Goal: Task Accomplishment & Management: Manage account settings

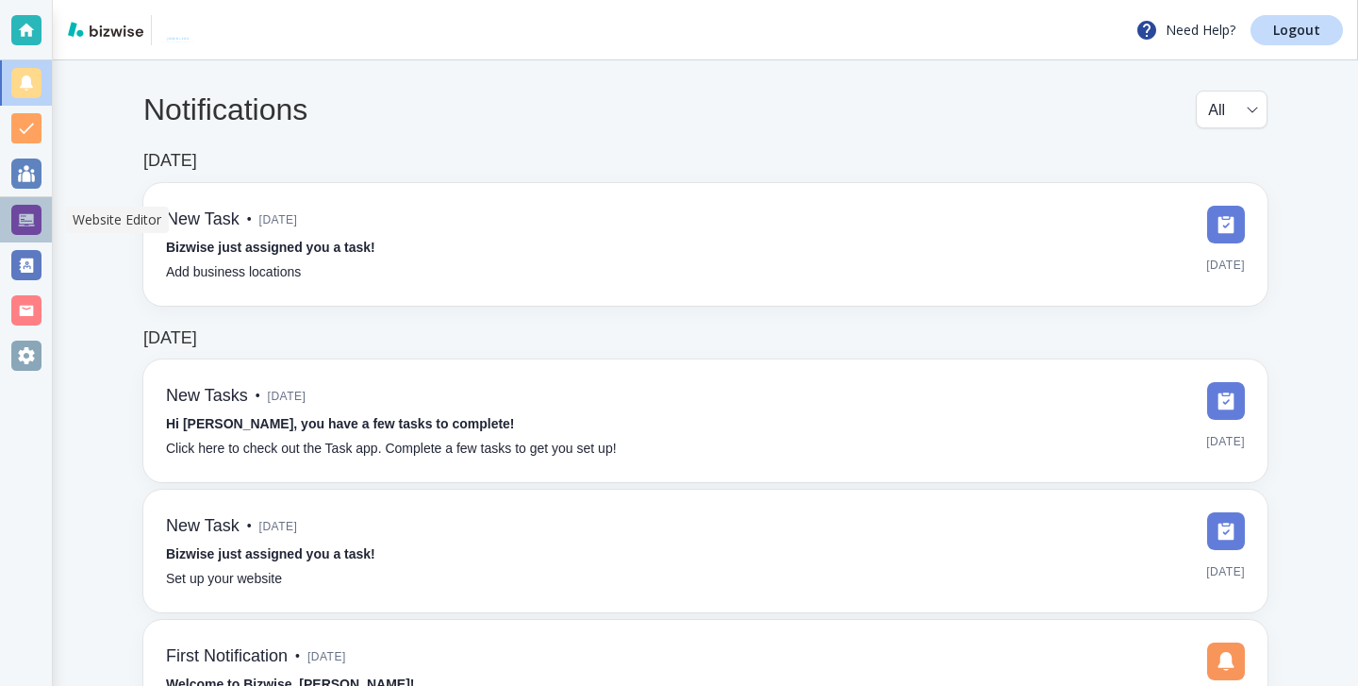
click at [11, 202] on div at bounding box center [26, 219] width 52 height 45
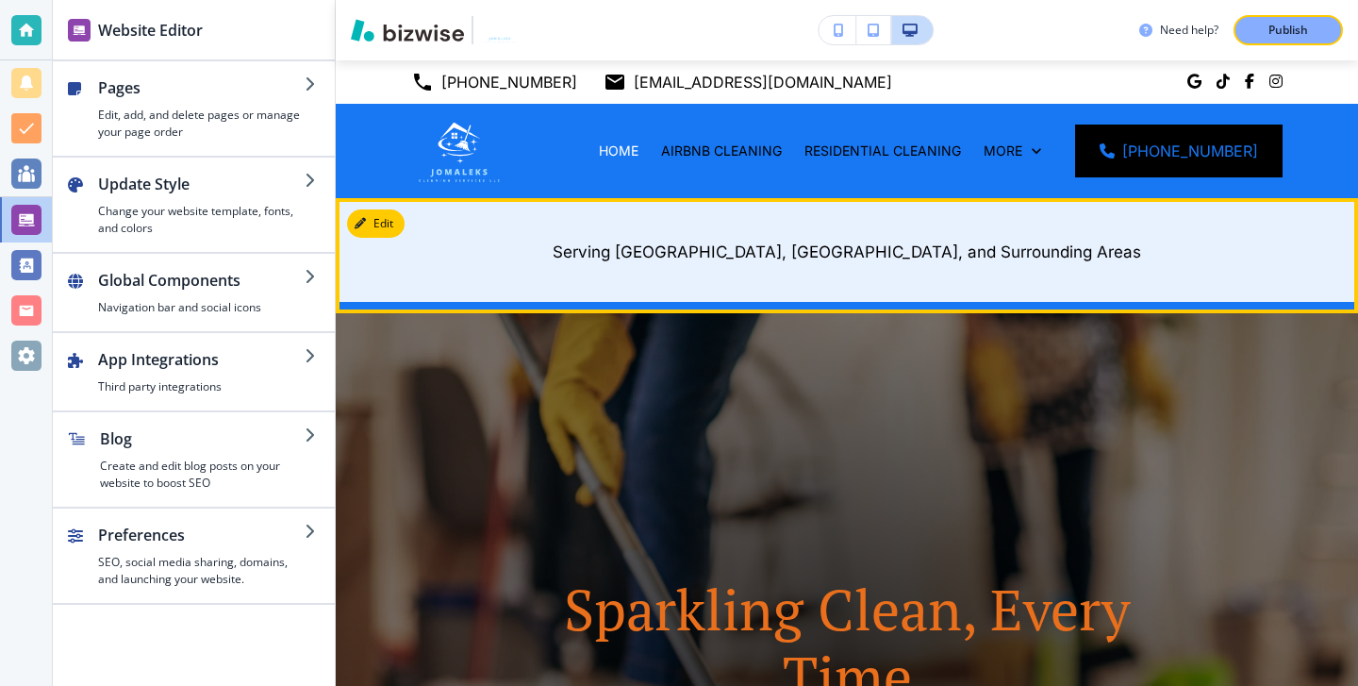
click at [397, 220] on button "Edit" at bounding box center [376, 223] width 58 height 28
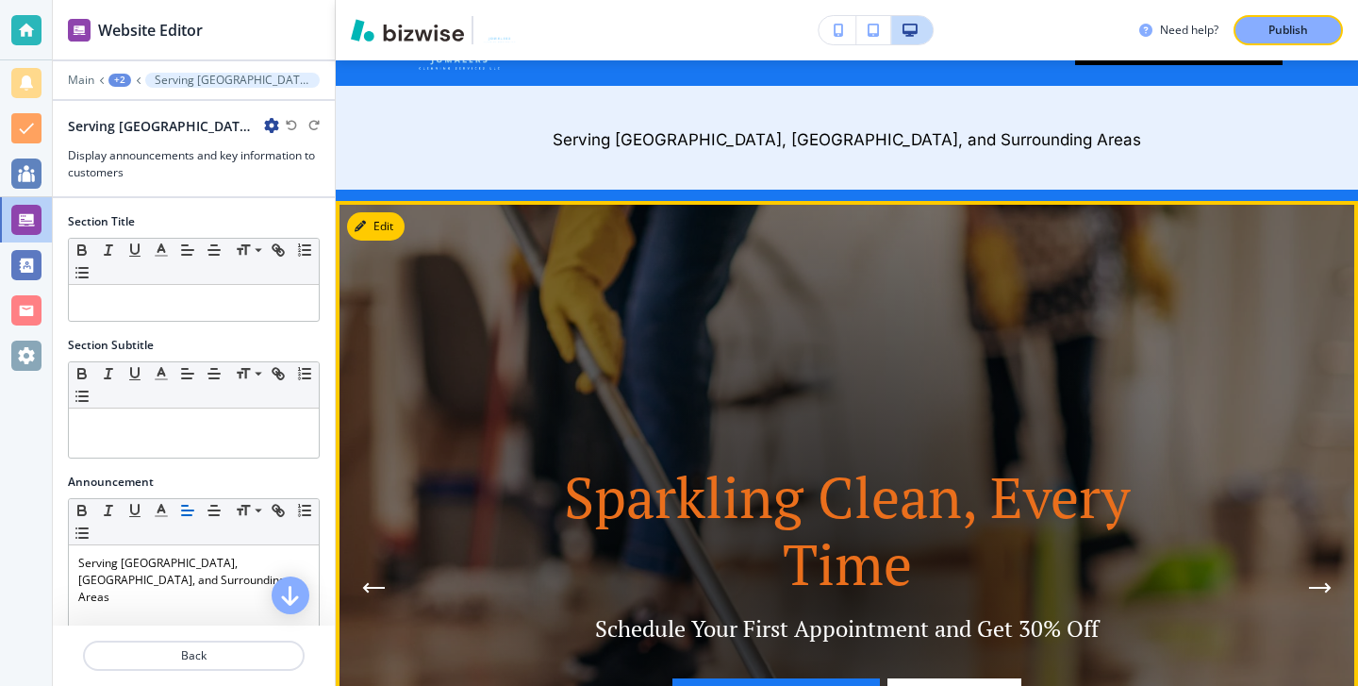
scroll to position [138, 0]
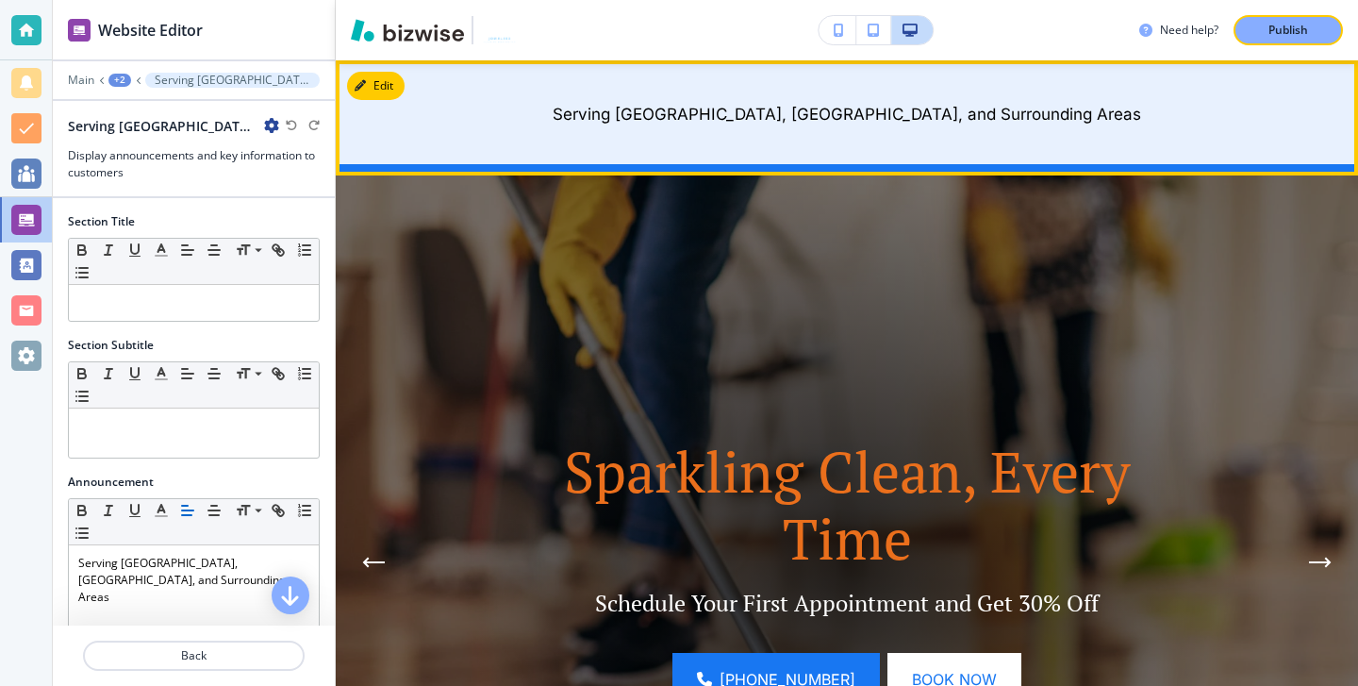
click at [1000, 110] on p "Serving [GEOGRAPHIC_DATA], [GEOGRAPHIC_DATA], and Surrounding Areas" at bounding box center [846, 114] width 871 height 25
click at [1004, 110] on p "Serving [GEOGRAPHIC_DATA], [GEOGRAPHIC_DATA], and Surrounding Areas" at bounding box center [846, 114] width 871 height 25
click at [1005, 112] on p "Serving [GEOGRAPHIC_DATA], [GEOGRAPHIC_DATA], and Surrounding Areas" at bounding box center [846, 114] width 871 height 25
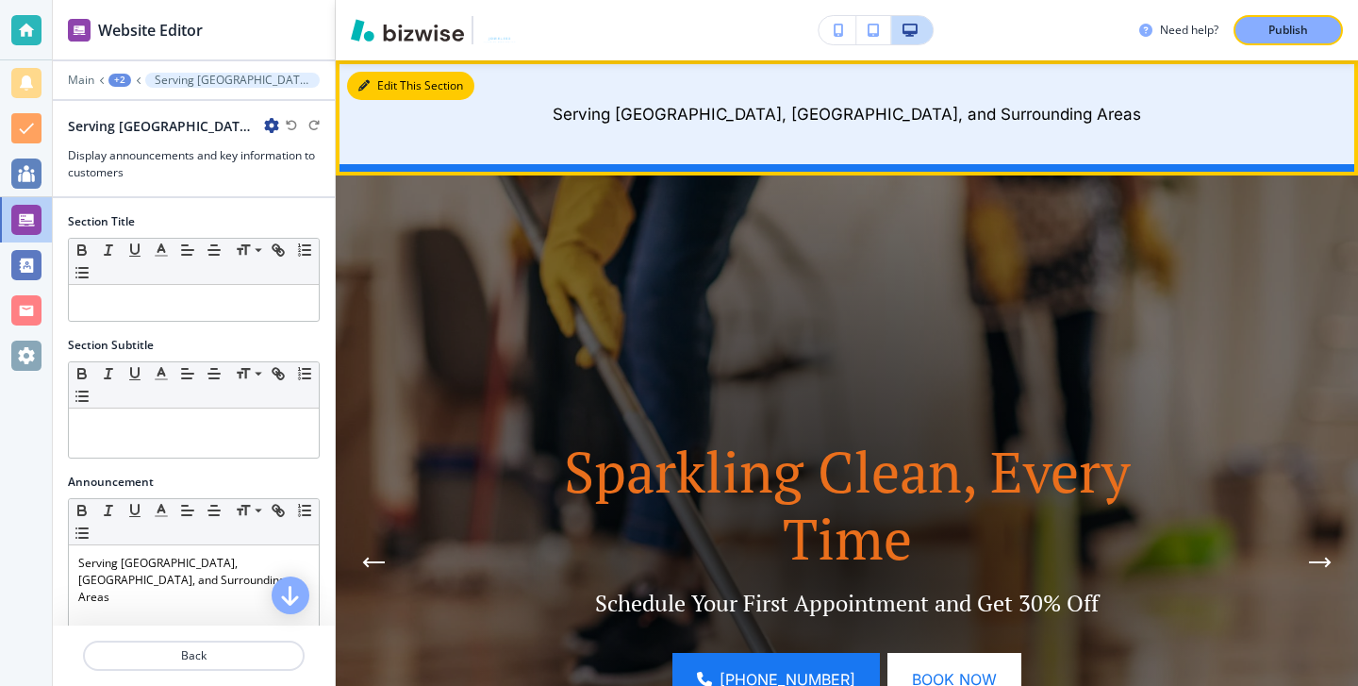
click at [378, 78] on button "Edit This Section" at bounding box center [410, 86] width 127 height 28
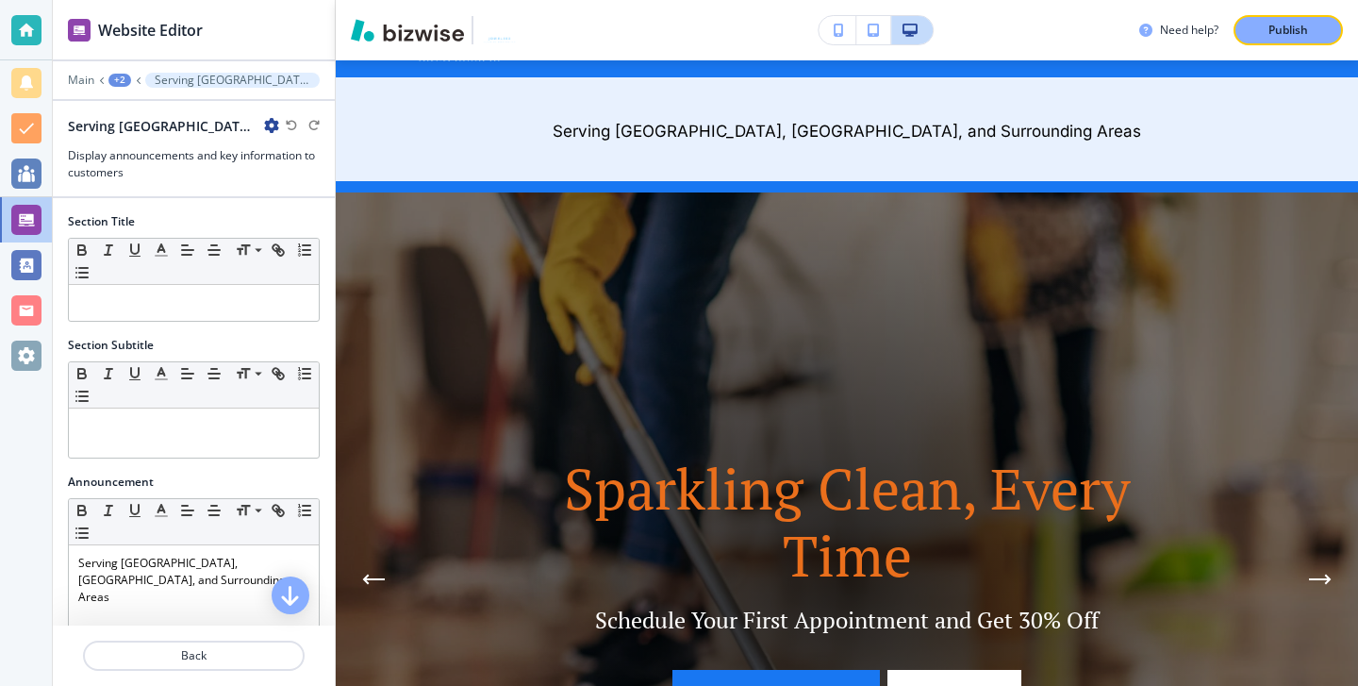
scroll to position [165, 0]
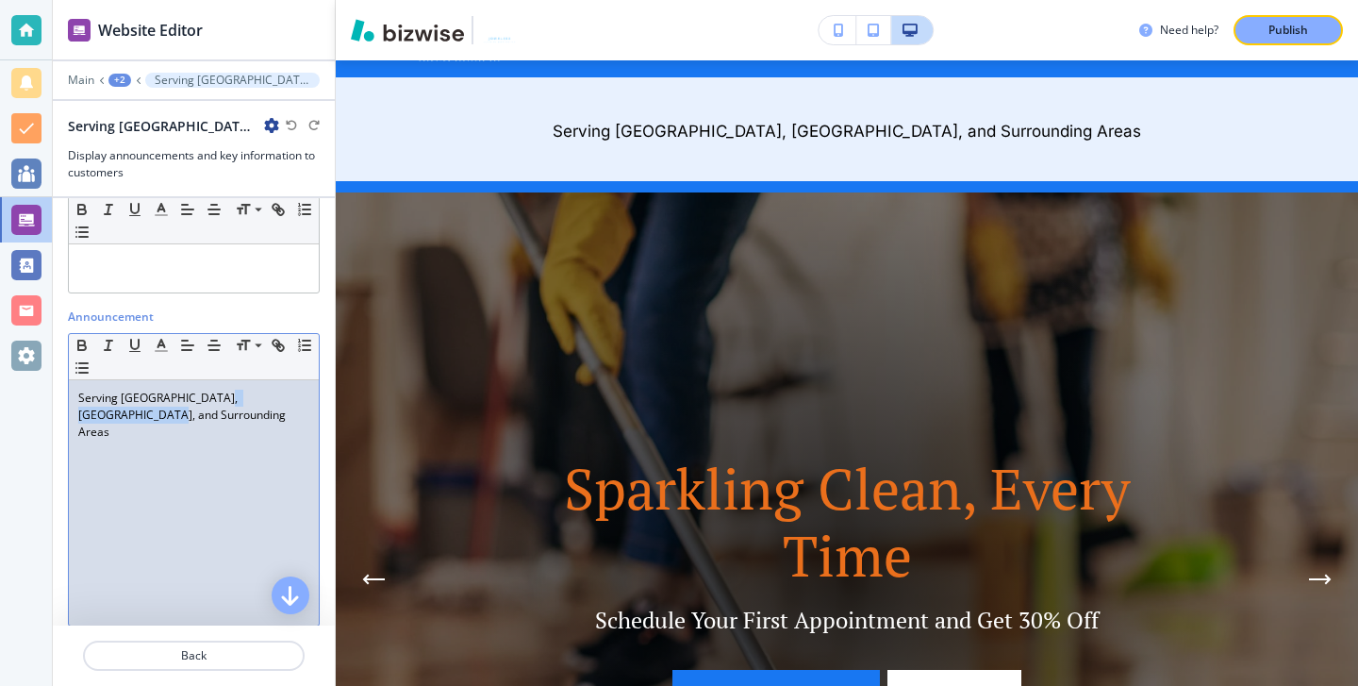
drag, startPoint x: 309, startPoint y: 398, endPoint x: 209, endPoint y: 397, distance: 100.0
click at [209, 397] on p "Serving [GEOGRAPHIC_DATA], [GEOGRAPHIC_DATA], and Surrounding Areas" at bounding box center [193, 414] width 231 height 51
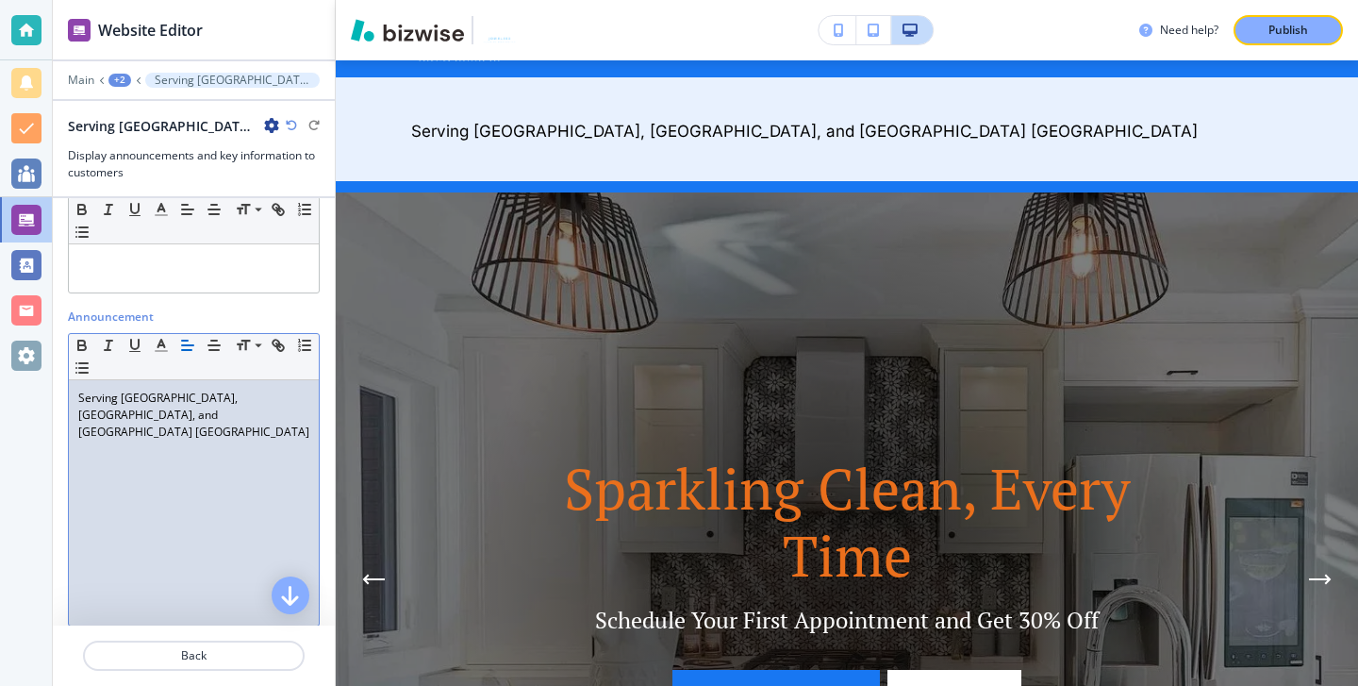
click at [272, 403] on p "Serving [GEOGRAPHIC_DATA], [GEOGRAPHIC_DATA], and [GEOGRAPHIC_DATA] [GEOGRAPHIC…" at bounding box center [193, 414] width 231 height 51
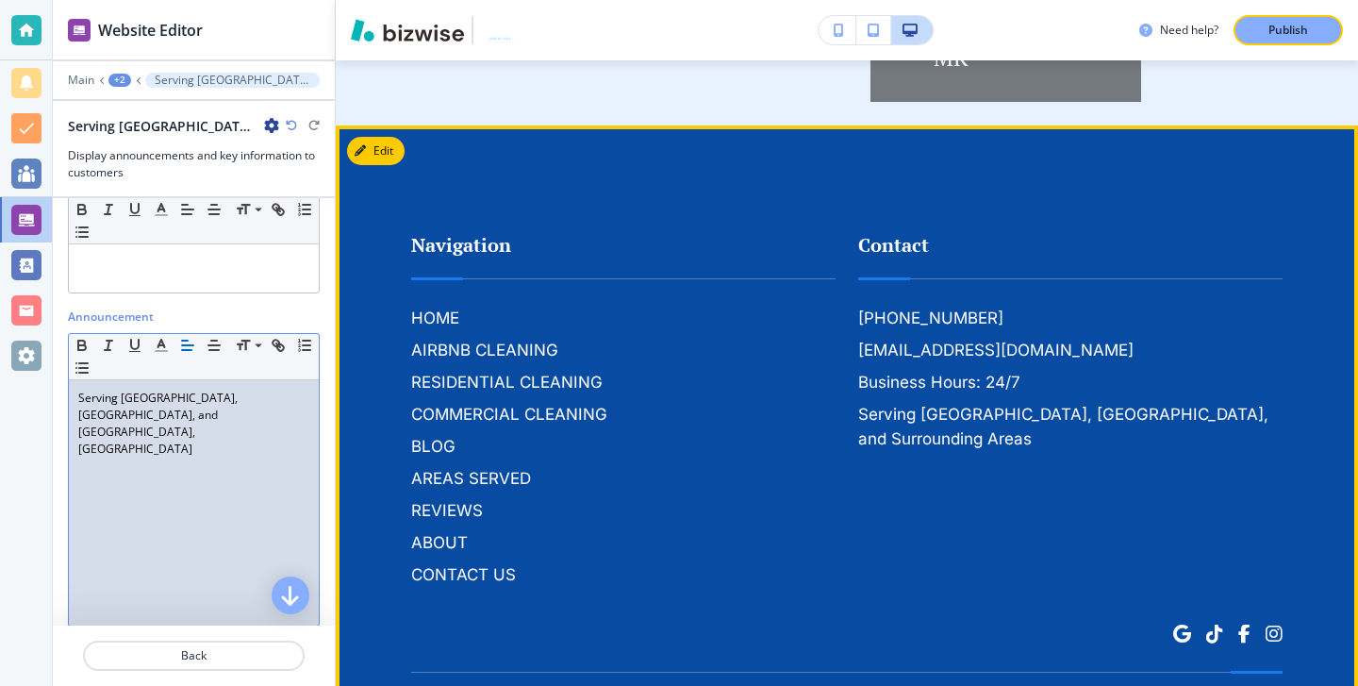
scroll to position [6725, 0]
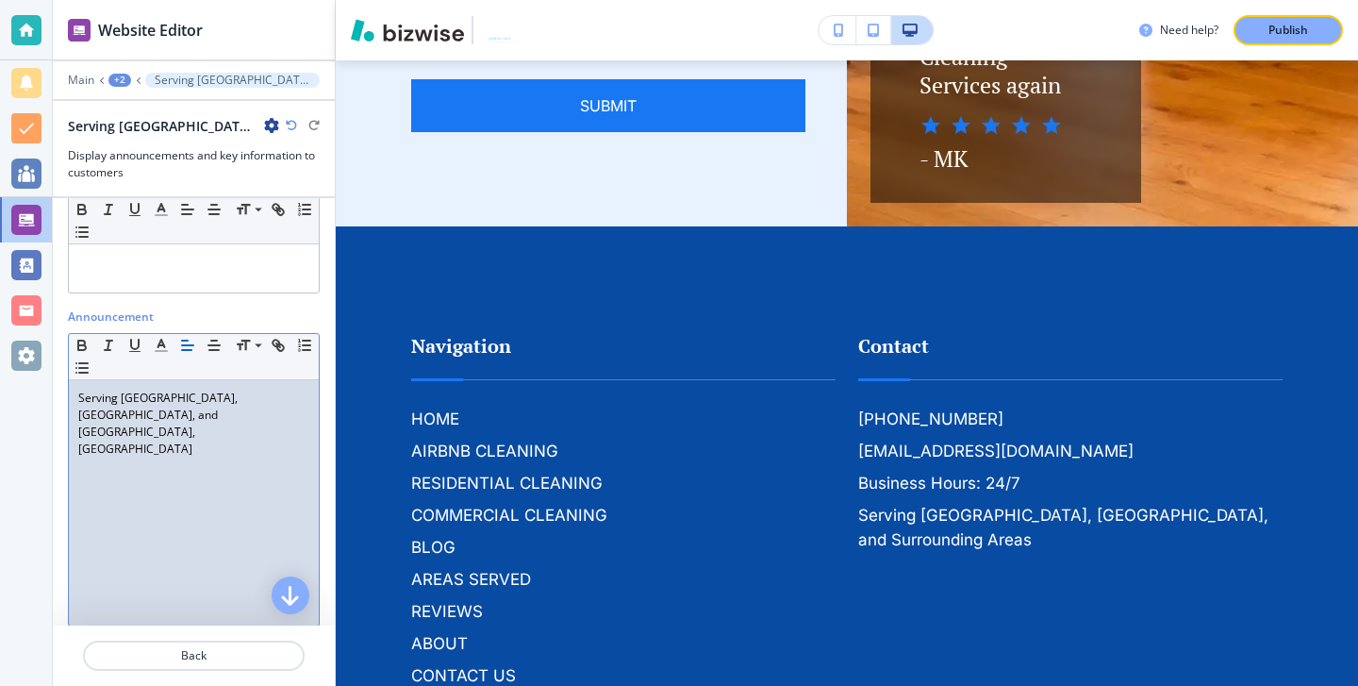
drag, startPoint x: 300, startPoint y: 394, endPoint x: 0, endPoint y: 409, distance: 300.3
click at [0, 409] on div "Website Editor Main +2 Serving [GEOGRAPHIC_DATA], [GEOGRAPHIC_DATA], and [GEOGR…" at bounding box center [679, 343] width 1358 height 686
drag, startPoint x: 77, startPoint y: 396, endPoint x: 304, endPoint y: 399, distance: 226.3
click at [306, 405] on div "Serving [GEOGRAPHIC_DATA], [GEOGRAPHIC_DATA], and [GEOGRAPHIC_DATA], [GEOGRAPHI…" at bounding box center [194, 502] width 250 height 245
copy p "Serving [GEOGRAPHIC_DATA], [GEOGRAPHIC_DATA], and [GEOGRAPHIC_DATA], [GEOGRAPHI…"
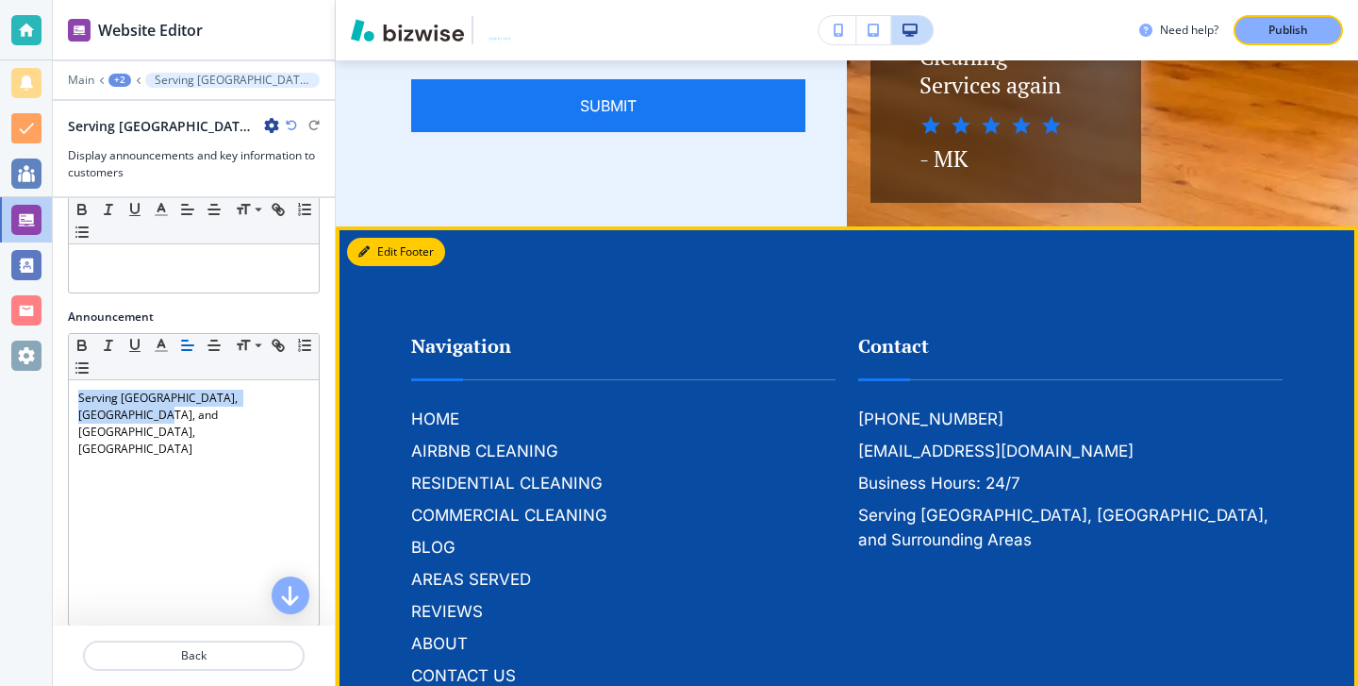
click at [377, 262] on button "Edit Footer" at bounding box center [396, 252] width 98 height 28
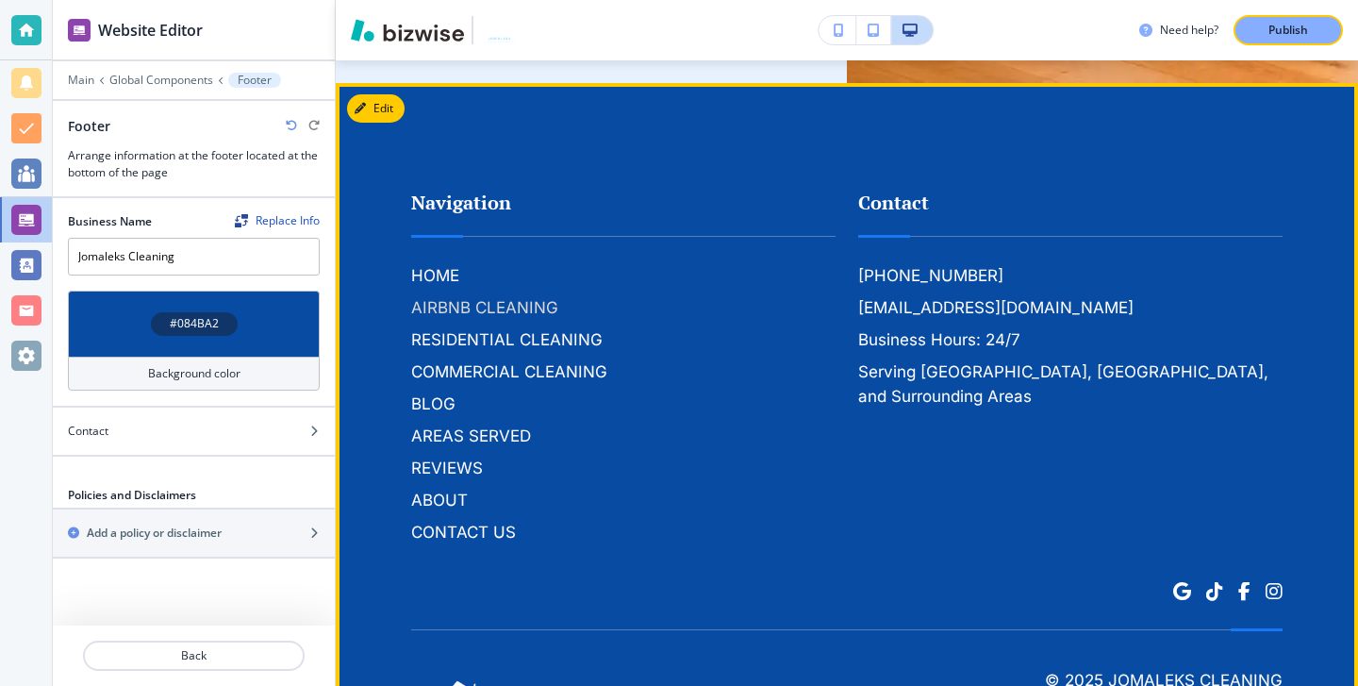
scroll to position [6891, 0]
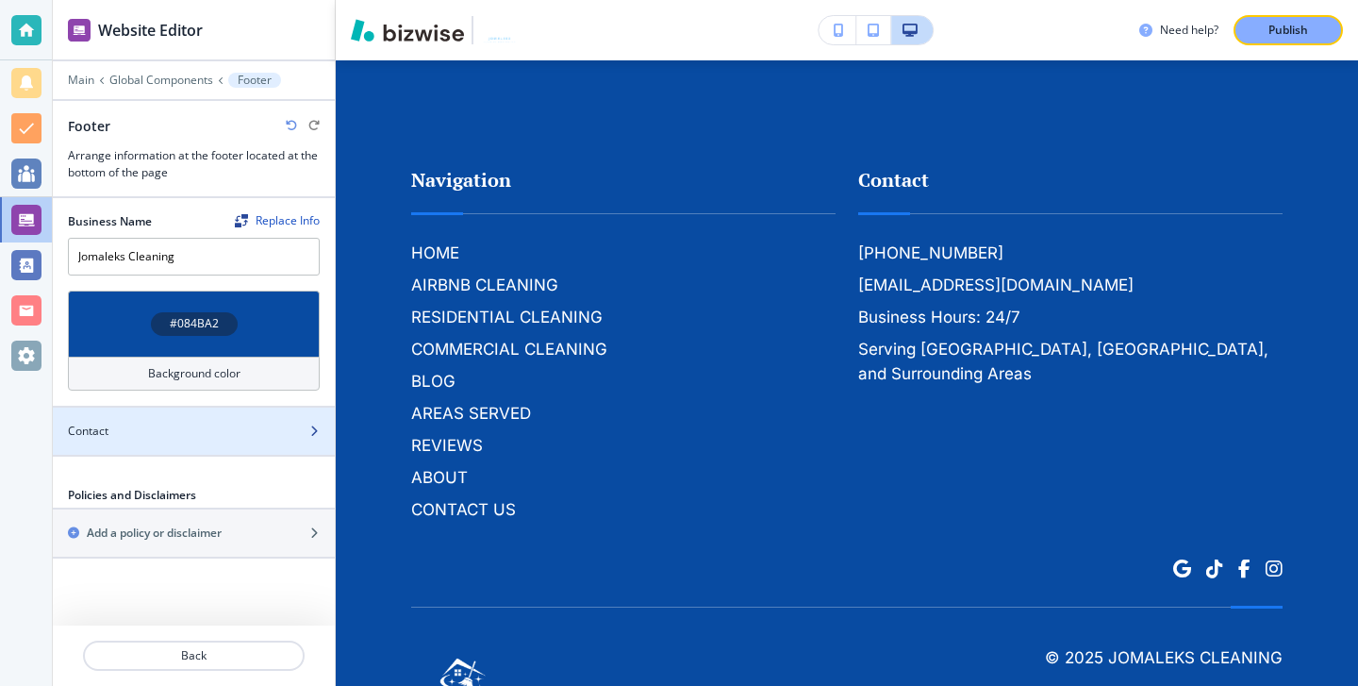
click at [168, 422] on div "Contact" at bounding box center [173, 430] width 240 height 17
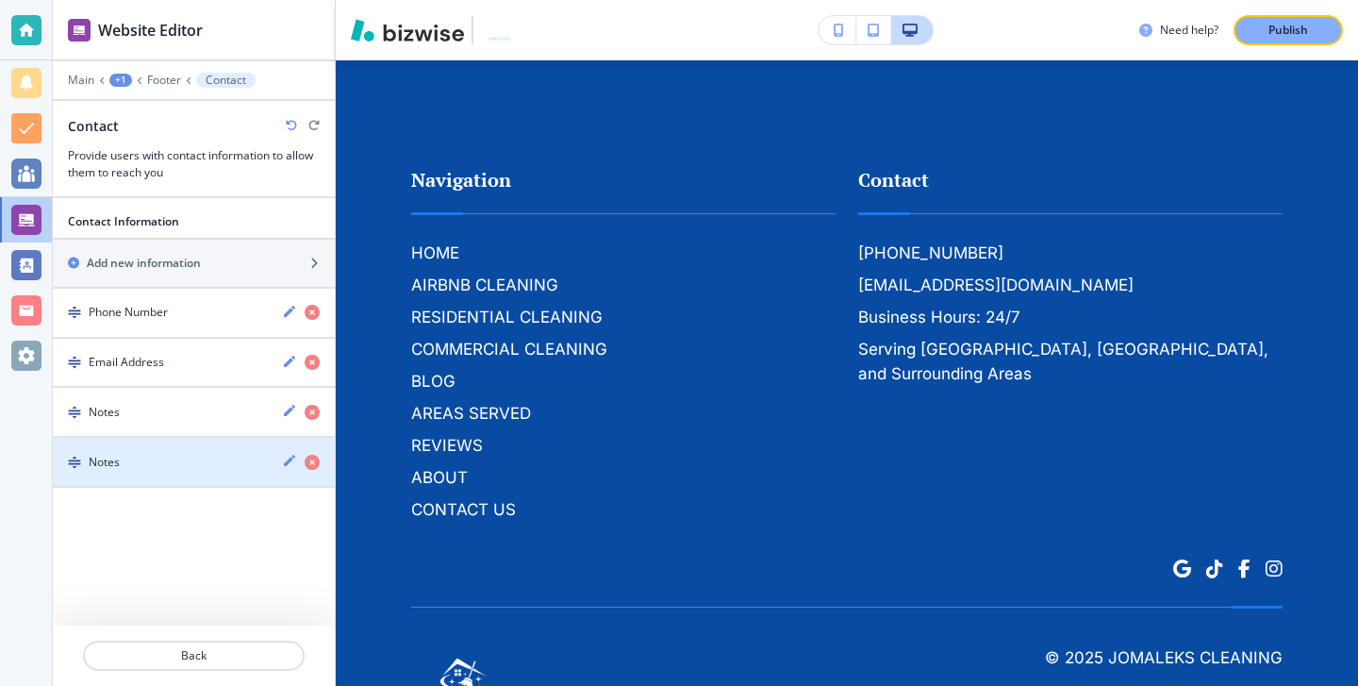
click at [160, 454] on div "Notes" at bounding box center [160, 462] width 214 height 17
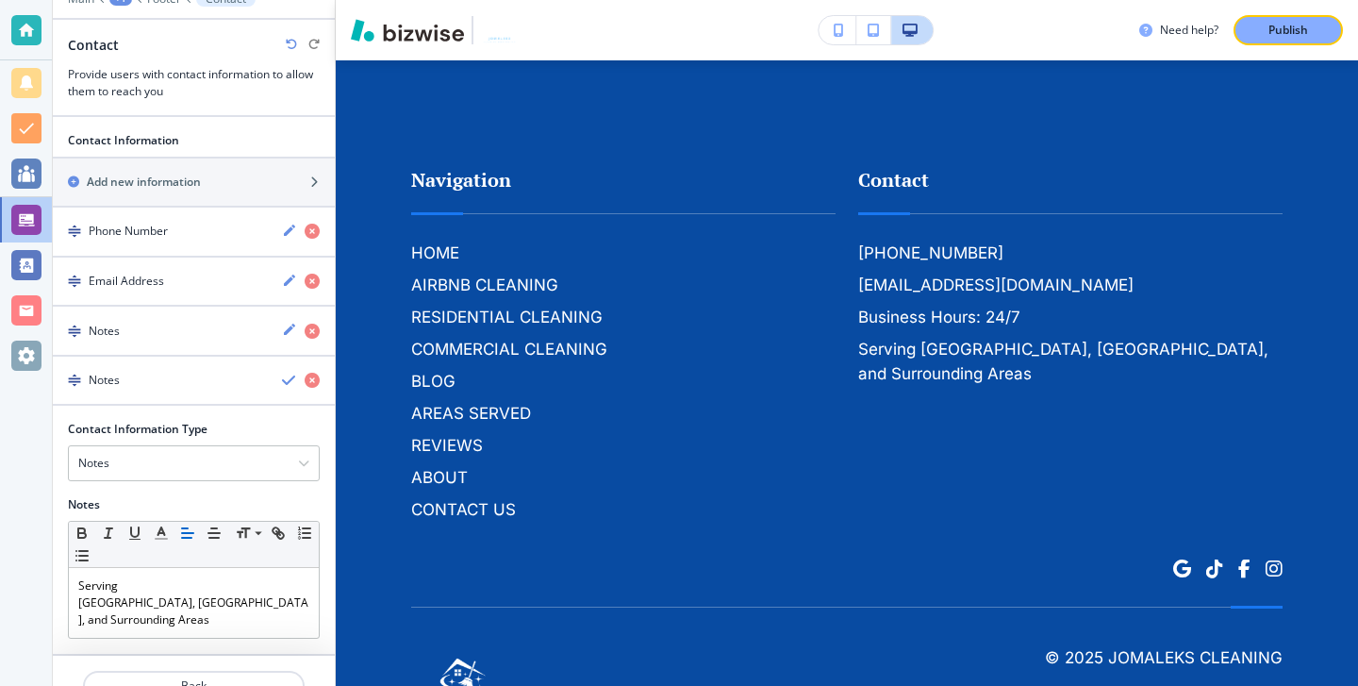
scroll to position [89, 0]
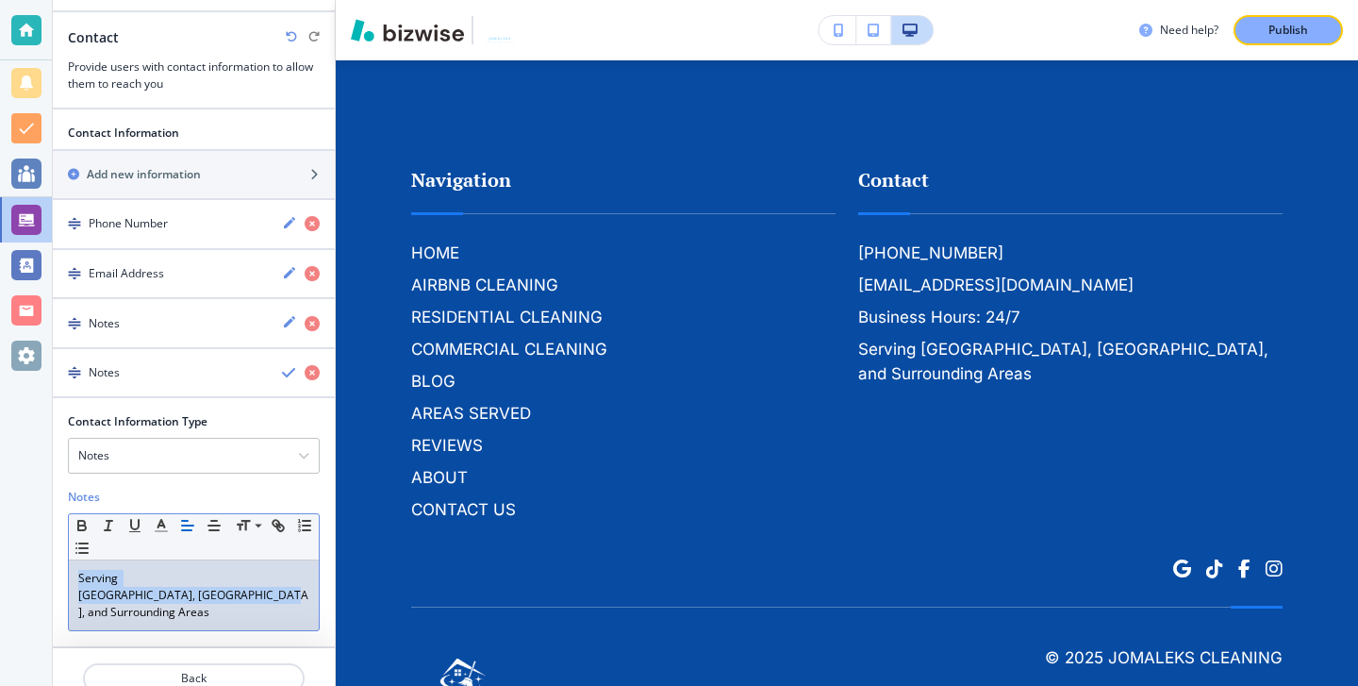
drag, startPoint x: 310, startPoint y: 583, endPoint x: 0, endPoint y: 577, distance: 310.3
click at [0, 577] on div "Website Editor Main +1 Footer Contact Contact Provide users with contact inform…" at bounding box center [679, 343] width 1358 height 686
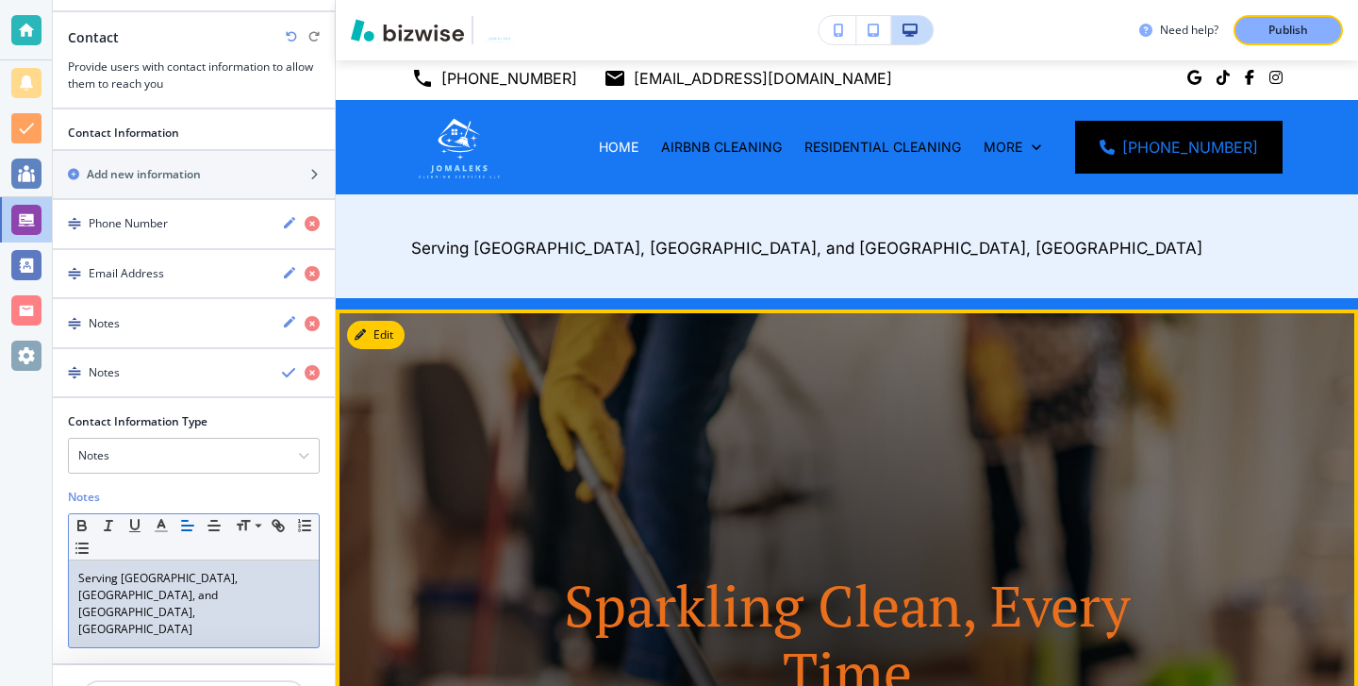
scroll to position [0, 0]
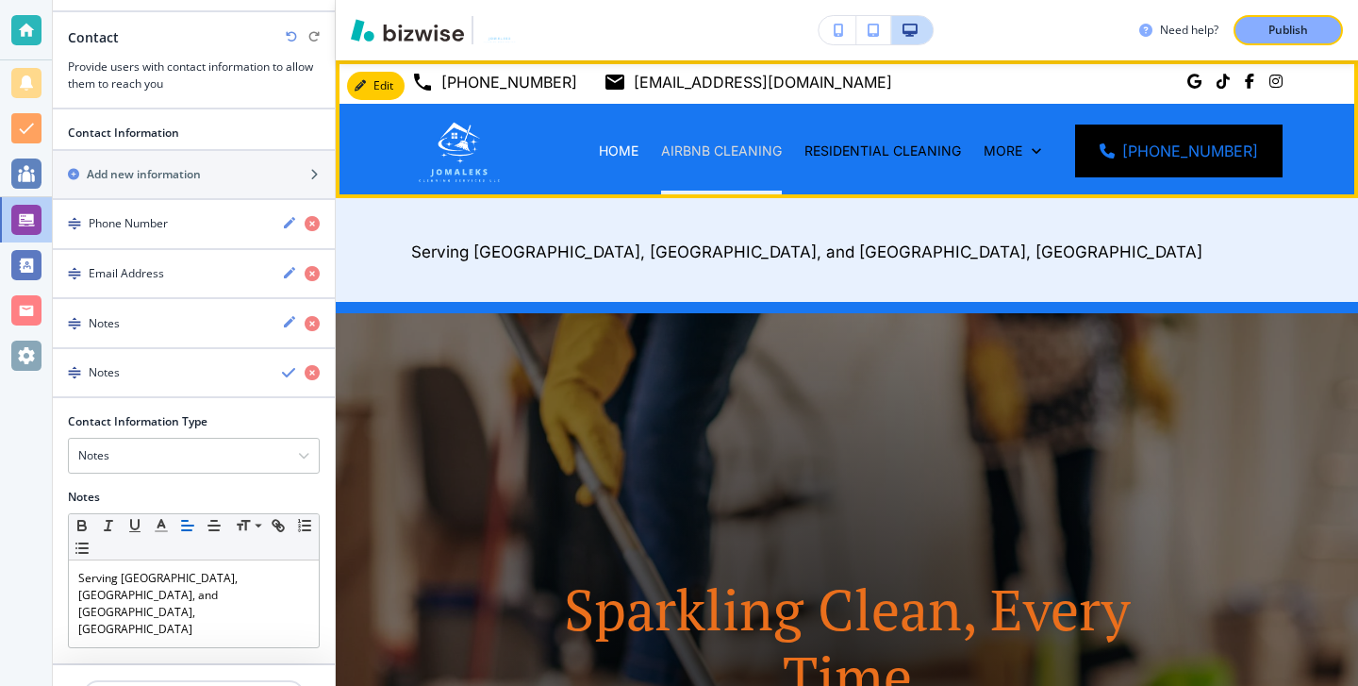
click at [703, 149] on p "AIRBNB CLEANING" at bounding box center [721, 150] width 121 height 19
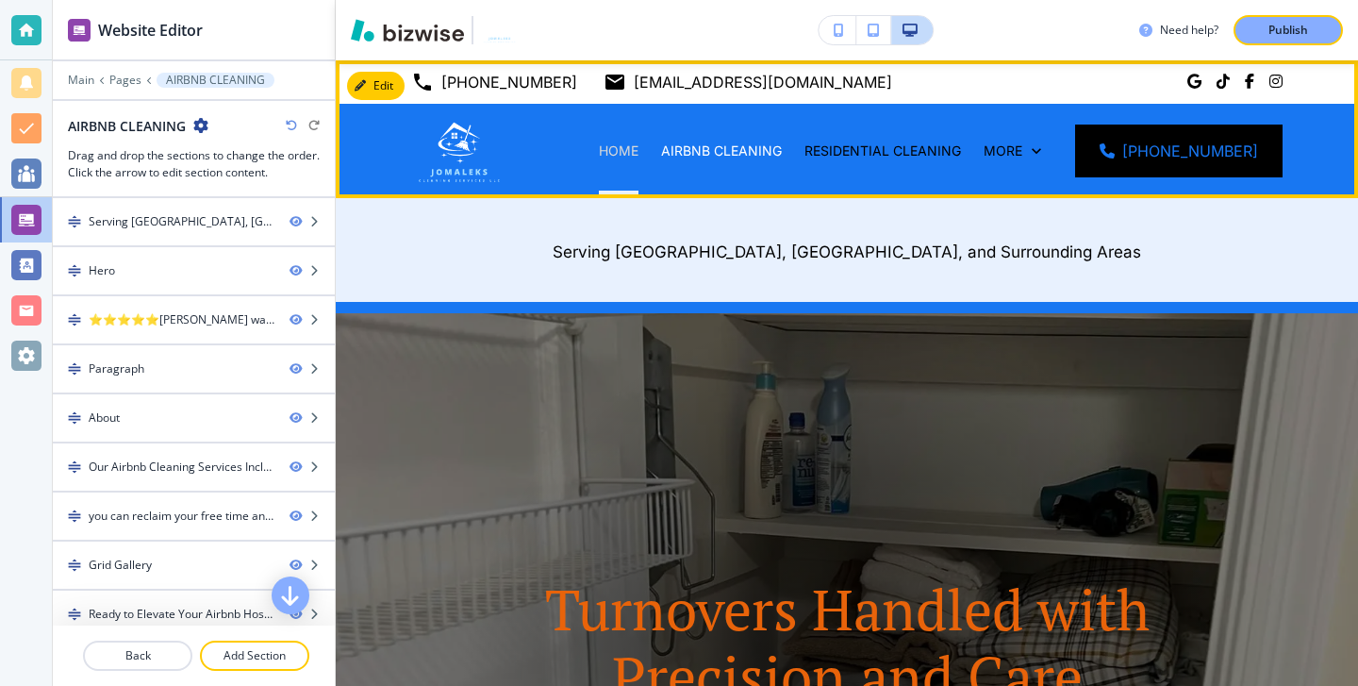
click at [636, 154] on p "HOME" at bounding box center [619, 150] width 40 height 19
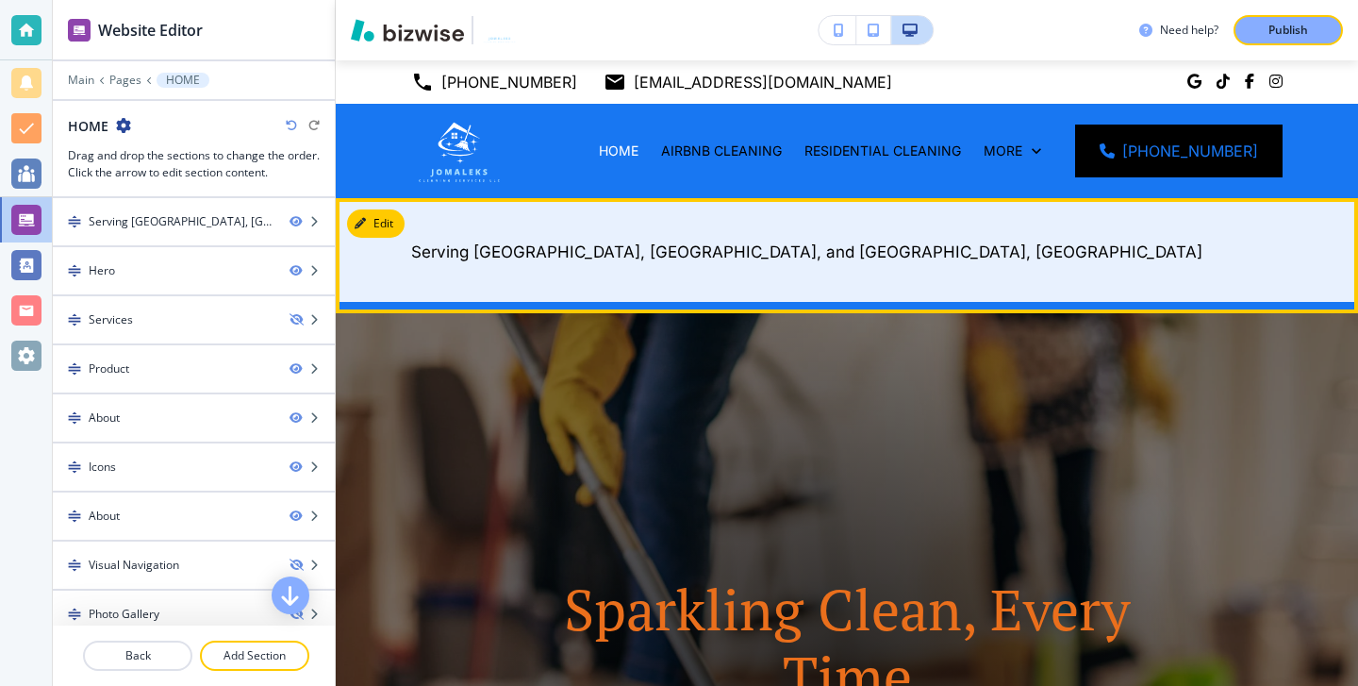
click at [575, 241] on p "Serving [GEOGRAPHIC_DATA], [GEOGRAPHIC_DATA], and [GEOGRAPHIC_DATA], [GEOGRAPHI…" at bounding box center [846, 252] width 871 height 25
click at [396, 239] on div "Serving [GEOGRAPHIC_DATA], [GEOGRAPHIC_DATA], and [GEOGRAPHIC_DATA], [GEOGRAPHI…" at bounding box center [847, 250] width 1022 height 104
click at [389, 222] on button "Edit This Section" at bounding box center [410, 223] width 127 height 28
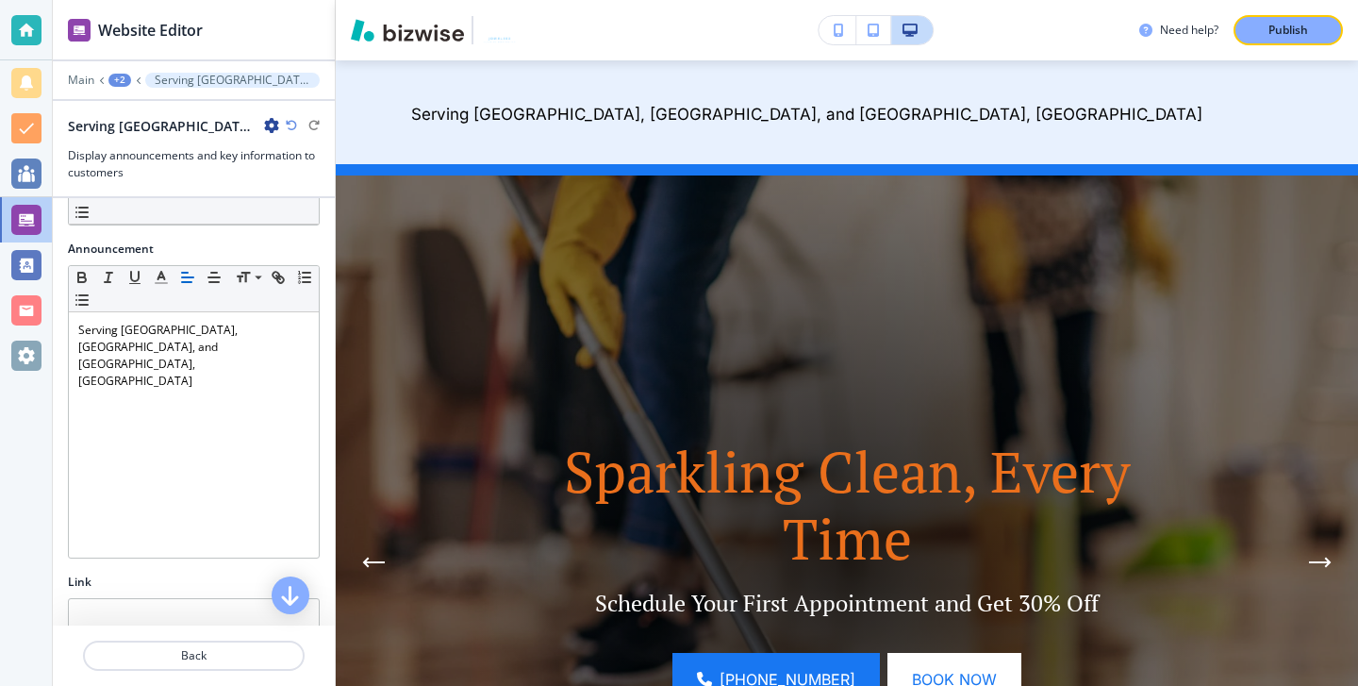
scroll to position [223, 0]
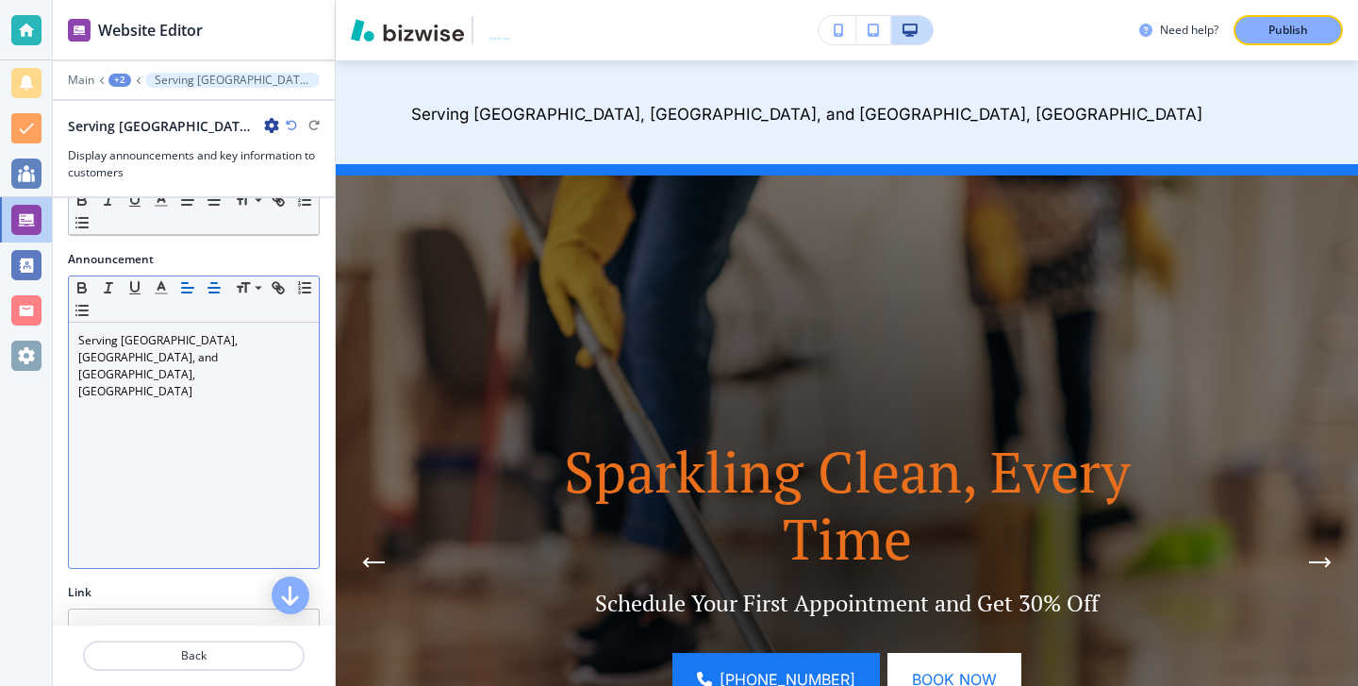
click at [206, 286] on icon "button" at bounding box center [214, 287] width 17 height 17
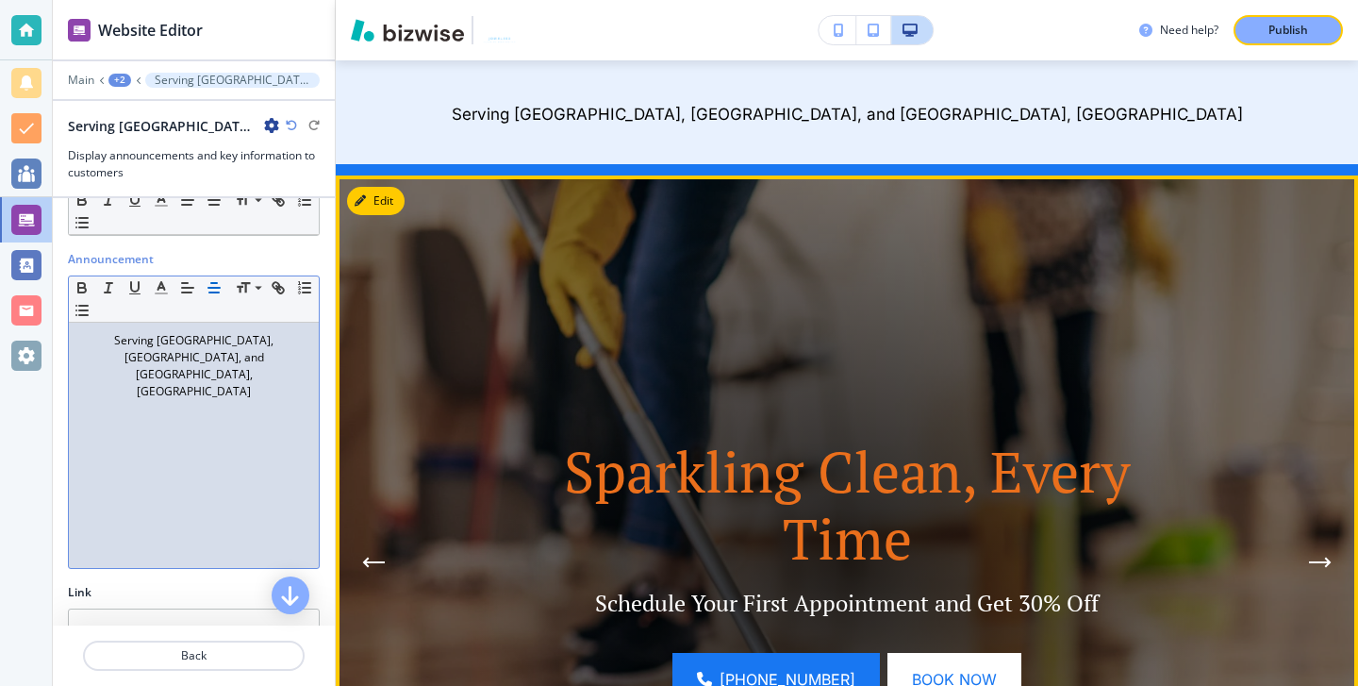
scroll to position [0, 0]
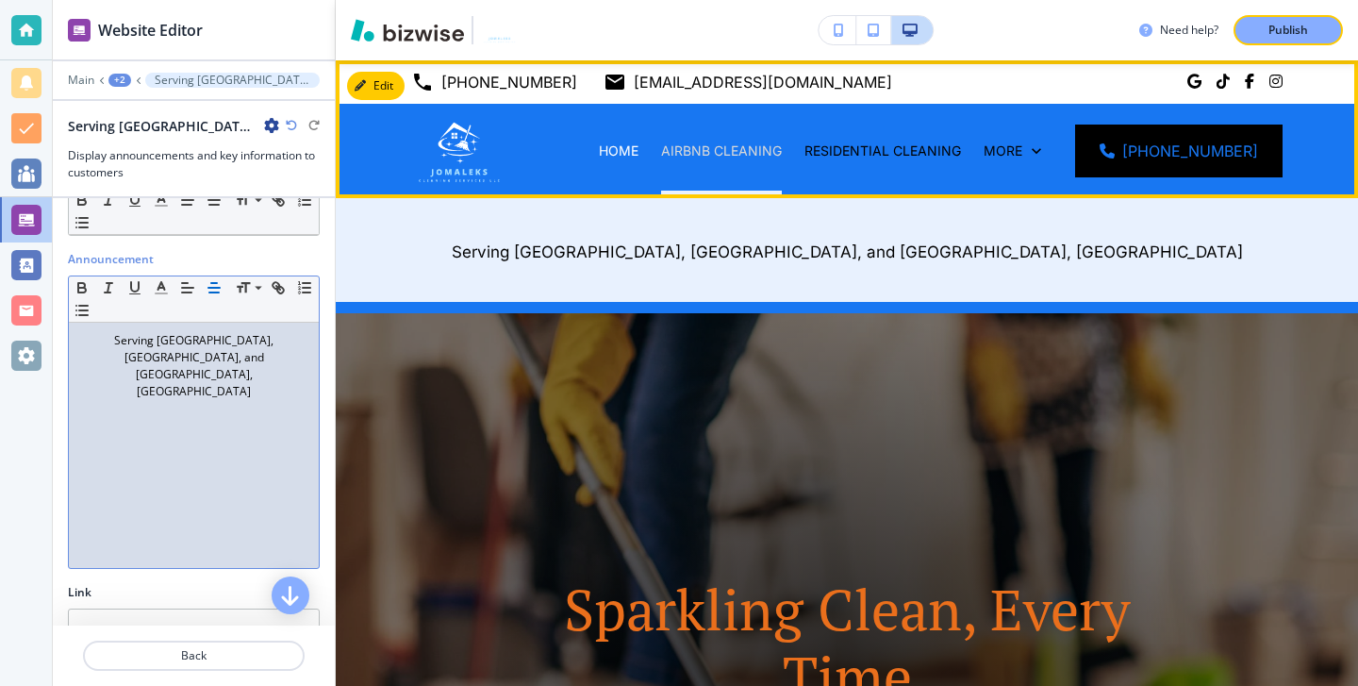
click at [775, 147] on p "AIRBNB CLEANING" at bounding box center [721, 150] width 121 height 19
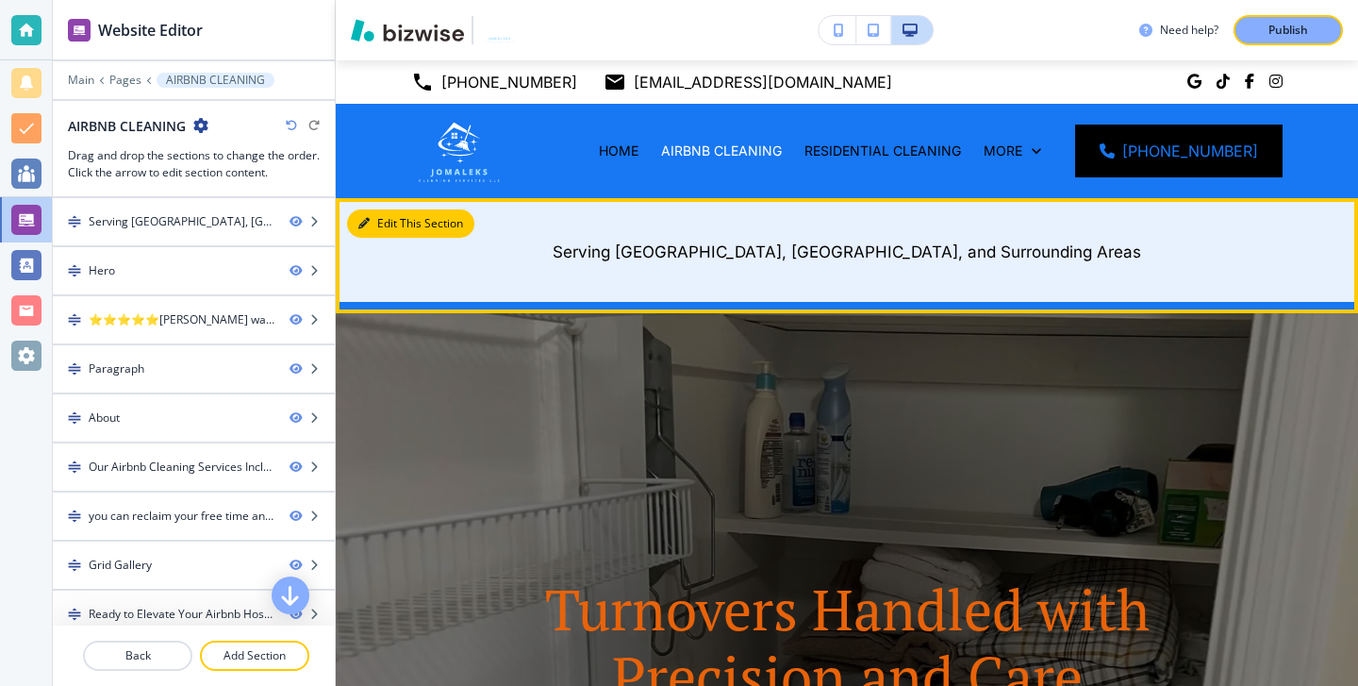
click at [388, 220] on button "Edit This Section" at bounding box center [410, 223] width 127 height 28
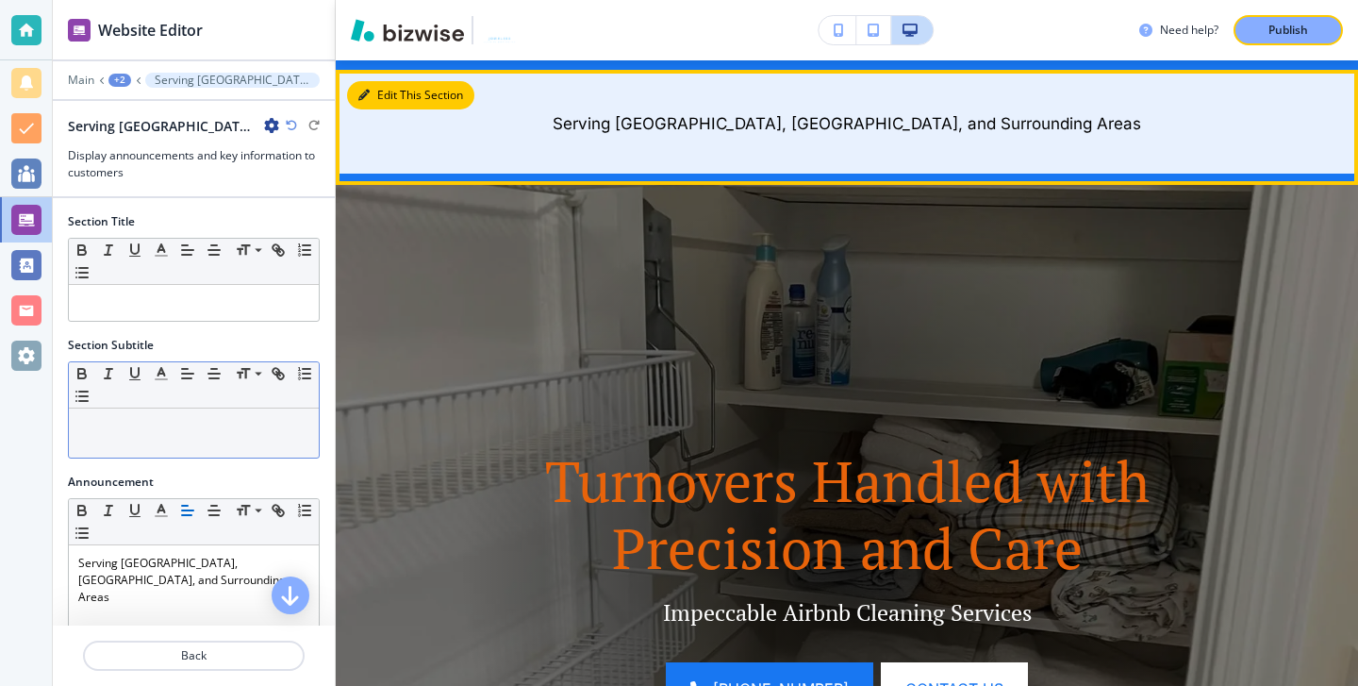
scroll to position [138, 0]
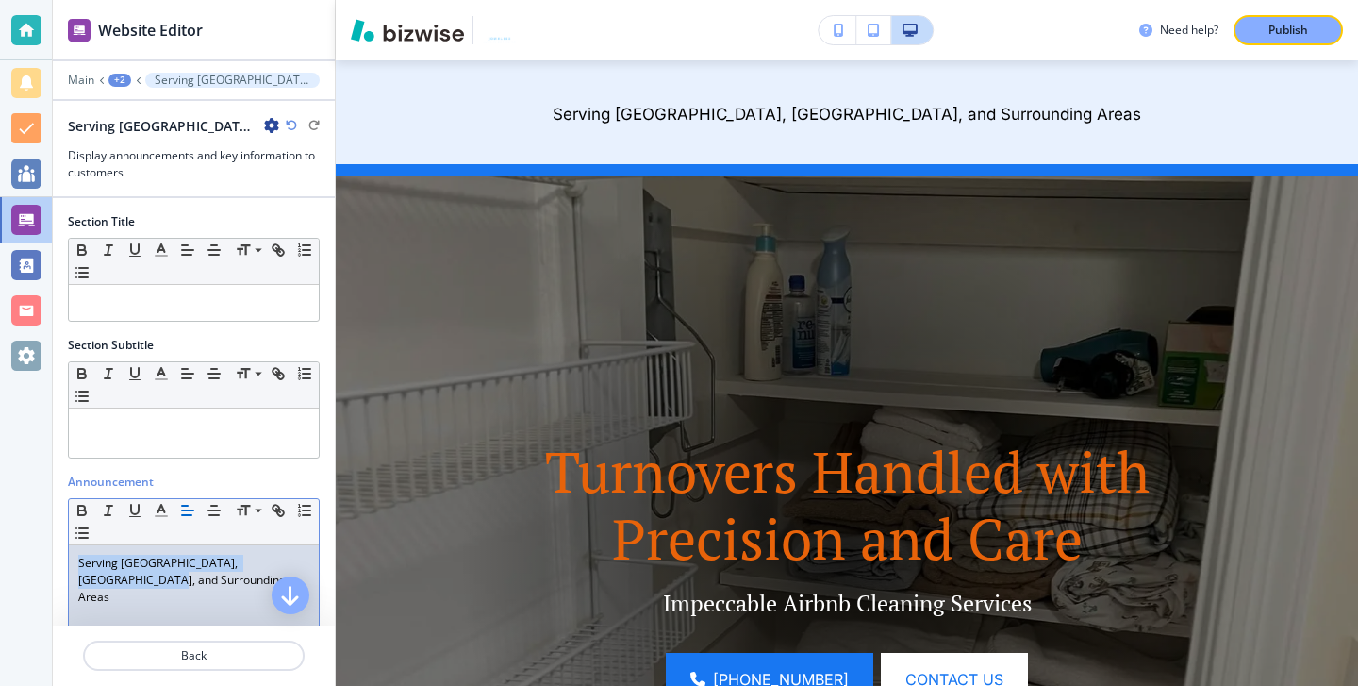
drag, startPoint x: 308, startPoint y: 557, endPoint x: 0, endPoint y: 552, distance: 308.4
click at [0, 552] on div "Website Editor Main +2 Serving [GEOGRAPHIC_DATA], [GEOGRAPHIC_DATA], and Surrou…" at bounding box center [679, 343] width 1358 height 686
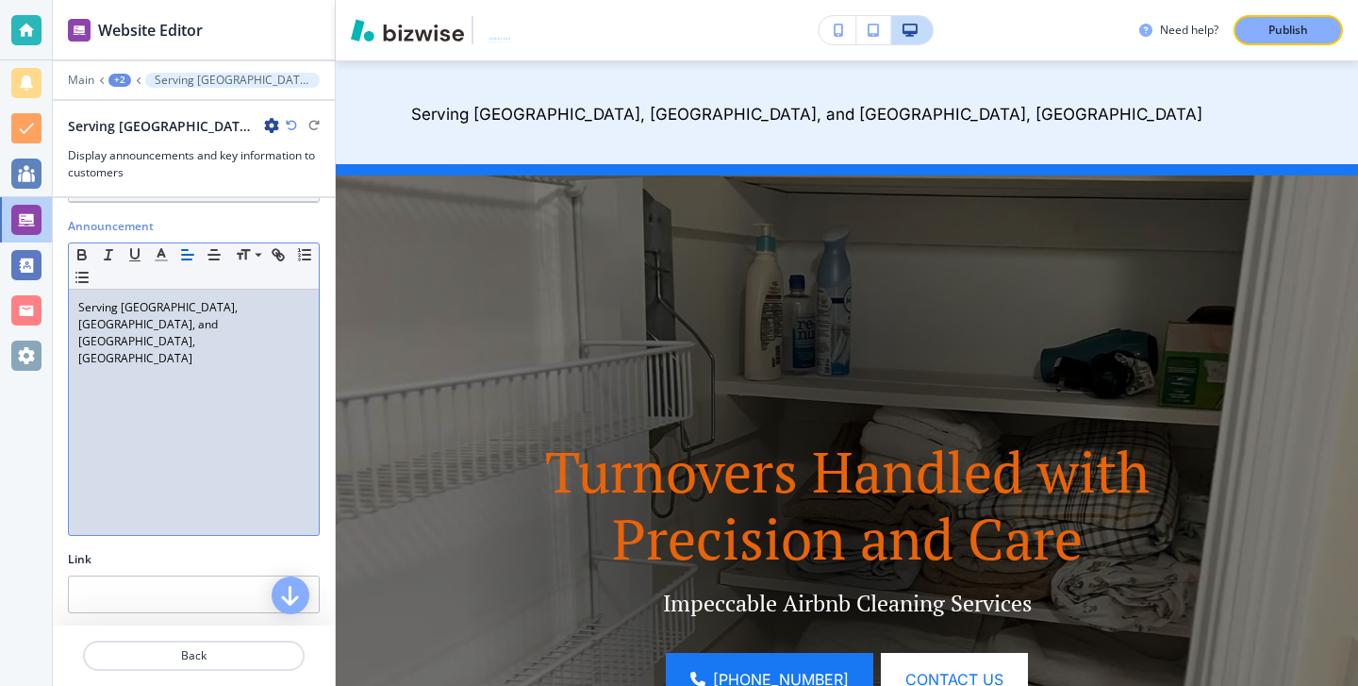
scroll to position [236, 0]
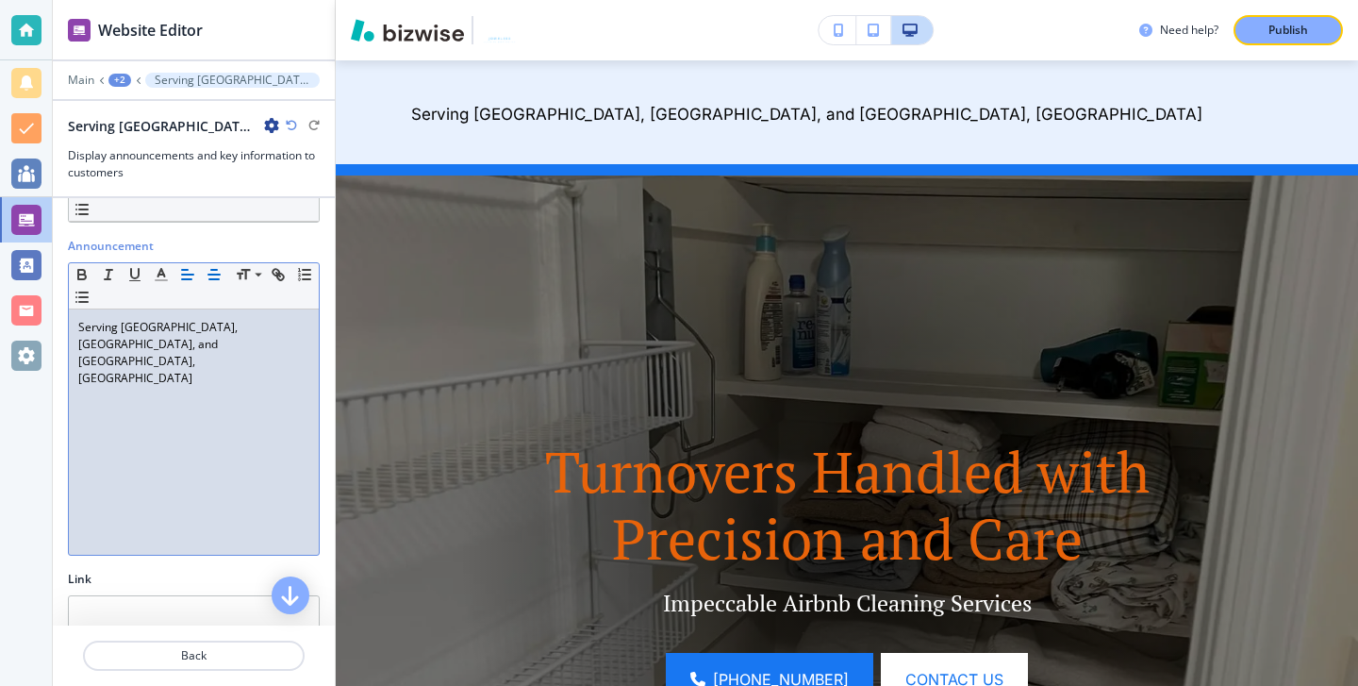
click at [209, 272] on icon "button" at bounding box center [214, 274] width 17 height 17
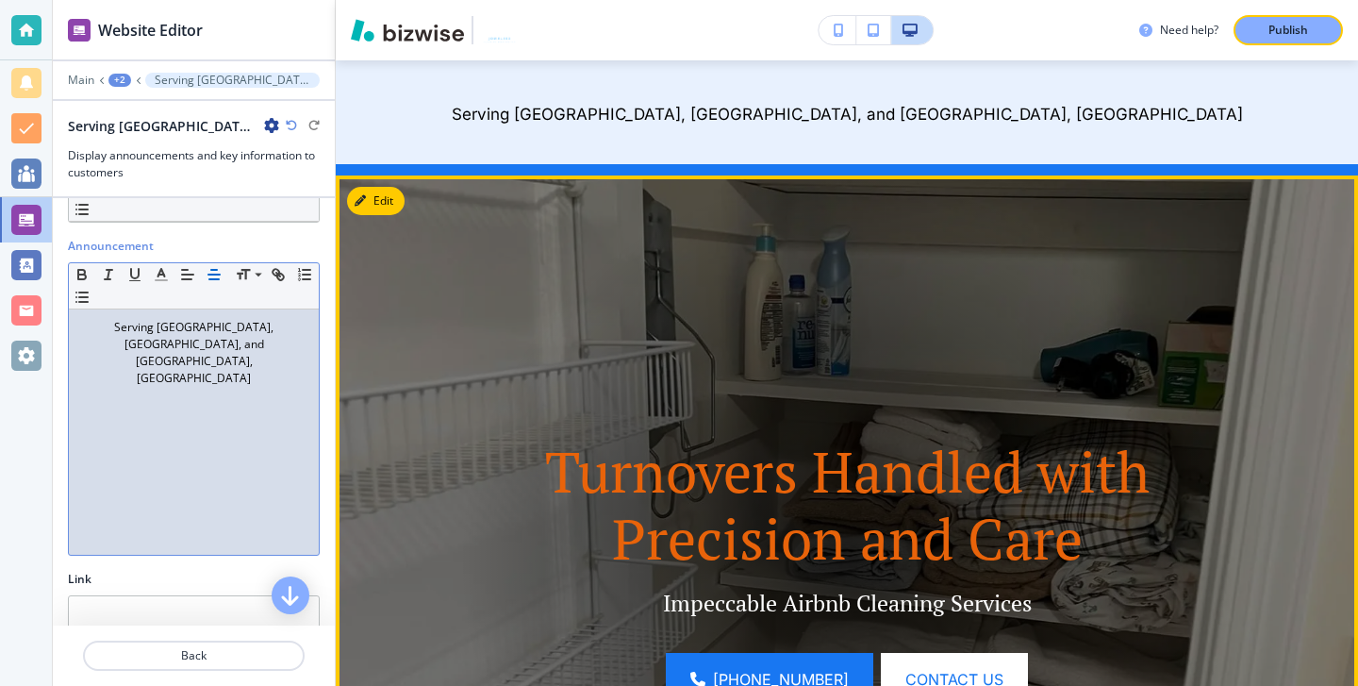
scroll to position [0, 0]
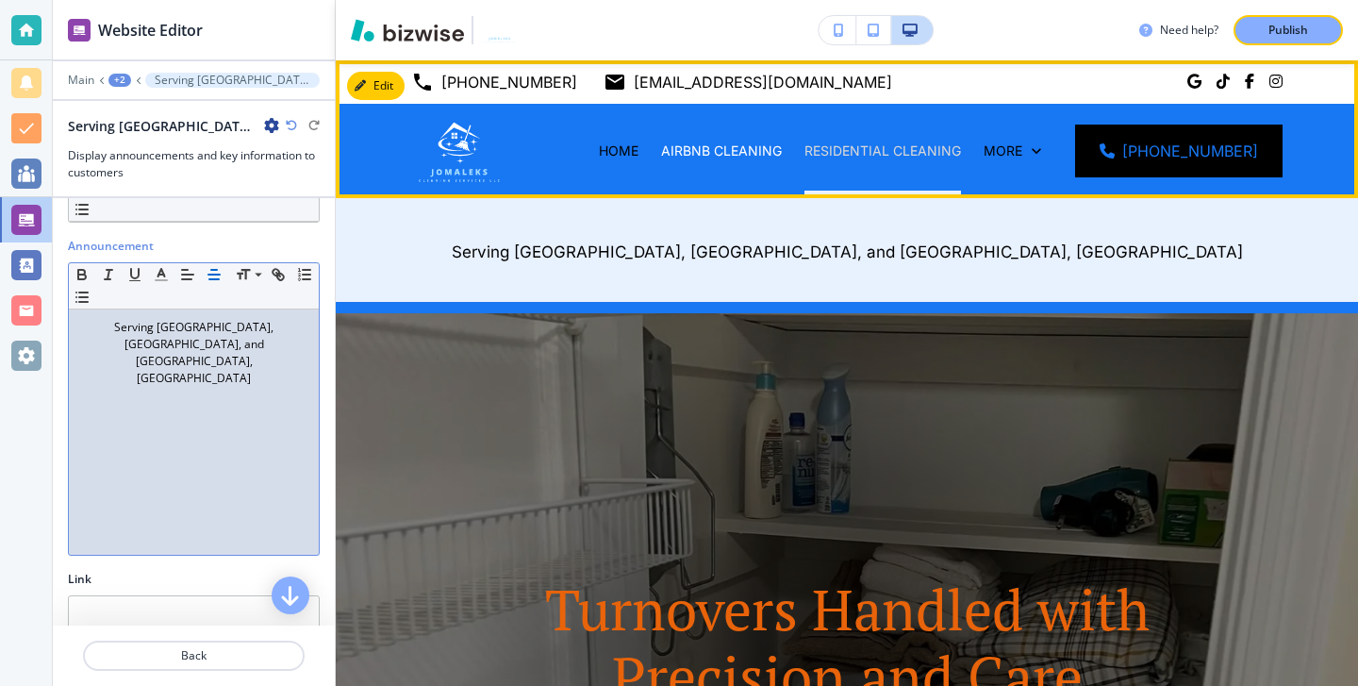
click at [935, 143] on p "RESIDENTIAL CLEANING" at bounding box center [882, 150] width 157 height 19
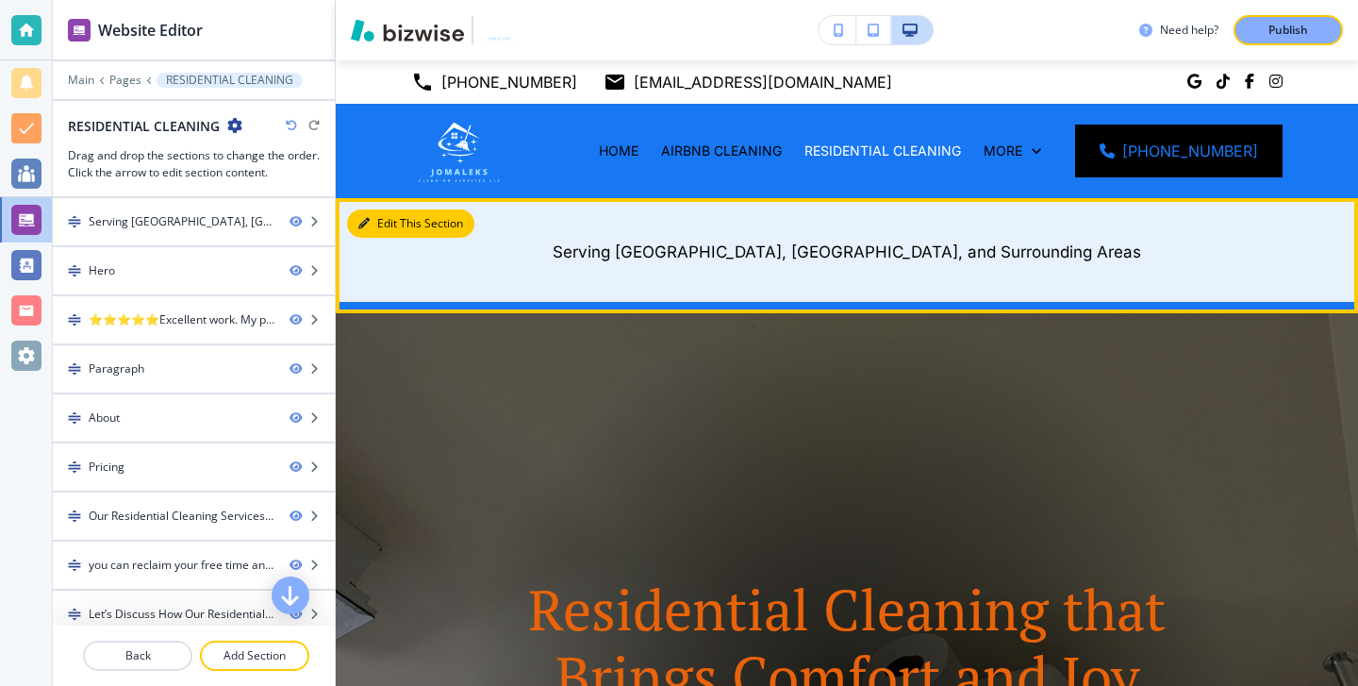
click at [383, 227] on button "Edit This Section" at bounding box center [410, 223] width 127 height 28
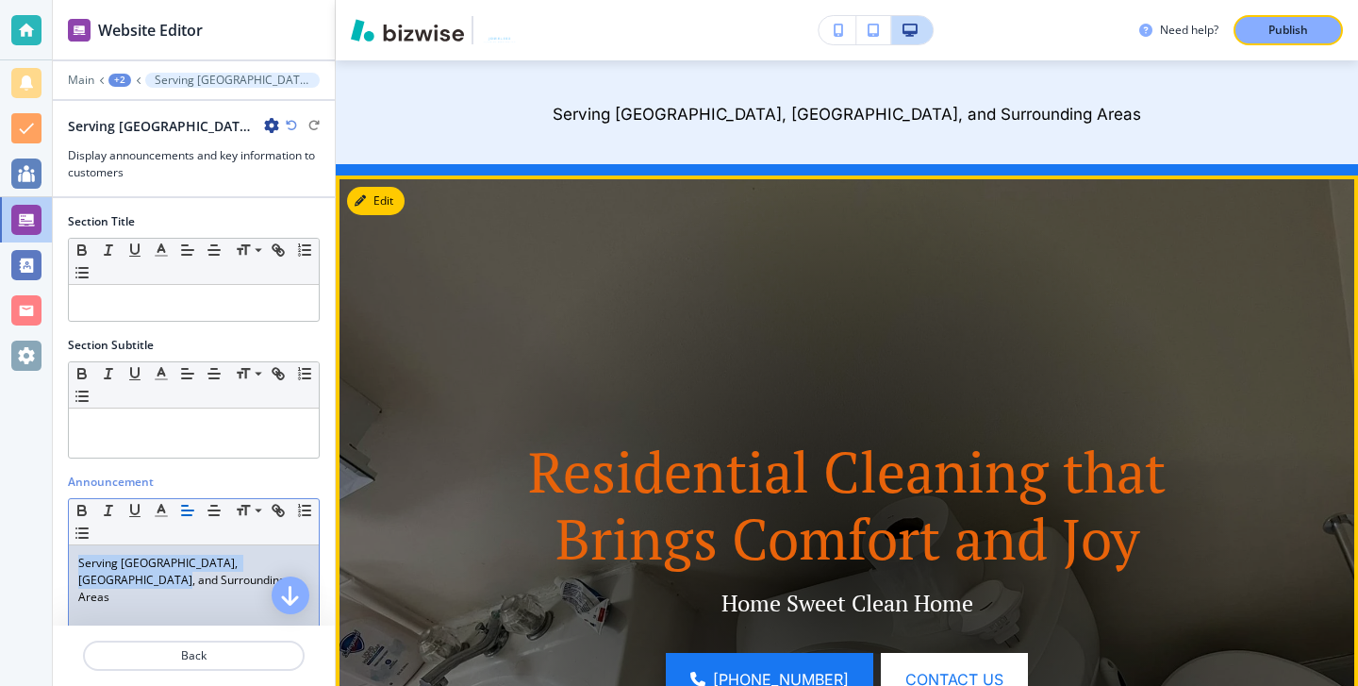
drag, startPoint x: 76, startPoint y: 562, endPoint x: 443, endPoint y: 578, distance: 367.2
click at [443, 578] on div "Website Editor Main +2 Serving [GEOGRAPHIC_DATA], [GEOGRAPHIC_DATA], and Surrou…" at bounding box center [705, 343] width 1305 height 686
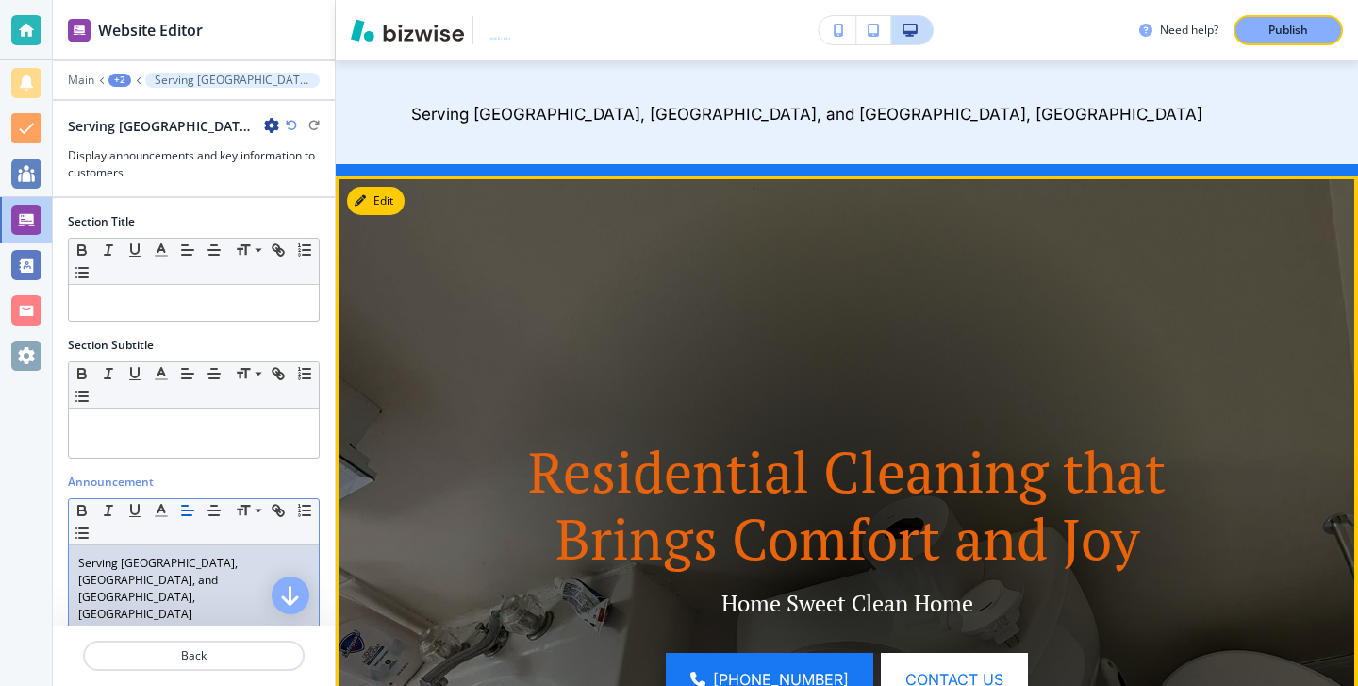
scroll to position [256, 0]
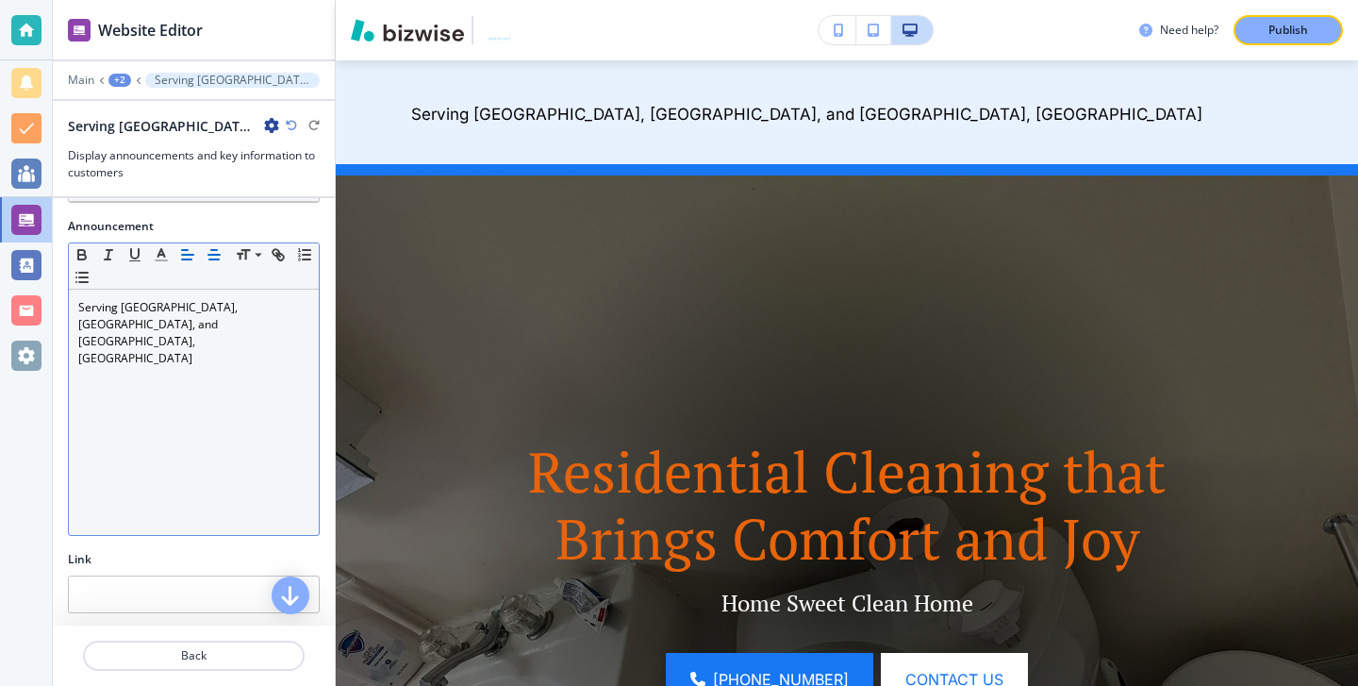
click at [218, 255] on line "button" at bounding box center [213, 255] width 11 height 0
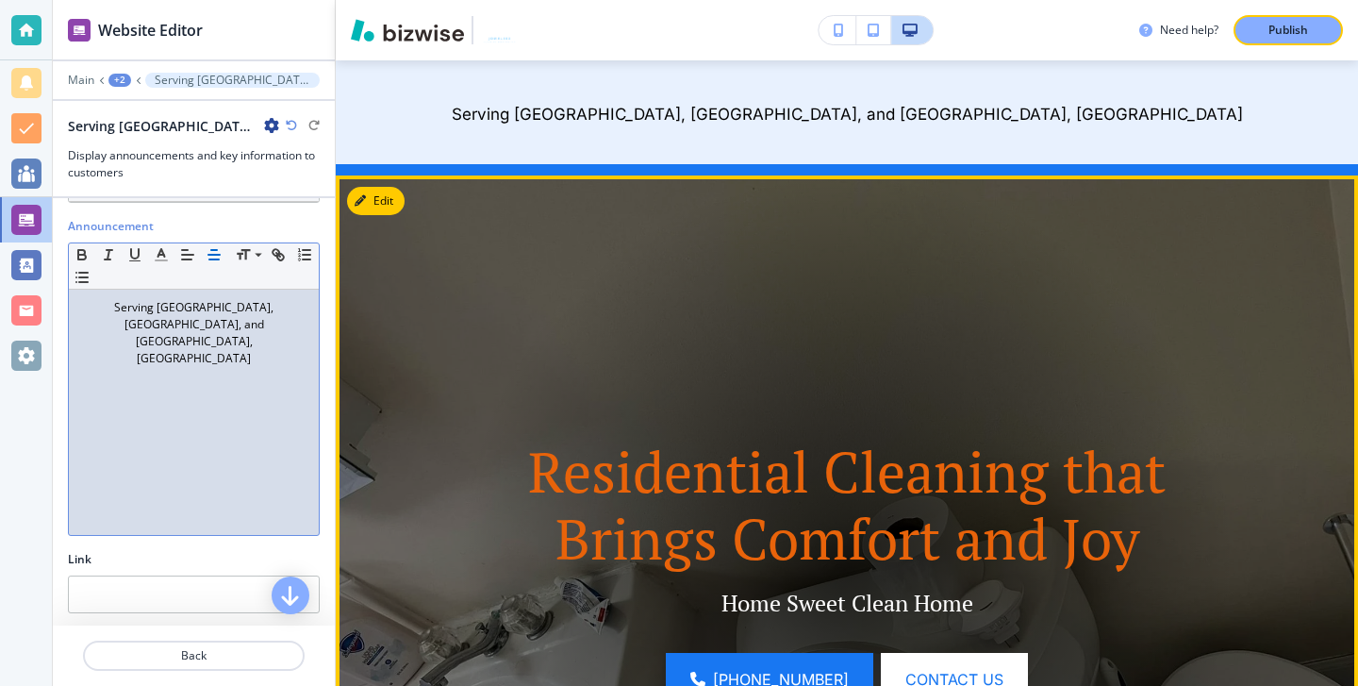
scroll to position [0, 0]
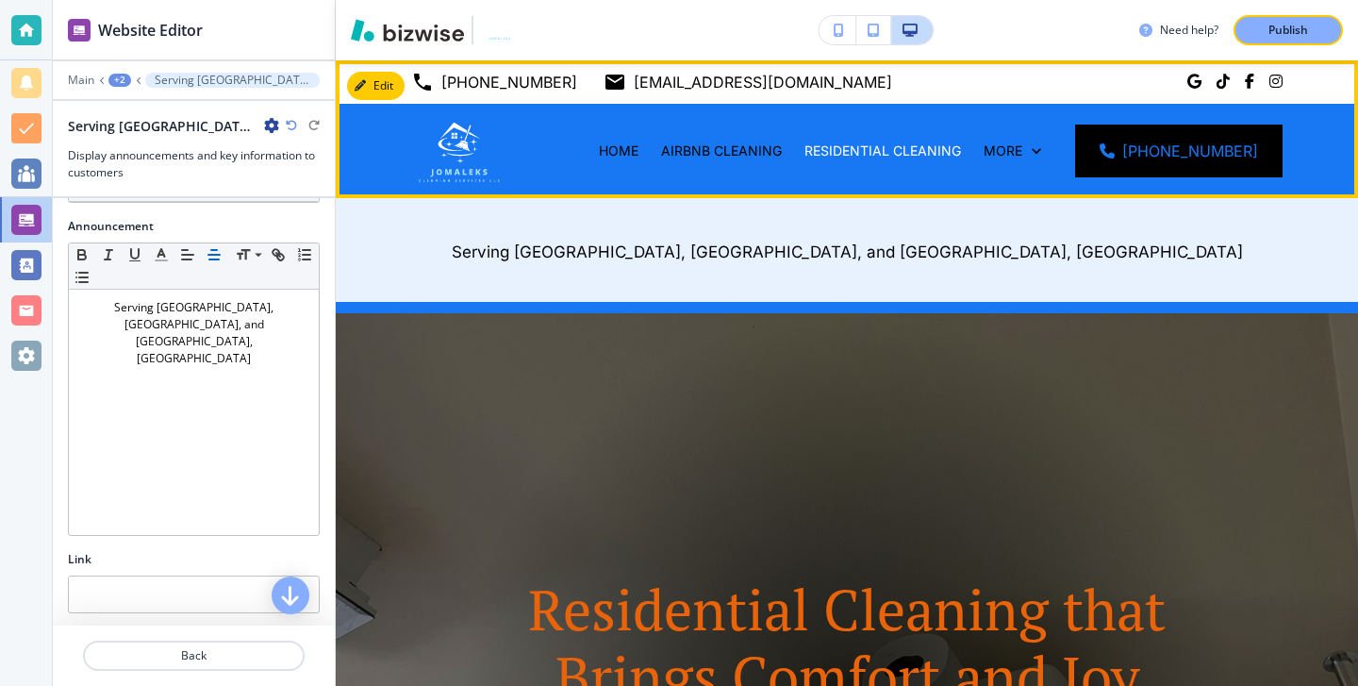
click at [1027, 164] on div "More" at bounding box center [1012, 151] width 80 height 94
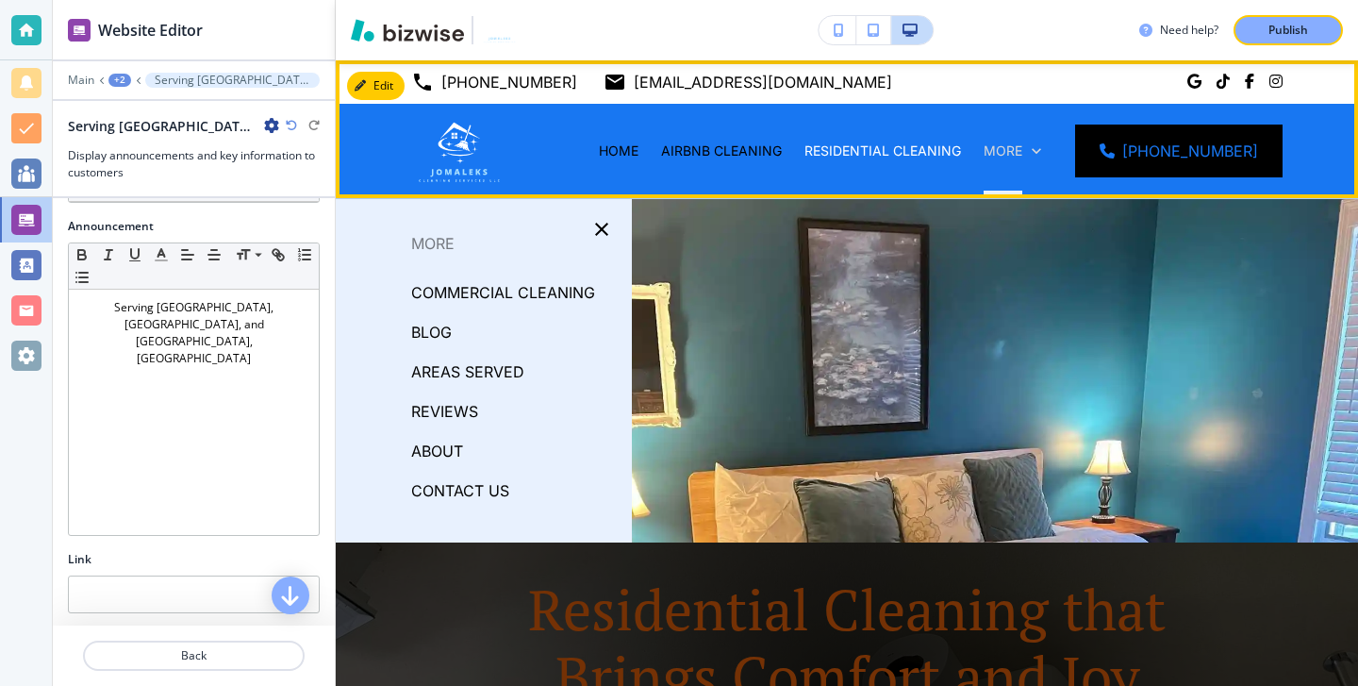
click at [1022, 157] on p "More" at bounding box center [1003, 150] width 39 height 19
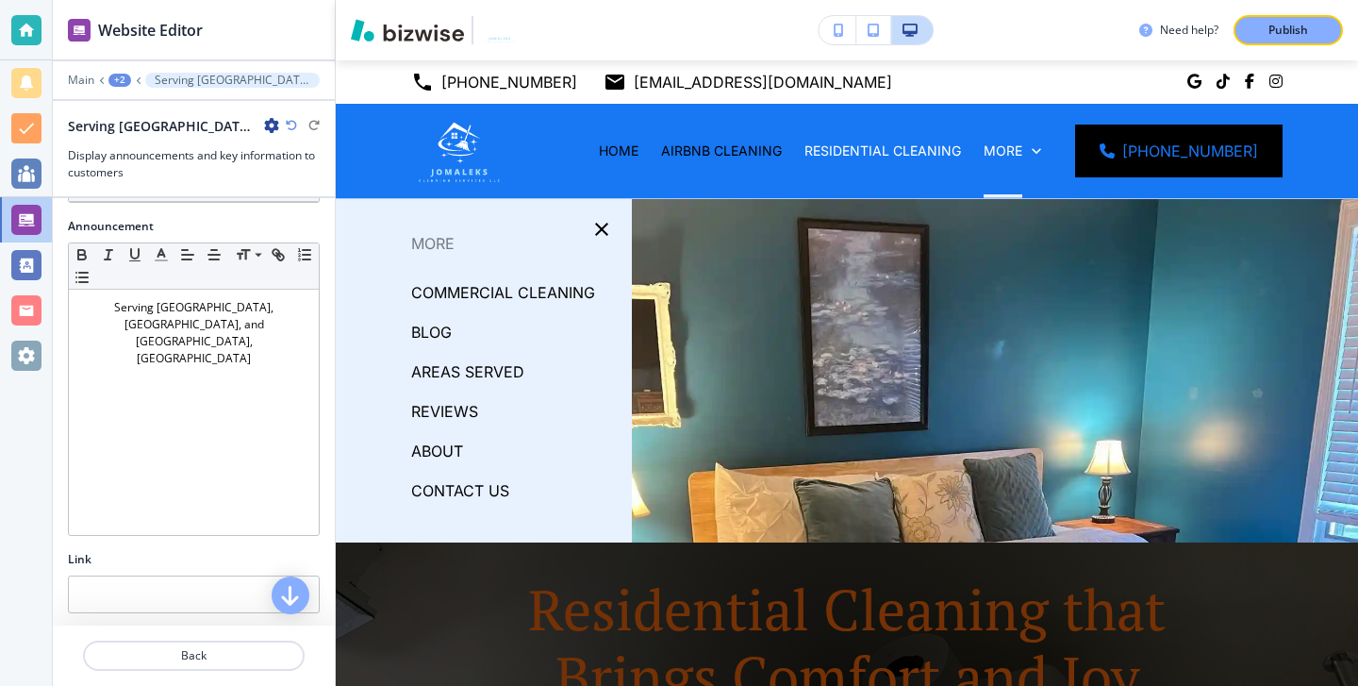
click at [456, 289] on p "COMMERCIAL CLEANING" at bounding box center [503, 292] width 184 height 28
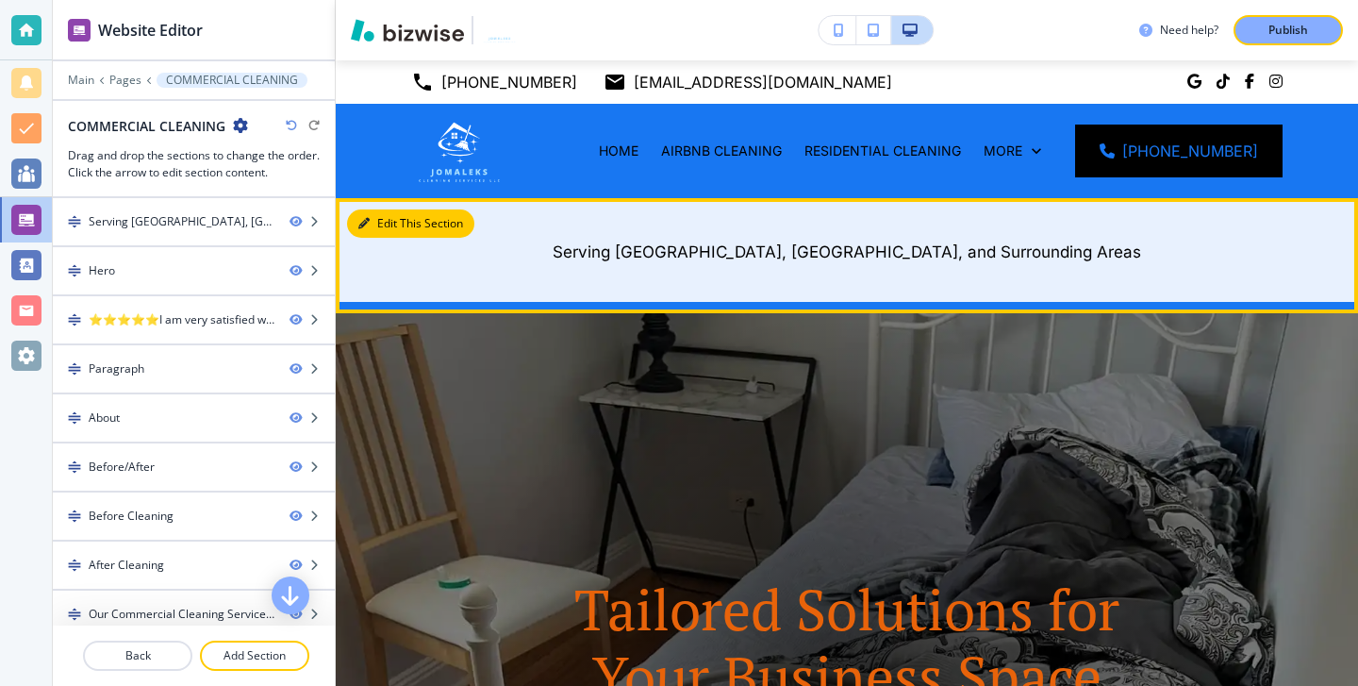
click at [390, 214] on button "Edit This Section" at bounding box center [410, 223] width 127 height 28
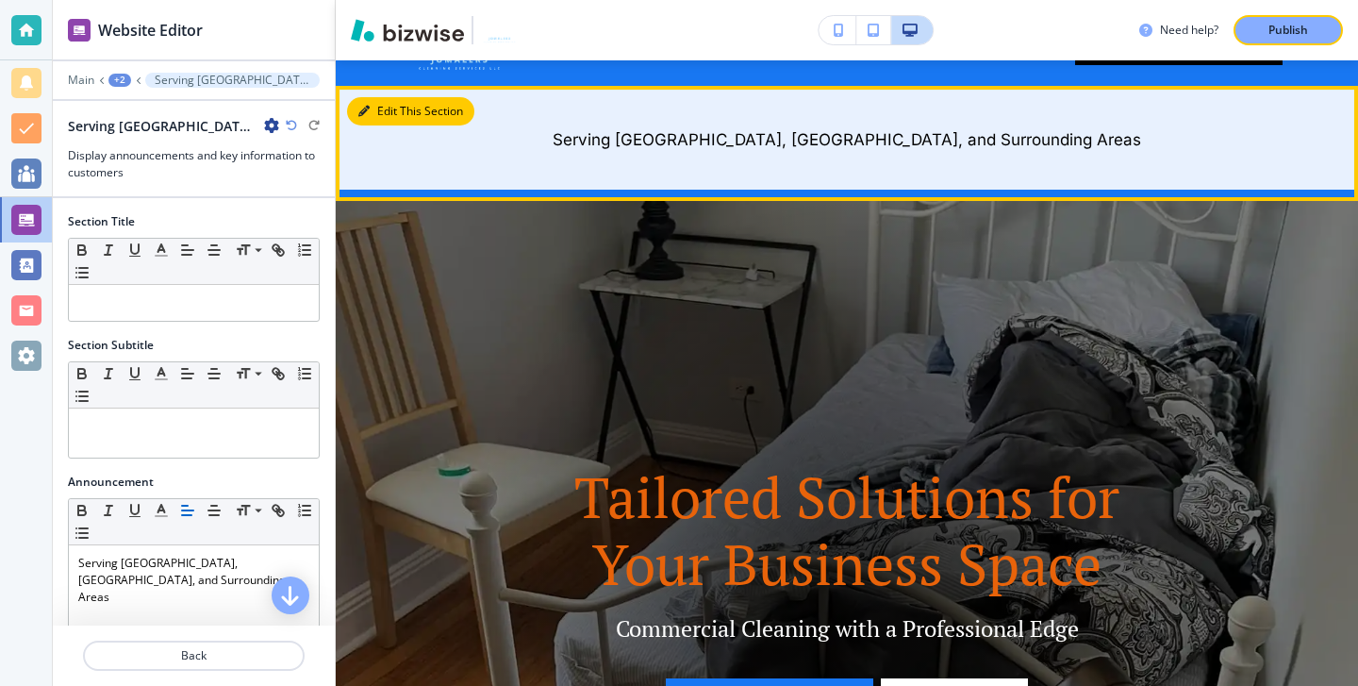
scroll to position [138, 0]
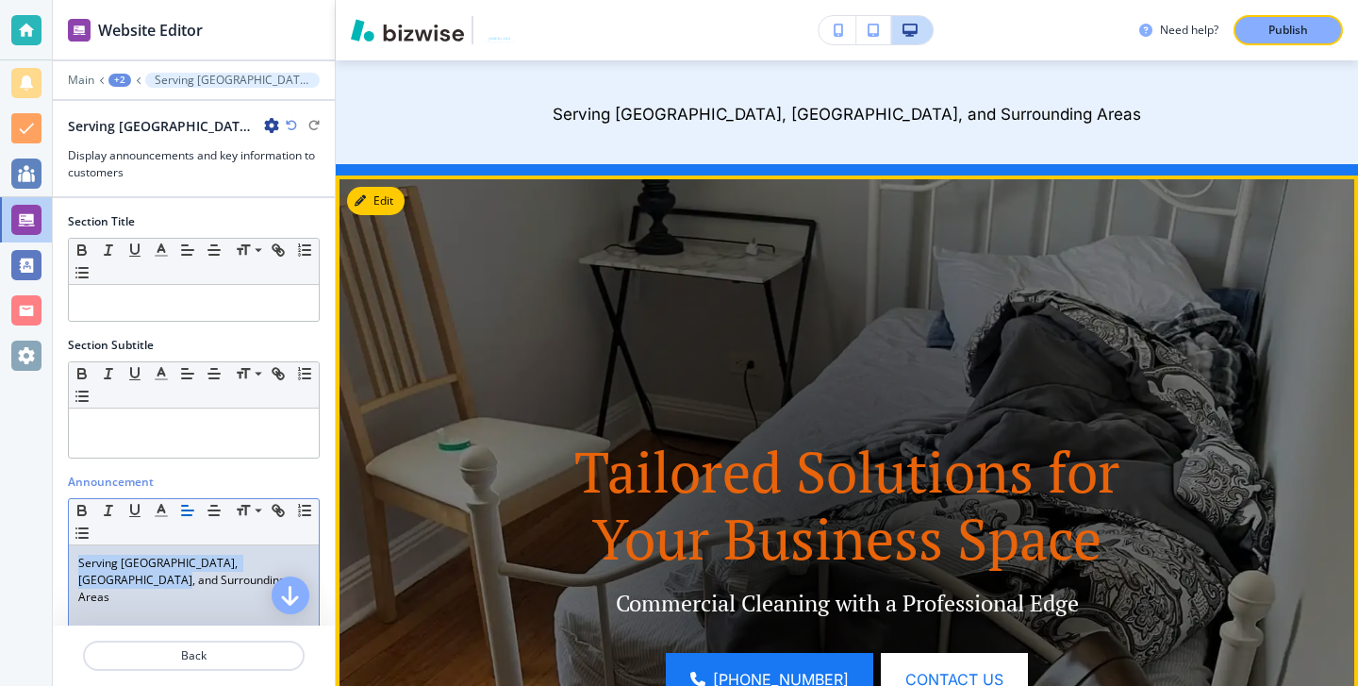
drag, startPoint x: 76, startPoint y: 558, endPoint x: 488, endPoint y: 572, distance: 412.3
click at [491, 575] on div "Website Editor Main +2 Serving [GEOGRAPHIC_DATA], [GEOGRAPHIC_DATA], and Surrou…" at bounding box center [705, 343] width 1305 height 686
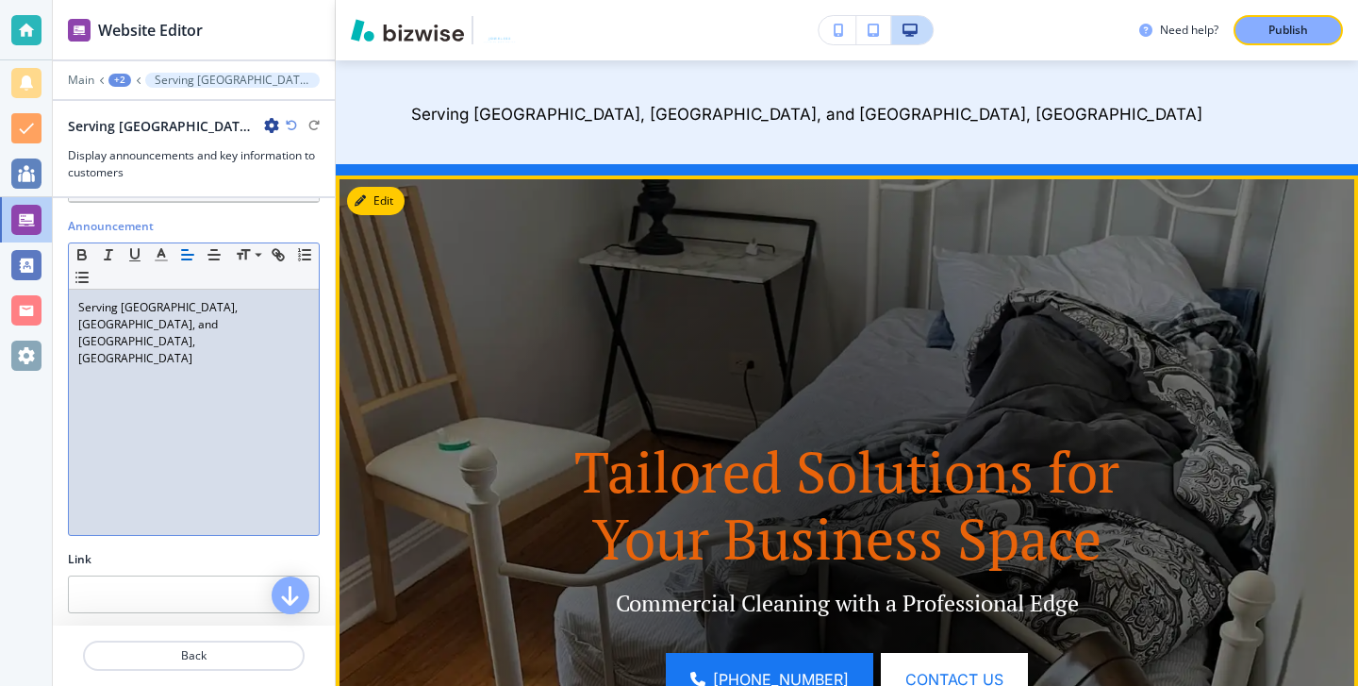
scroll to position [0, 0]
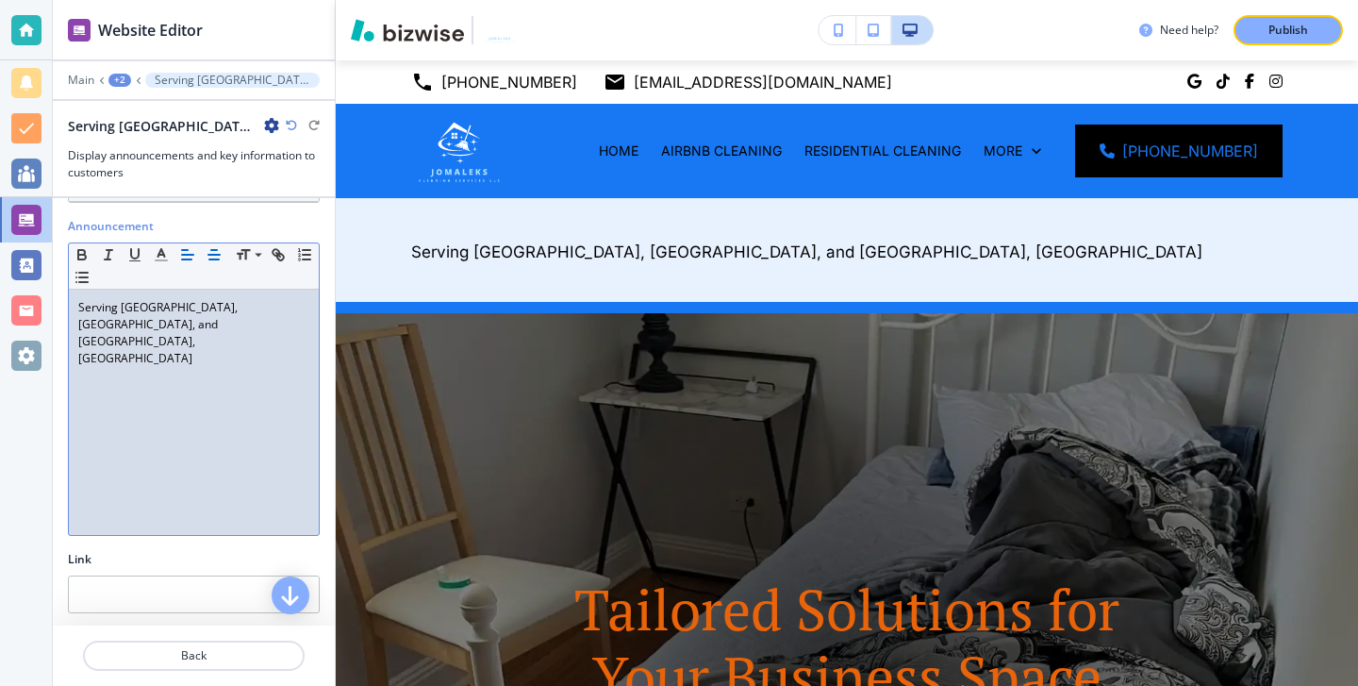
click at [206, 246] on icon "button" at bounding box center [214, 254] width 17 height 17
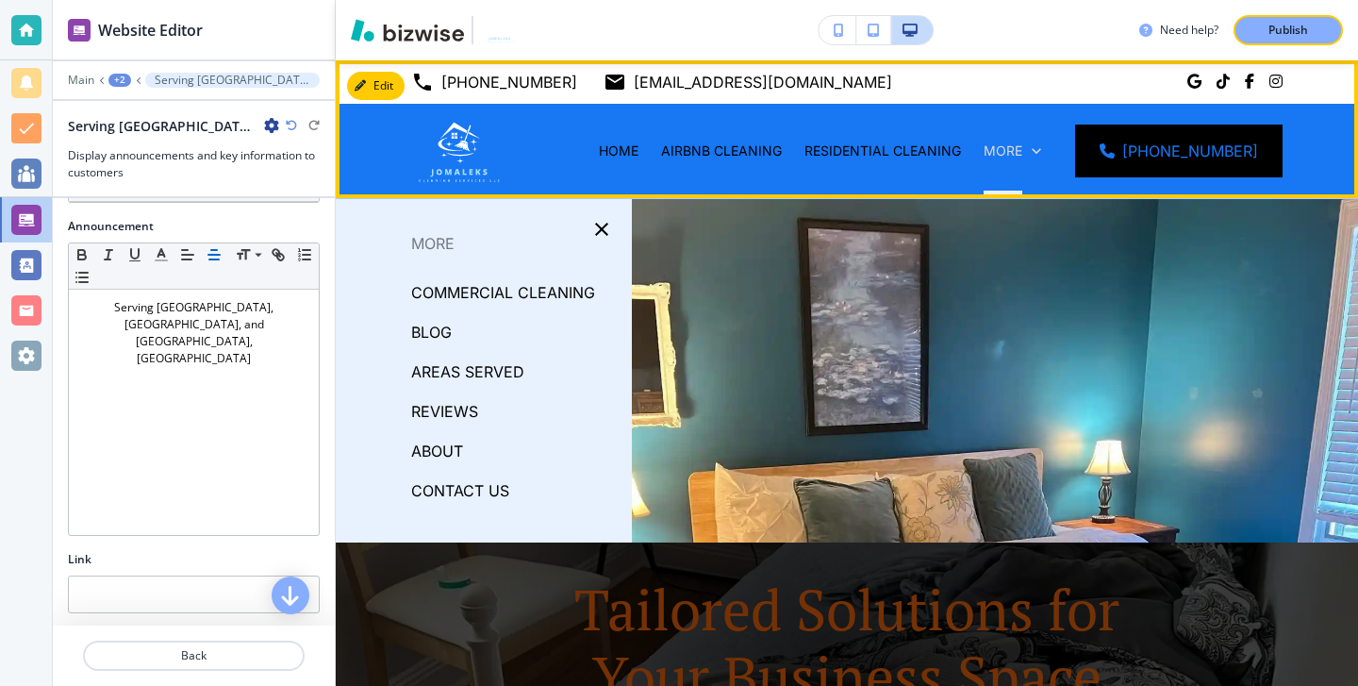
click at [1015, 155] on p "More" at bounding box center [1003, 150] width 39 height 19
click at [1022, 156] on p "More" at bounding box center [1003, 150] width 39 height 19
click at [1050, 141] on div "More" at bounding box center [1012, 151] width 80 height 94
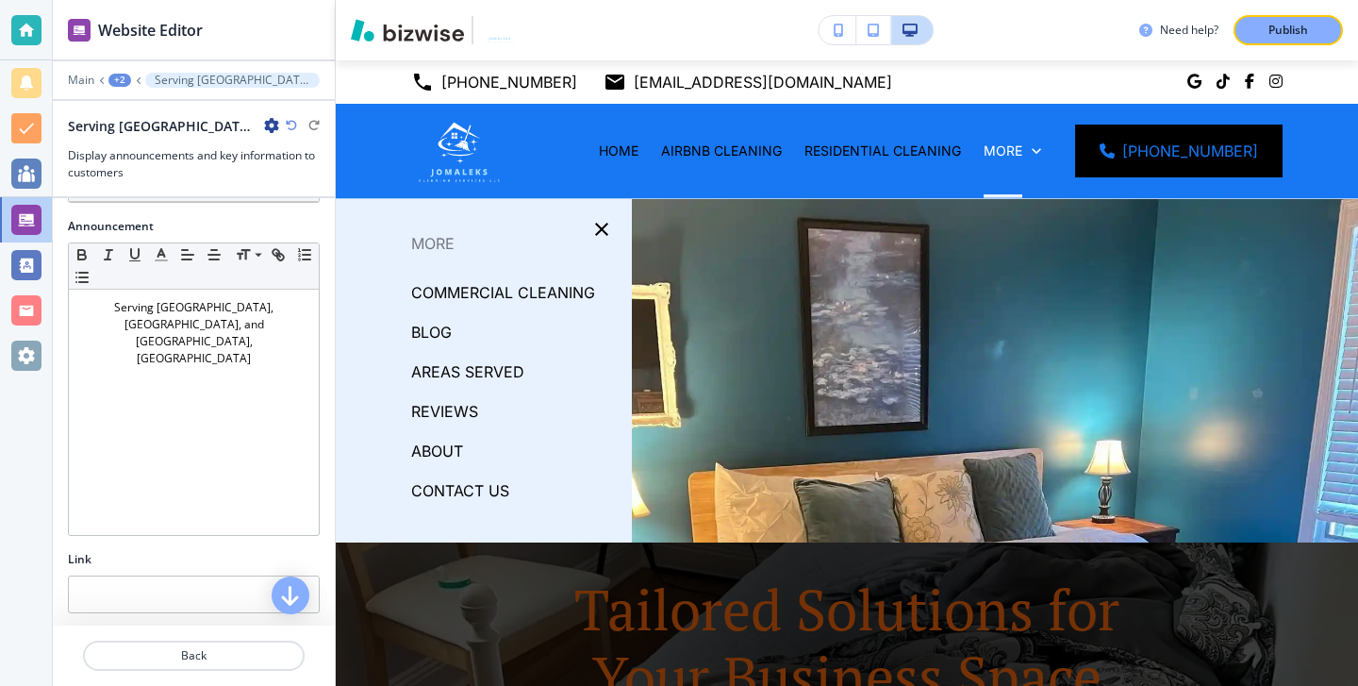
click at [519, 295] on p "COMMERCIAL CLEANING" at bounding box center [503, 292] width 184 height 28
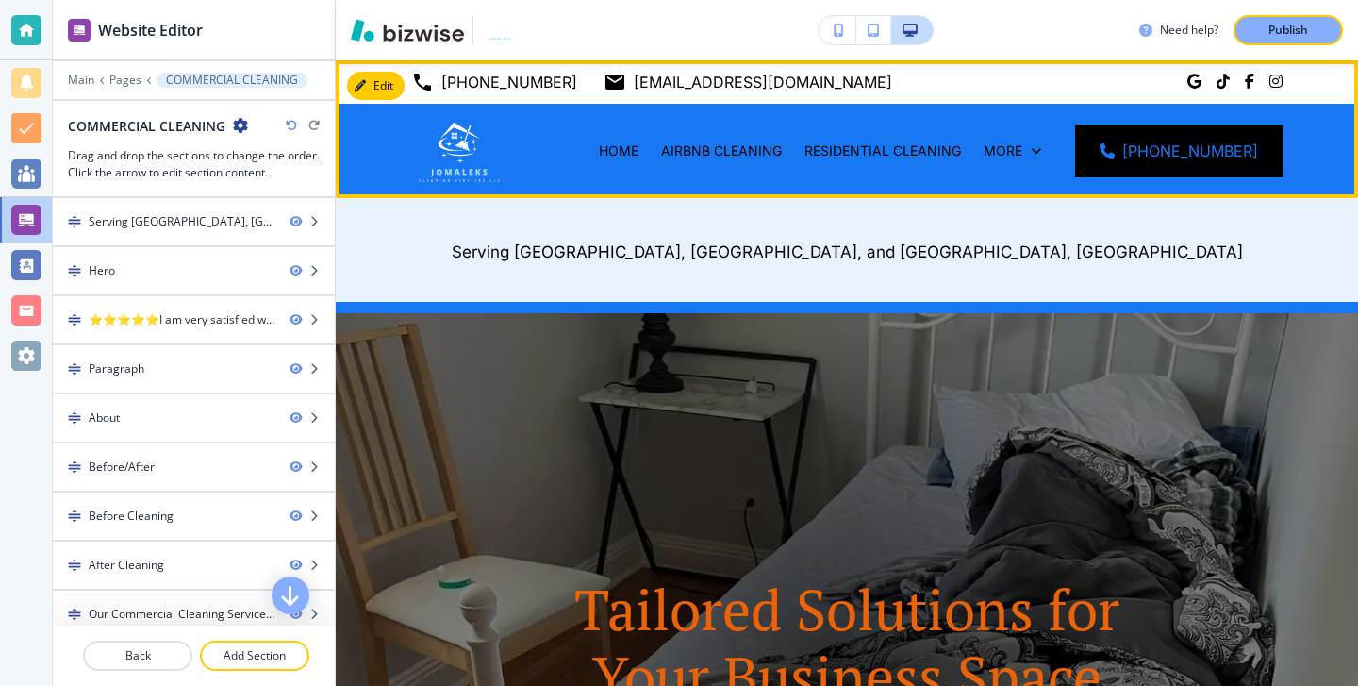
click at [1023, 160] on div "More" at bounding box center [1012, 151] width 80 height 94
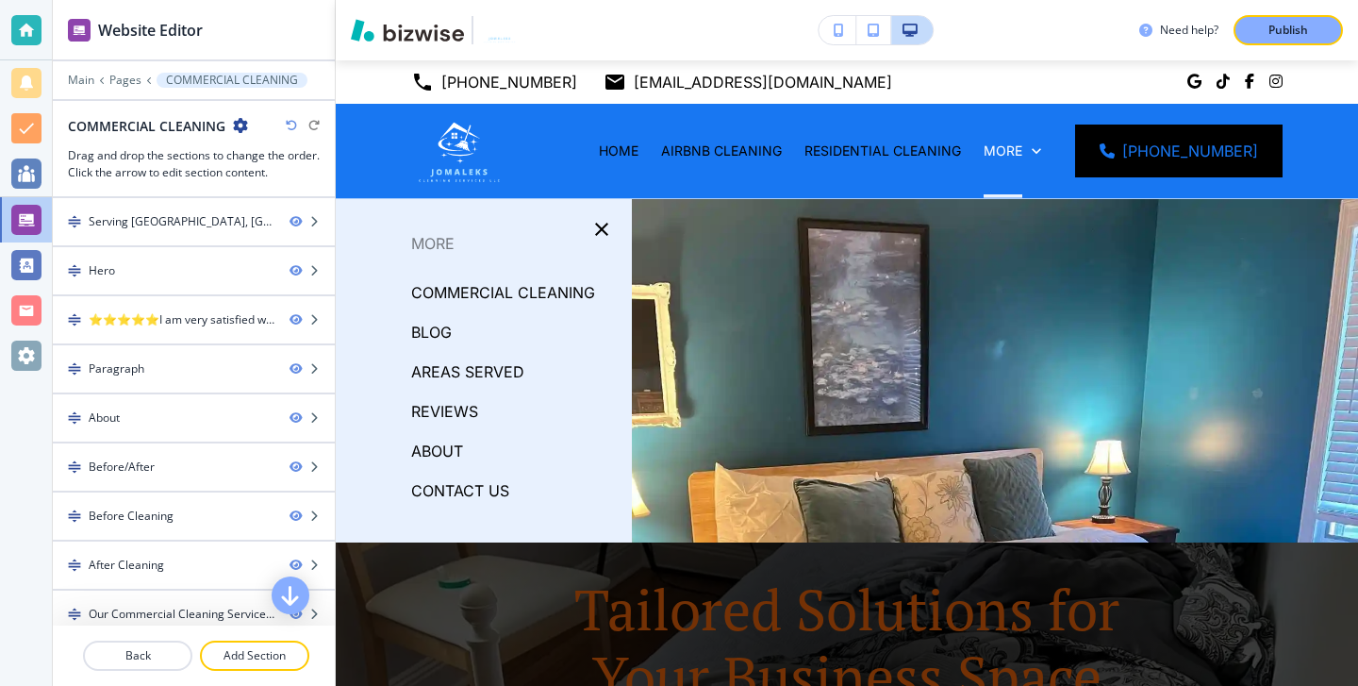
click at [427, 332] on p "BLOG" at bounding box center [431, 332] width 41 height 28
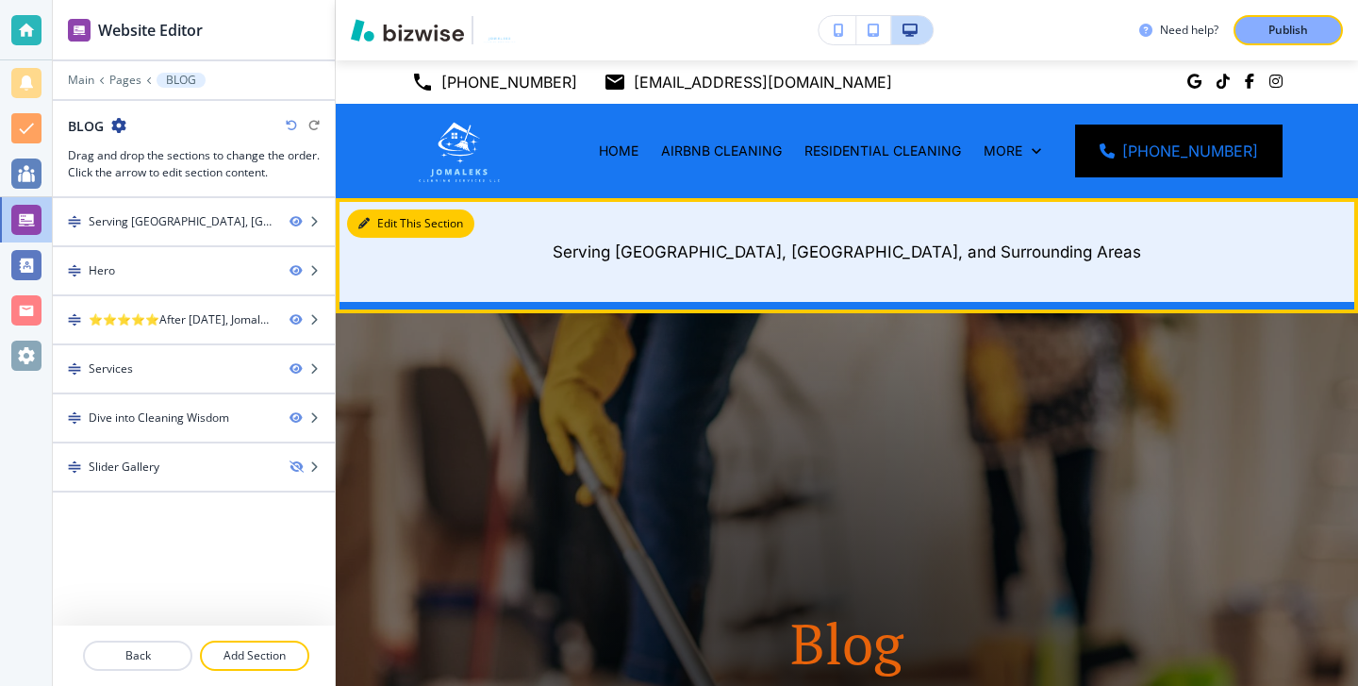
click at [359, 226] on icon "button" at bounding box center [363, 223] width 11 height 11
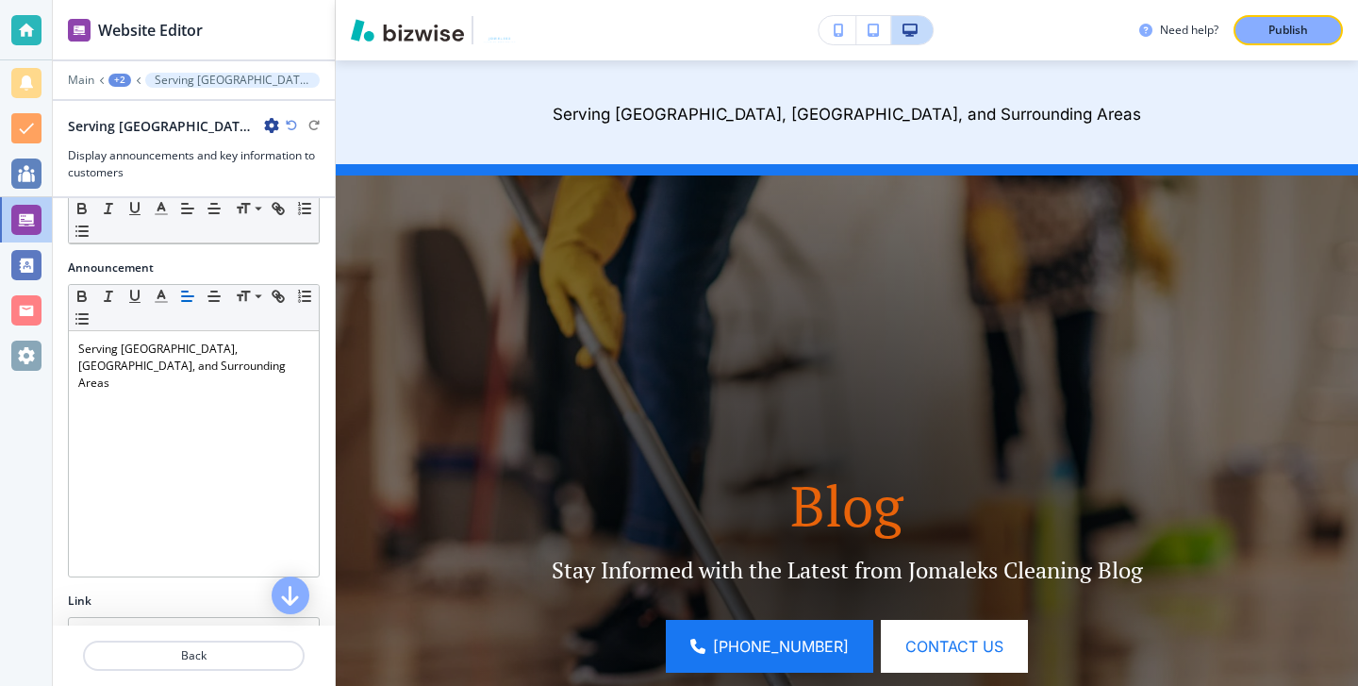
scroll to position [232, 0]
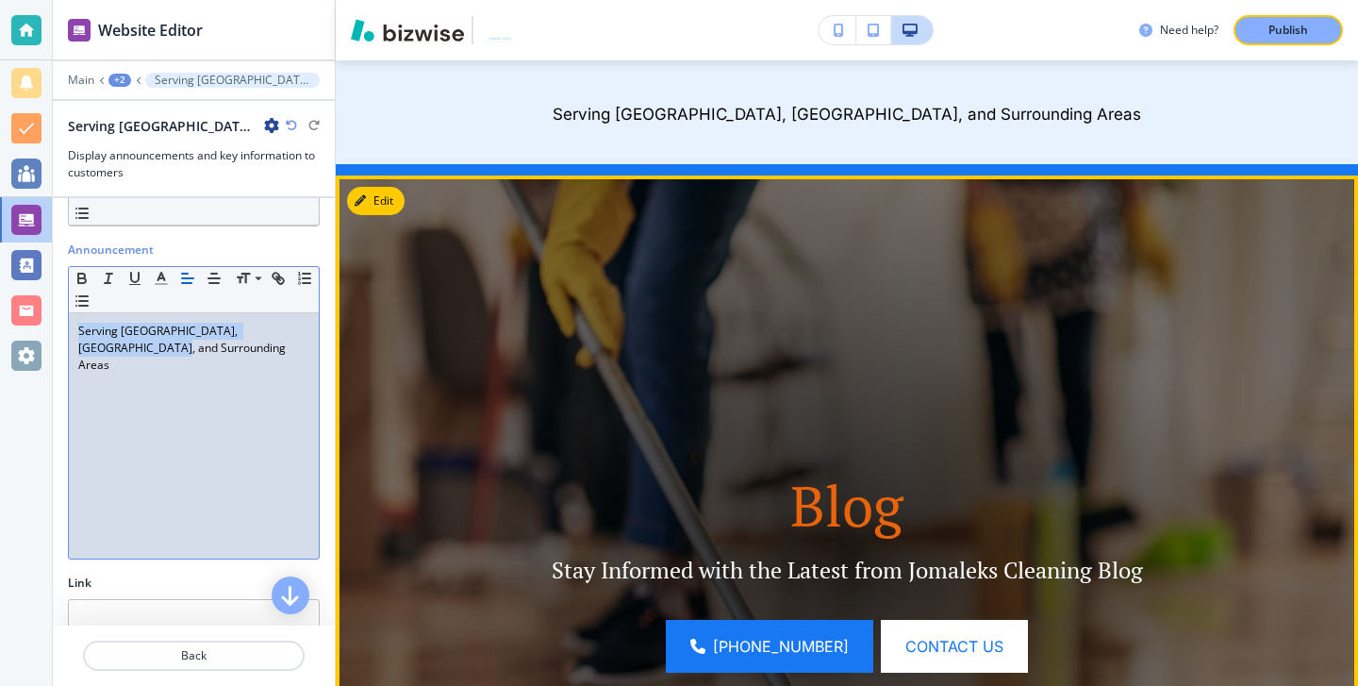
drag, startPoint x: 79, startPoint y: 334, endPoint x: 565, endPoint y: 338, distance: 485.7
click at [565, 338] on div "Website Editor Main +2 Serving [GEOGRAPHIC_DATA], [GEOGRAPHIC_DATA], and Surrou…" at bounding box center [705, 343] width 1305 height 686
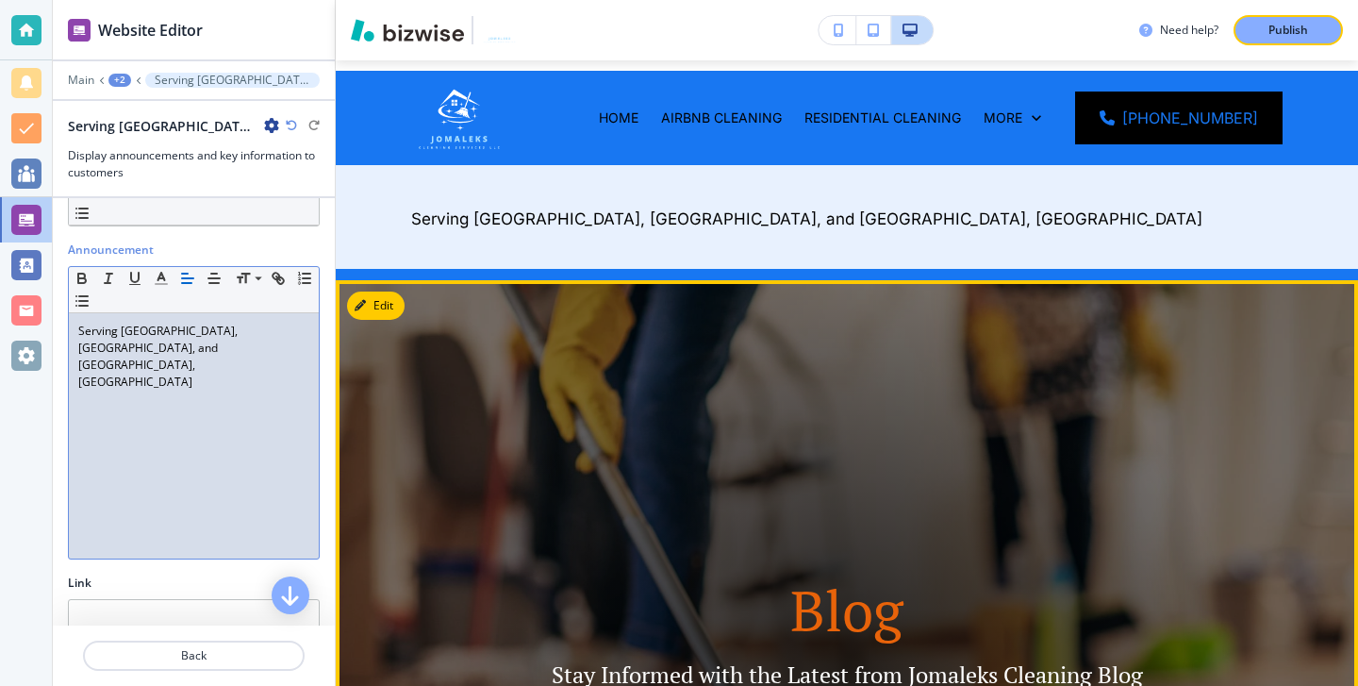
scroll to position [0, 0]
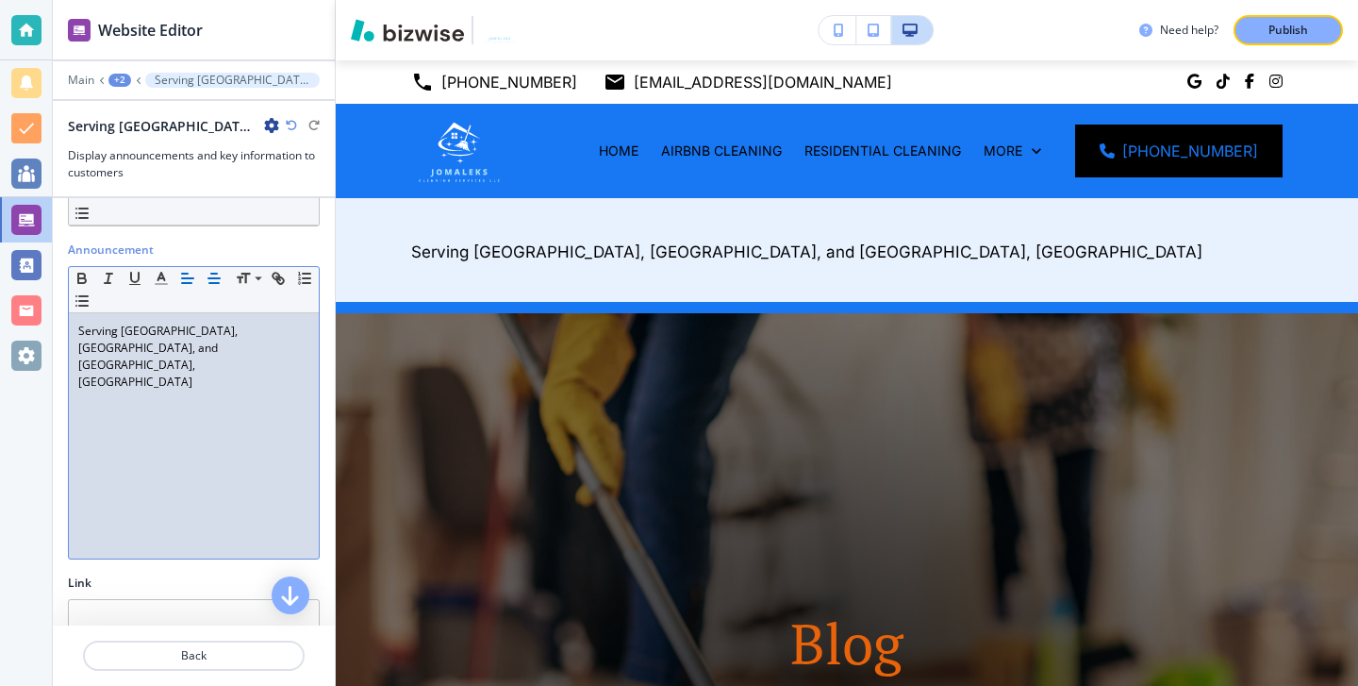
click at [213, 285] on icon "button" at bounding box center [214, 278] width 17 height 17
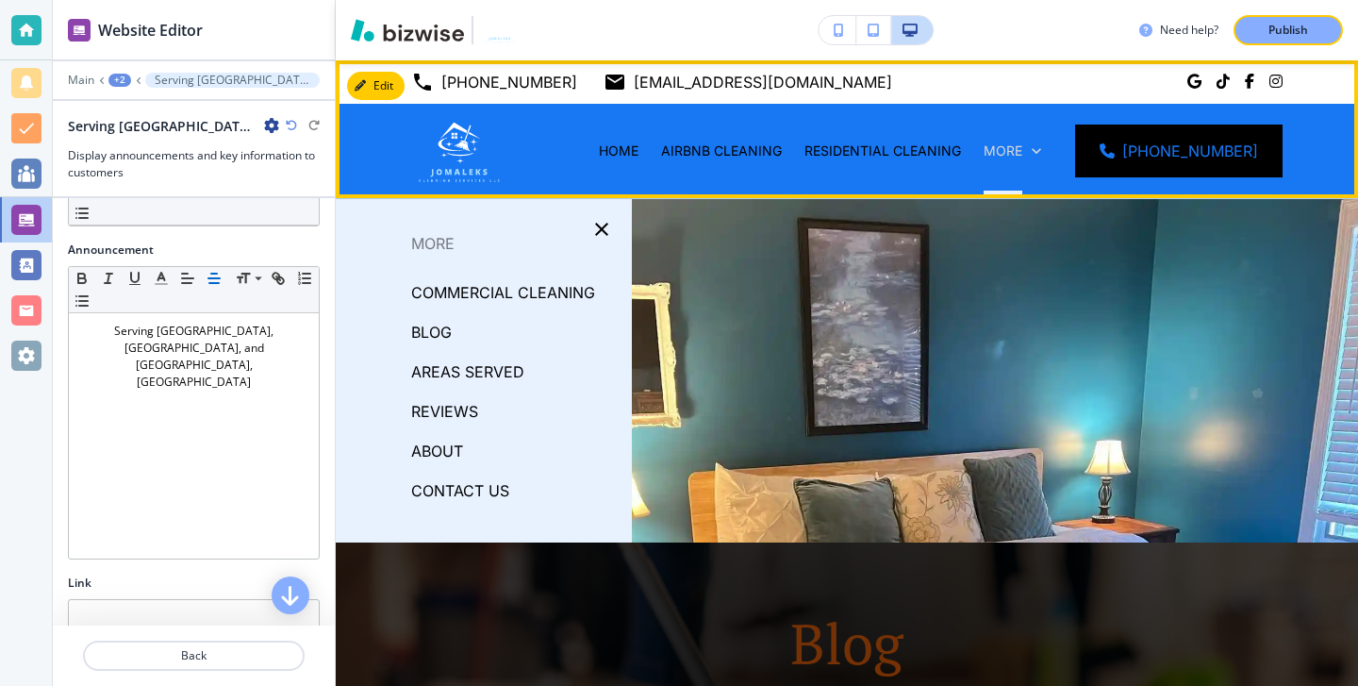
click at [1020, 158] on p "More" at bounding box center [1003, 150] width 39 height 19
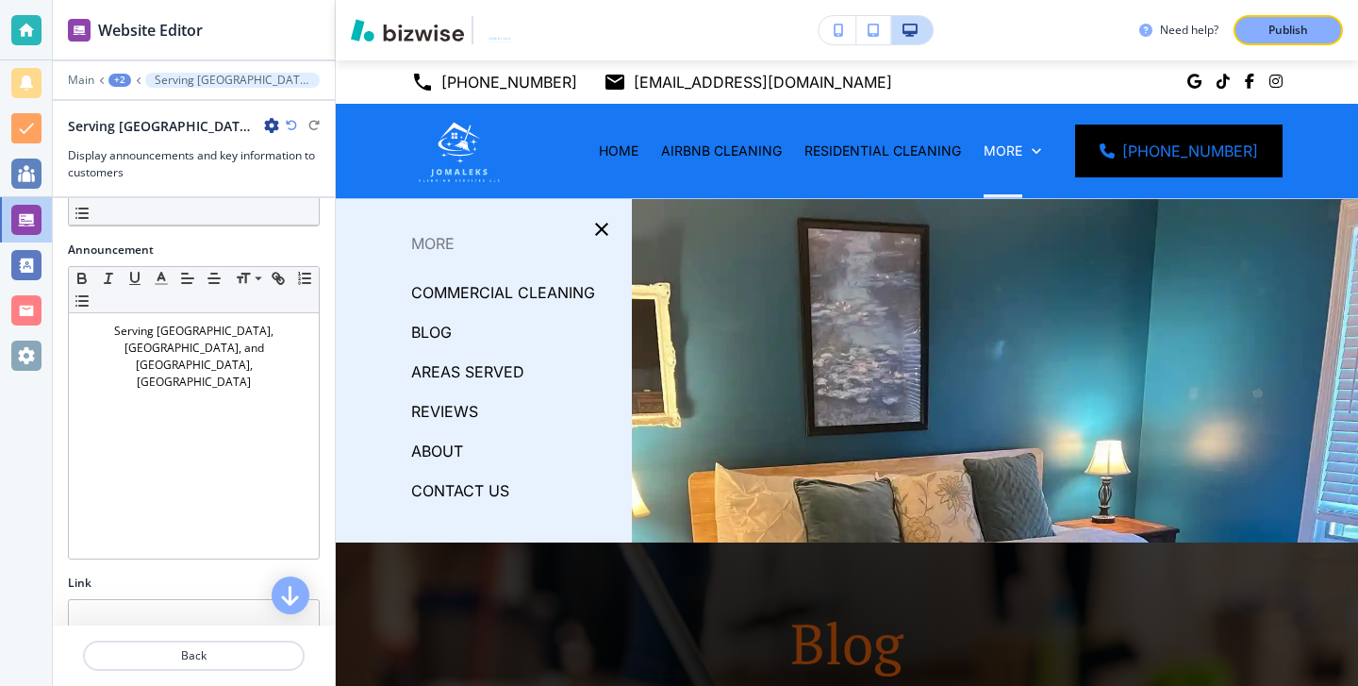
click at [445, 373] on p "AREAS SERVED" at bounding box center [467, 371] width 113 height 28
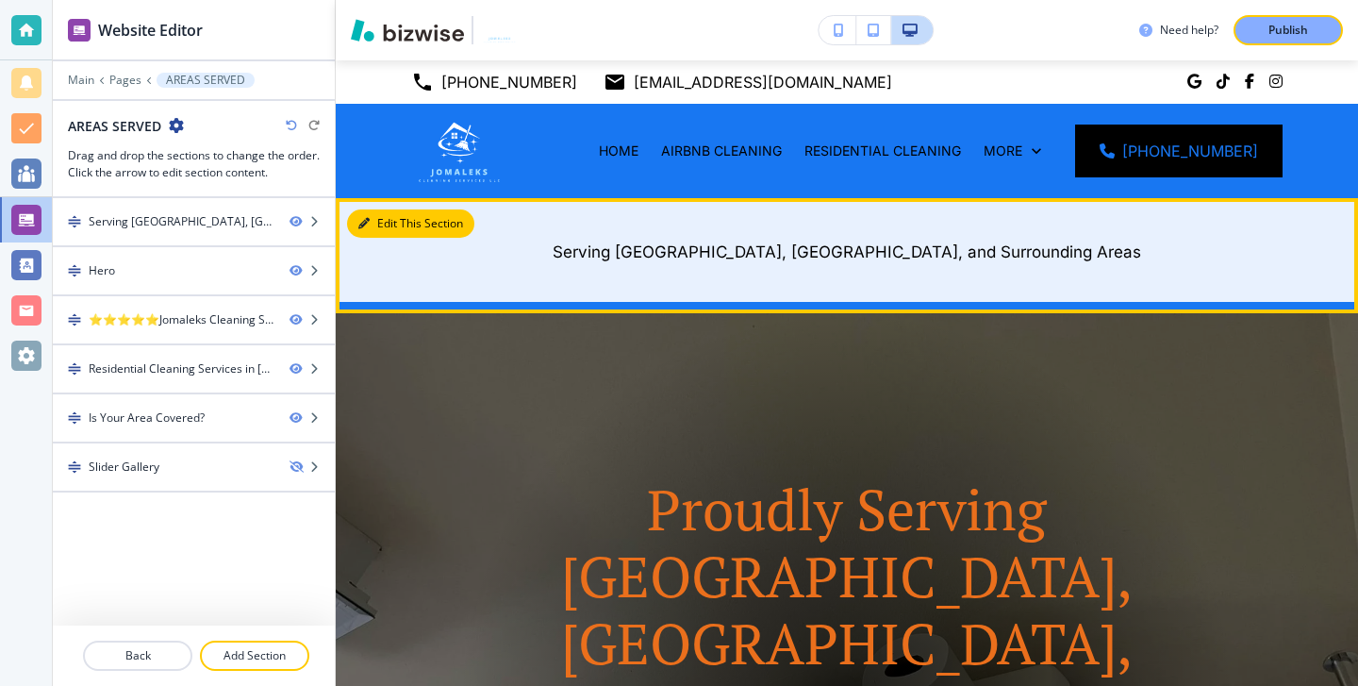
click at [403, 221] on button "Edit This Section" at bounding box center [410, 223] width 127 height 28
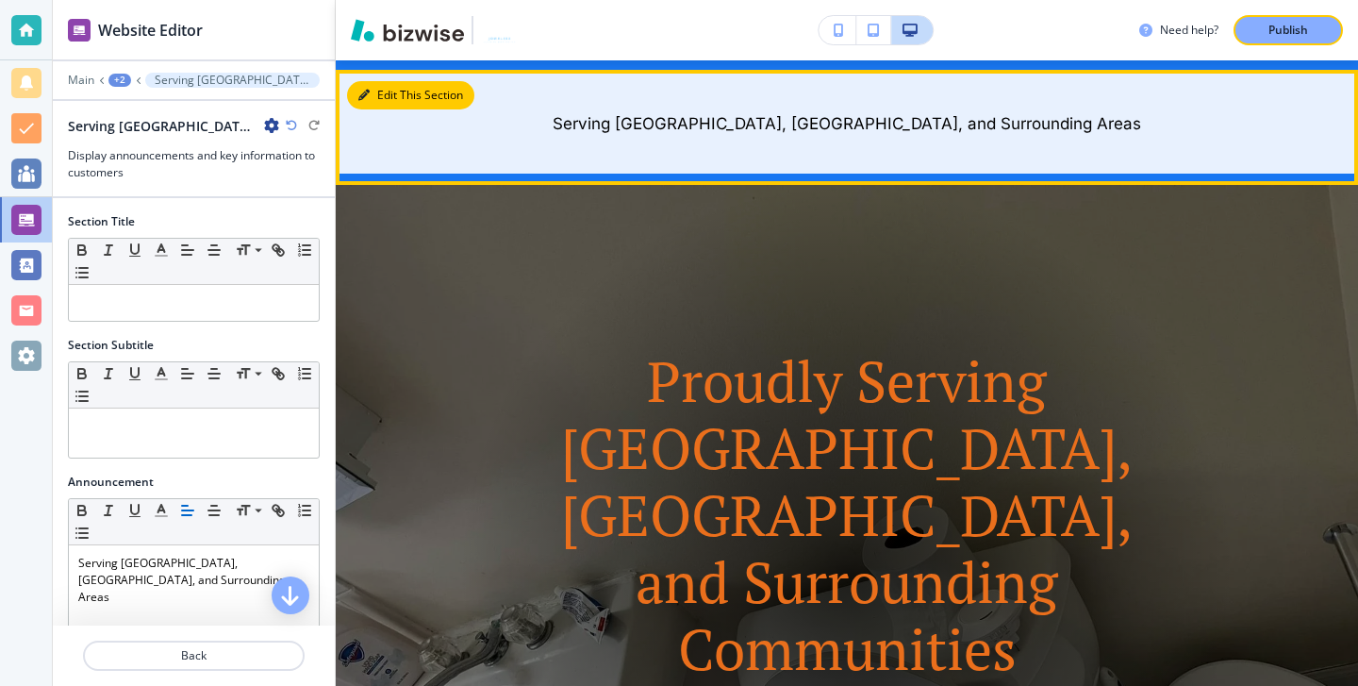
scroll to position [138, 0]
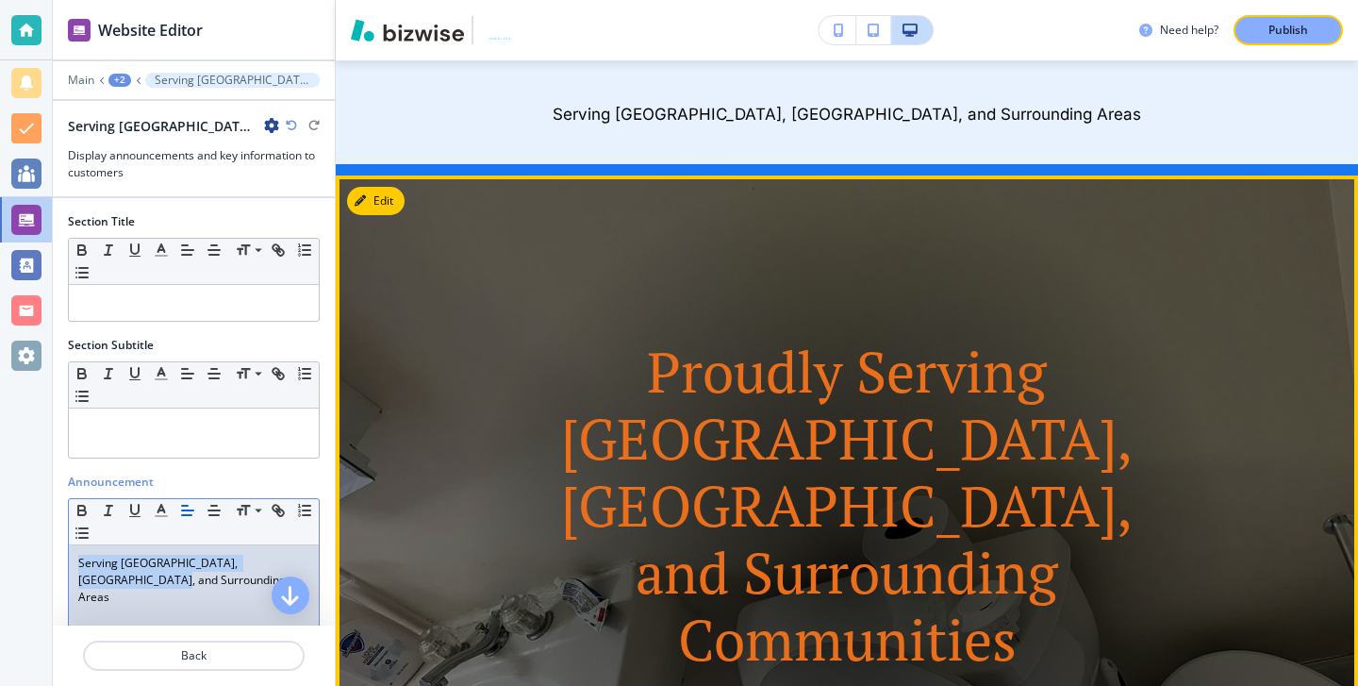
drag, startPoint x: 71, startPoint y: 557, endPoint x: 352, endPoint y: 551, distance: 281.1
click at [352, 555] on div "Website Editor Main +2 Serving [GEOGRAPHIC_DATA], [GEOGRAPHIC_DATA], and Surrou…" at bounding box center [705, 343] width 1305 height 686
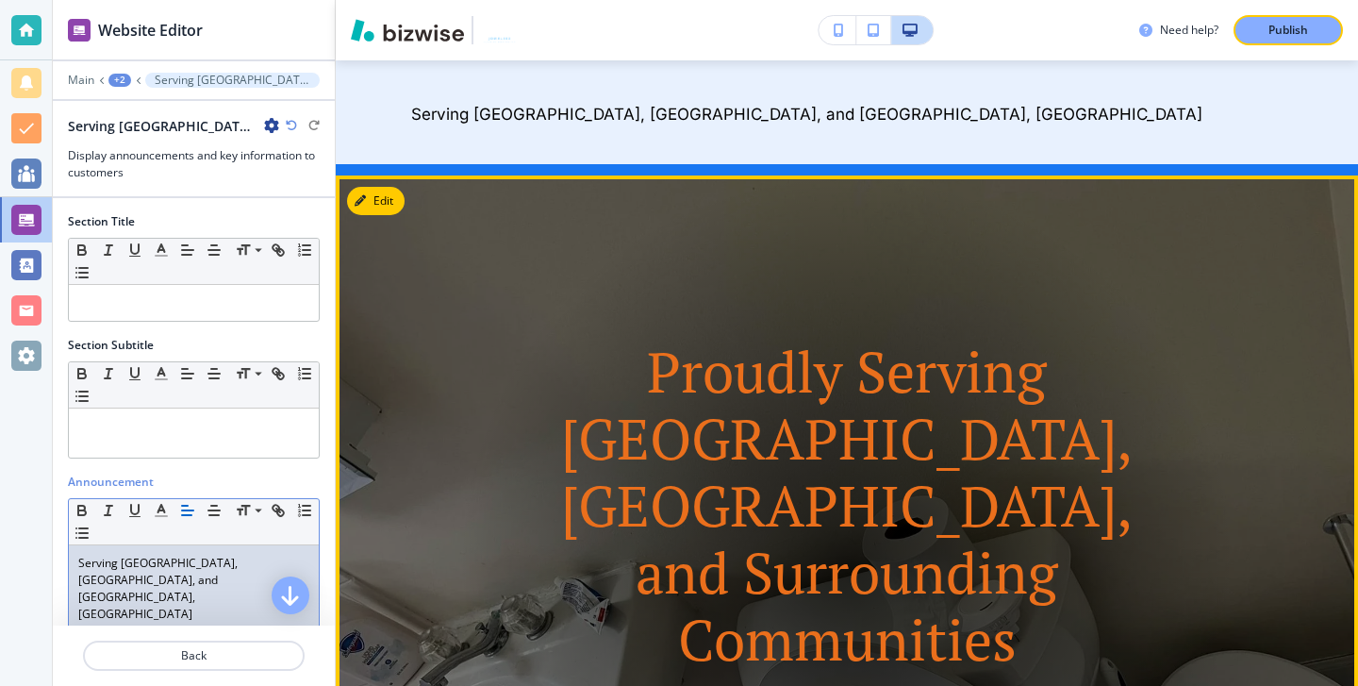
scroll to position [256, 0]
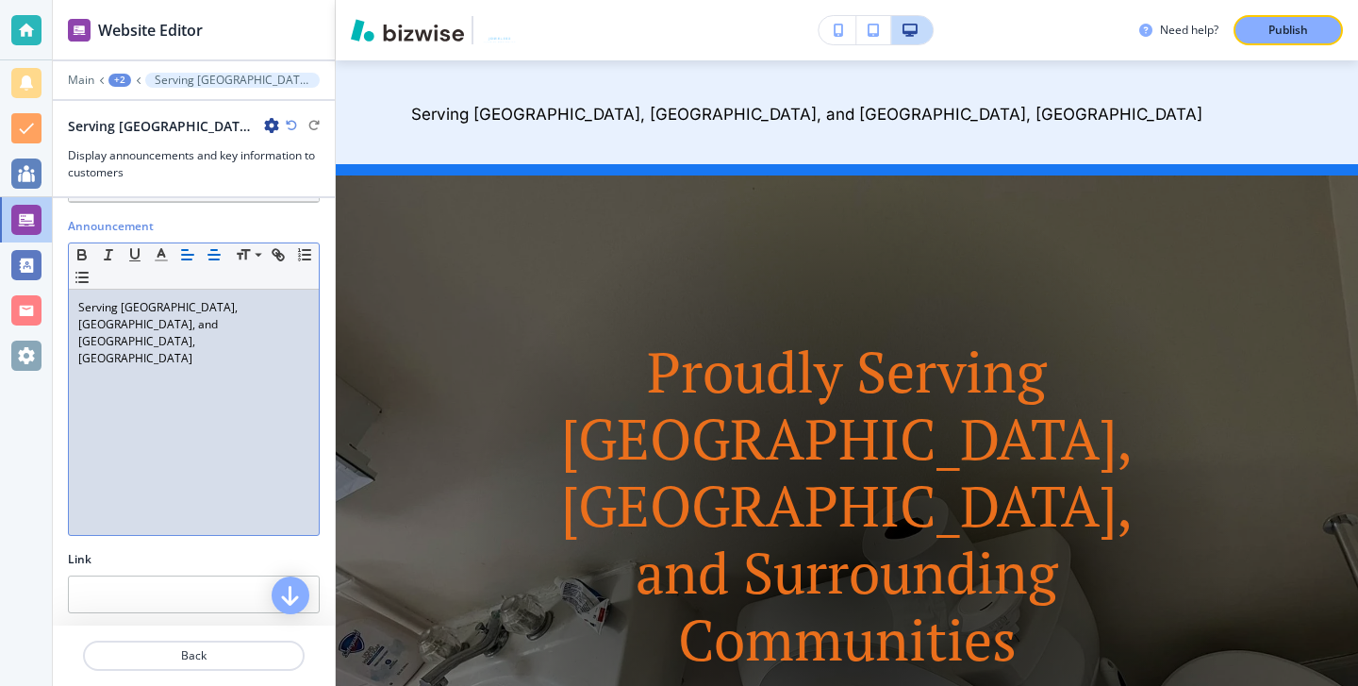
click at [218, 252] on icon "button" at bounding box center [214, 254] width 17 height 17
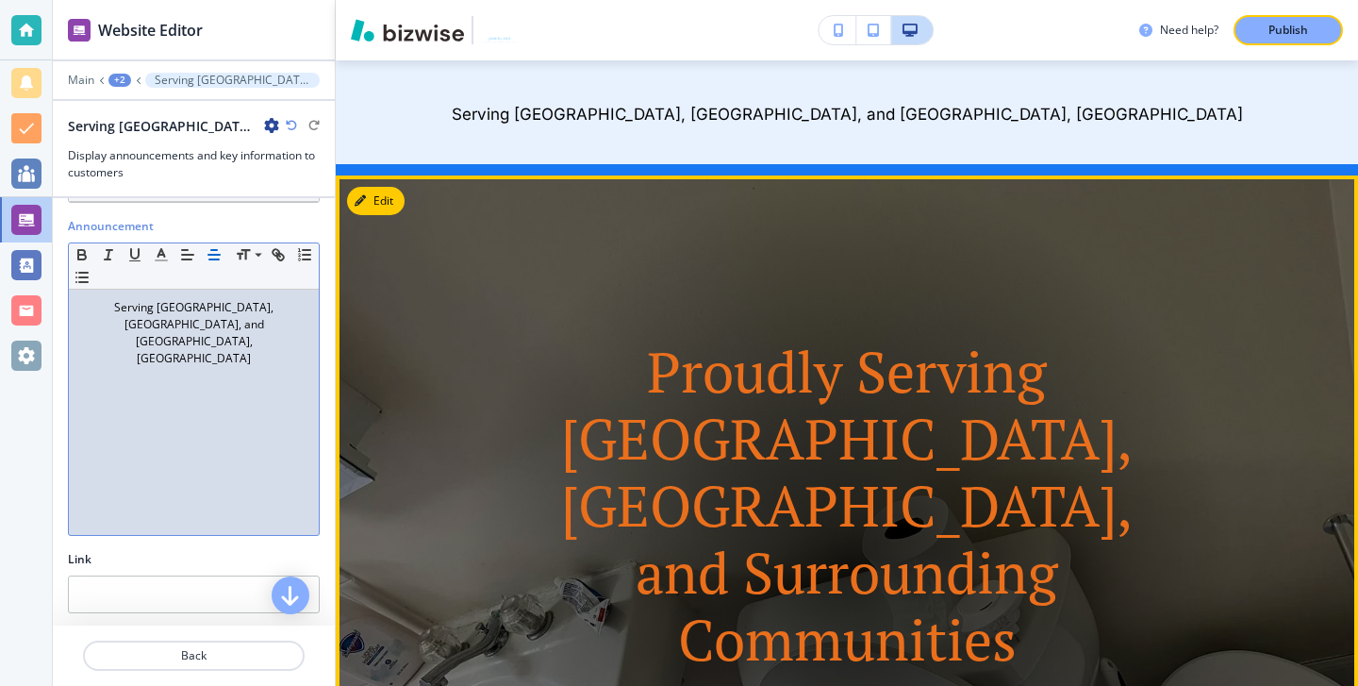
scroll to position [0, 0]
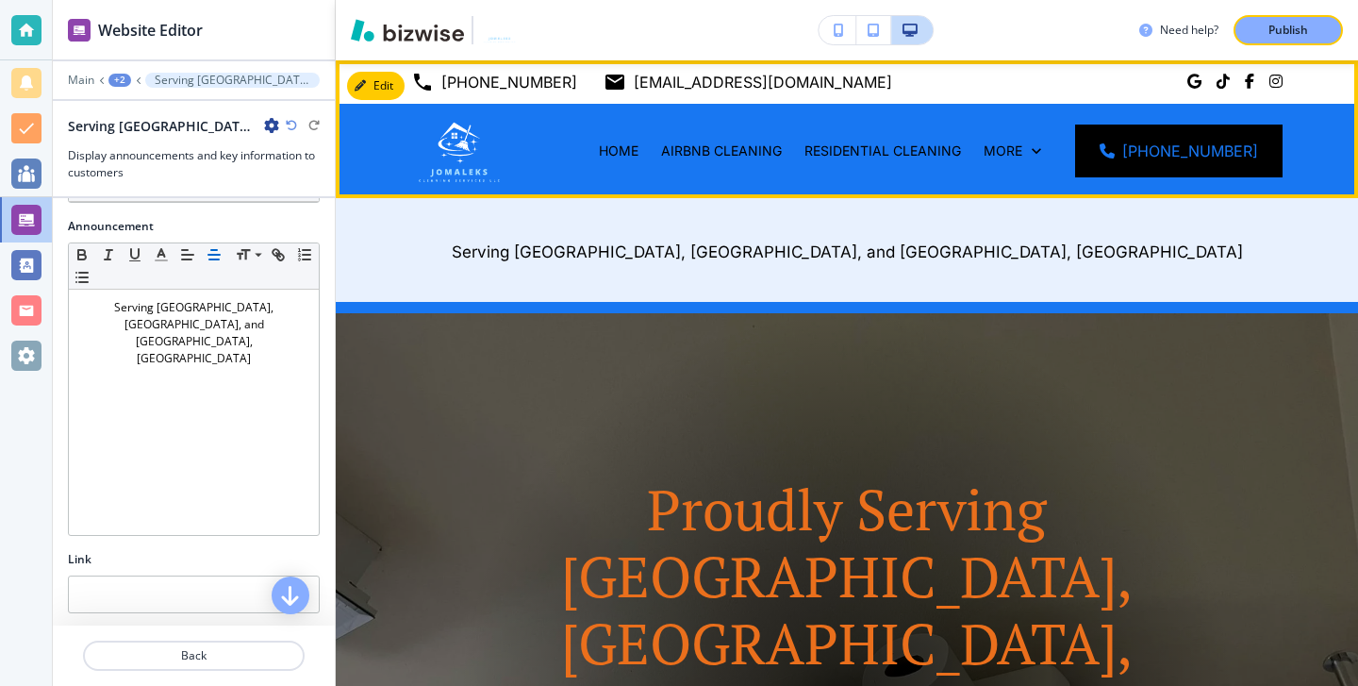
click at [1049, 140] on div "More" at bounding box center [1012, 151] width 80 height 94
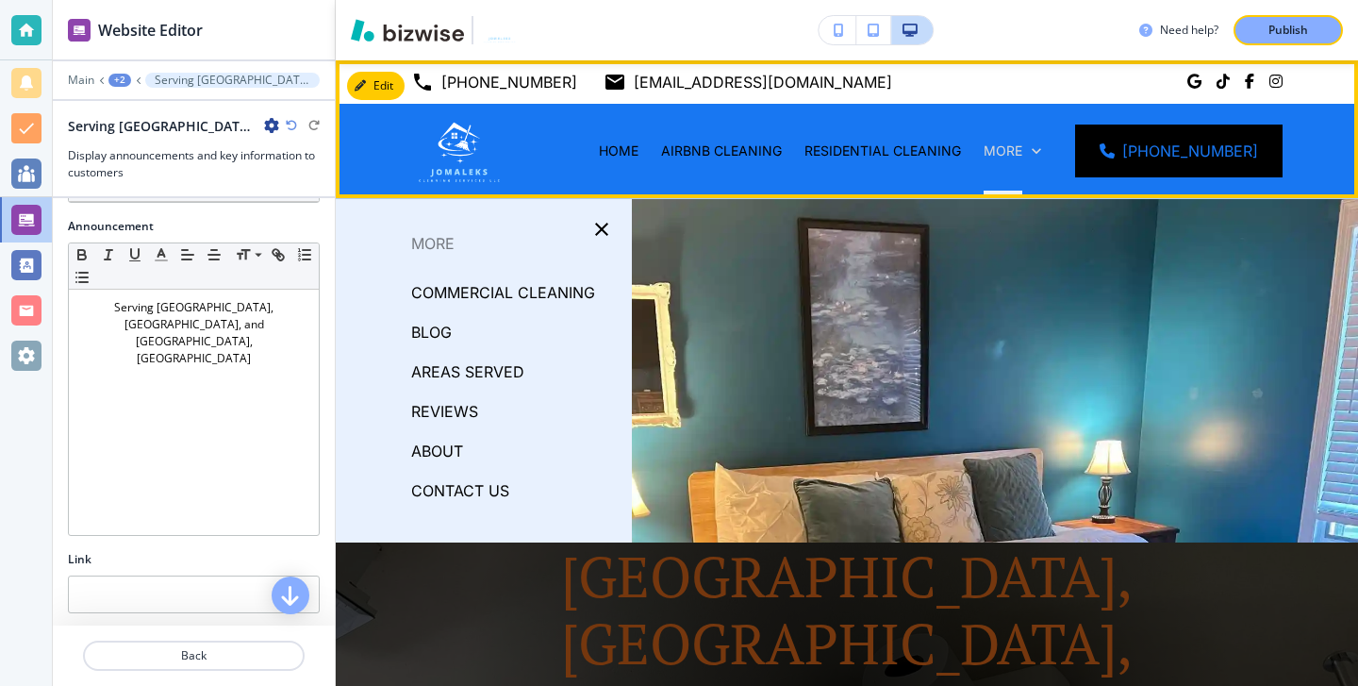
click at [1041, 141] on div "More" at bounding box center [1013, 150] width 58 height 19
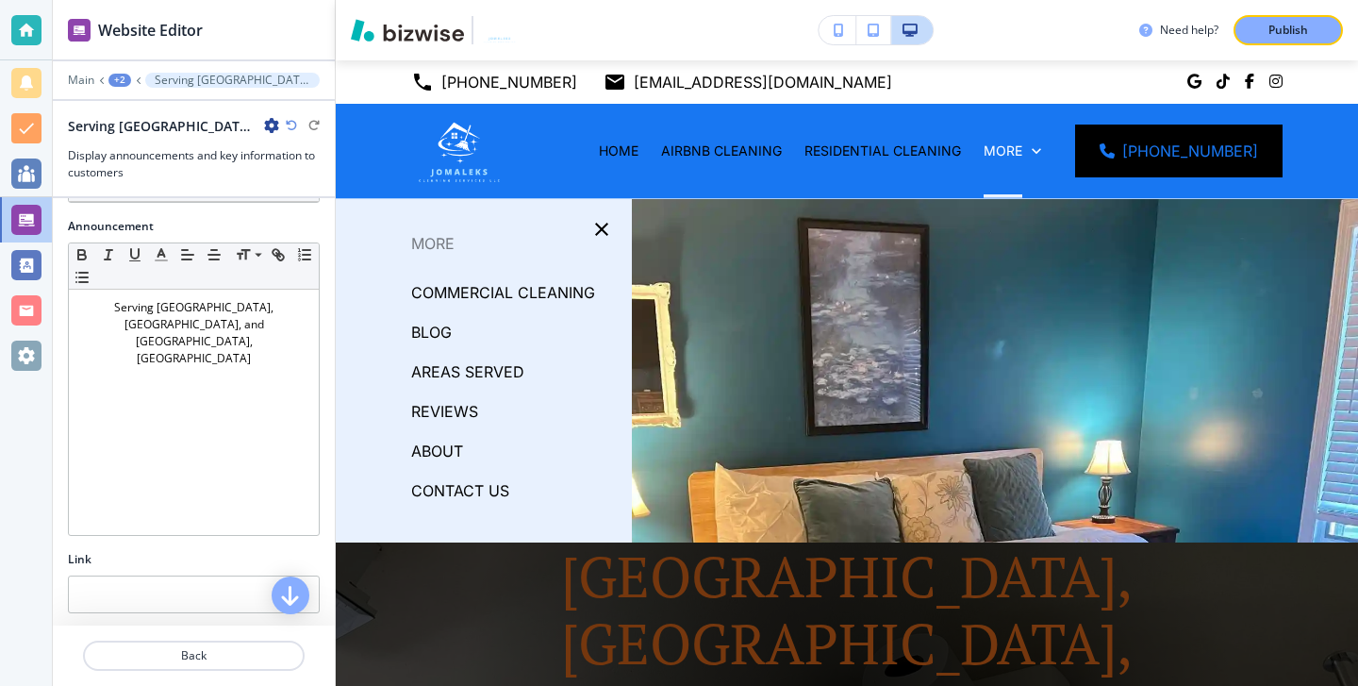
click at [426, 369] on p "AREAS SERVED" at bounding box center [467, 371] width 113 height 28
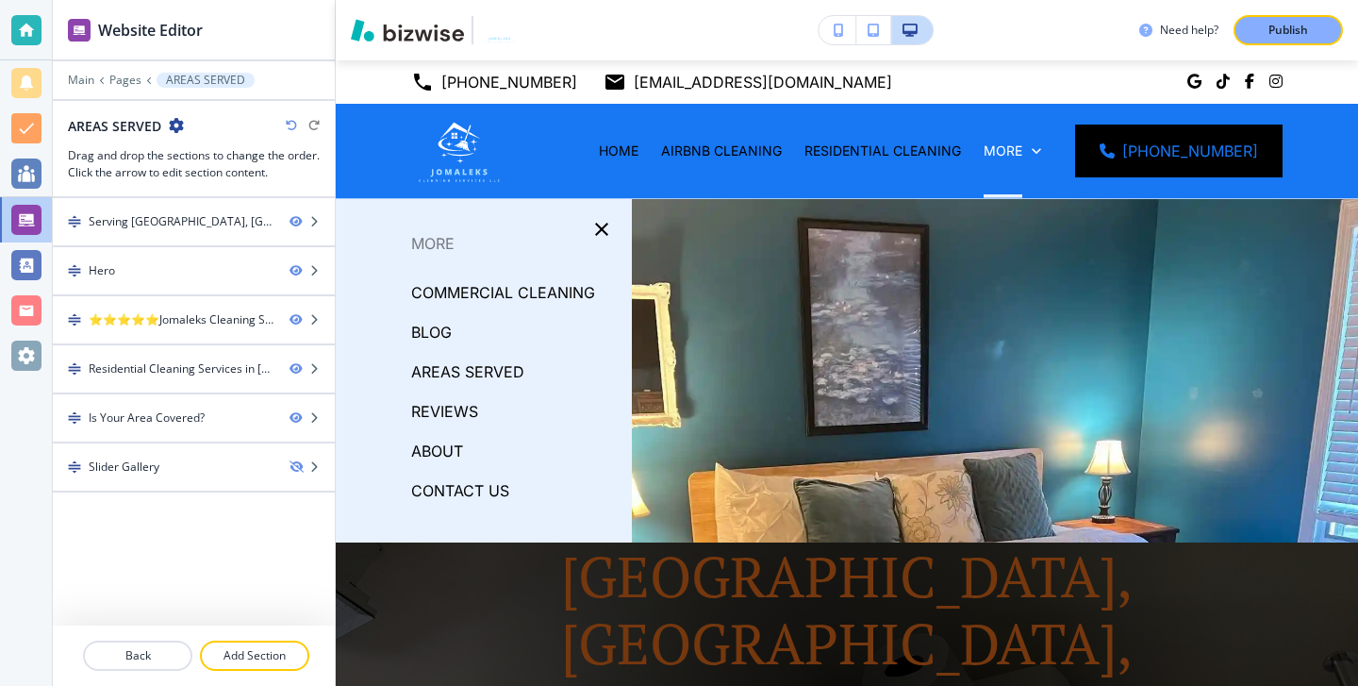
click at [446, 405] on p "REVIEWS" at bounding box center [444, 411] width 67 height 28
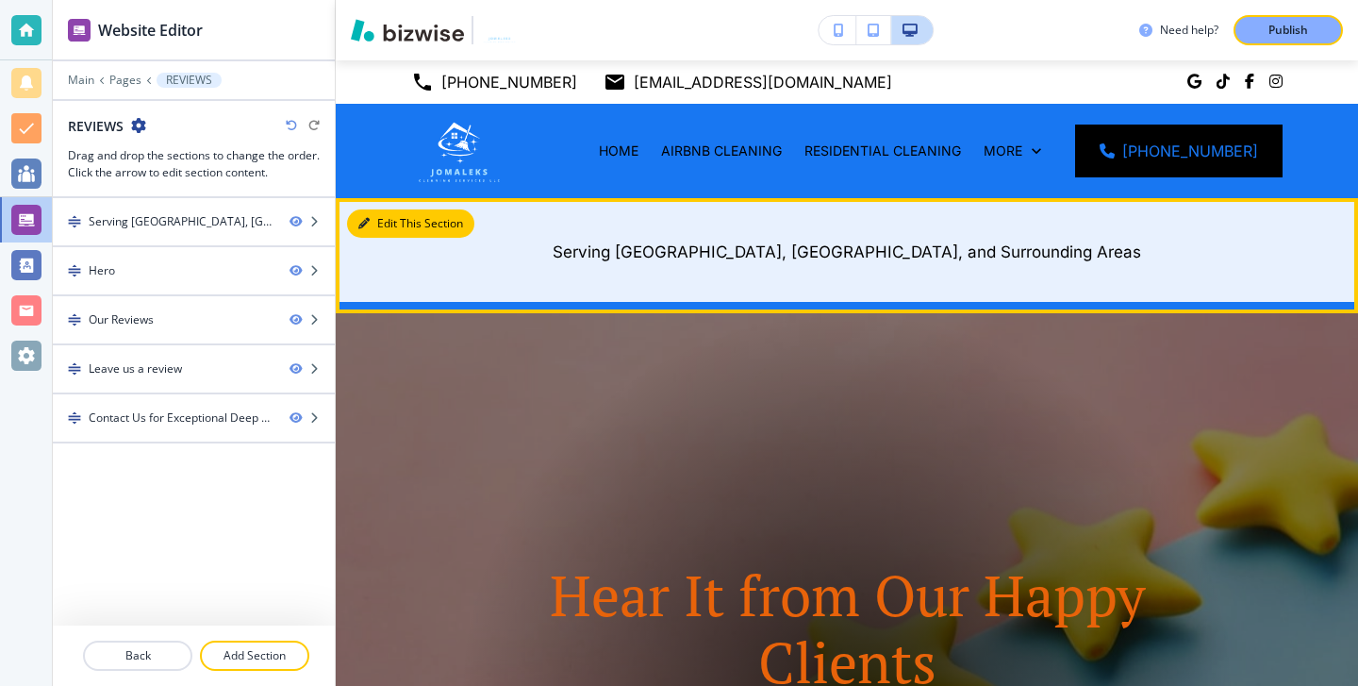
click at [379, 227] on button "Edit This Section" at bounding box center [410, 223] width 127 height 28
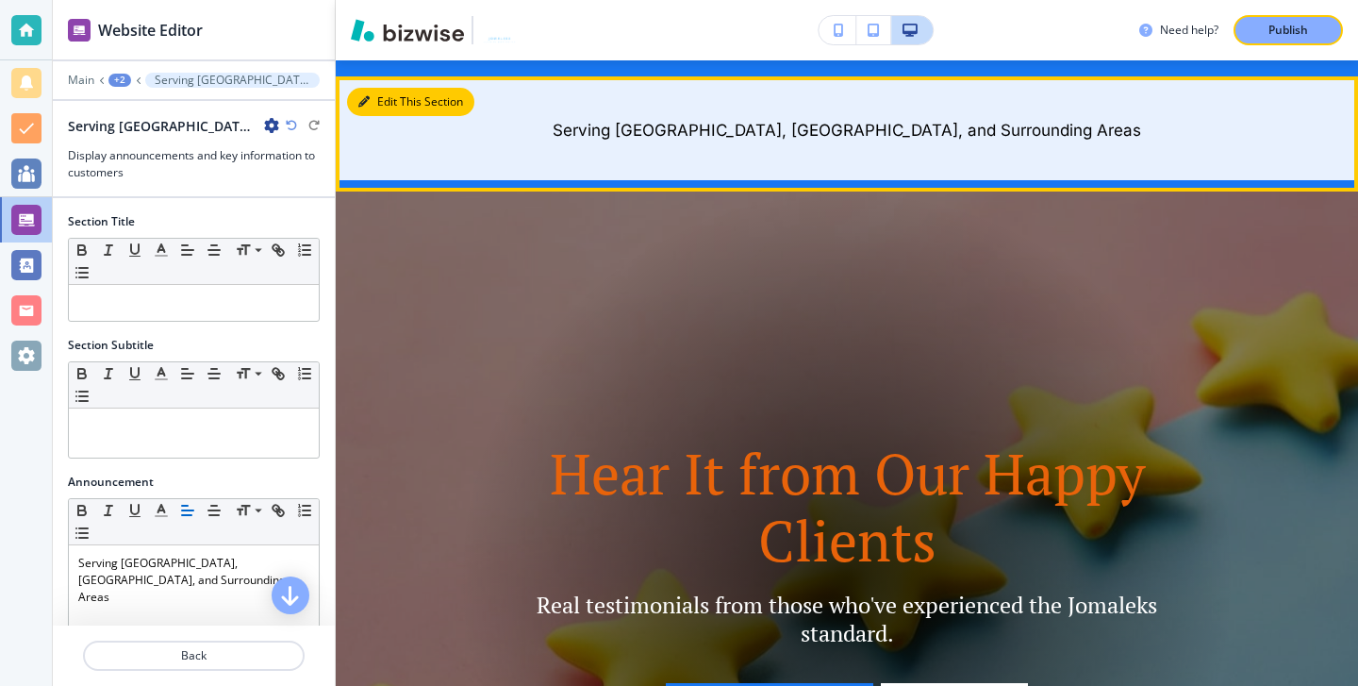
scroll to position [138, 0]
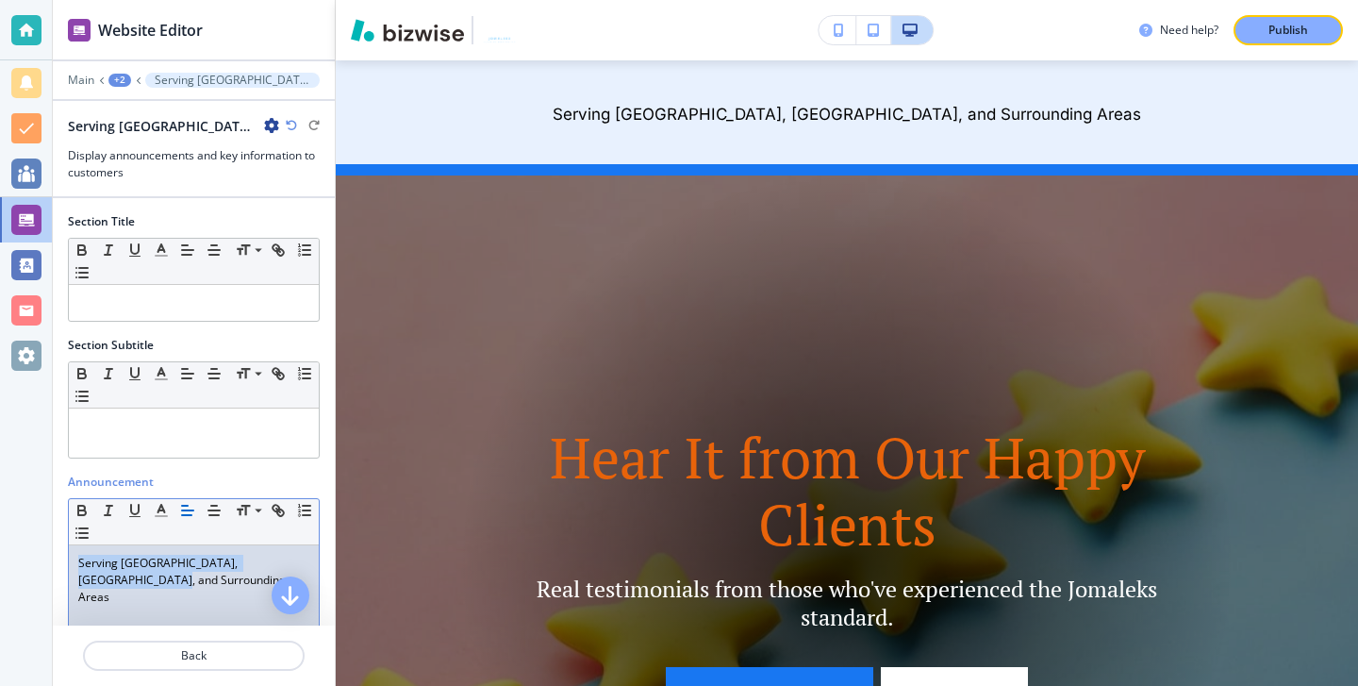
drag, startPoint x: 74, startPoint y: 565, endPoint x: 346, endPoint y: 600, distance: 274.7
click at [347, 603] on div "Website Editor Main +2 Serving [GEOGRAPHIC_DATA], [GEOGRAPHIC_DATA], and Surrou…" at bounding box center [705, 343] width 1305 height 686
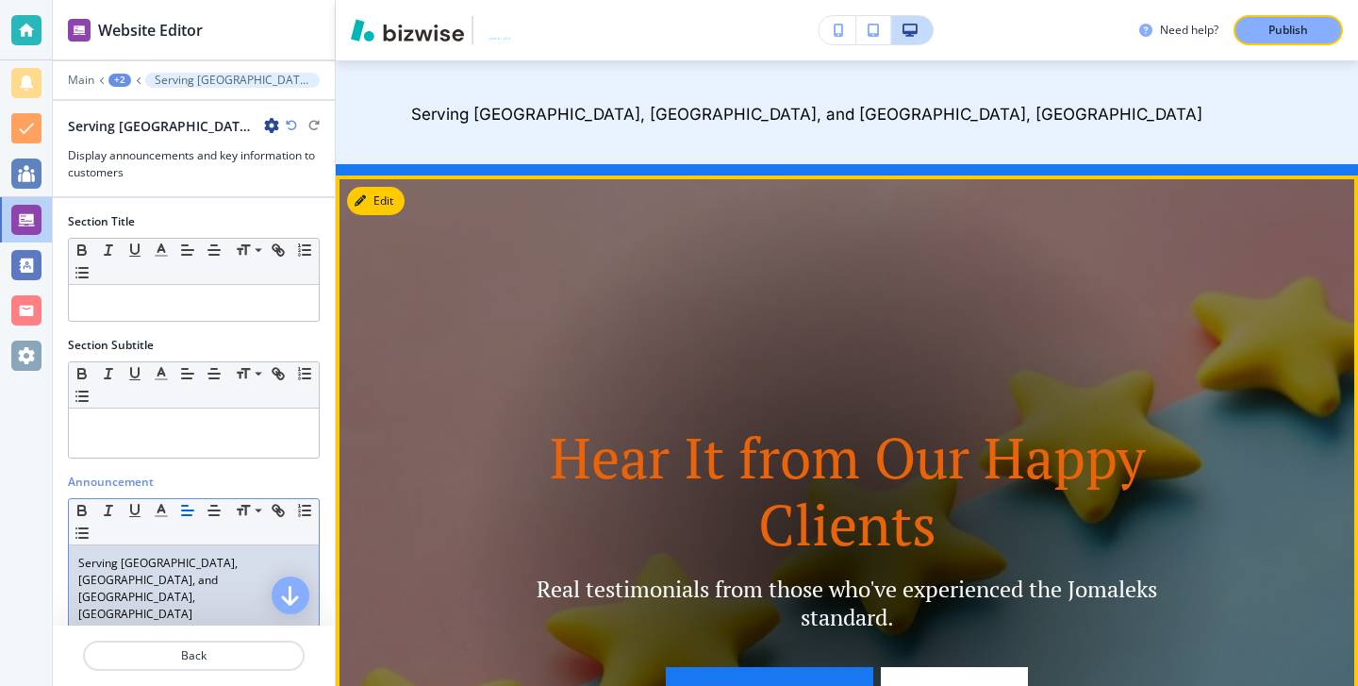
scroll to position [256, 0]
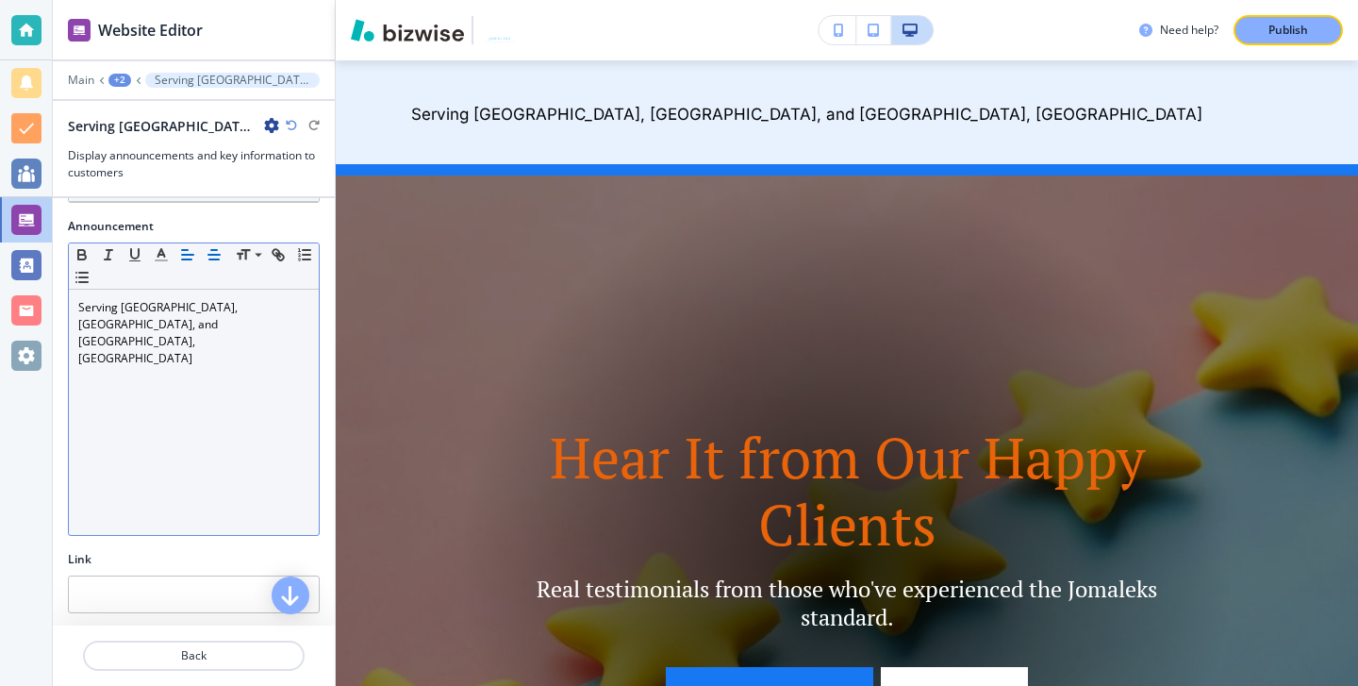
click at [206, 256] on icon "button" at bounding box center [214, 254] width 17 height 17
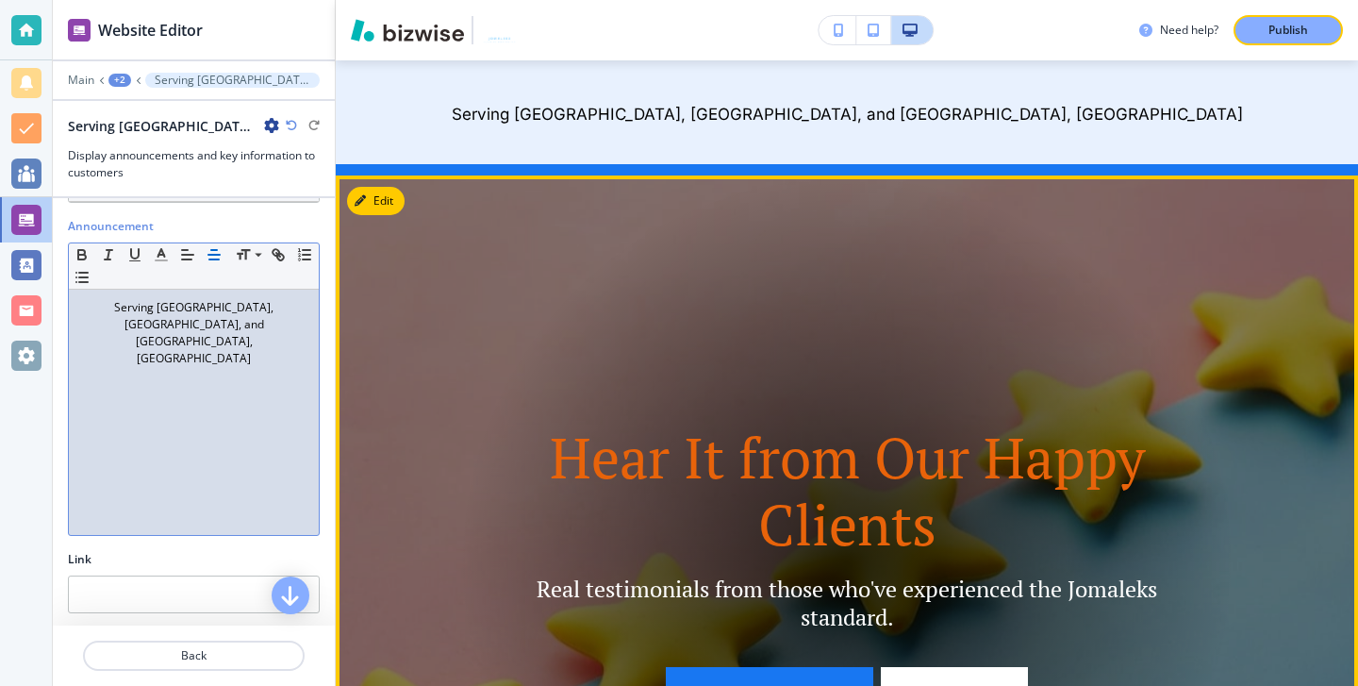
scroll to position [0, 0]
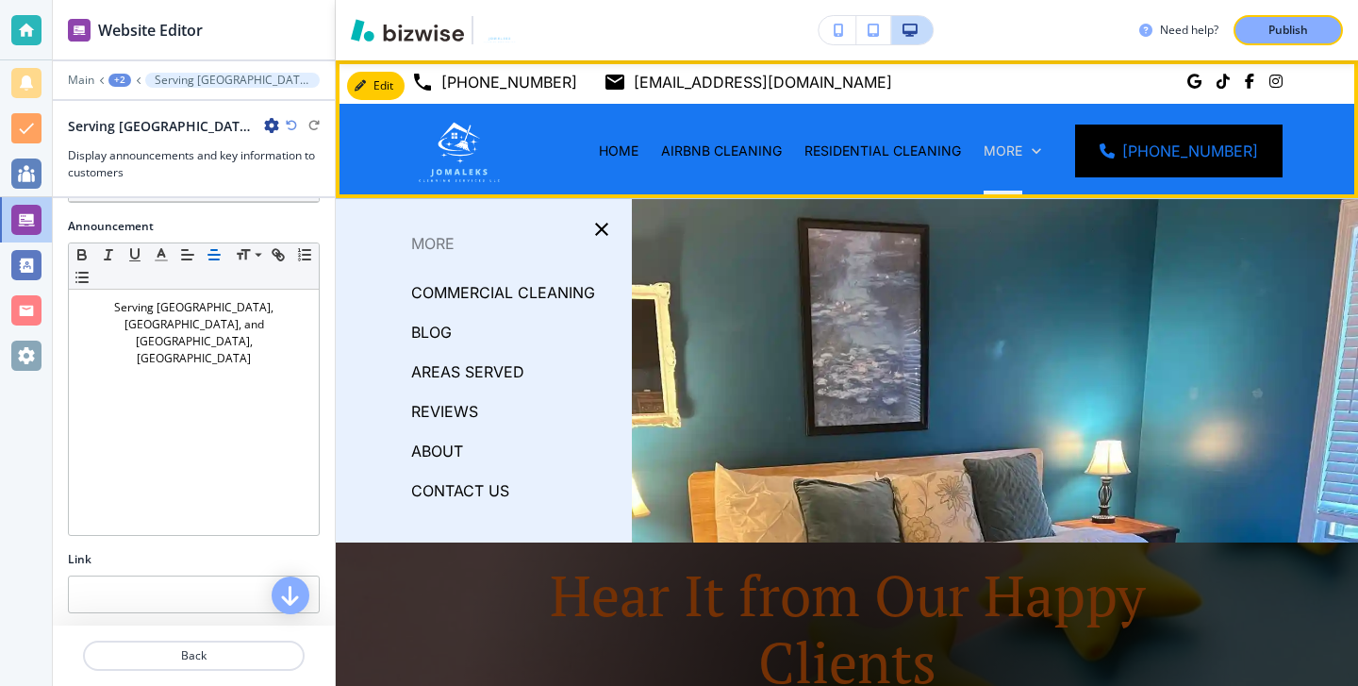
click at [1046, 157] on icon at bounding box center [1036, 150] width 19 height 19
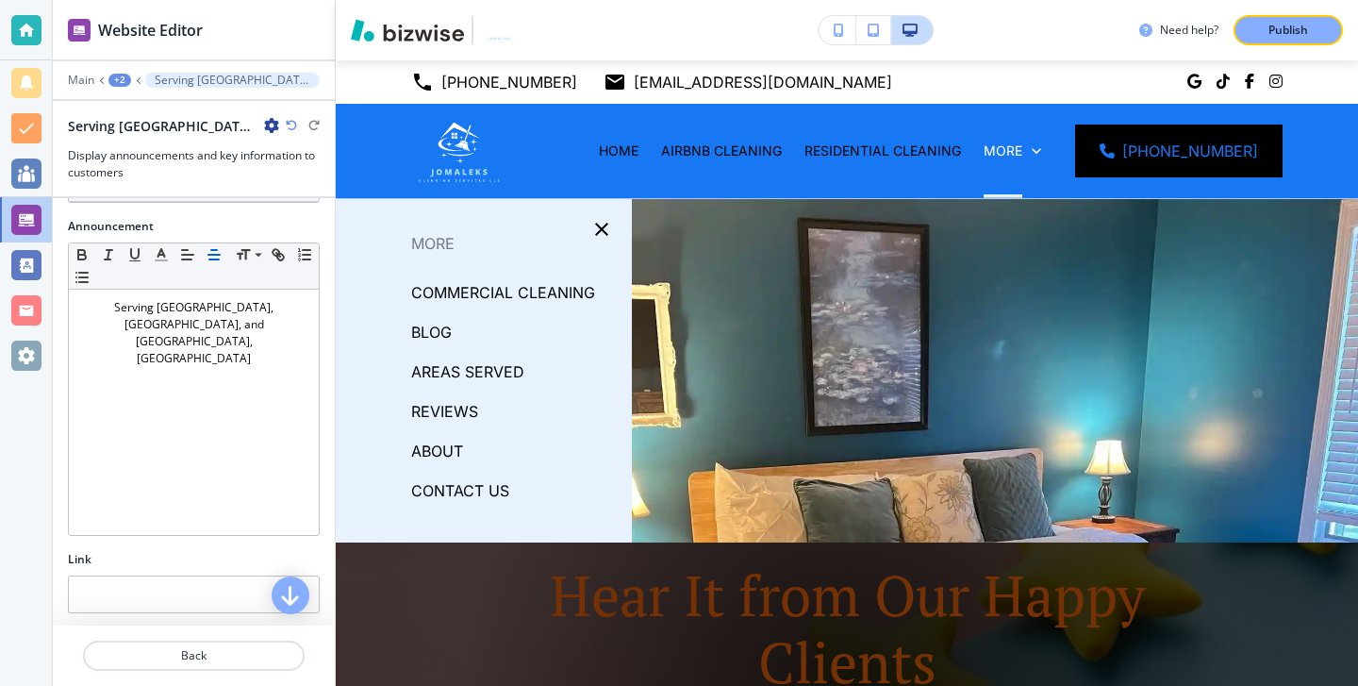
click at [451, 373] on p "AREAS SERVED" at bounding box center [467, 371] width 113 height 28
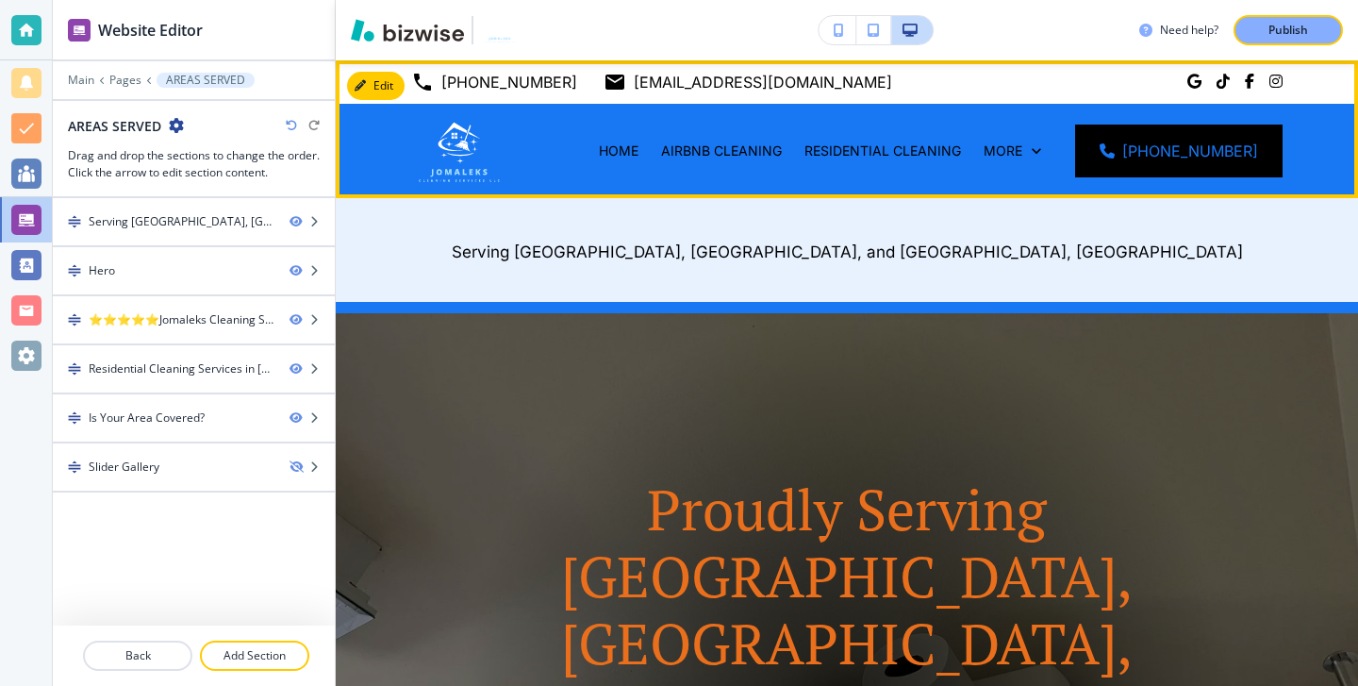
click at [1031, 164] on div "More" at bounding box center [1012, 151] width 80 height 94
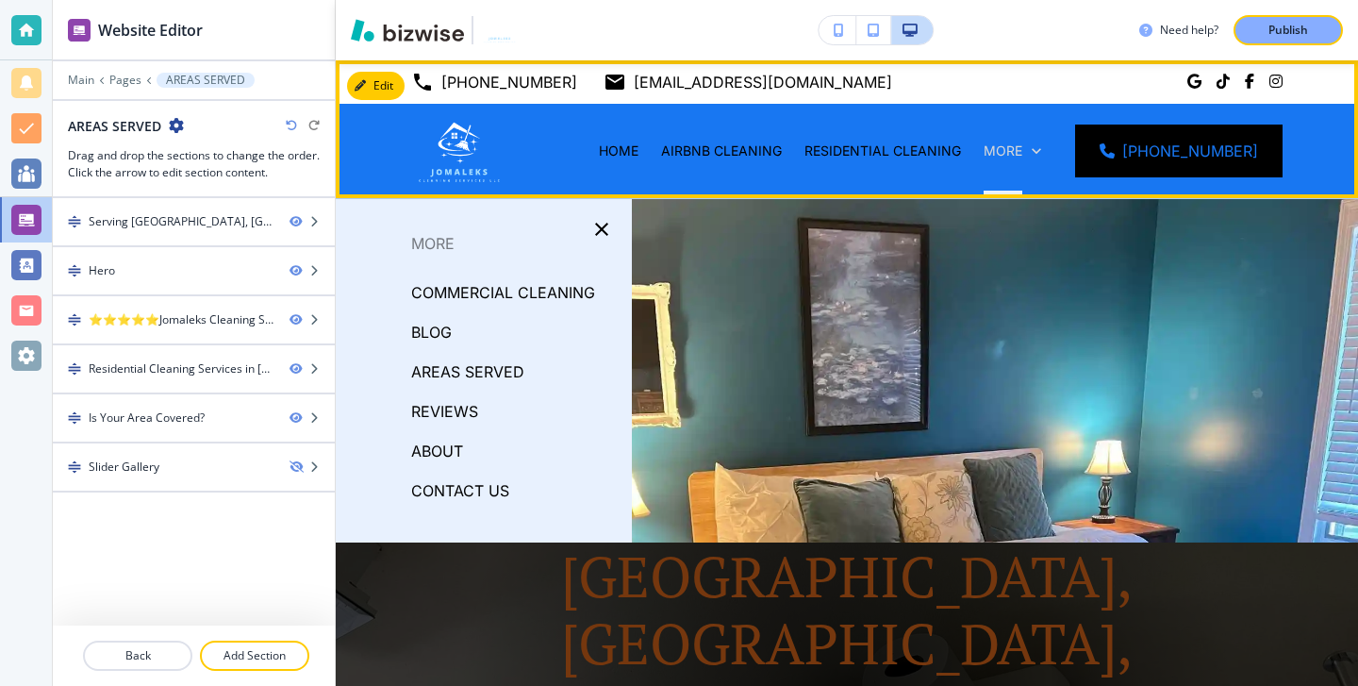
click at [1021, 146] on p "More" at bounding box center [1003, 150] width 39 height 19
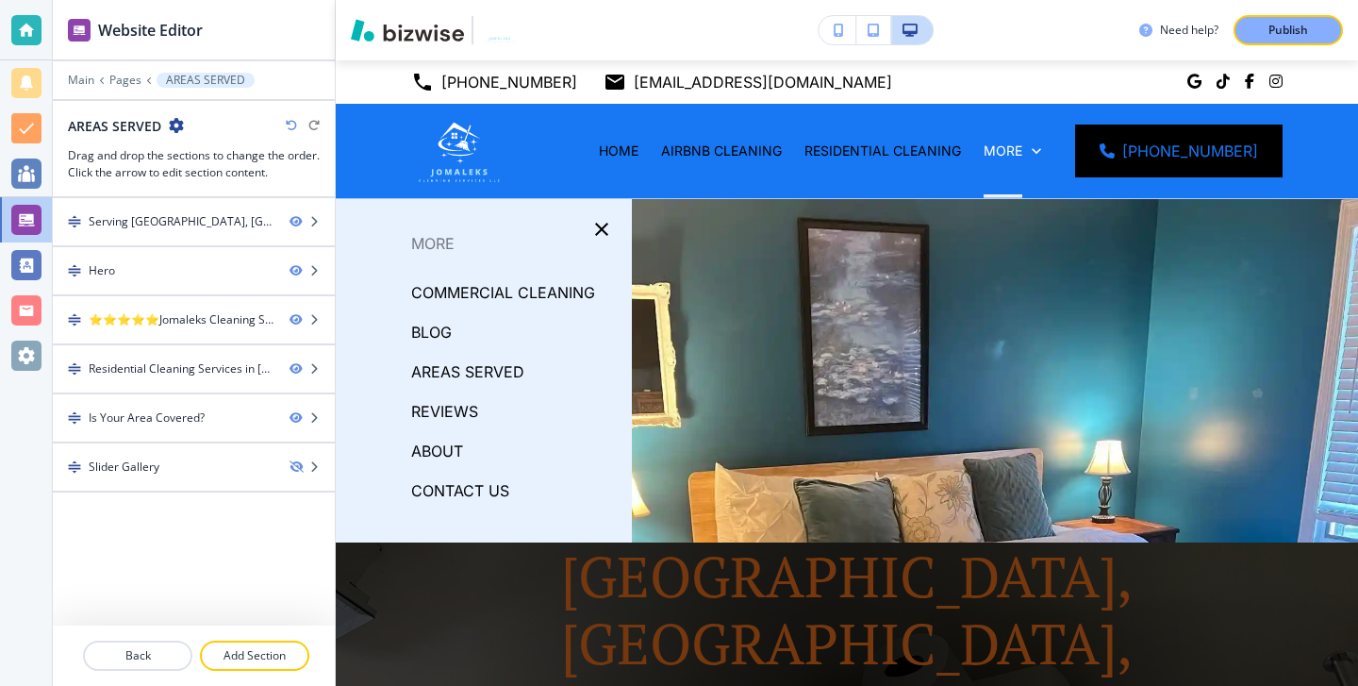
click at [435, 405] on p "REVIEWS" at bounding box center [444, 411] width 67 height 28
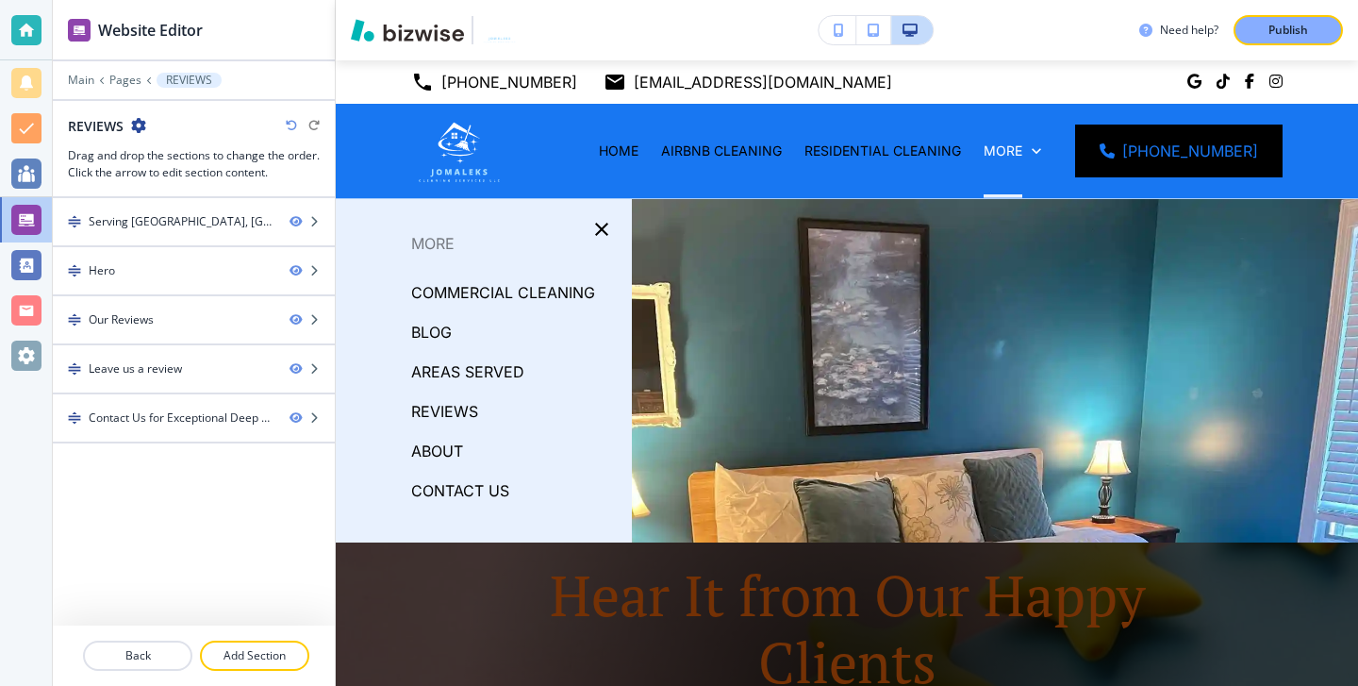
click at [432, 455] on p "ABOUT" at bounding box center [437, 451] width 52 height 28
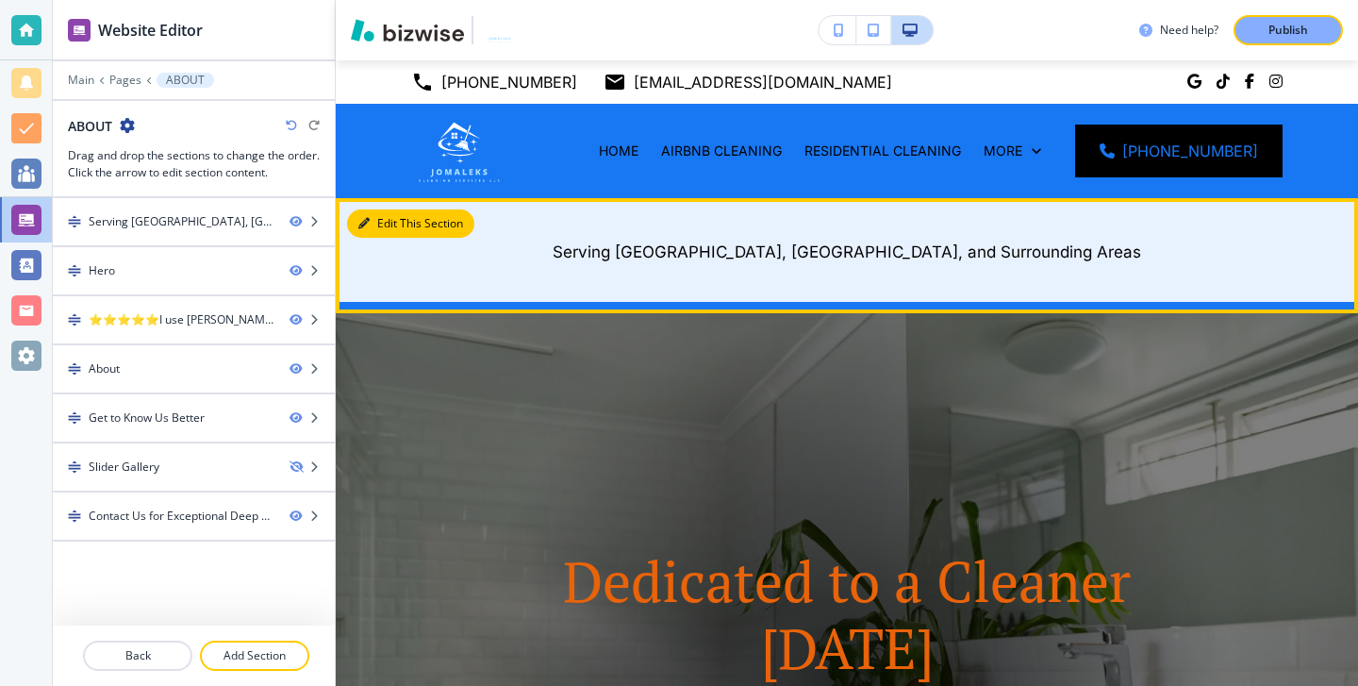
click at [374, 217] on button "Edit This Section" at bounding box center [410, 223] width 127 height 28
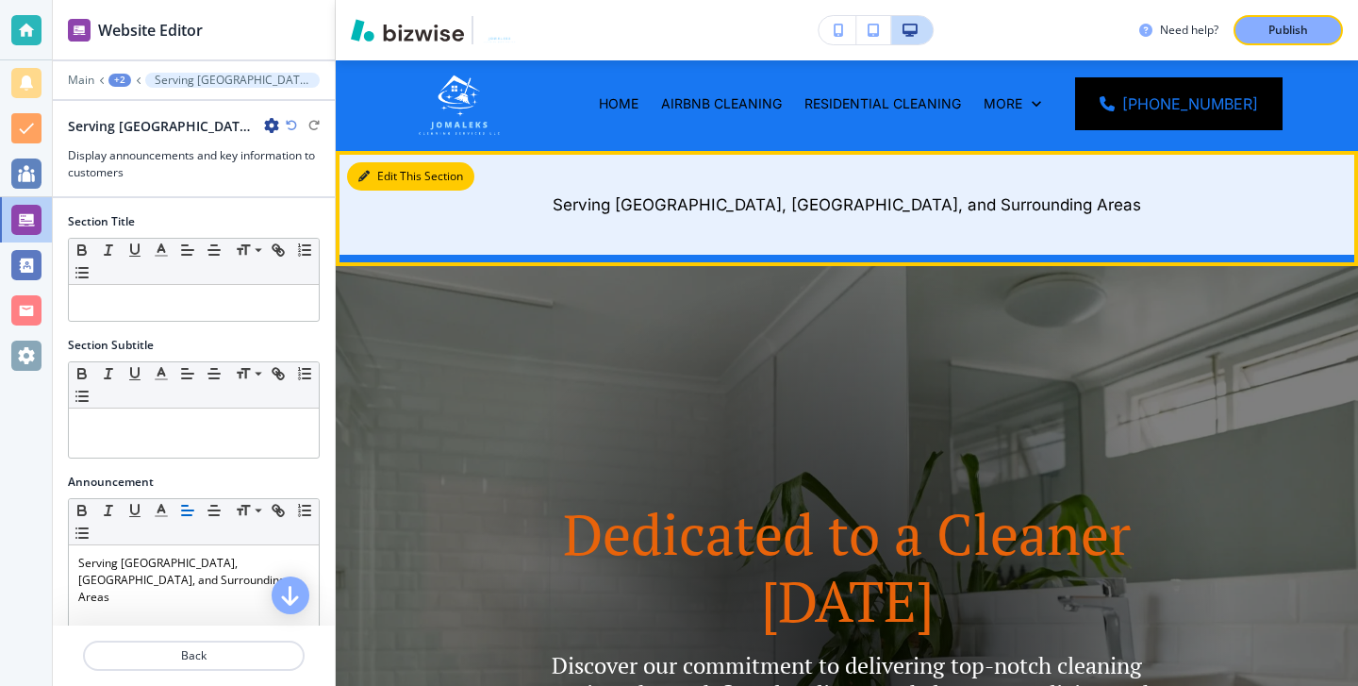
scroll to position [138, 0]
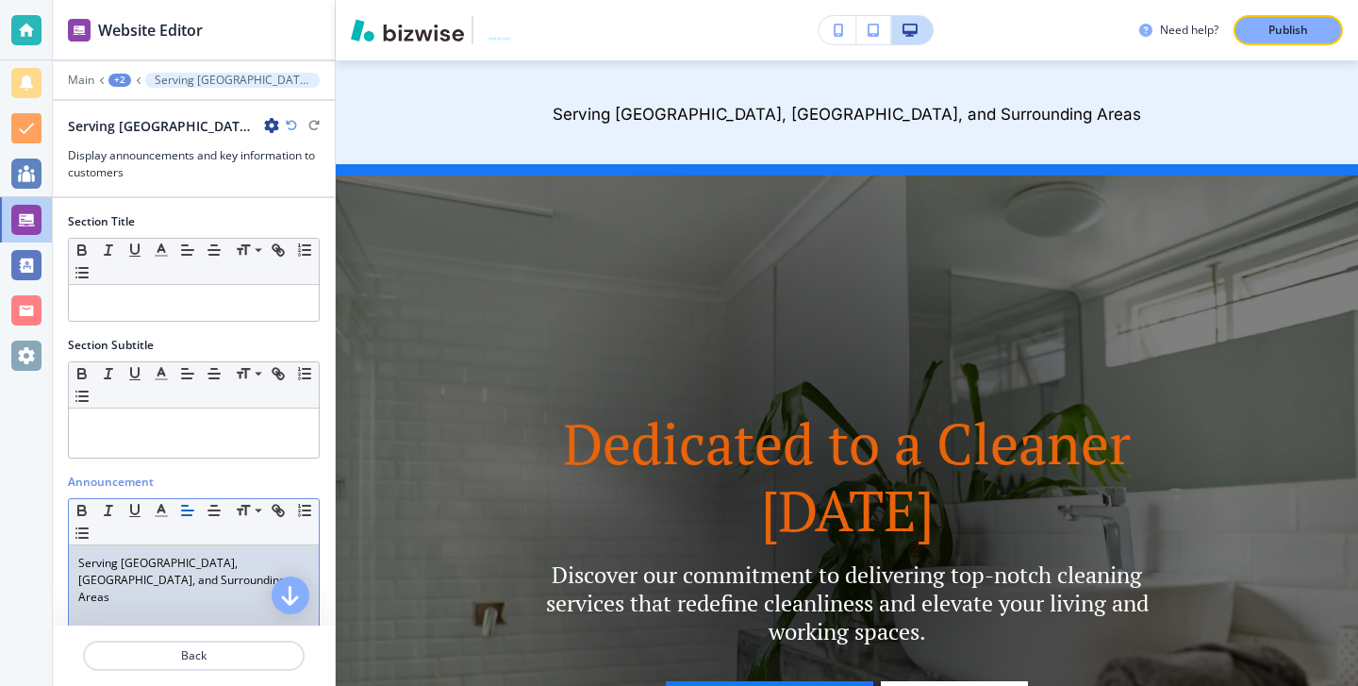
click at [82, 565] on p "Serving [GEOGRAPHIC_DATA], [GEOGRAPHIC_DATA], and Surrounding Areas" at bounding box center [193, 579] width 231 height 51
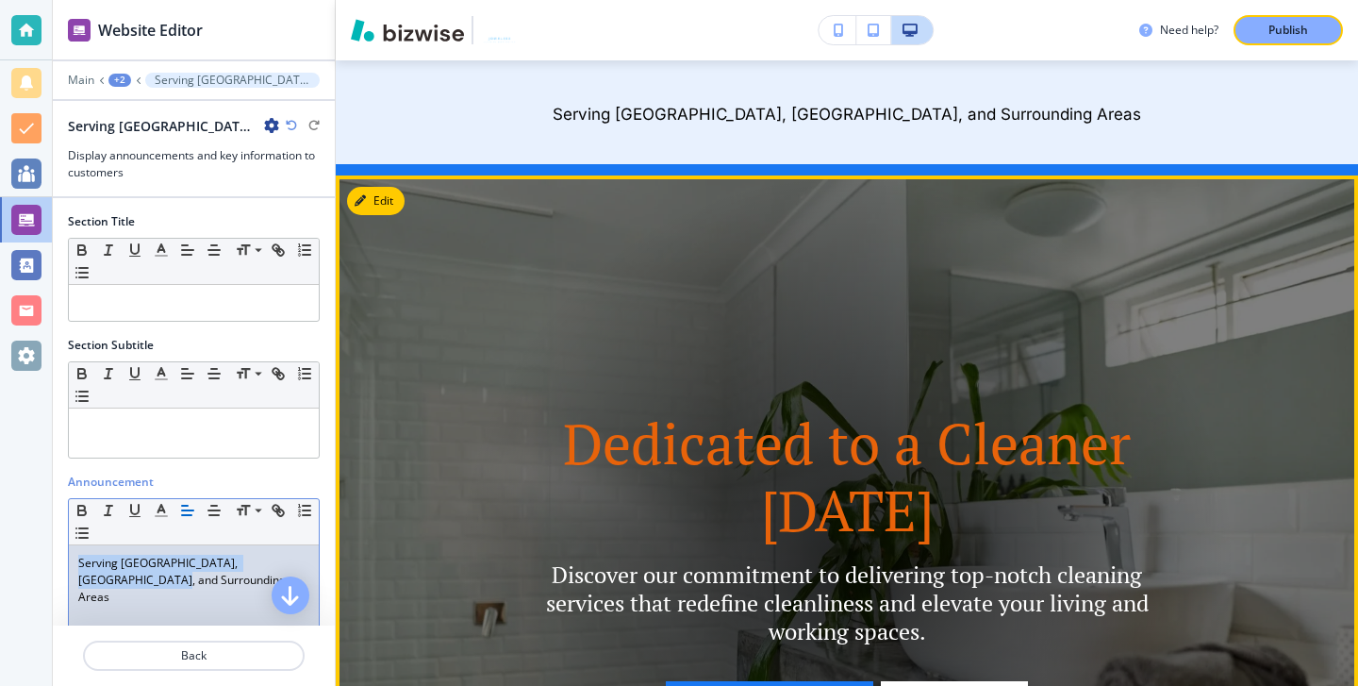
drag, startPoint x: 77, startPoint y: 563, endPoint x: 404, endPoint y: 556, distance: 326.3
click at [404, 556] on div "Website Editor Main +2 Serving [GEOGRAPHIC_DATA], [GEOGRAPHIC_DATA], and Surrou…" at bounding box center [705, 343] width 1305 height 686
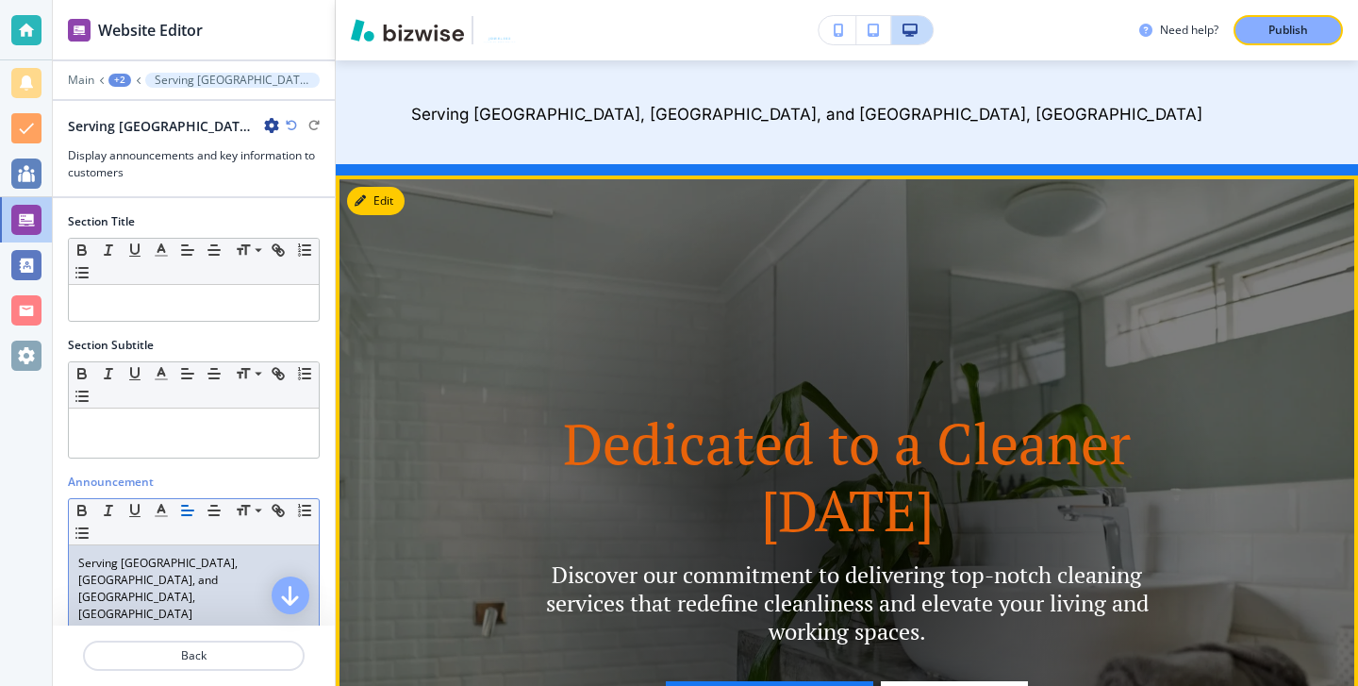
scroll to position [256, 0]
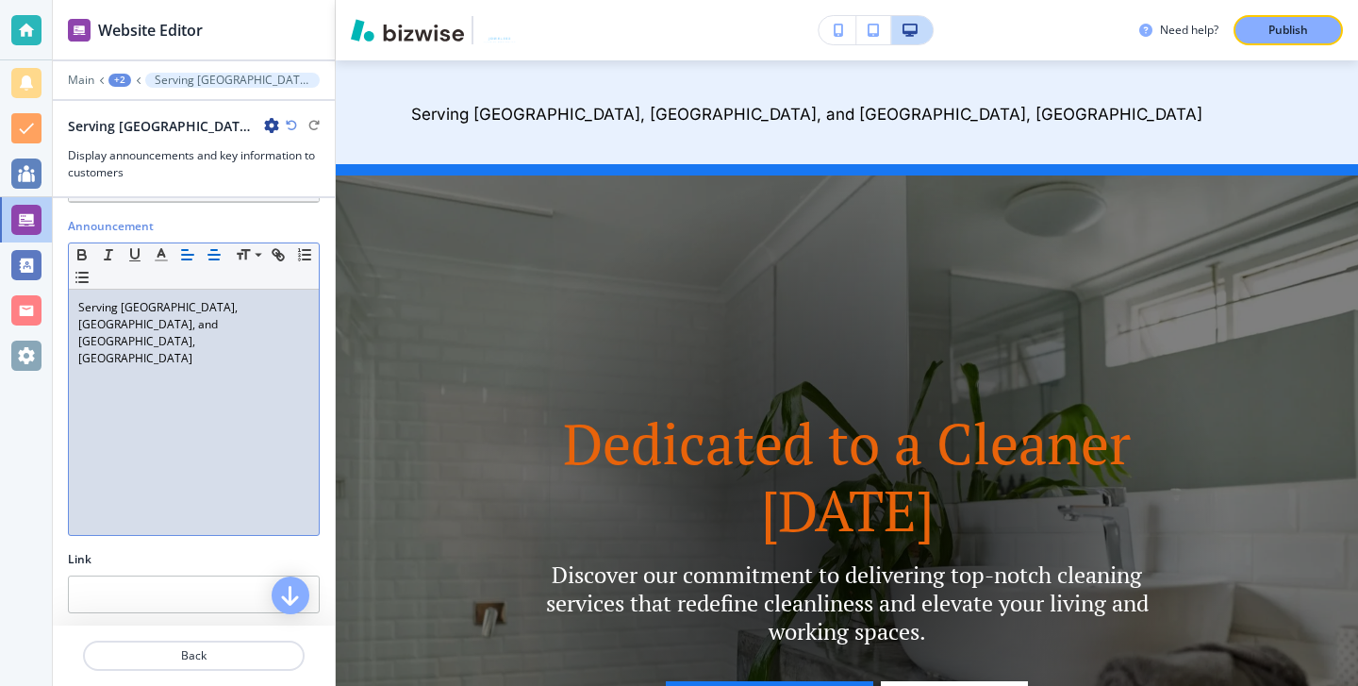
click at [215, 264] on button "button" at bounding box center [214, 254] width 26 height 23
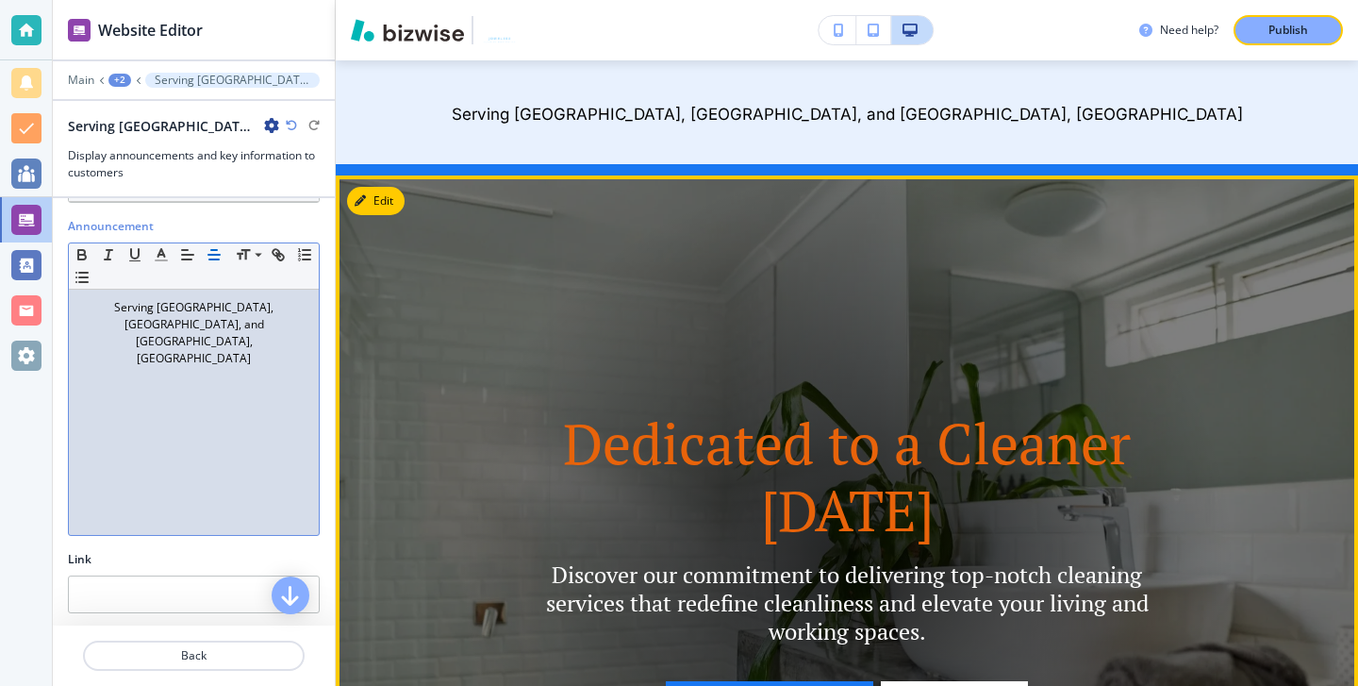
scroll to position [0, 0]
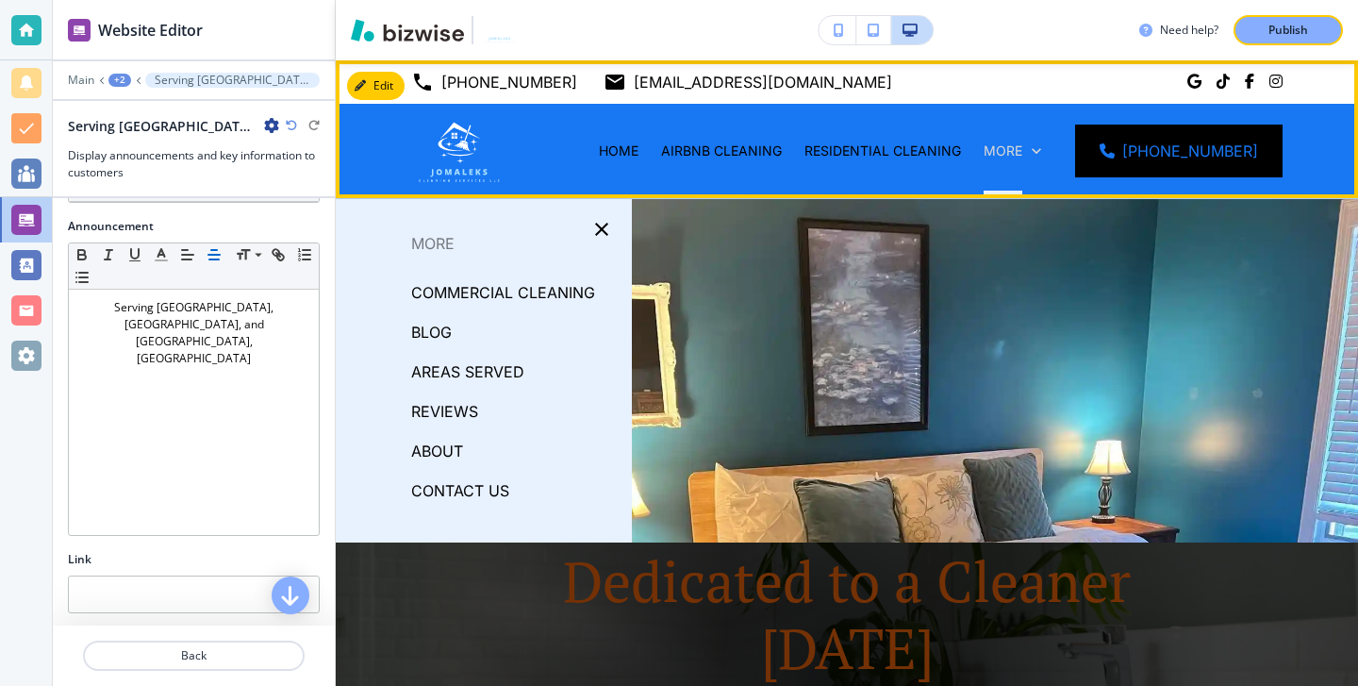
click at [1022, 155] on p "More" at bounding box center [1003, 150] width 39 height 19
click at [1046, 150] on icon at bounding box center [1036, 150] width 19 height 19
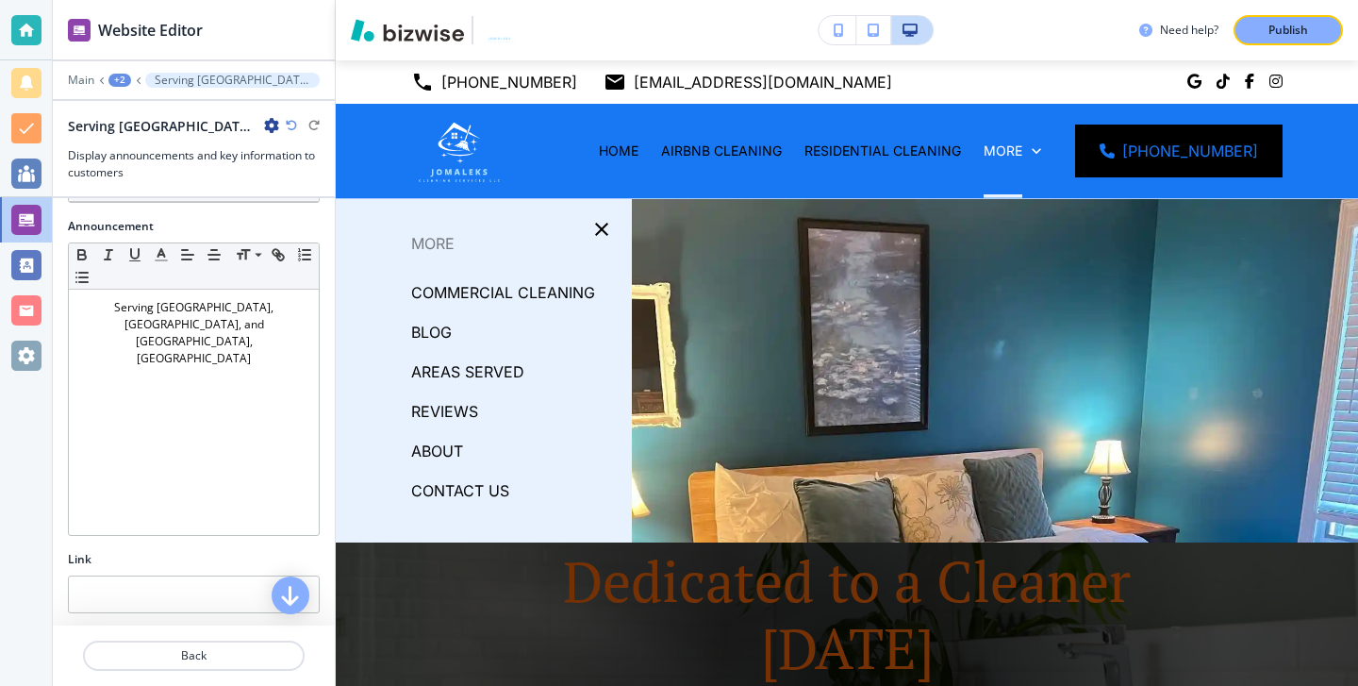
click at [457, 485] on p "CONTACT US" at bounding box center [460, 490] width 98 height 28
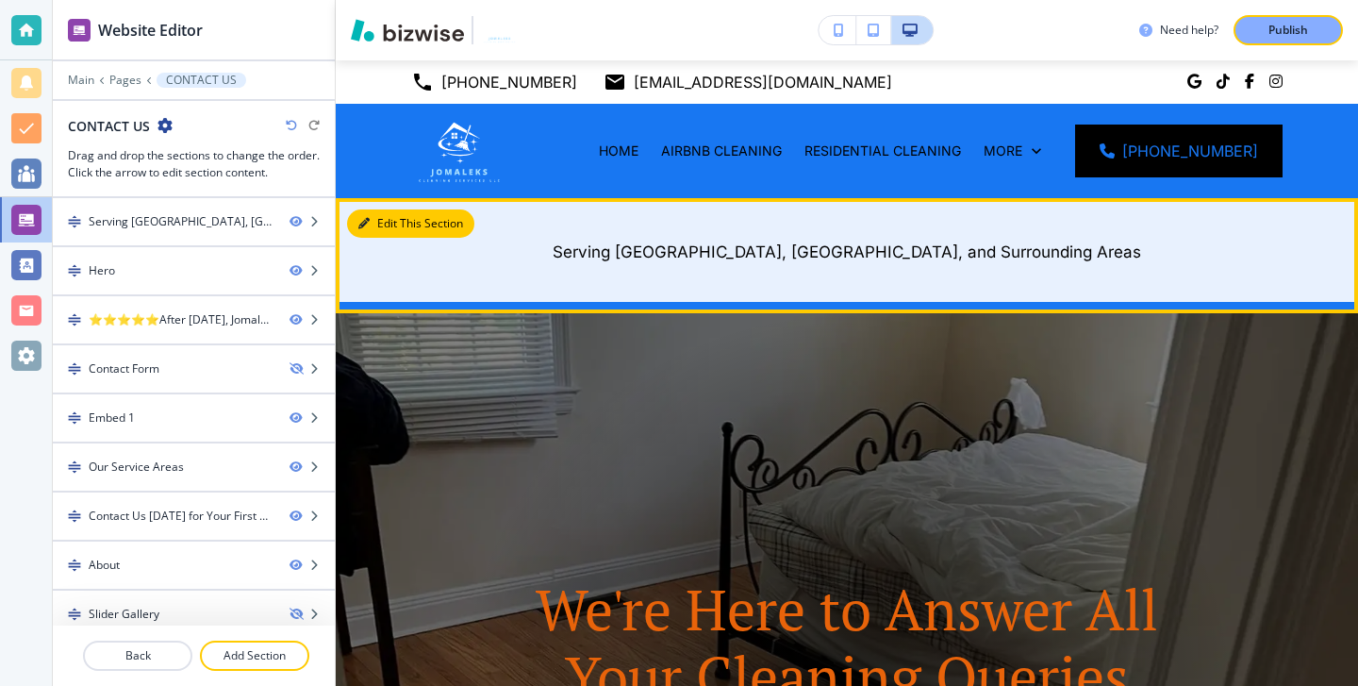
click at [403, 228] on button "Edit This Section" at bounding box center [410, 223] width 127 height 28
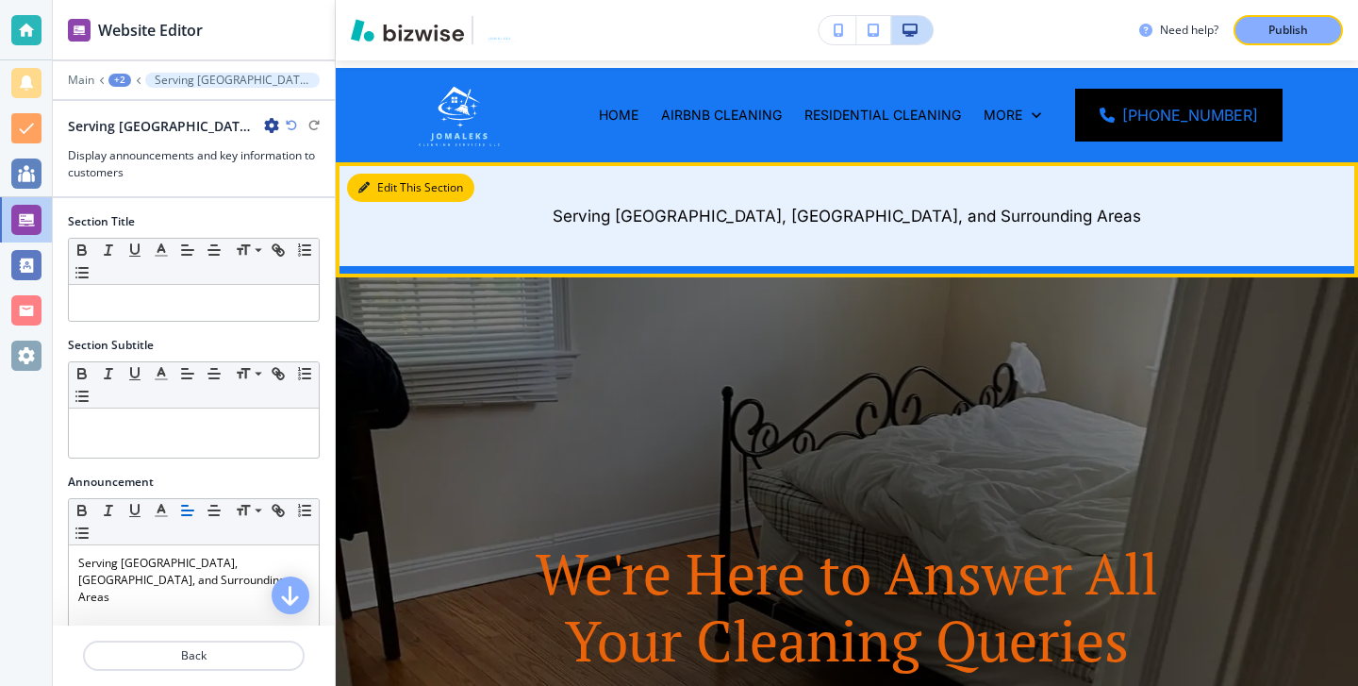
scroll to position [138, 0]
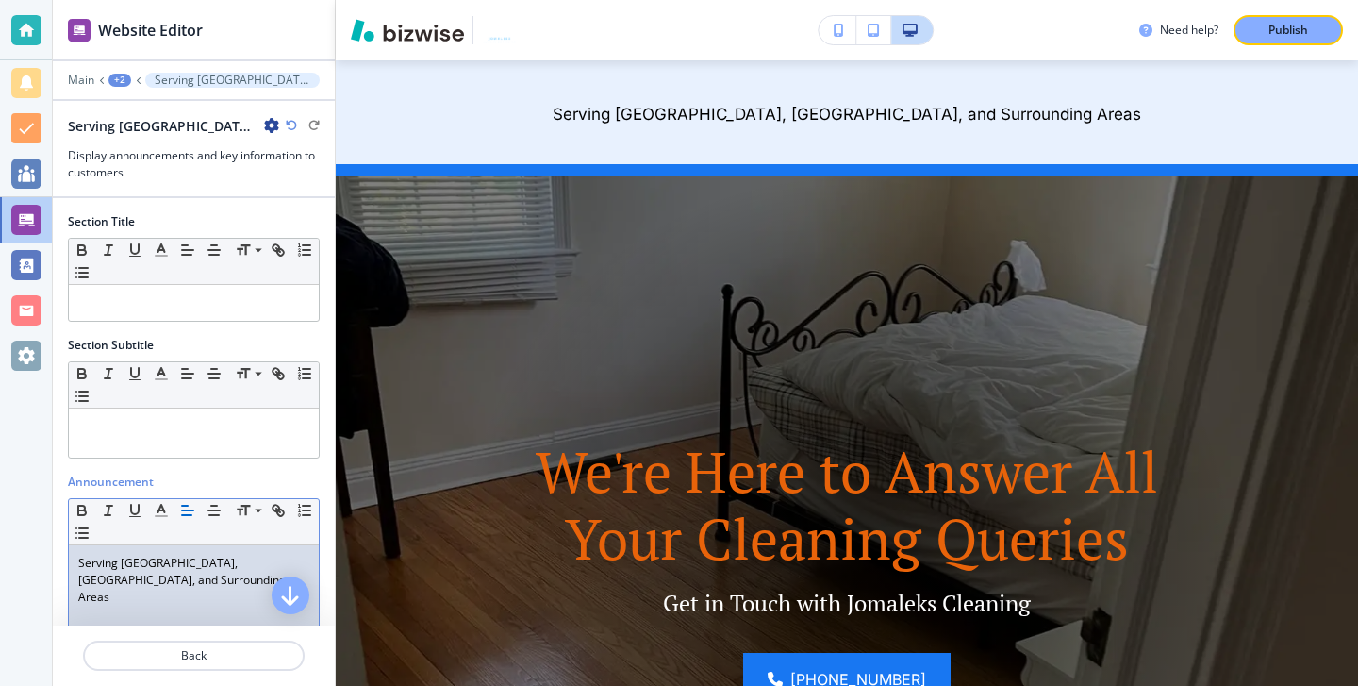
click at [84, 567] on p "Serving [GEOGRAPHIC_DATA], [GEOGRAPHIC_DATA], and Surrounding Areas" at bounding box center [193, 579] width 231 height 51
click at [82, 563] on p "Serving [GEOGRAPHIC_DATA], [GEOGRAPHIC_DATA], and Surrounding Areas" at bounding box center [193, 579] width 231 height 51
click at [79, 559] on p "Serving [GEOGRAPHIC_DATA], [GEOGRAPHIC_DATA], and Surrounding Areas" at bounding box center [193, 579] width 231 height 51
drag, startPoint x: 79, startPoint y: 558, endPoint x: 317, endPoint y: 562, distance: 237.7
click at [317, 562] on div "Serving [GEOGRAPHIC_DATA], [GEOGRAPHIC_DATA], and Surrounding Areas" at bounding box center [194, 667] width 250 height 245
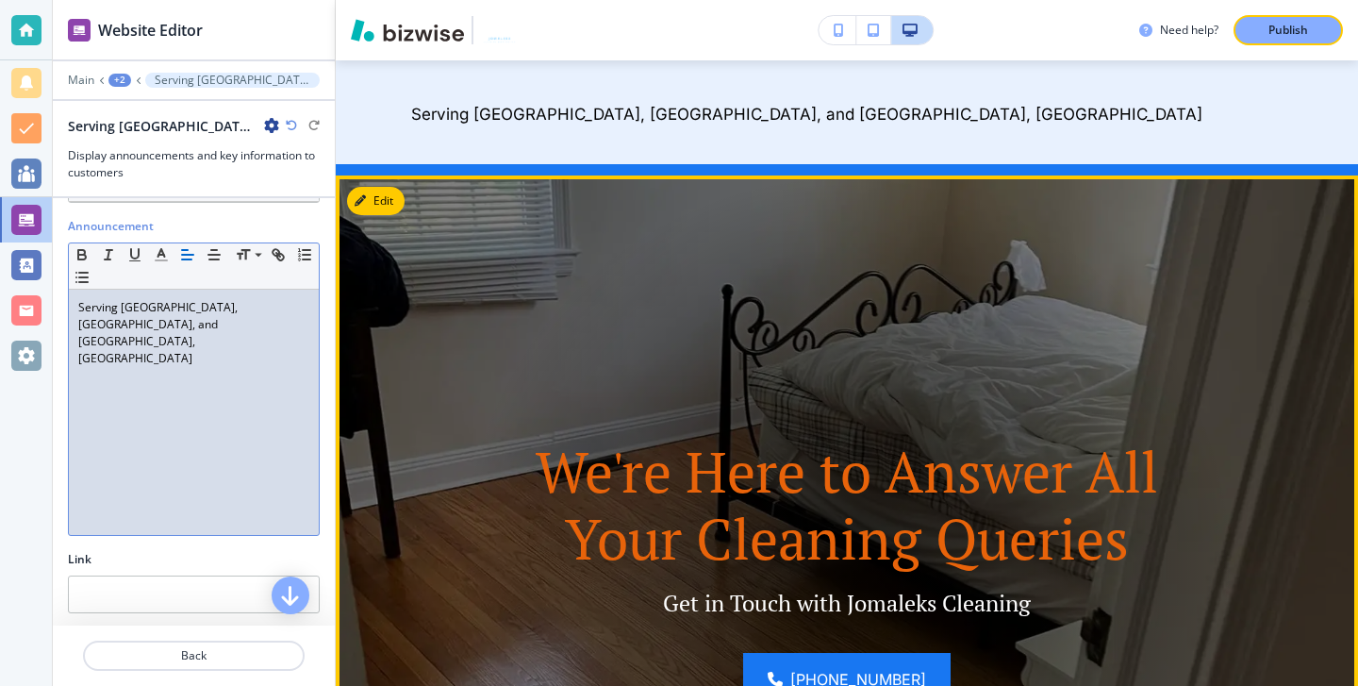
scroll to position [0, 0]
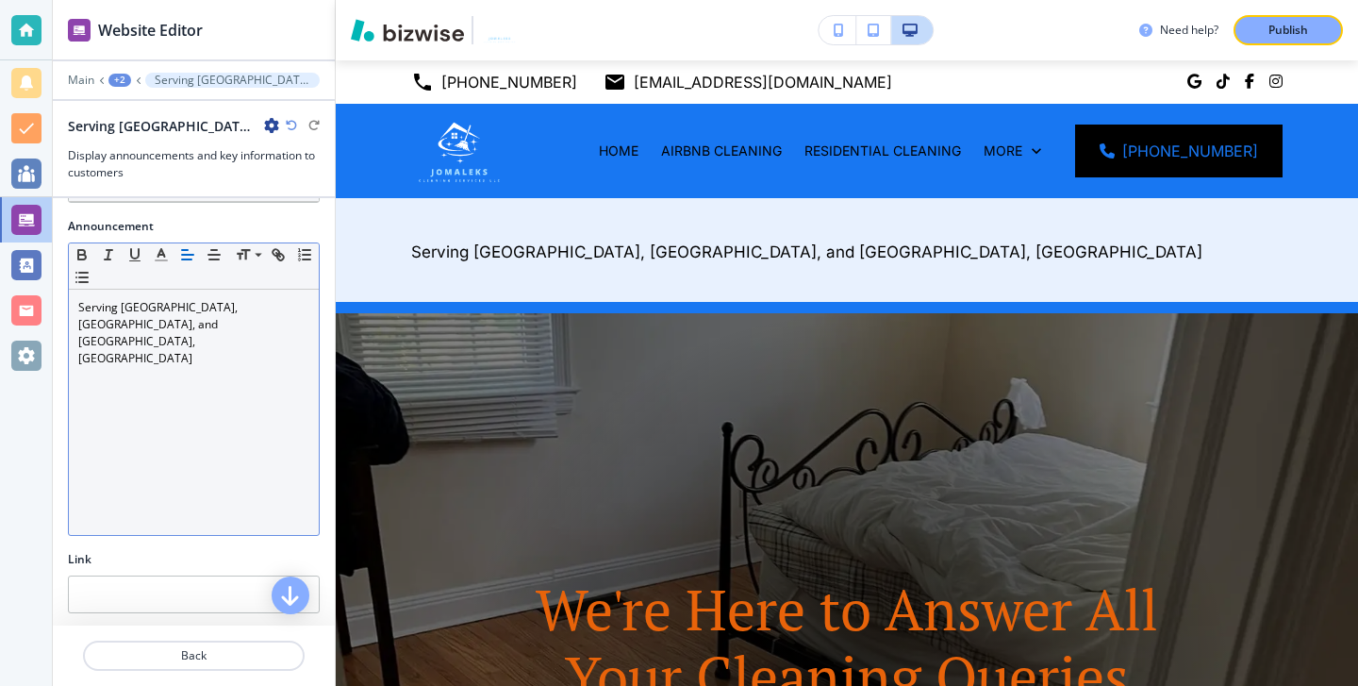
click at [208, 266] on div "Small Normal Large Huge" at bounding box center [194, 266] width 250 height 46
click at [208, 259] on icon "button" at bounding box center [214, 254] width 17 height 17
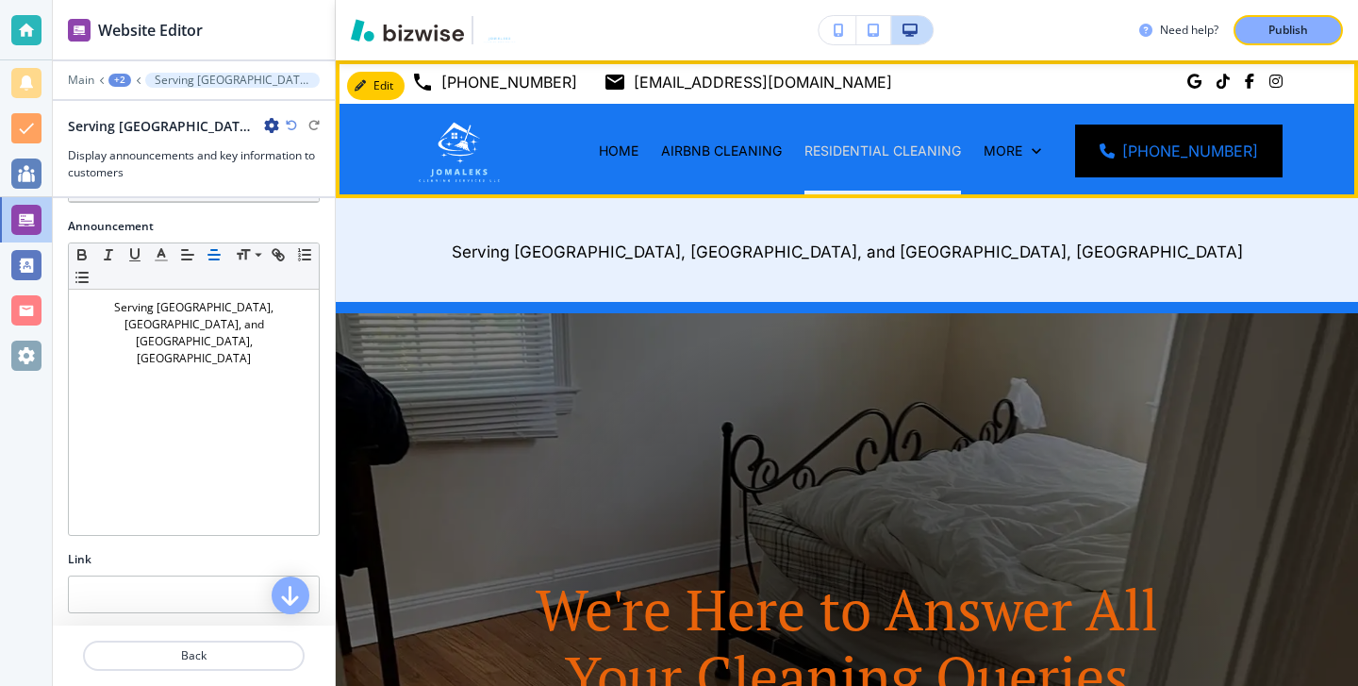
click at [961, 149] on p "RESIDENTIAL CLEANING" at bounding box center [882, 150] width 157 height 19
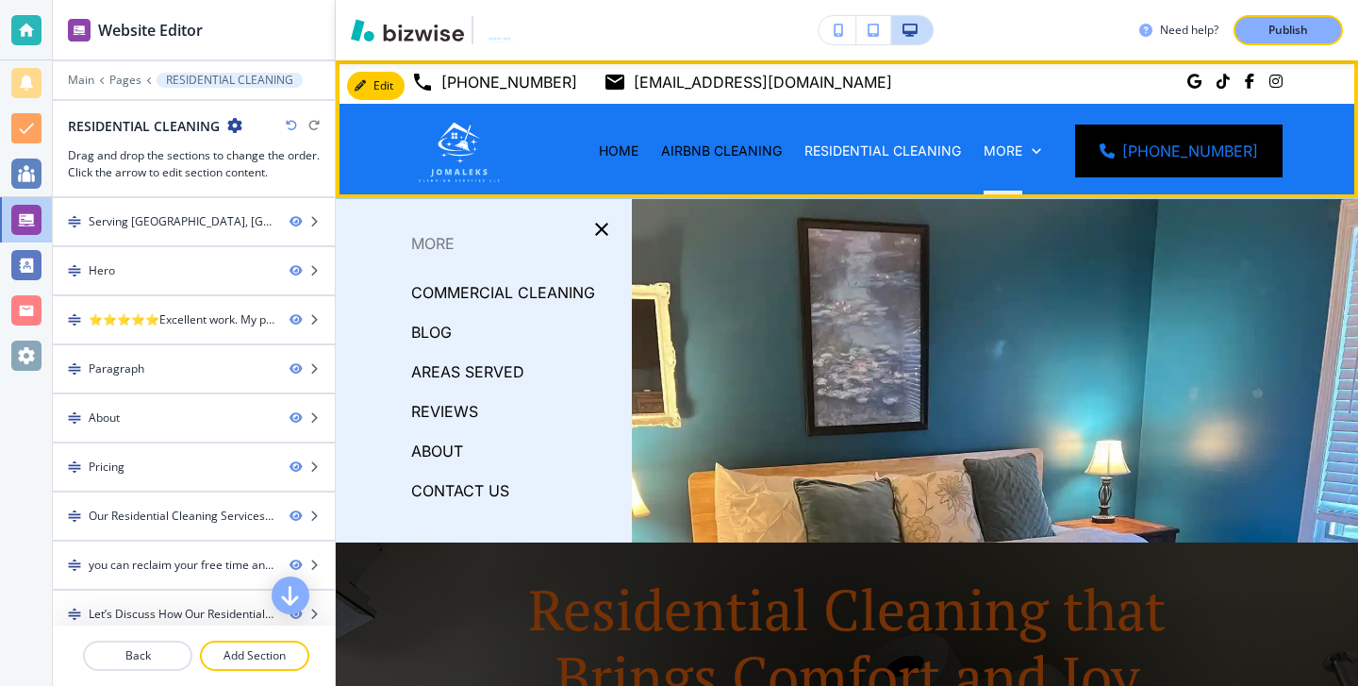
click at [1049, 139] on div "More" at bounding box center [1012, 151] width 80 height 94
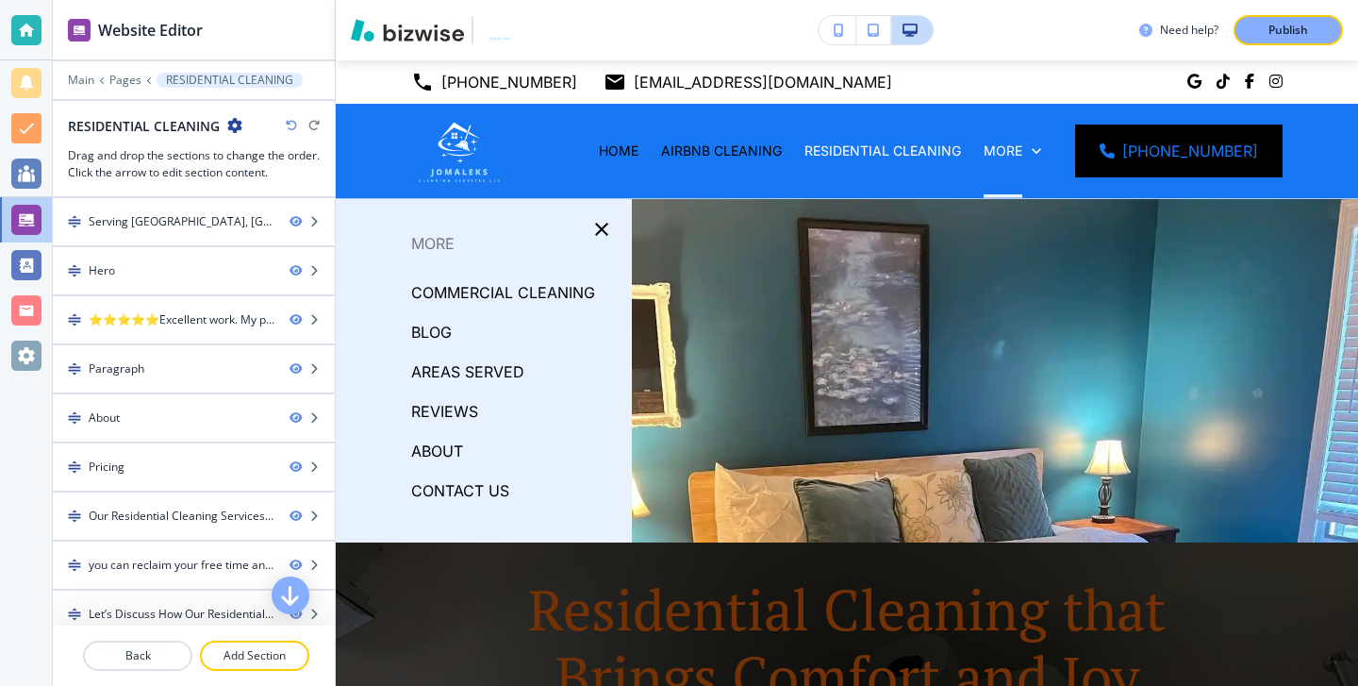
click at [438, 368] on p "AREAS SERVED" at bounding box center [467, 371] width 113 height 28
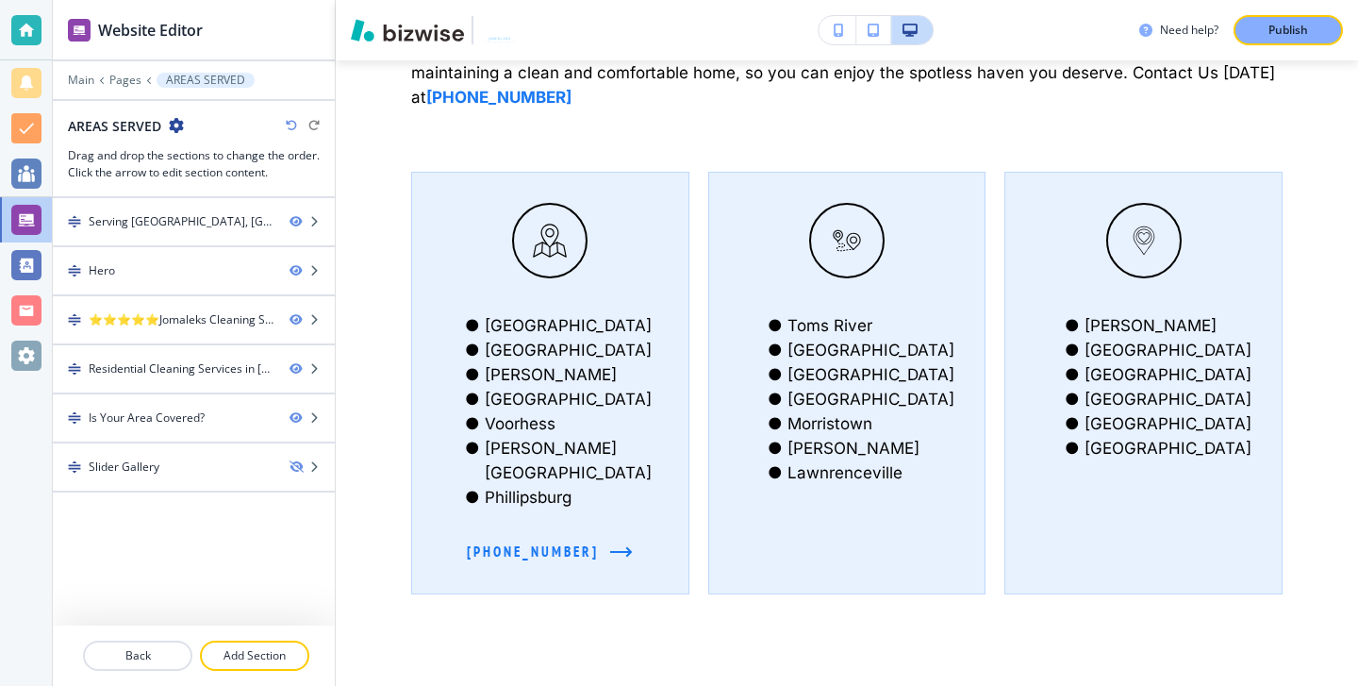
scroll to position [1186, 0]
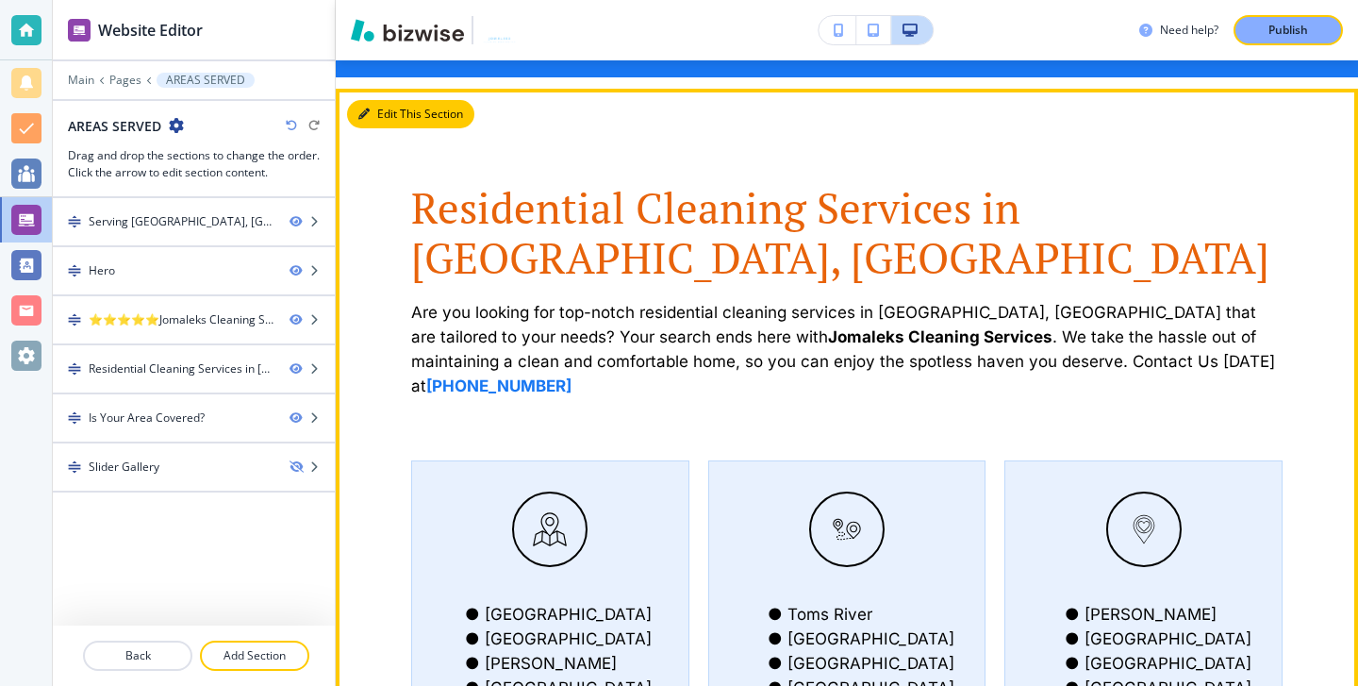
click at [376, 115] on button "Edit This Section" at bounding box center [410, 114] width 127 height 28
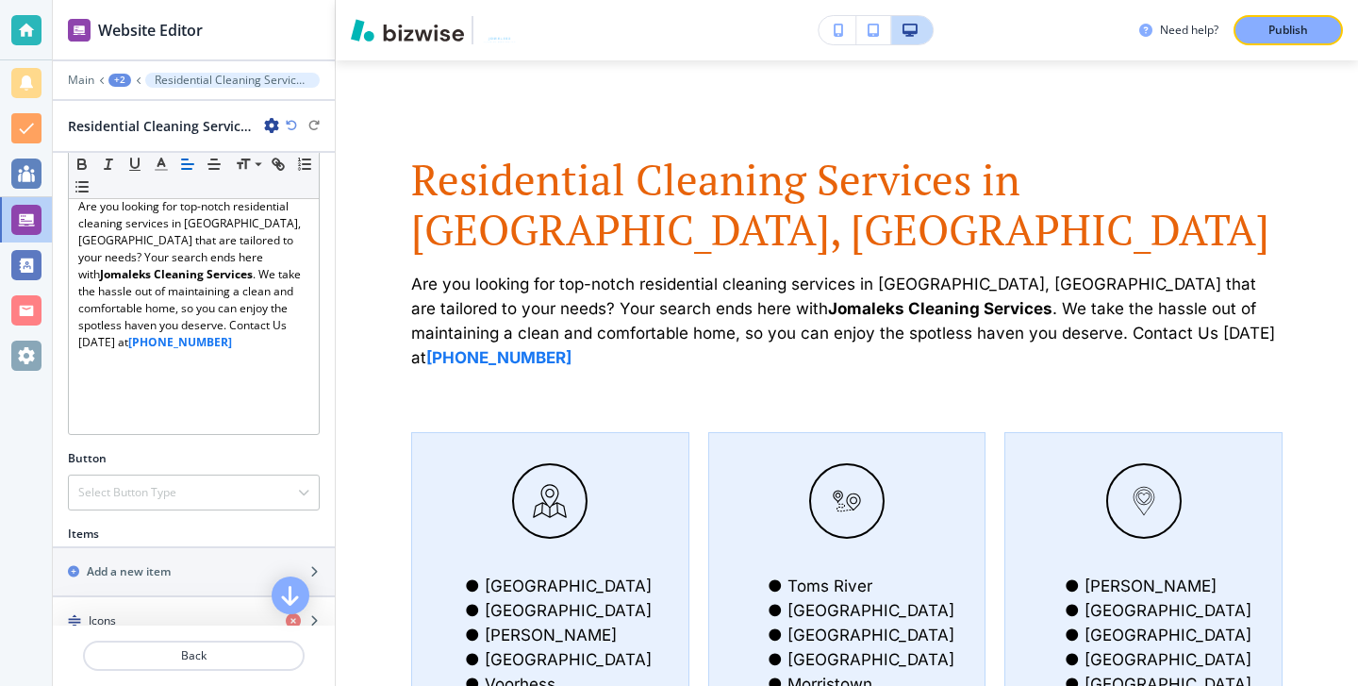
scroll to position [560, 0]
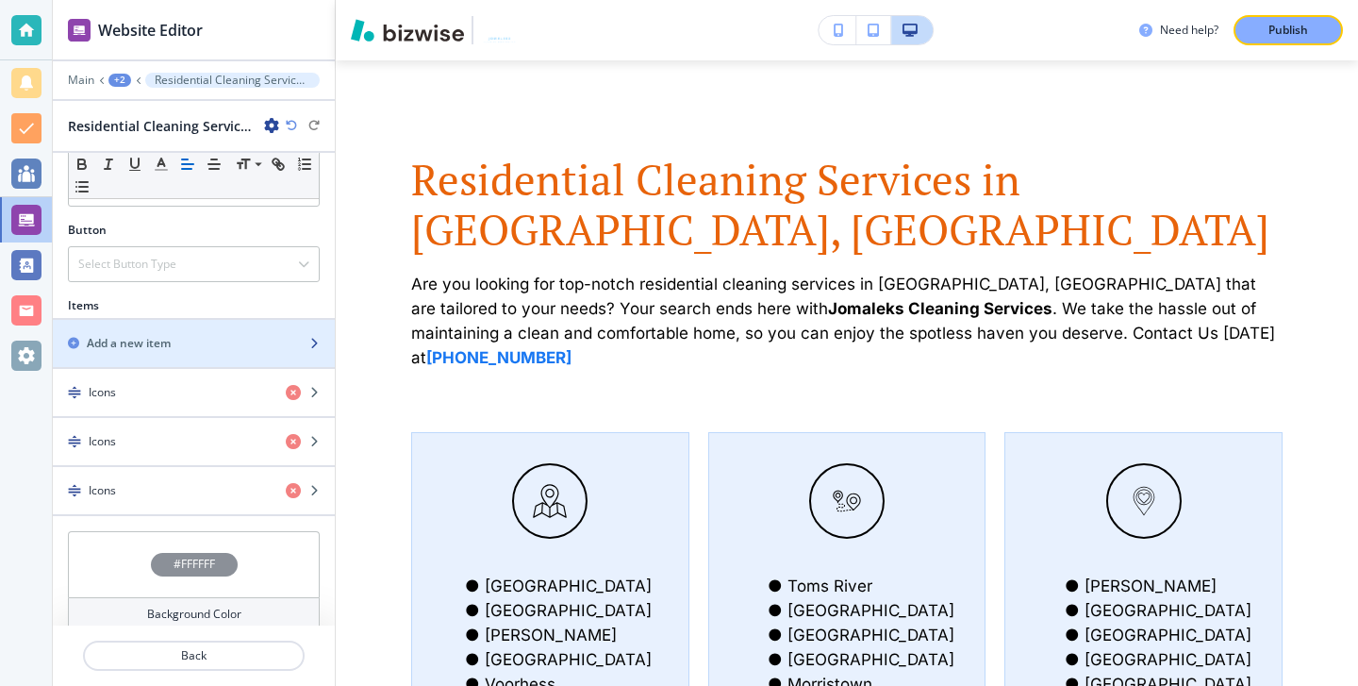
click at [180, 335] on div "Add a new item" at bounding box center [173, 343] width 240 height 17
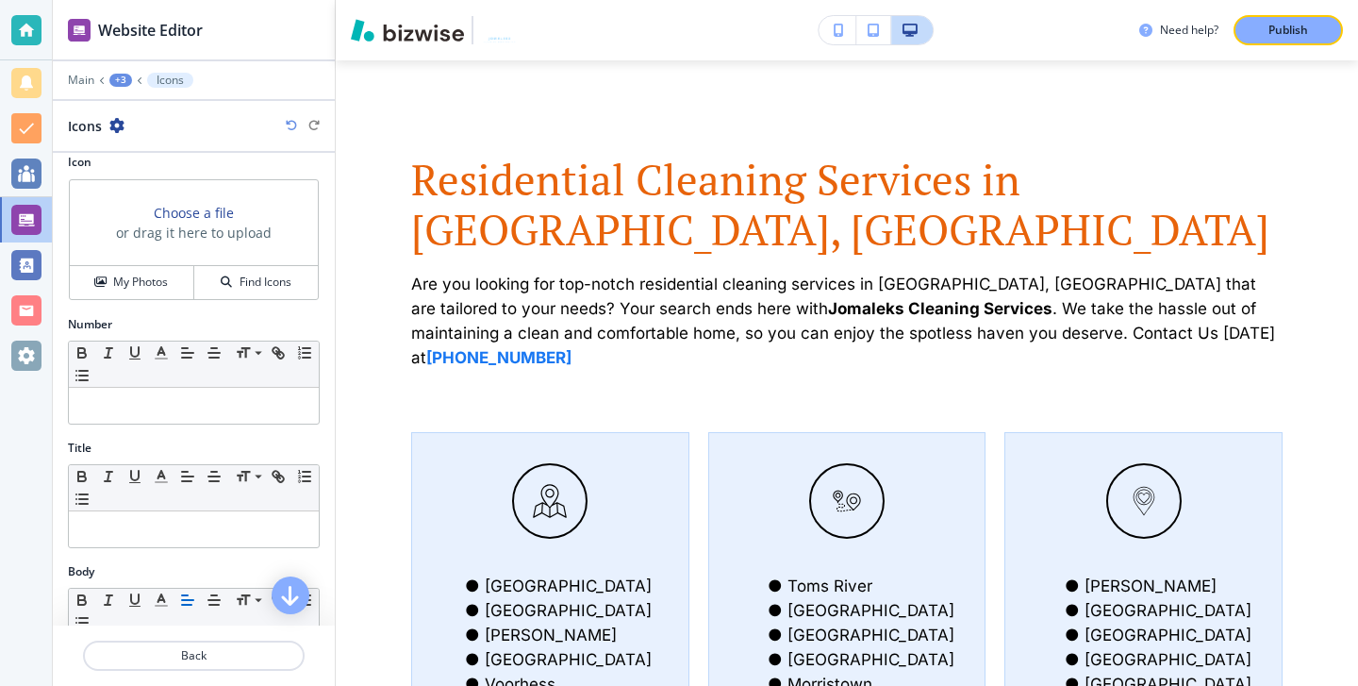
scroll to position [0, 0]
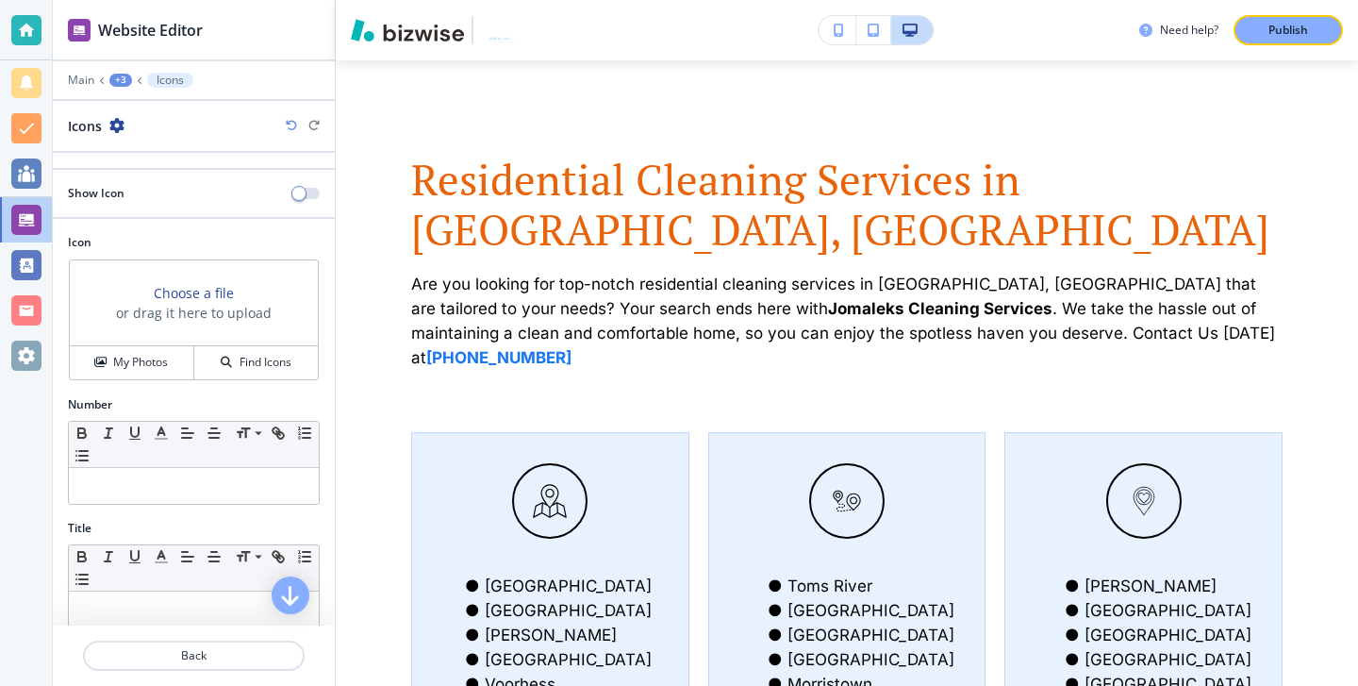
click at [306, 203] on div at bounding box center [194, 209] width 282 height 15
click at [307, 195] on button "button" at bounding box center [306, 193] width 26 height 11
click at [307, 188] on span "button" at bounding box center [313, 193] width 15 height 15
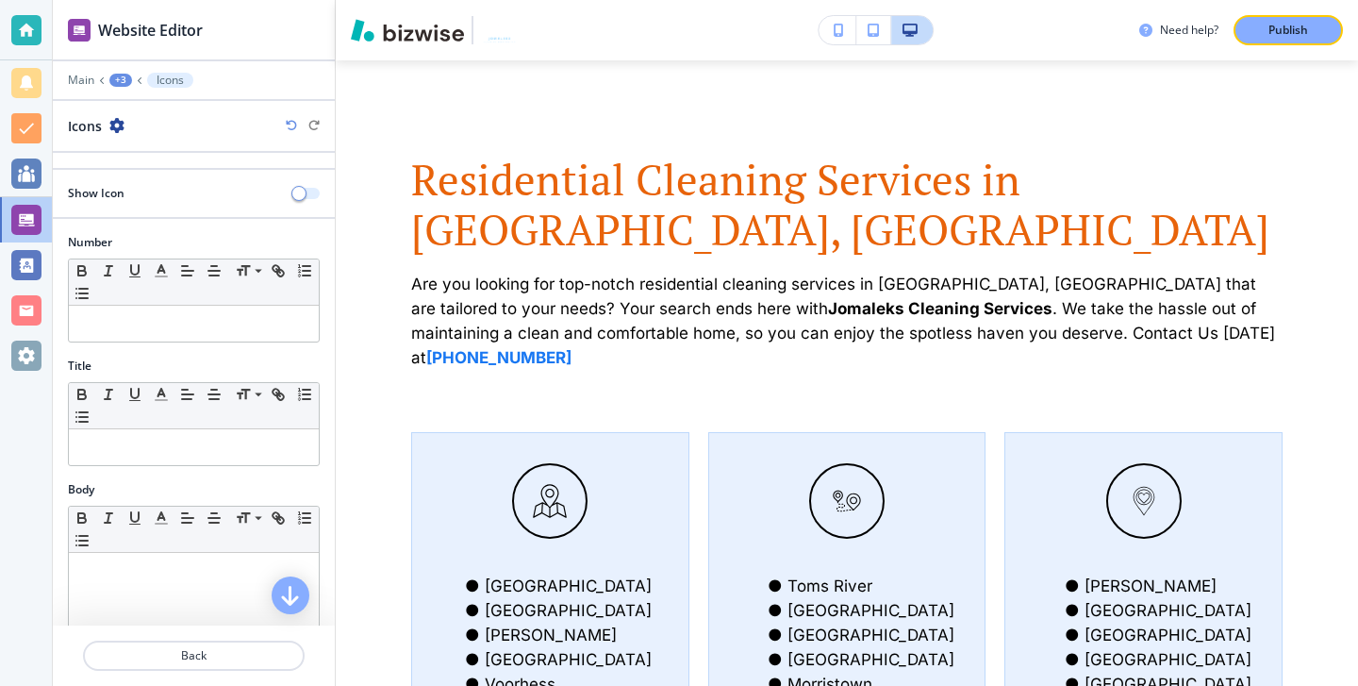
click at [303, 187] on span "button" at bounding box center [298, 193] width 15 height 15
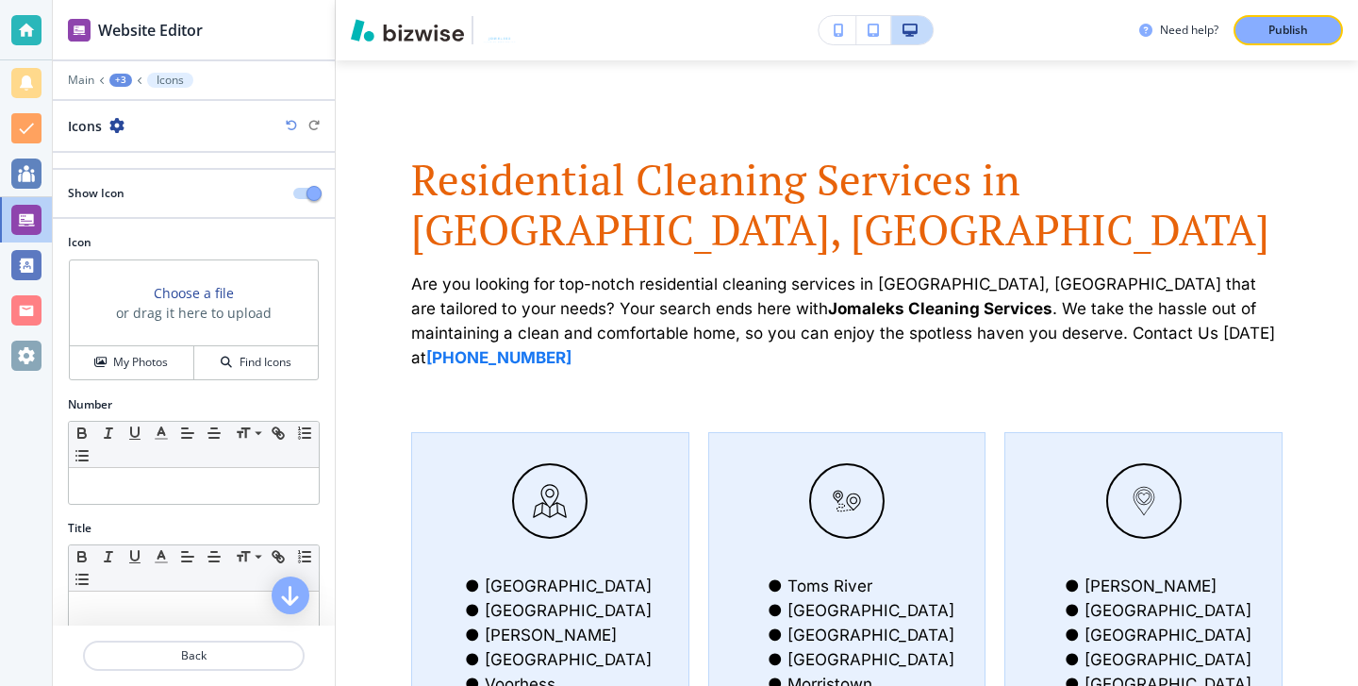
click at [288, 191] on div "Show Icon" at bounding box center [194, 193] width 282 height 17
click at [290, 191] on div "Show Icon" at bounding box center [194, 193] width 282 height 17
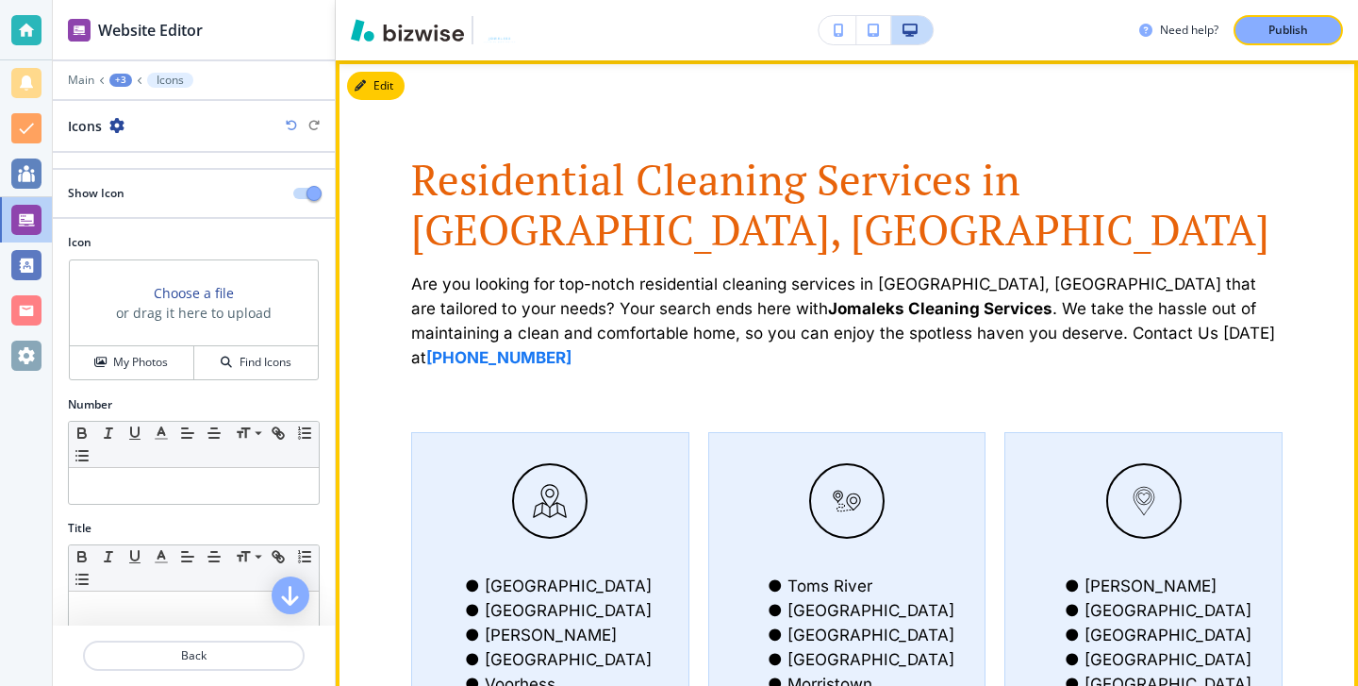
click at [380, 96] on button "Edit" at bounding box center [376, 86] width 58 height 28
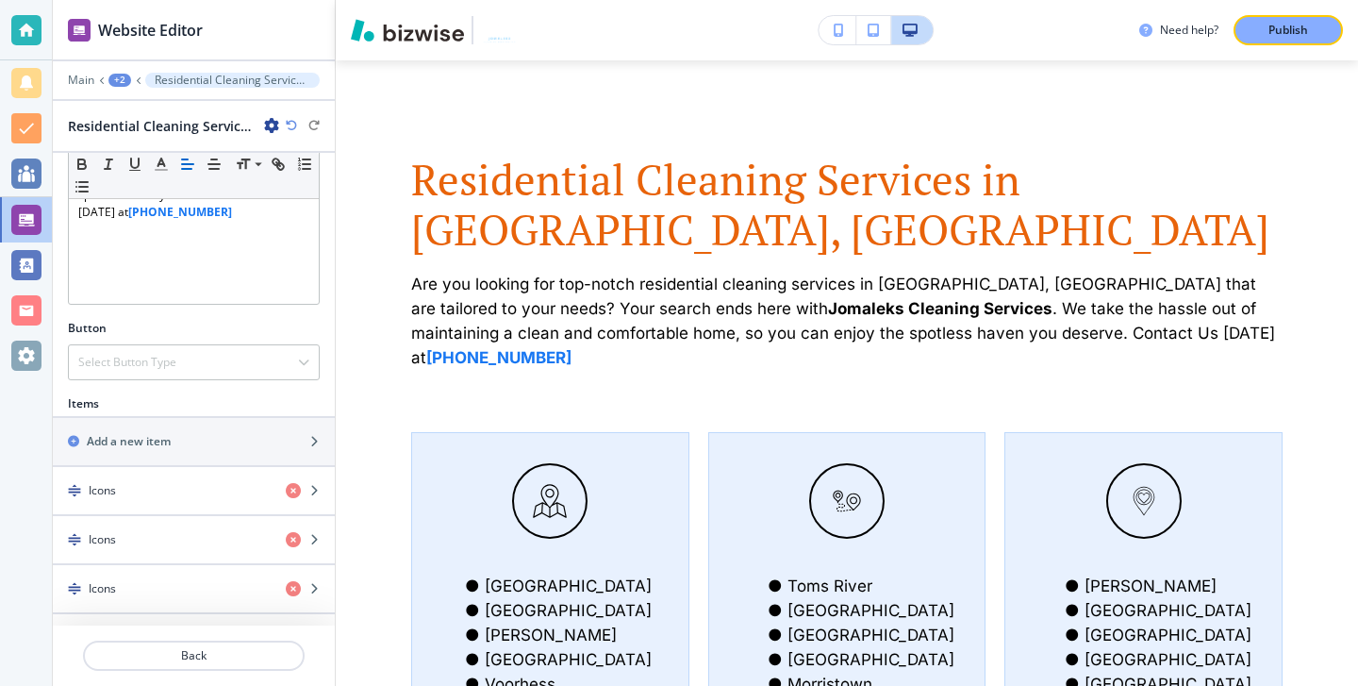
scroll to position [609, 0]
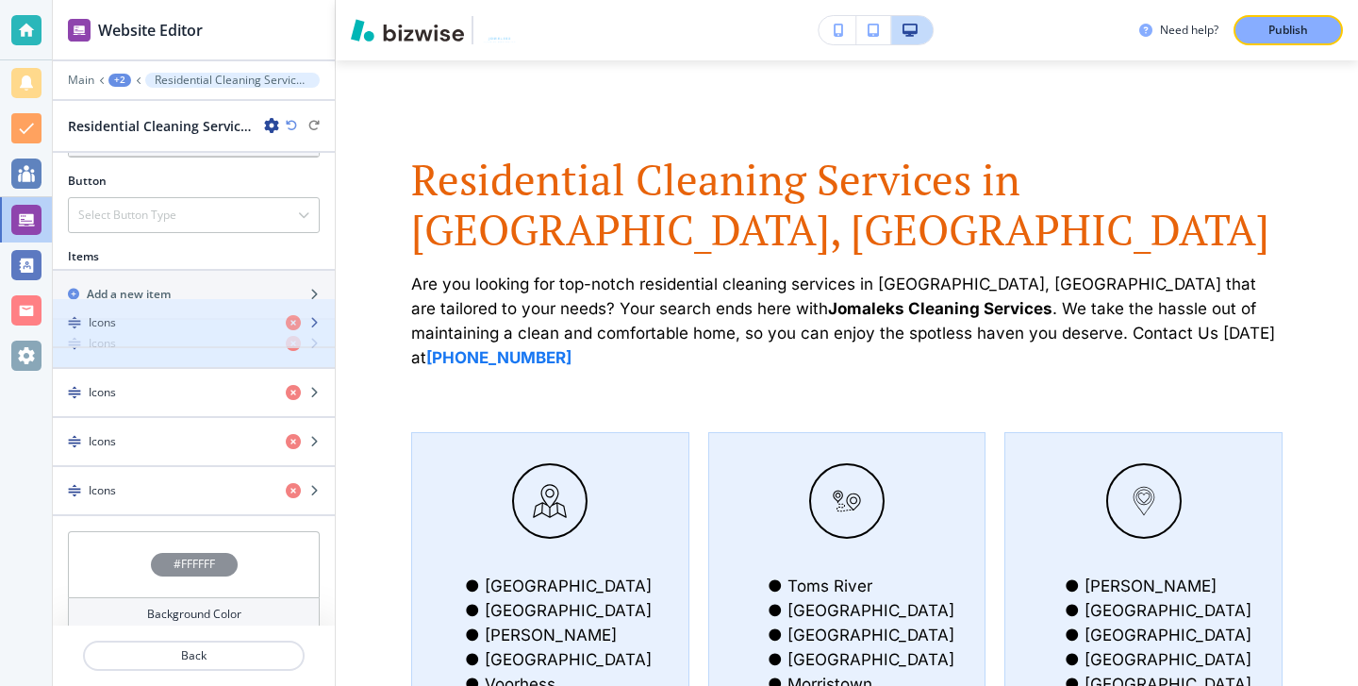
click at [244, 352] on div "button" at bounding box center [194, 359] width 282 height 15
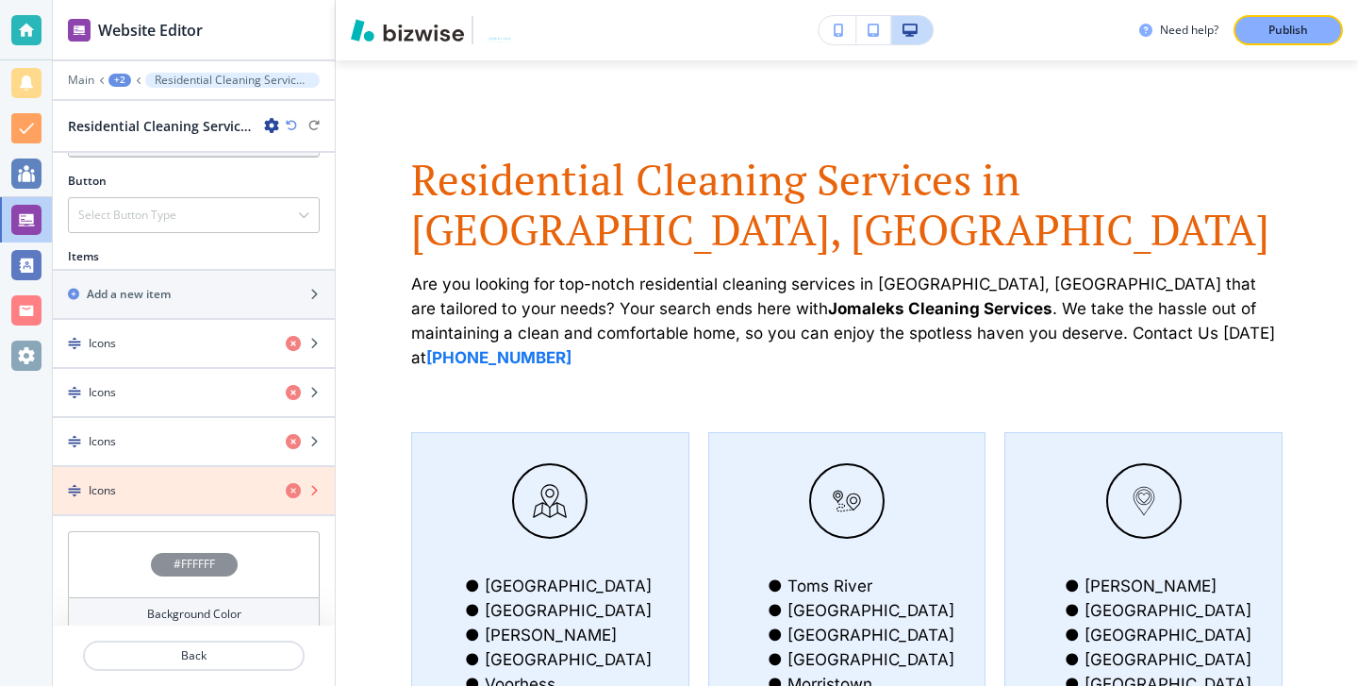
click at [286, 483] on icon "button" at bounding box center [293, 490] width 15 height 15
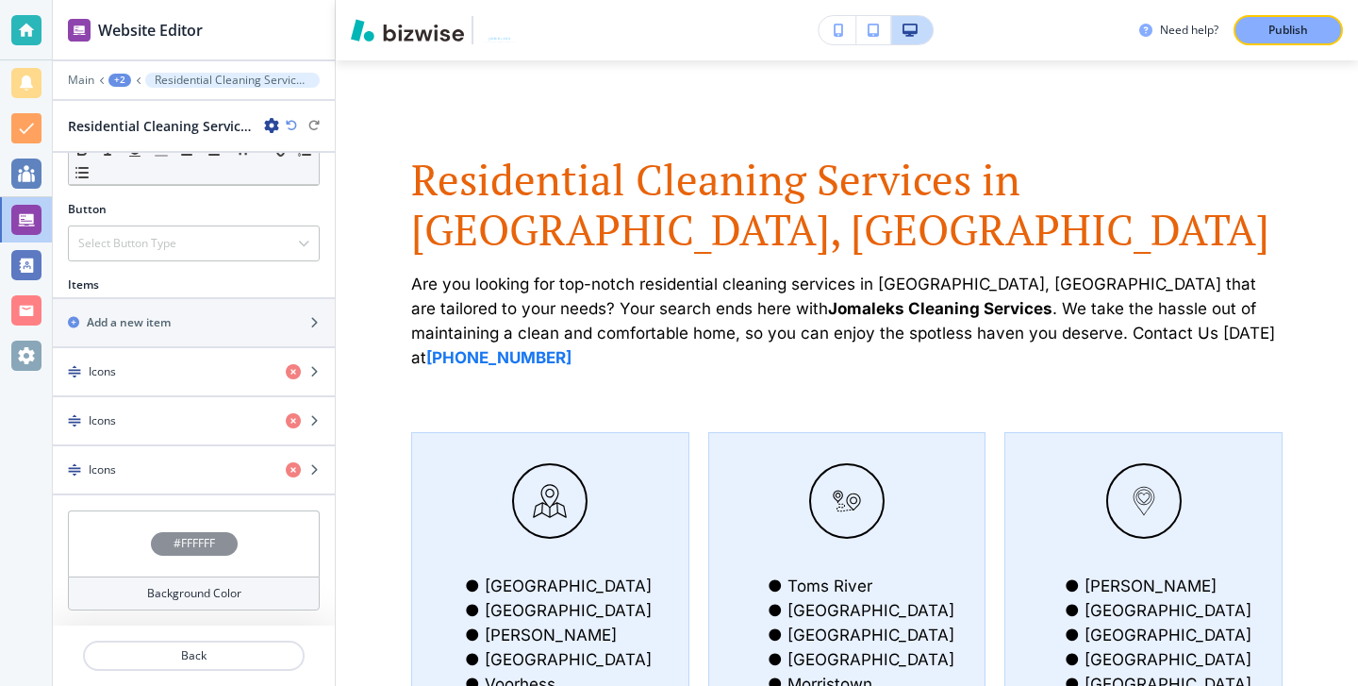
scroll to position [560, 0]
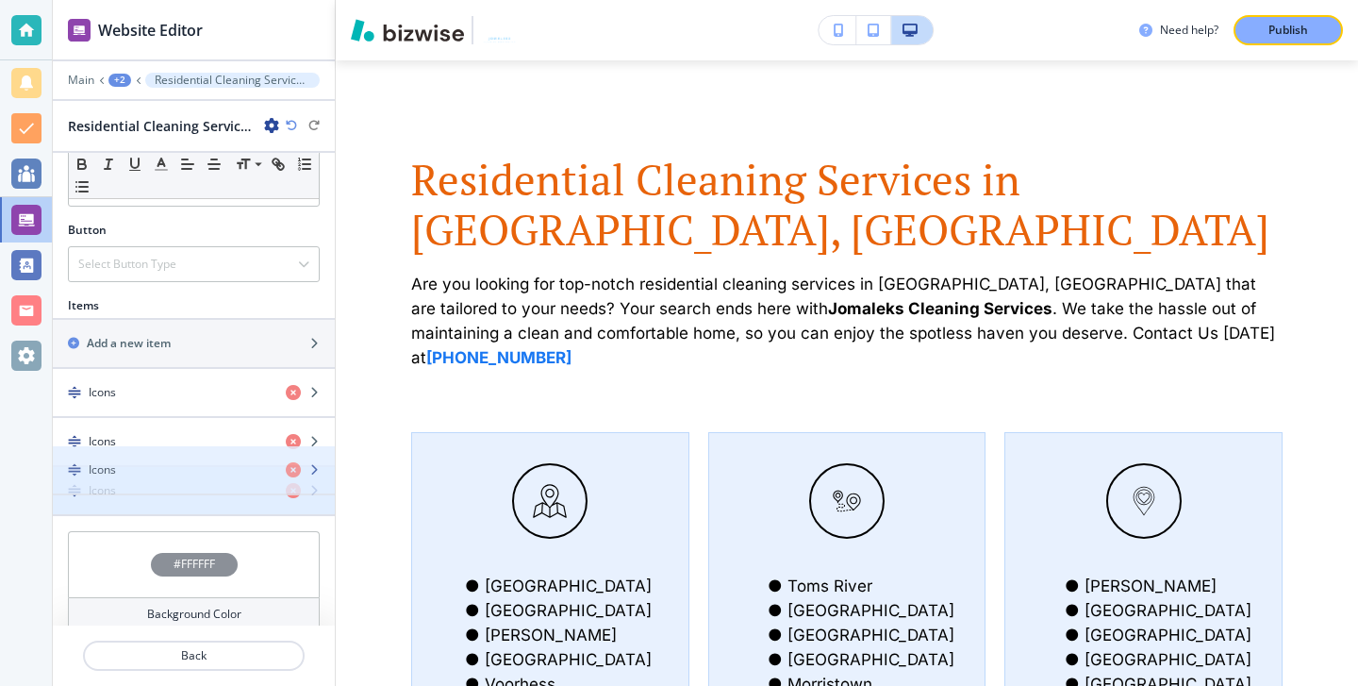
click at [141, 482] on div "Icons" at bounding box center [162, 490] width 218 height 17
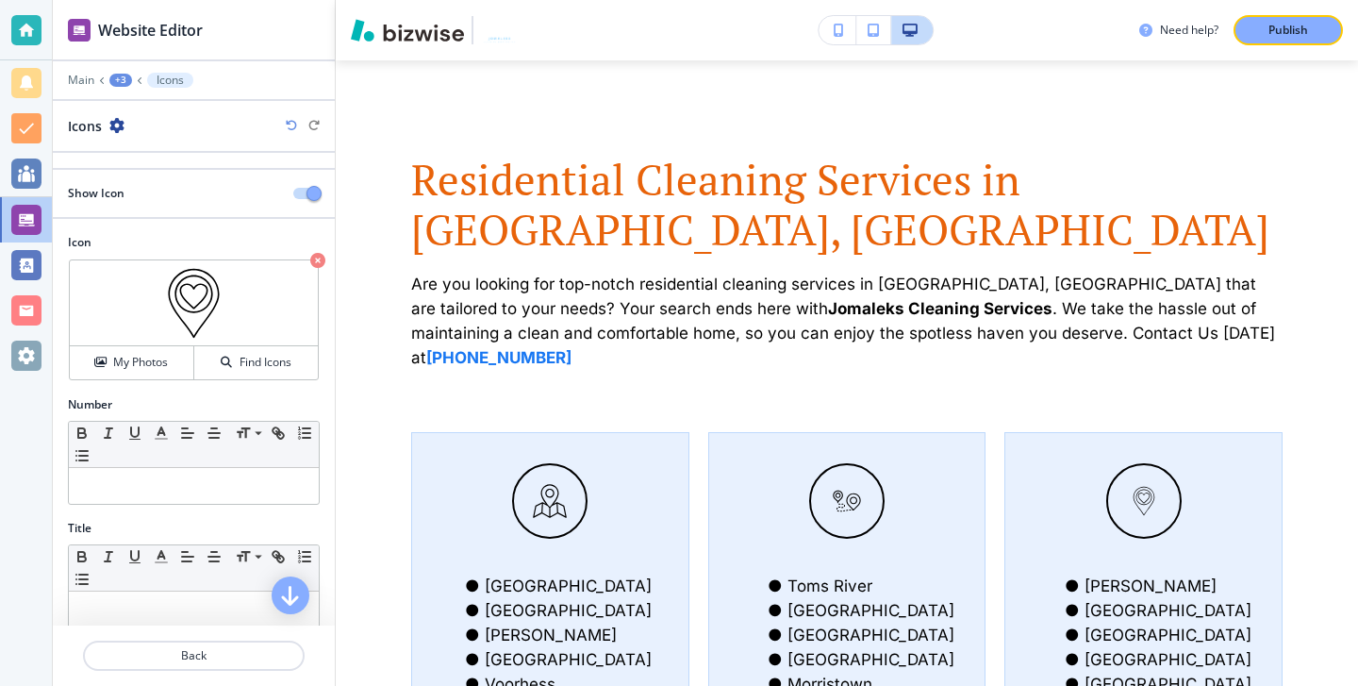
click at [113, 128] on icon "button" at bounding box center [116, 125] width 15 height 15
click at [146, 185] on p "Duplicate Icons" at bounding box center [170, 191] width 96 height 17
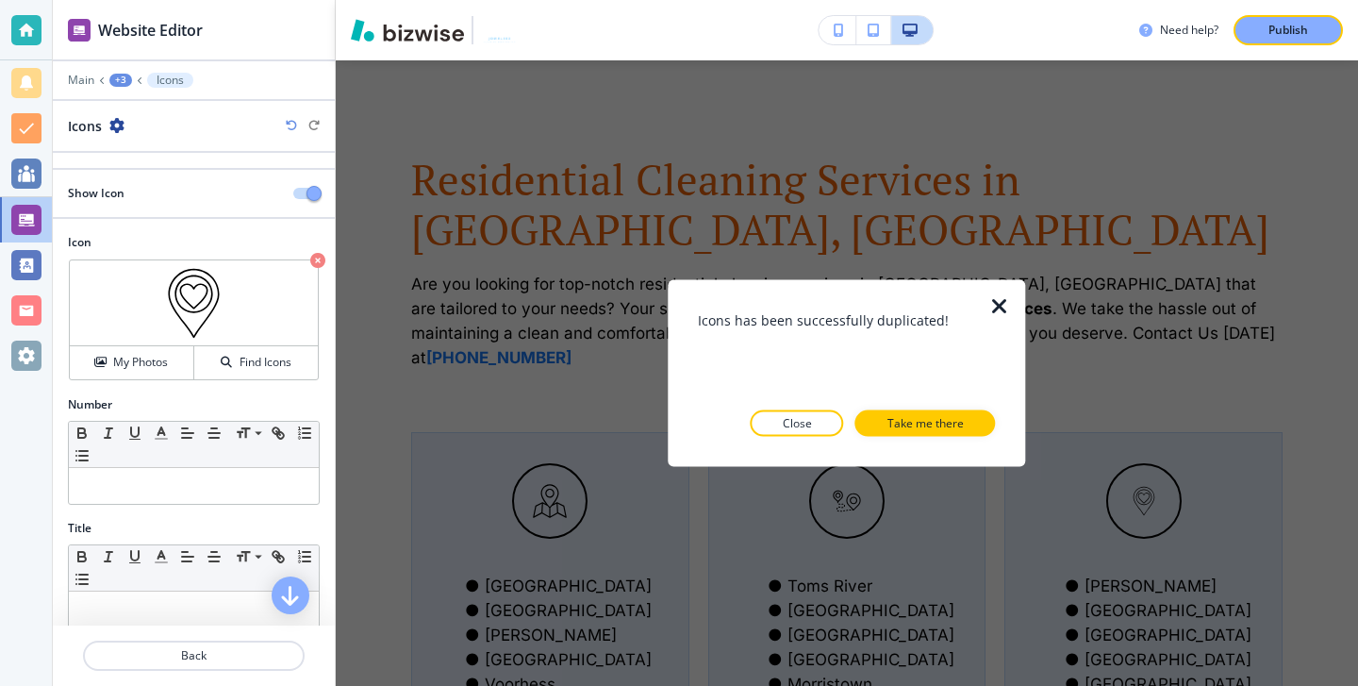
click at [918, 421] on p "Take me there" at bounding box center [925, 423] width 76 height 17
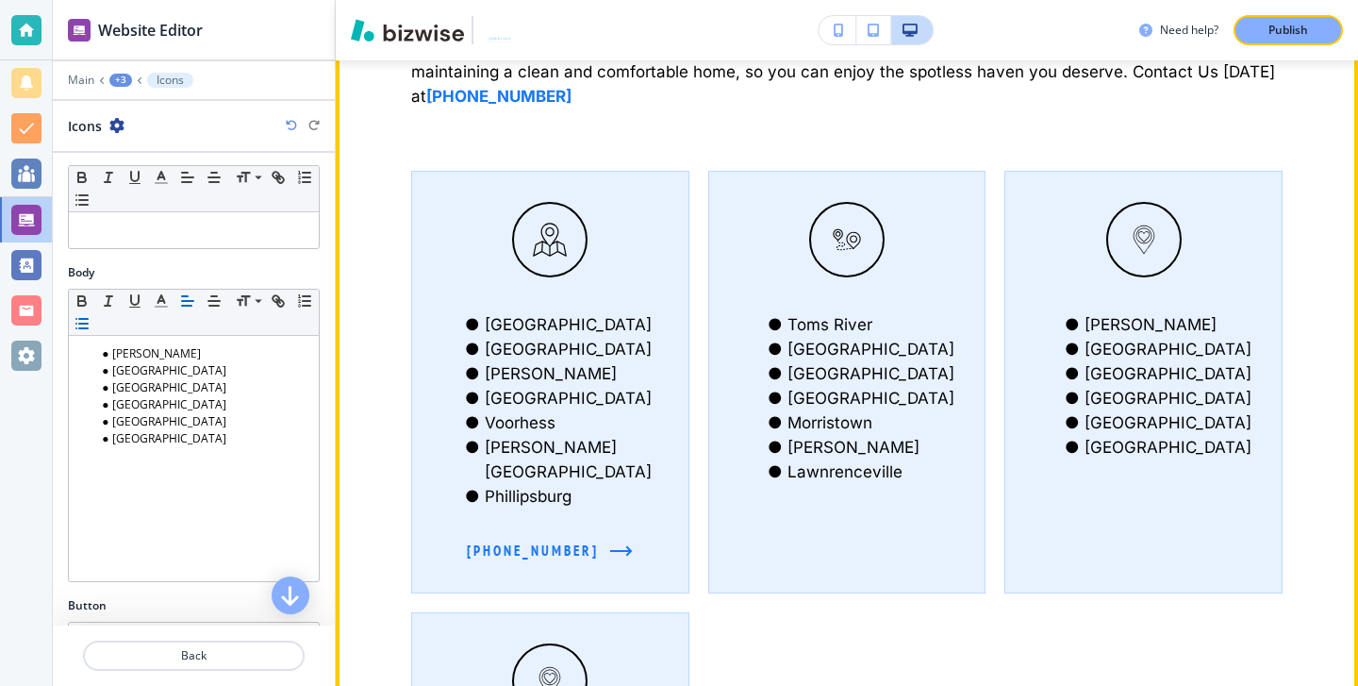
scroll to position [1642, 0]
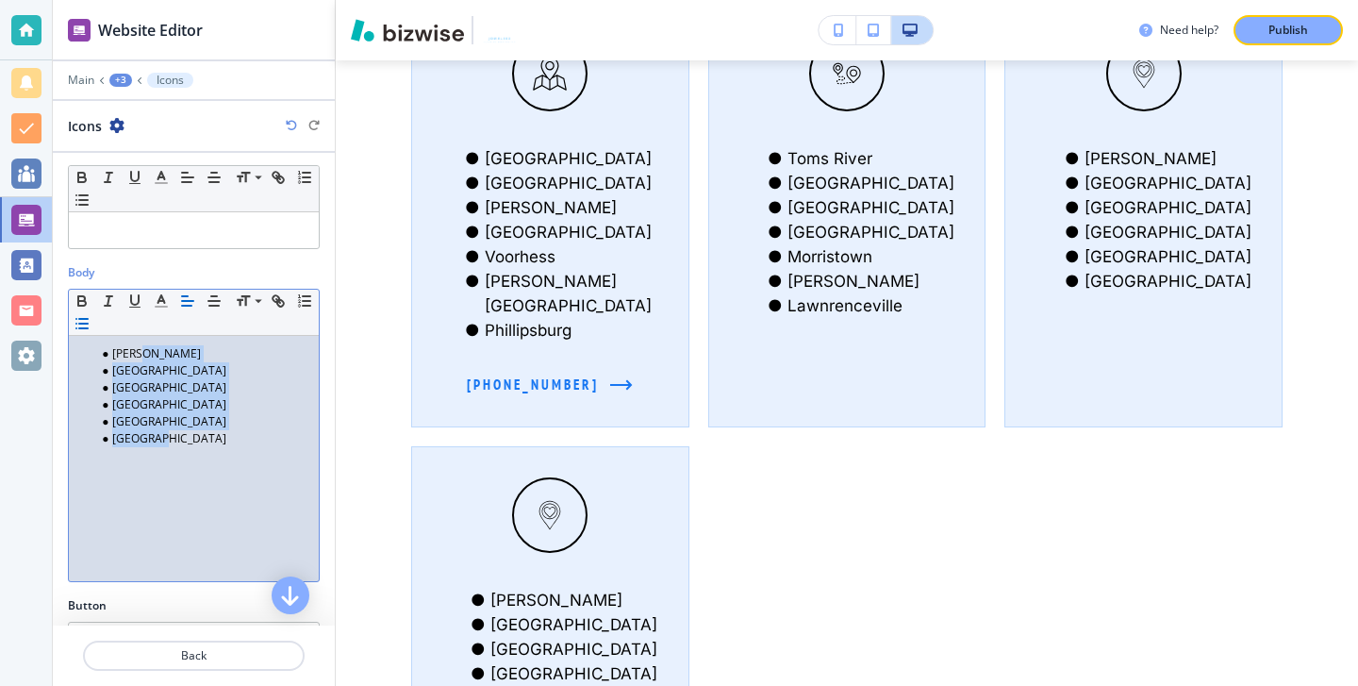
drag, startPoint x: 271, startPoint y: 438, endPoint x: 173, endPoint y: 354, distance: 129.7
click at [173, 354] on ul "[PERSON_NAME][GEOGRAPHIC_DATA] [GEOGRAPHIC_DATA] [GEOGRAPHIC_DATA] [GEOGRAPHIC_…" at bounding box center [193, 396] width 231 height 102
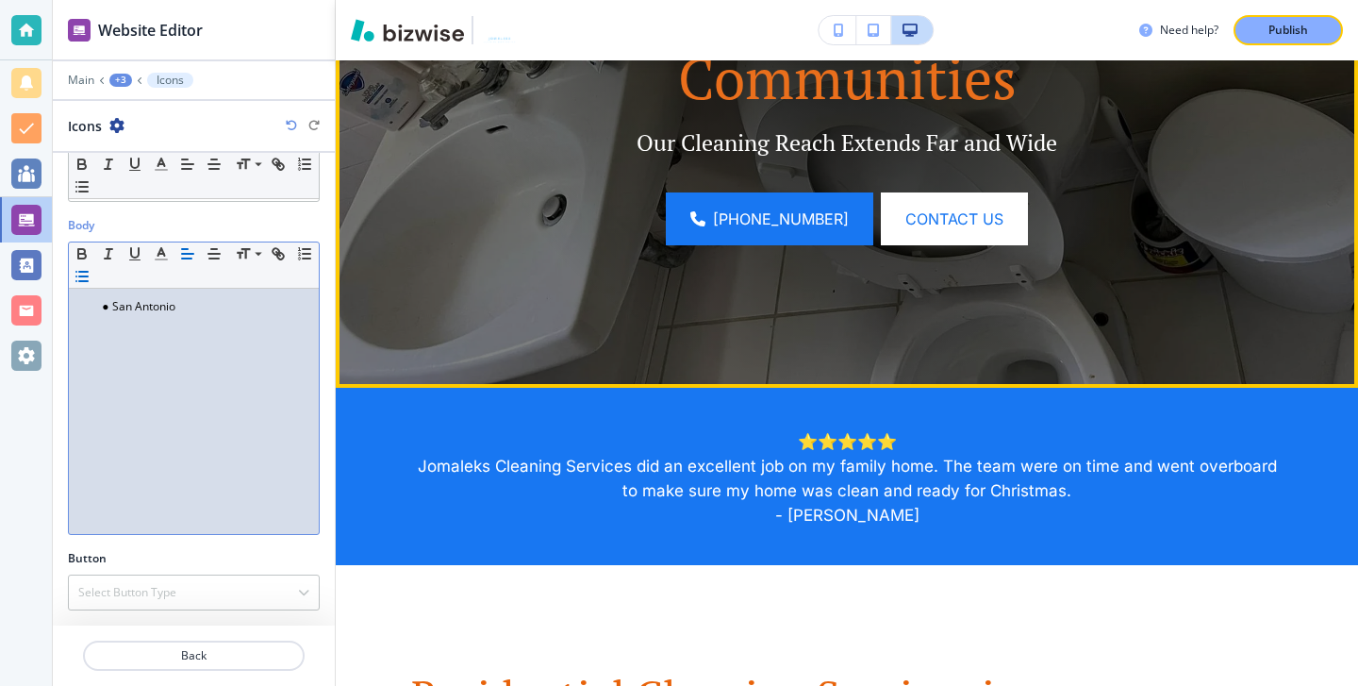
scroll to position [0, 0]
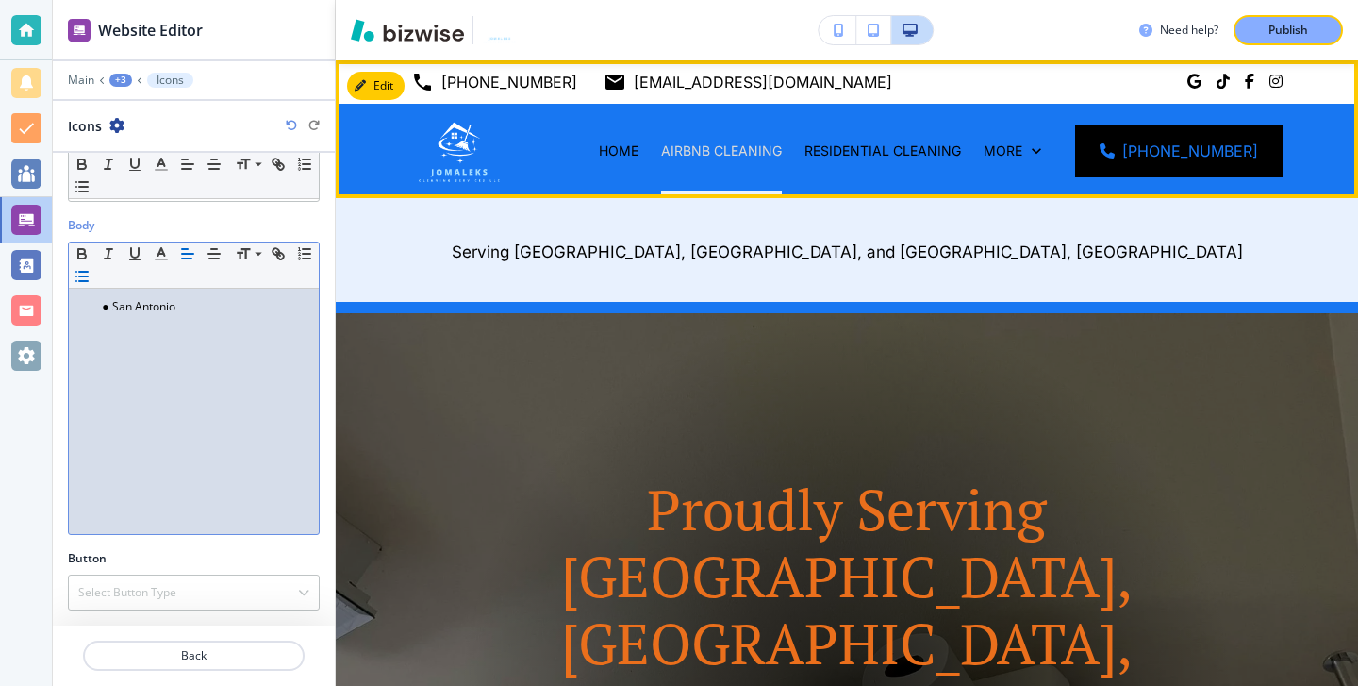
click at [725, 146] on p "AIRBNB CLEANING" at bounding box center [721, 150] width 121 height 19
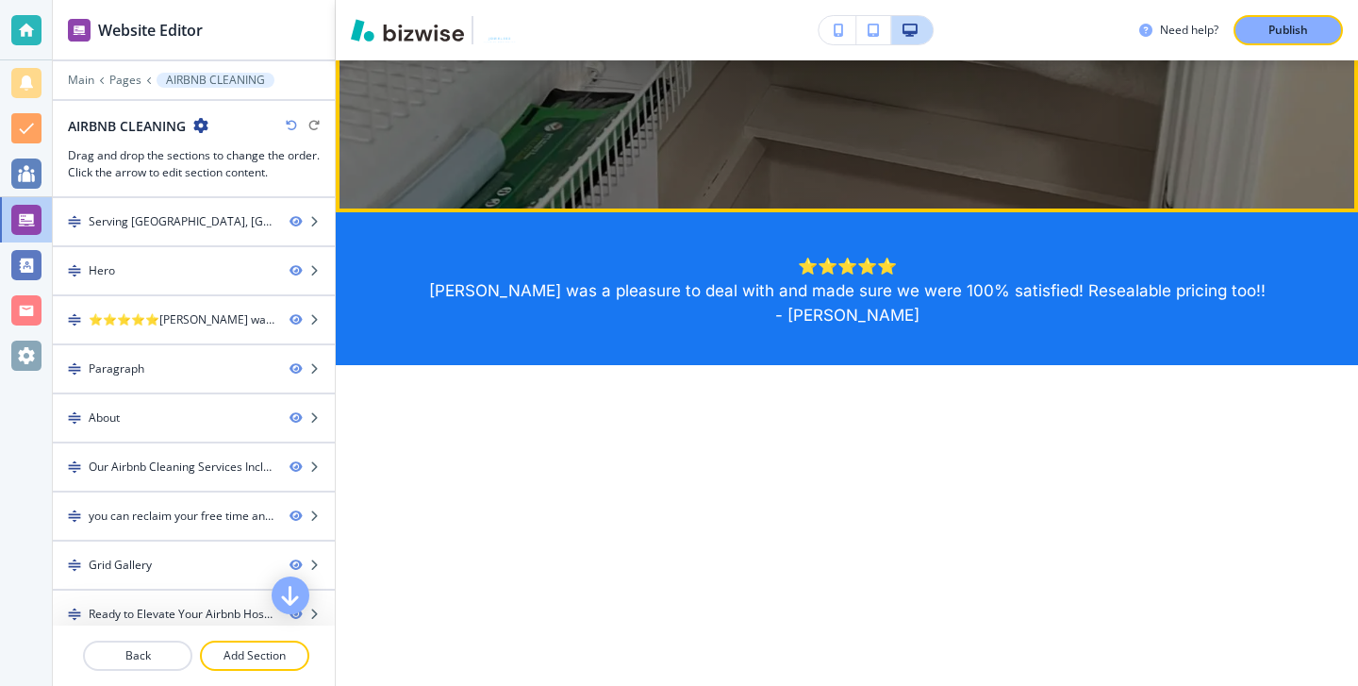
scroll to position [1105, 0]
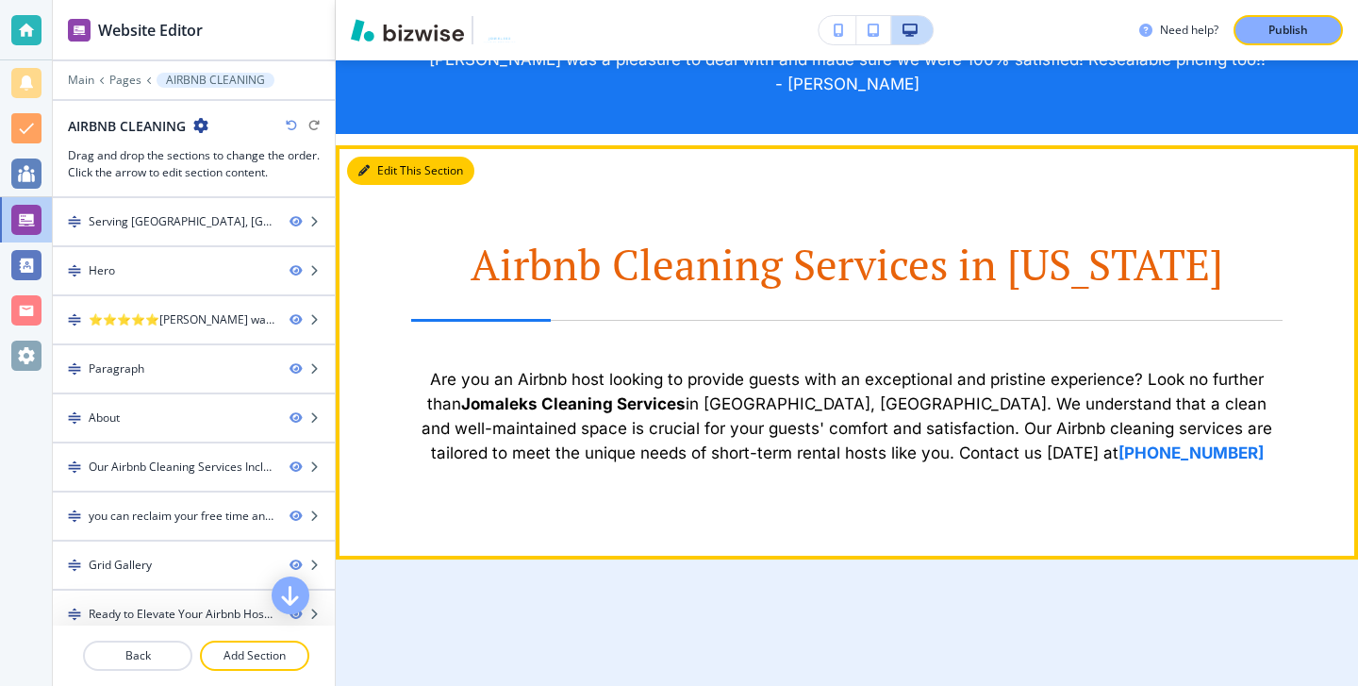
click at [388, 180] on button "Edit This Section" at bounding box center [410, 171] width 127 height 28
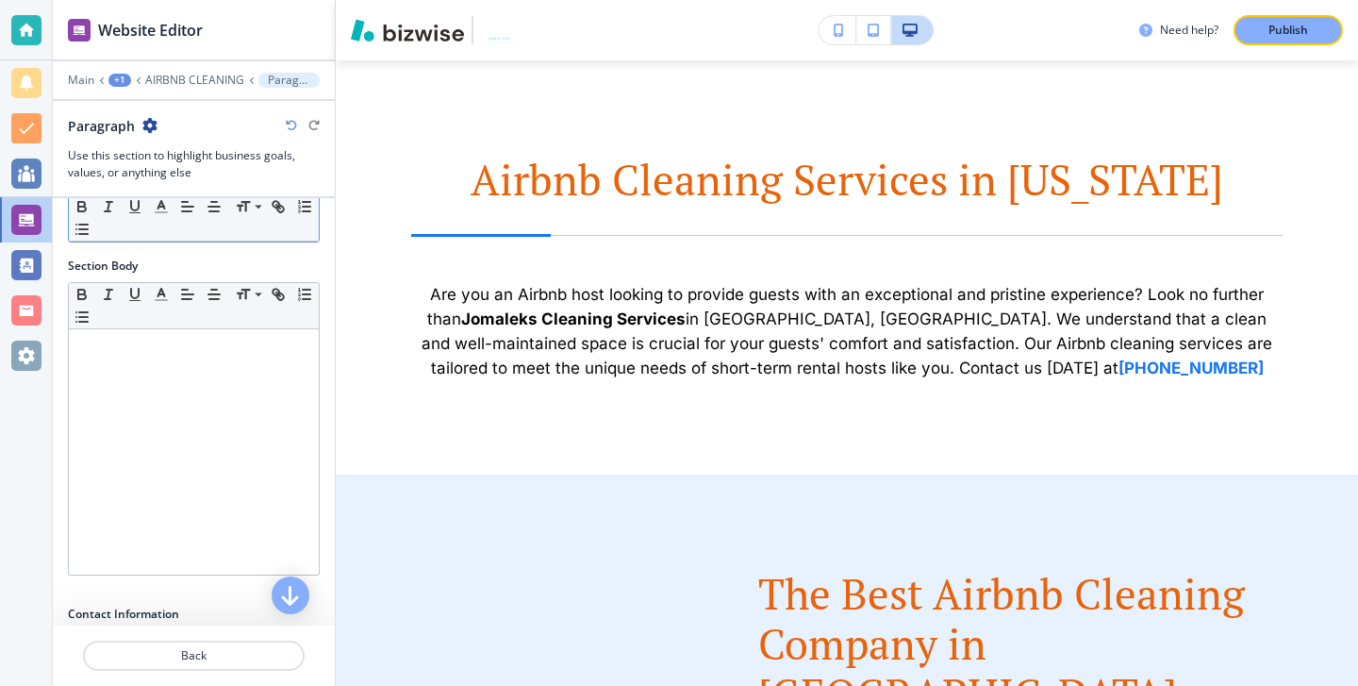
scroll to position [458, 0]
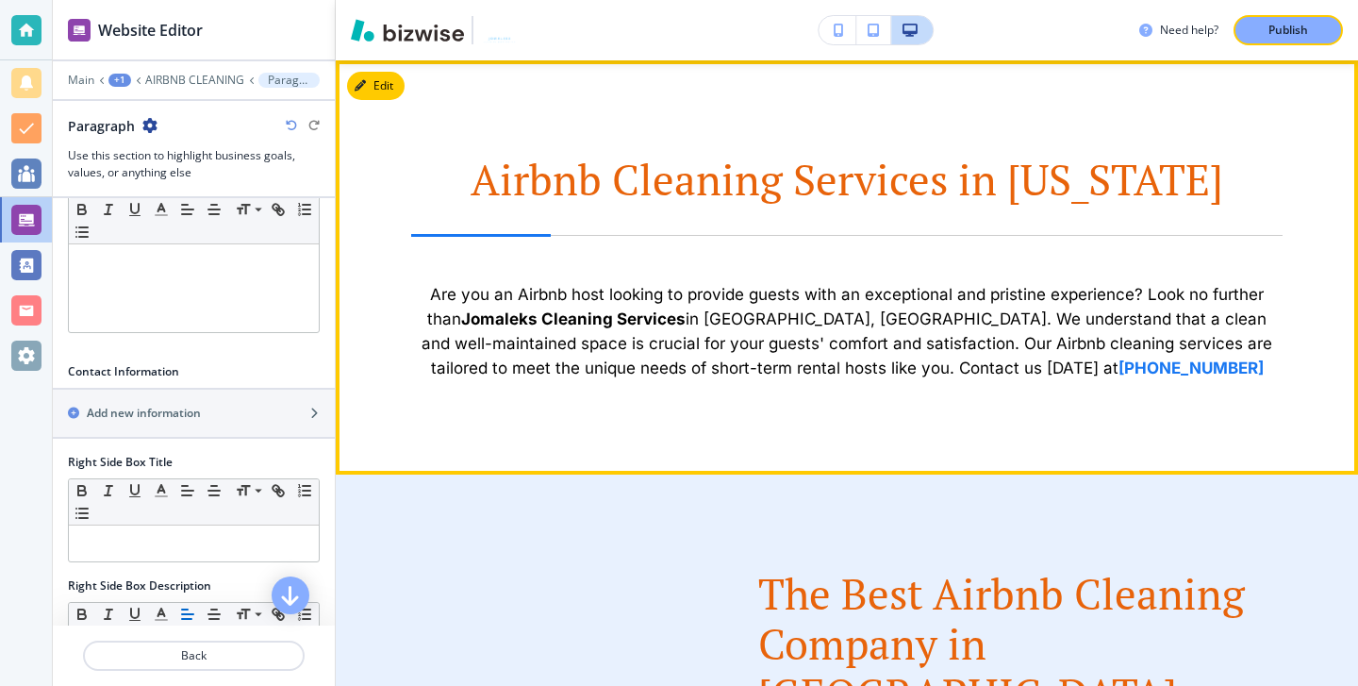
click at [406, 86] on div "Airbnb Cleaning Services in [US_STATE] Are you an Airbnb host looking to provid…" at bounding box center [847, 267] width 1022 height 414
click at [379, 85] on button "Edit This Section" at bounding box center [410, 86] width 127 height 28
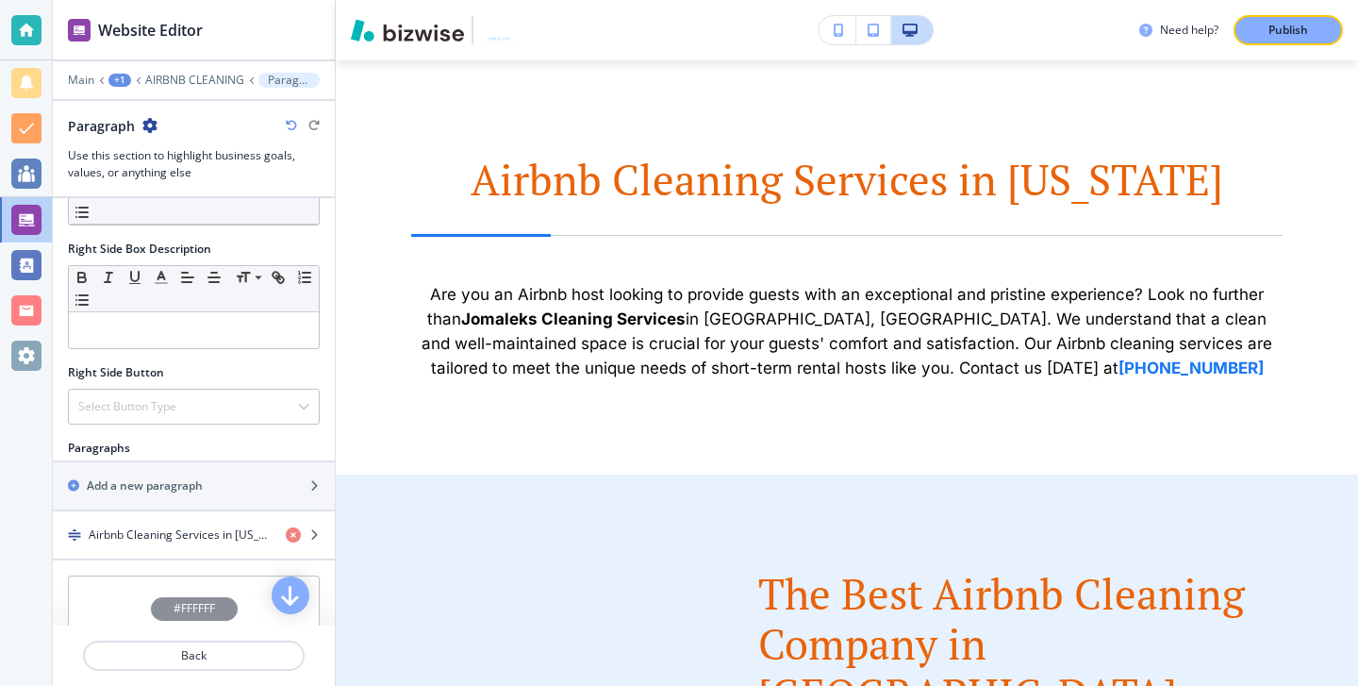
scroll to position [801, 0]
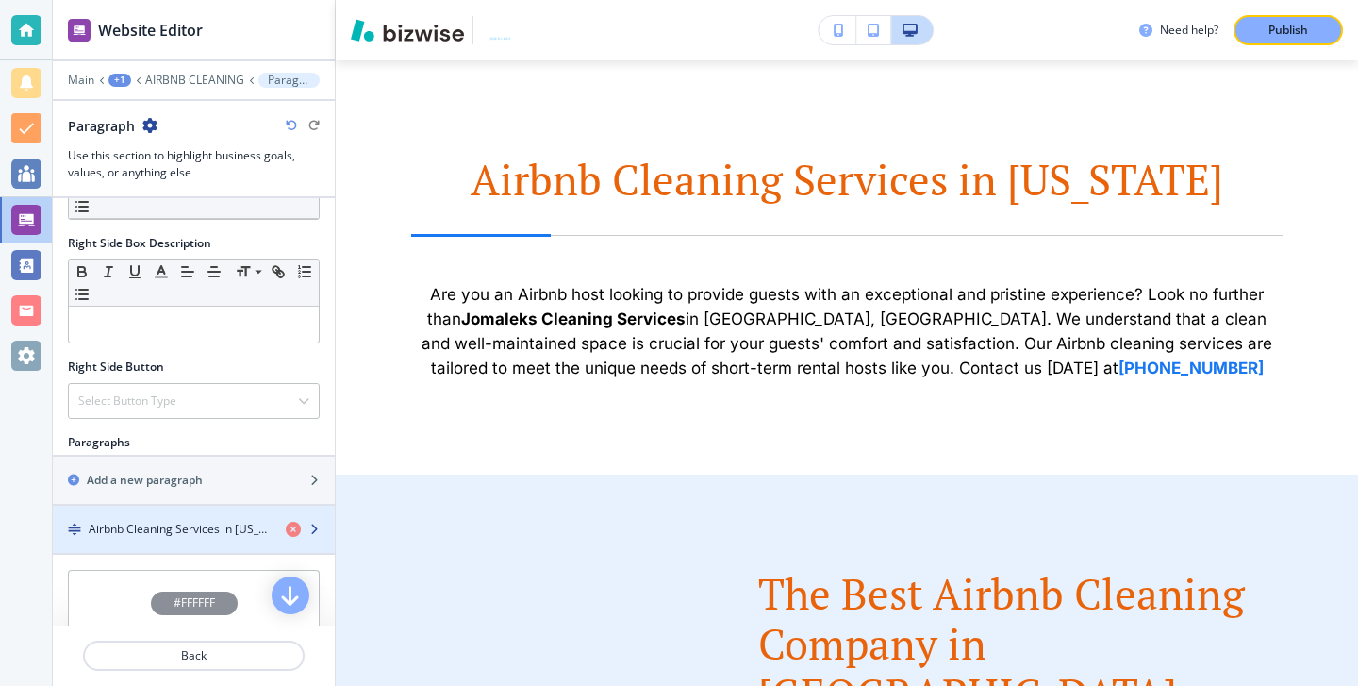
click at [214, 518] on div "button" at bounding box center [194, 512] width 282 height 15
click at [214, 521] on h4 "Airbnb Cleaning Services in [US_STATE]" at bounding box center [180, 529] width 182 height 17
click at [213, 522] on h4 "Airbnb Cleaning Services in [US_STATE]" at bounding box center [180, 529] width 182 height 17
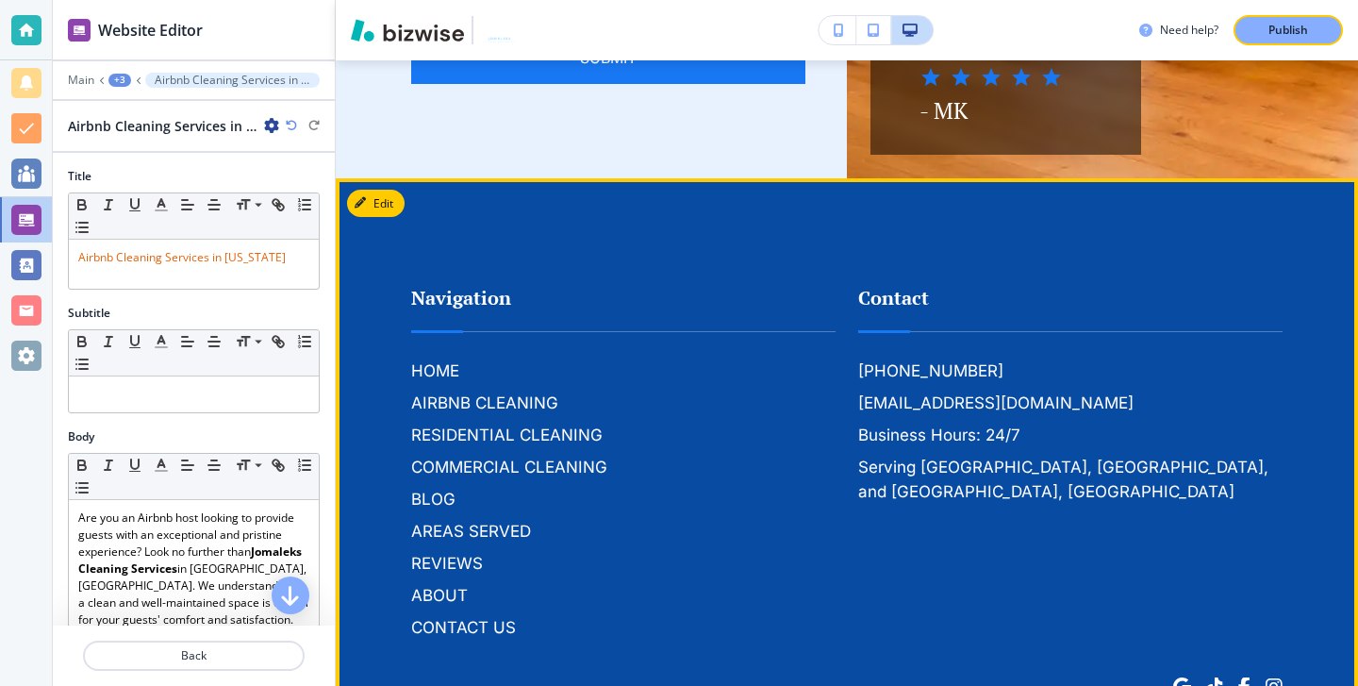
scroll to position [5788, 0]
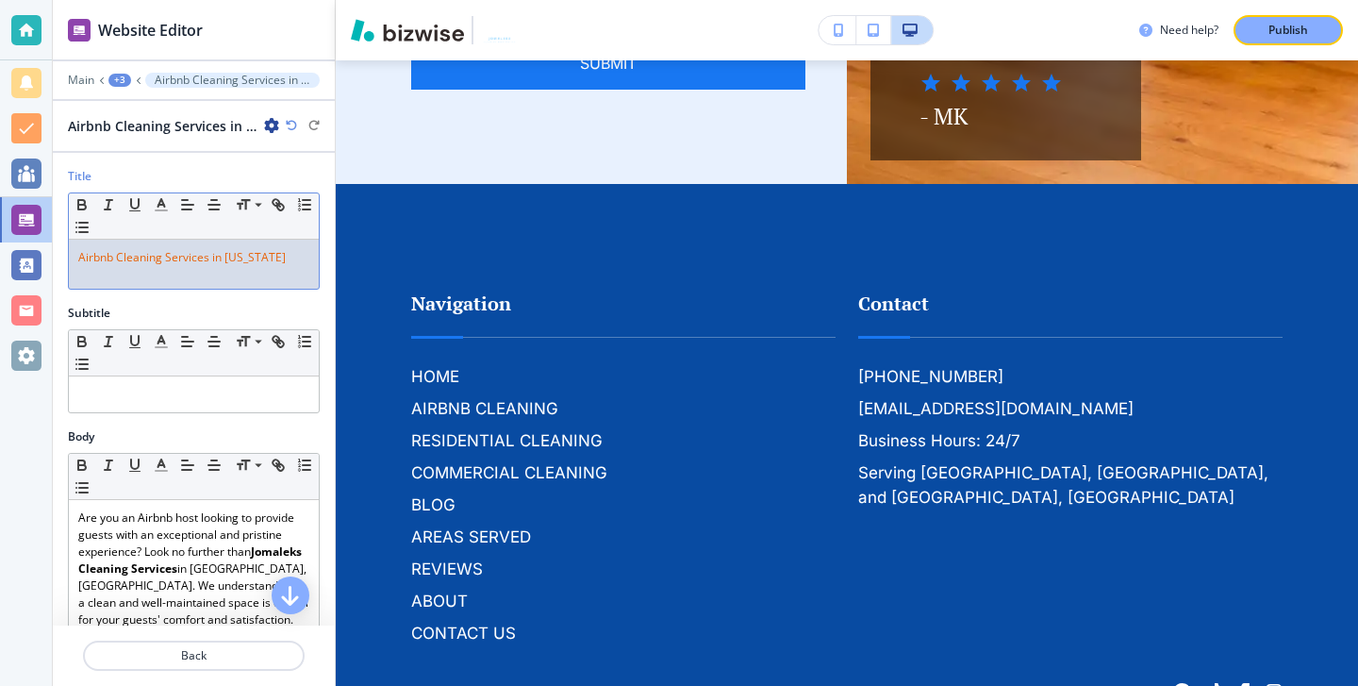
click at [280, 256] on span "Airbnb Cleaning Services in [US_STATE]" at bounding box center [181, 257] width 207 height 16
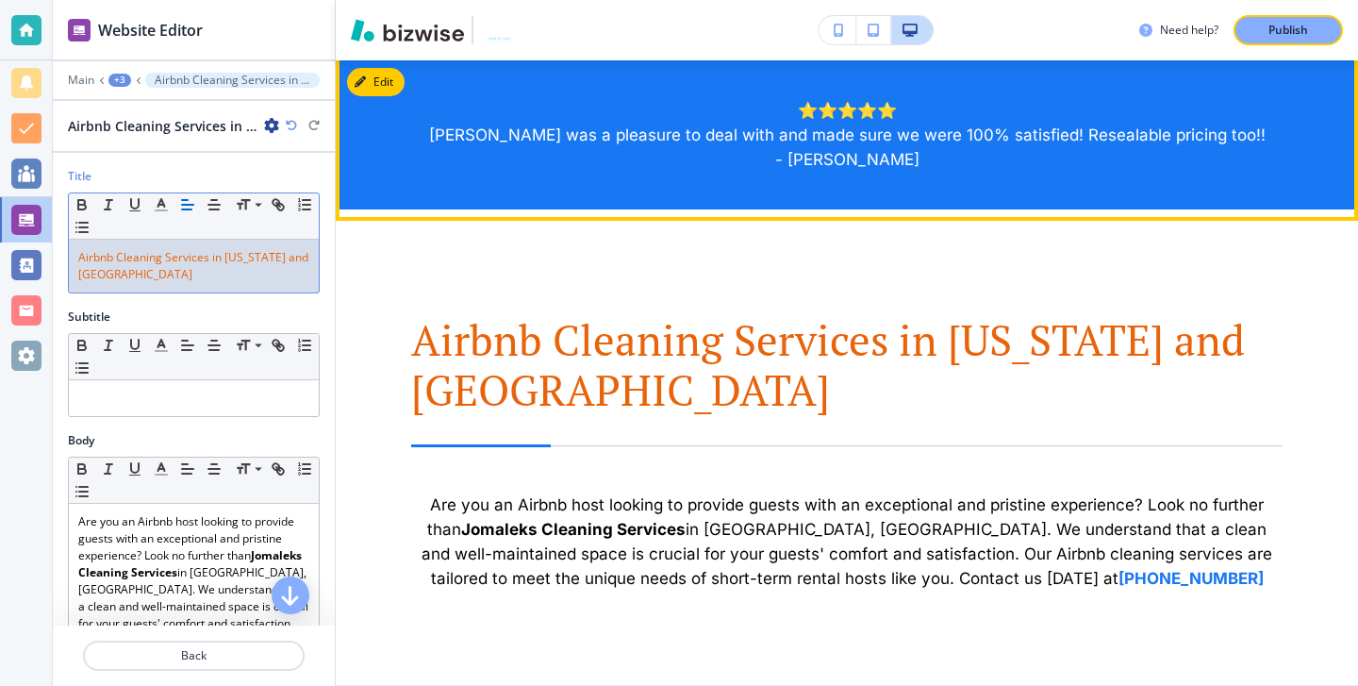
scroll to position [1042, 0]
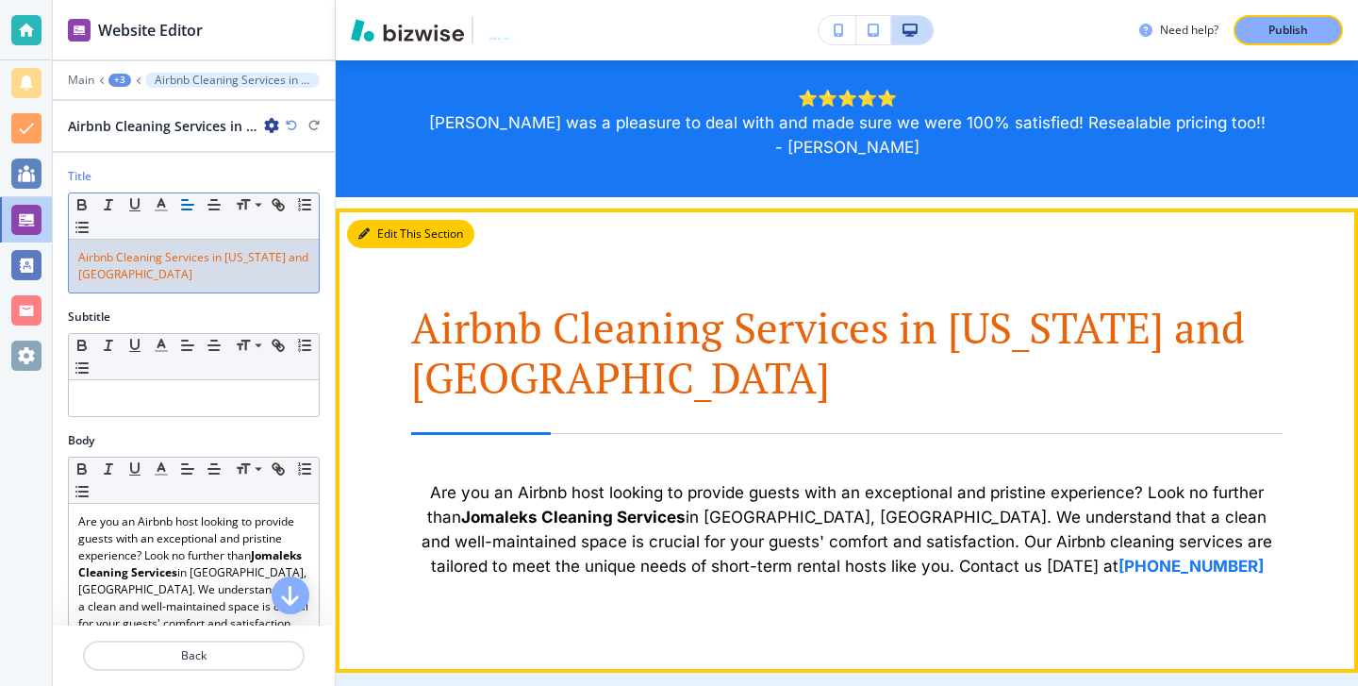
click at [372, 241] on button "Edit This Section" at bounding box center [410, 234] width 127 height 28
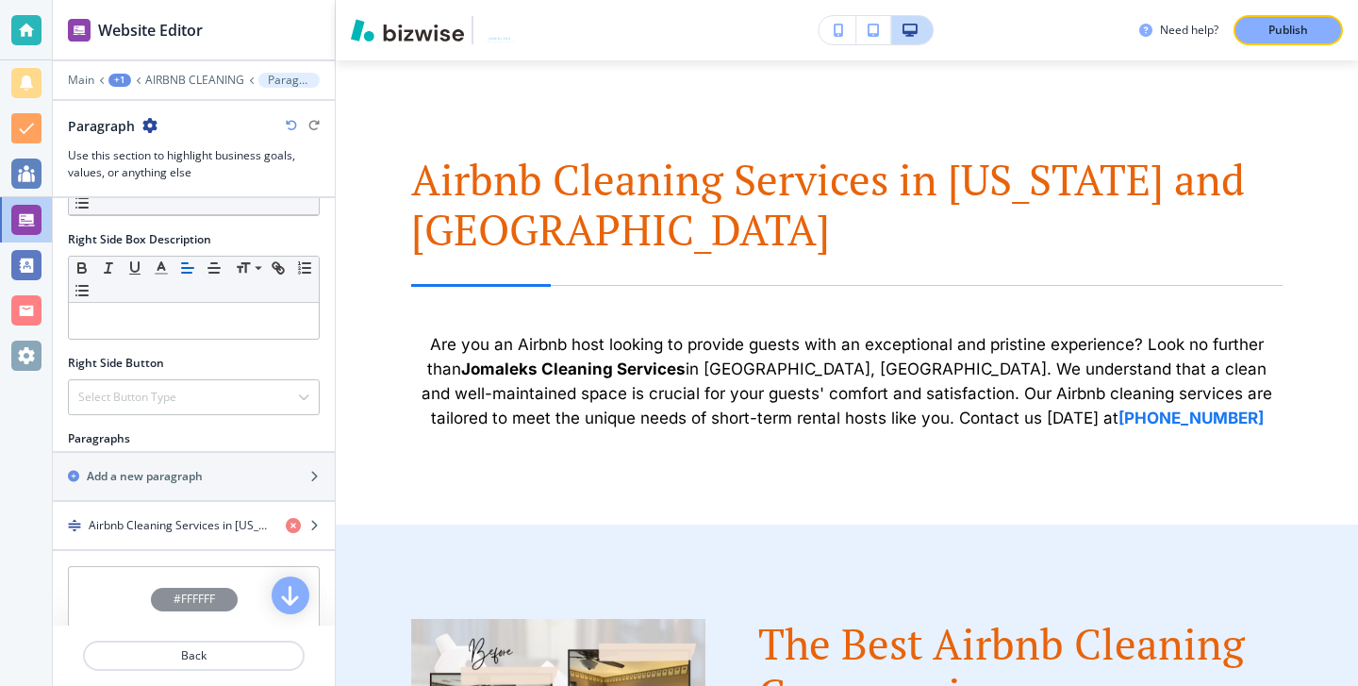
scroll to position [836, 0]
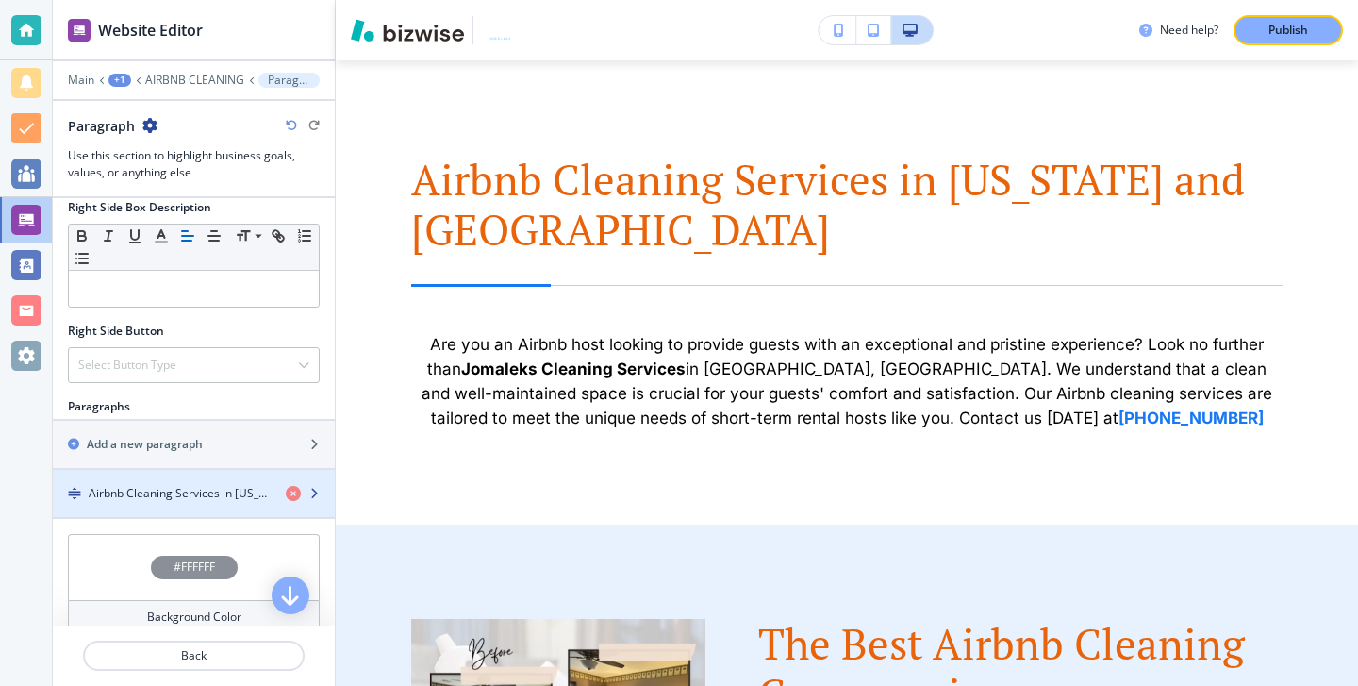
click at [183, 475] on div "button" at bounding box center [194, 477] width 282 height 15
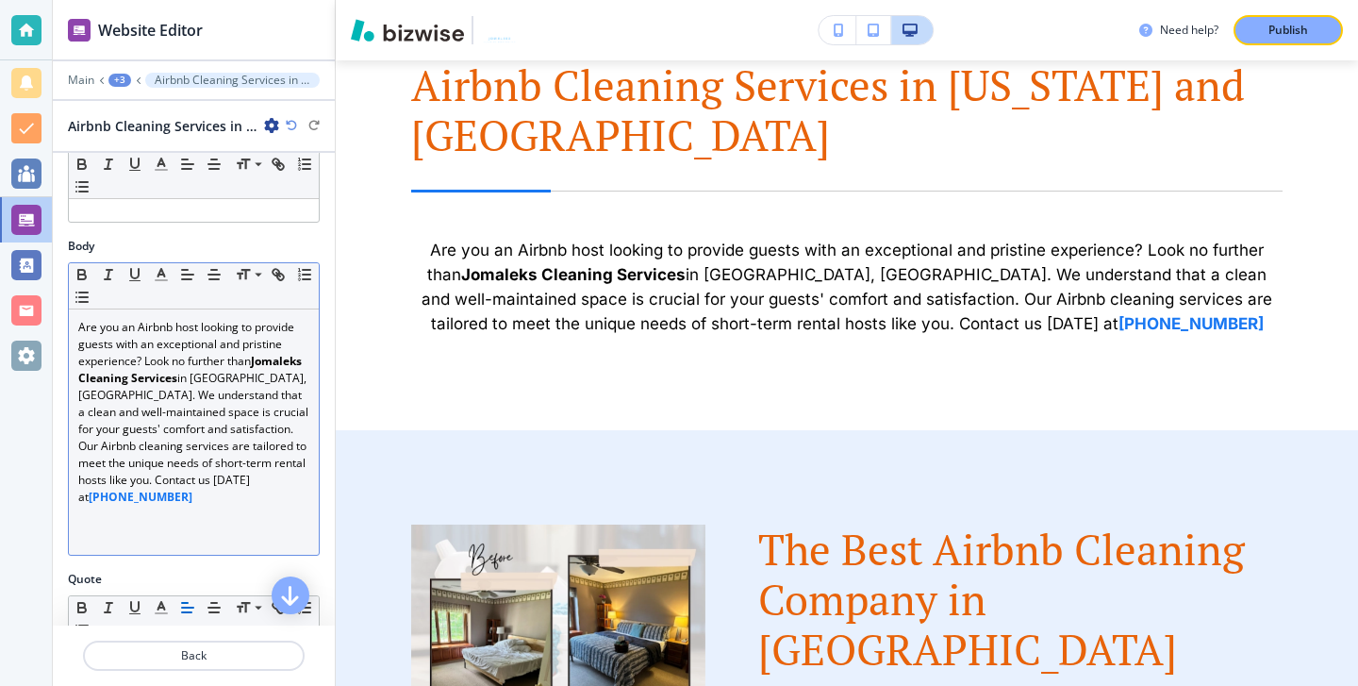
scroll to position [196, 0]
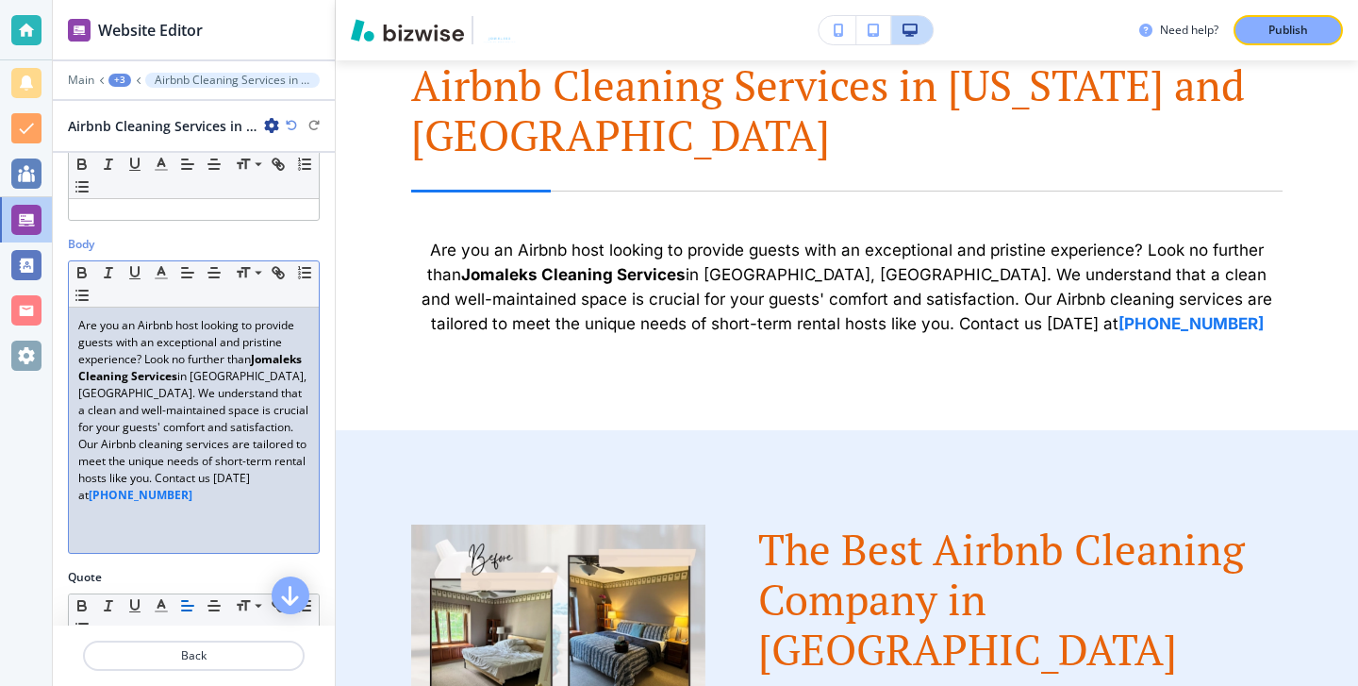
click at [252, 372] on p "Are you an Airbnb host looking to provide guests with an exceptional and pristi…" at bounding box center [193, 410] width 231 height 187
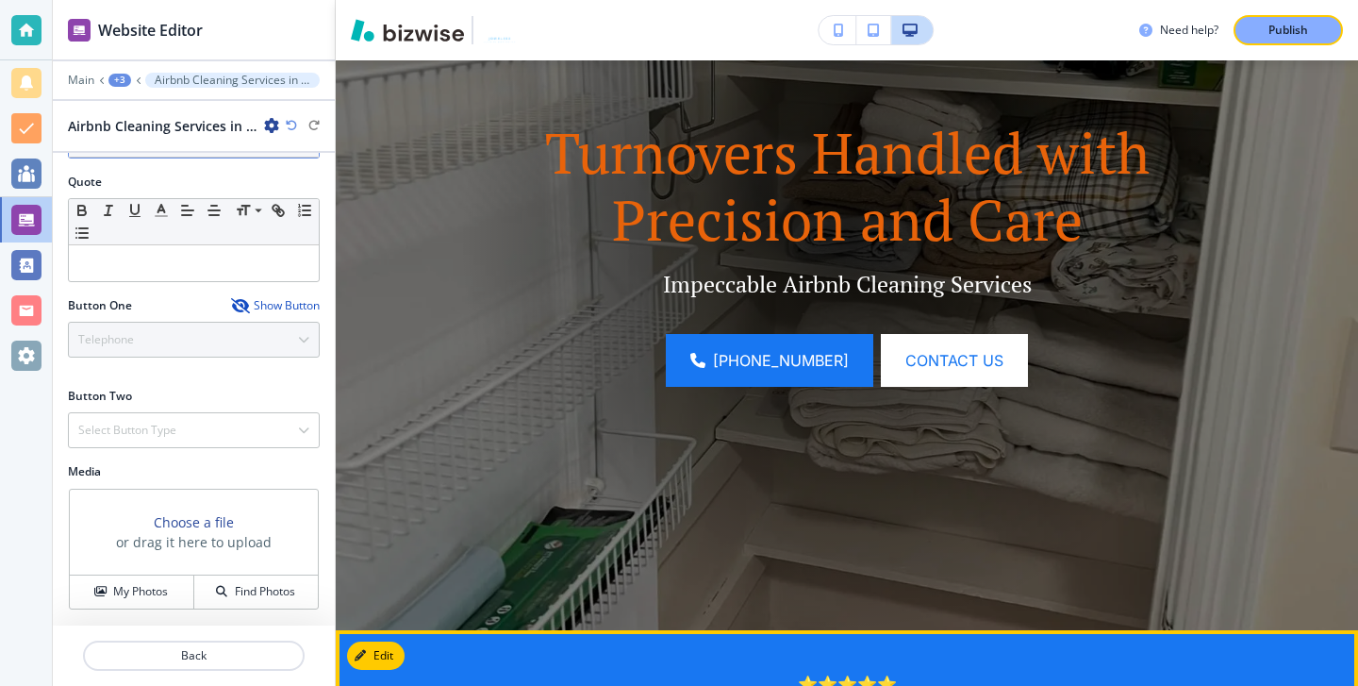
scroll to position [0, 0]
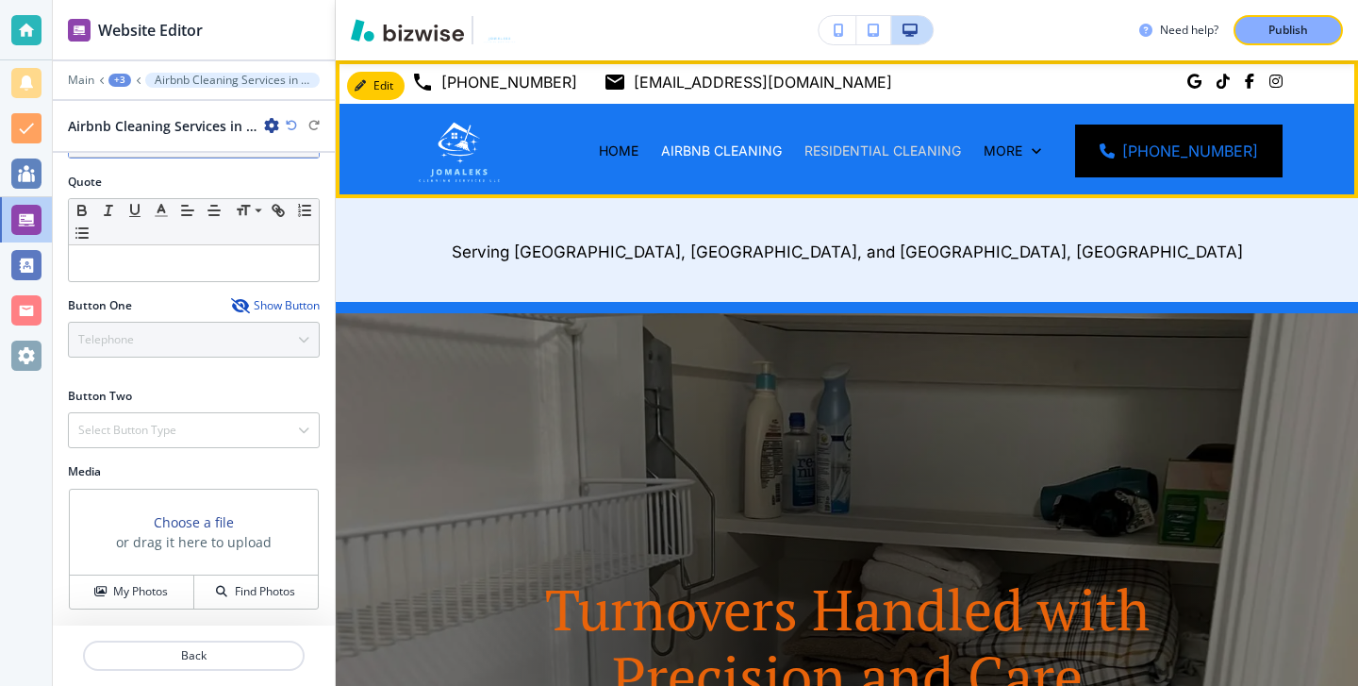
click at [880, 159] on p "RESIDENTIAL CLEANING" at bounding box center [882, 150] width 157 height 19
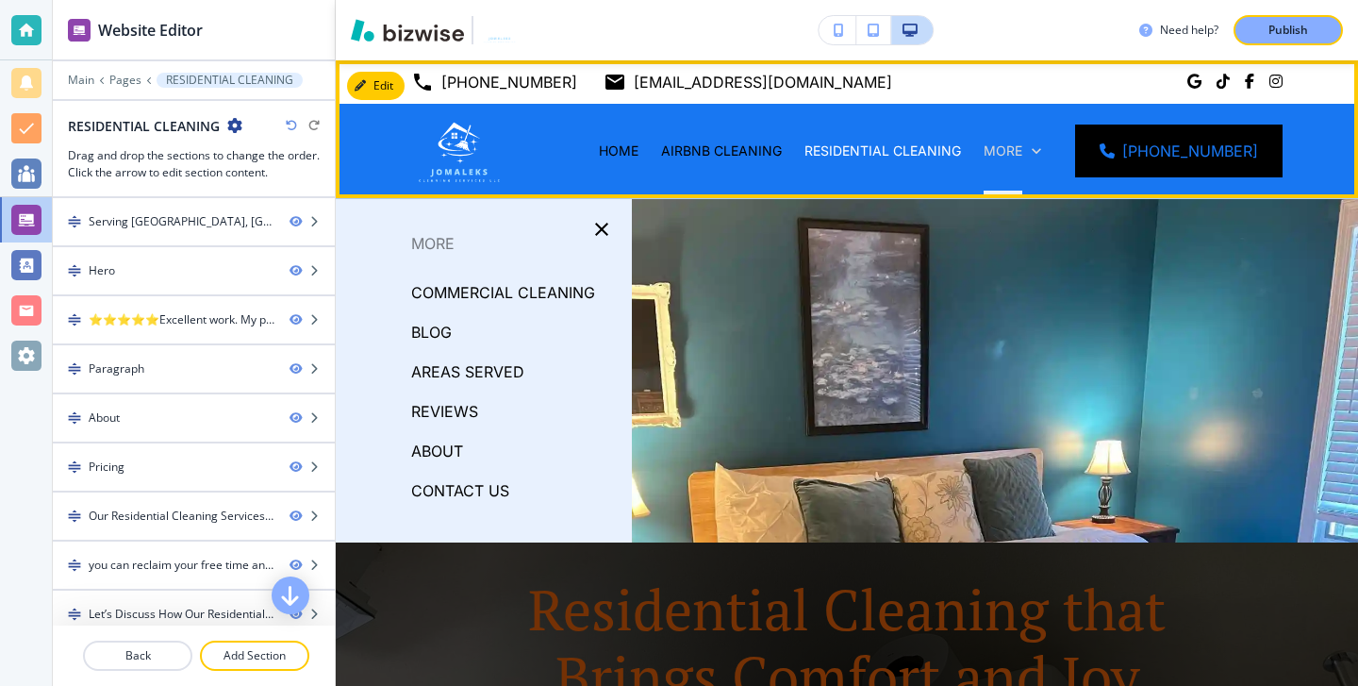
click at [1022, 149] on p "More" at bounding box center [1003, 150] width 39 height 19
click at [1052, 139] on div "More" at bounding box center [1012, 151] width 80 height 94
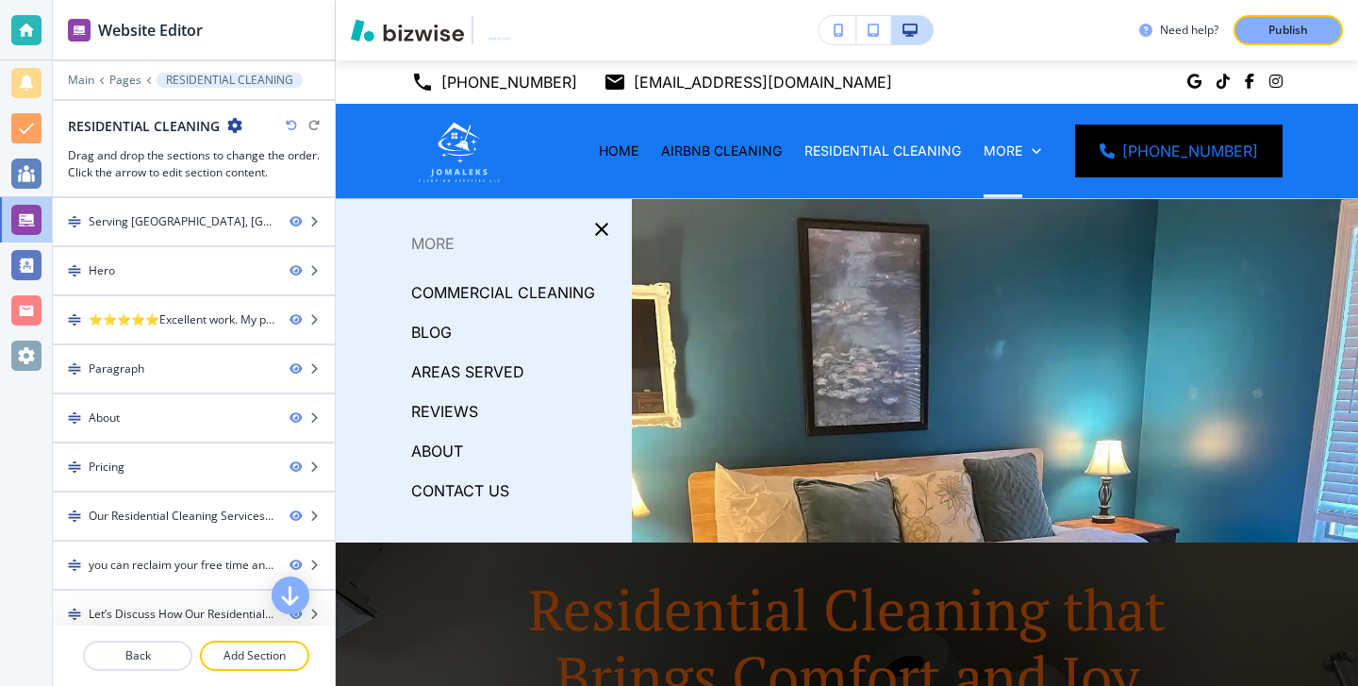
click at [488, 288] on p "COMMERCIAL CLEANING" at bounding box center [503, 292] width 184 height 28
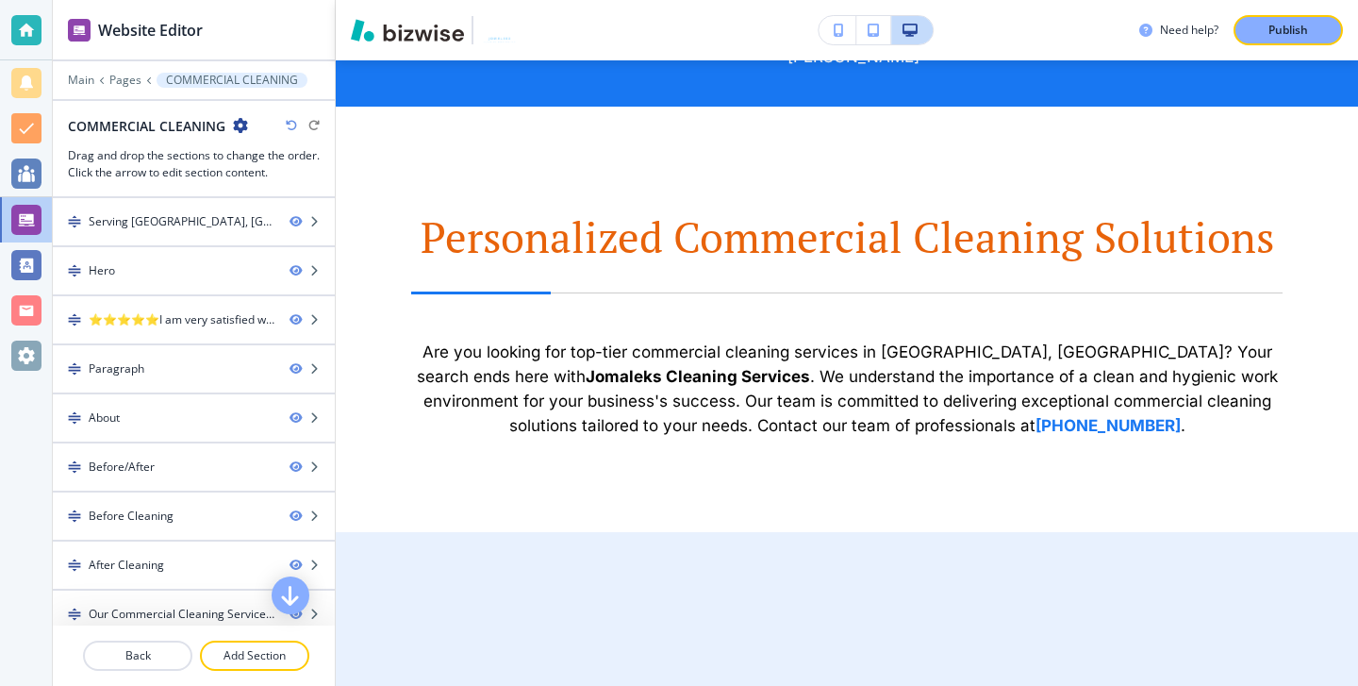
scroll to position [1173, 0]
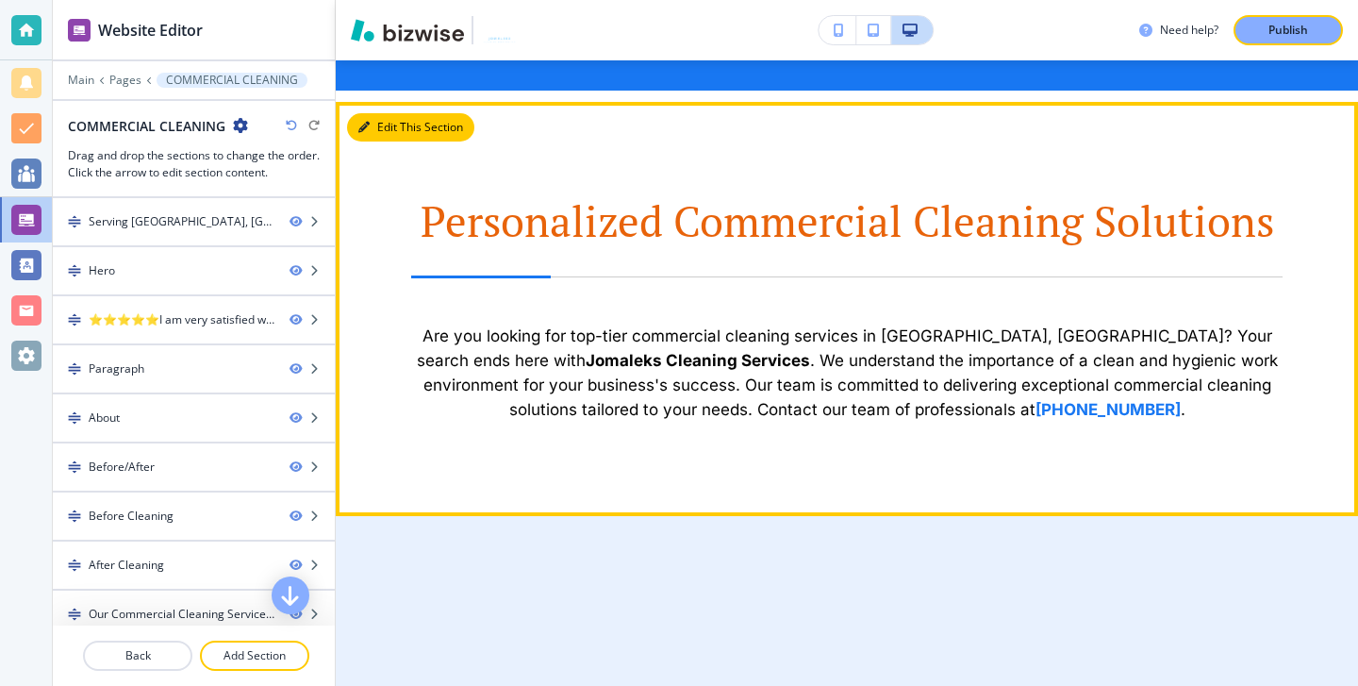
click at [384, 130] on button "Edit This Section" at bounding box center [410, 127] width 127 height 28
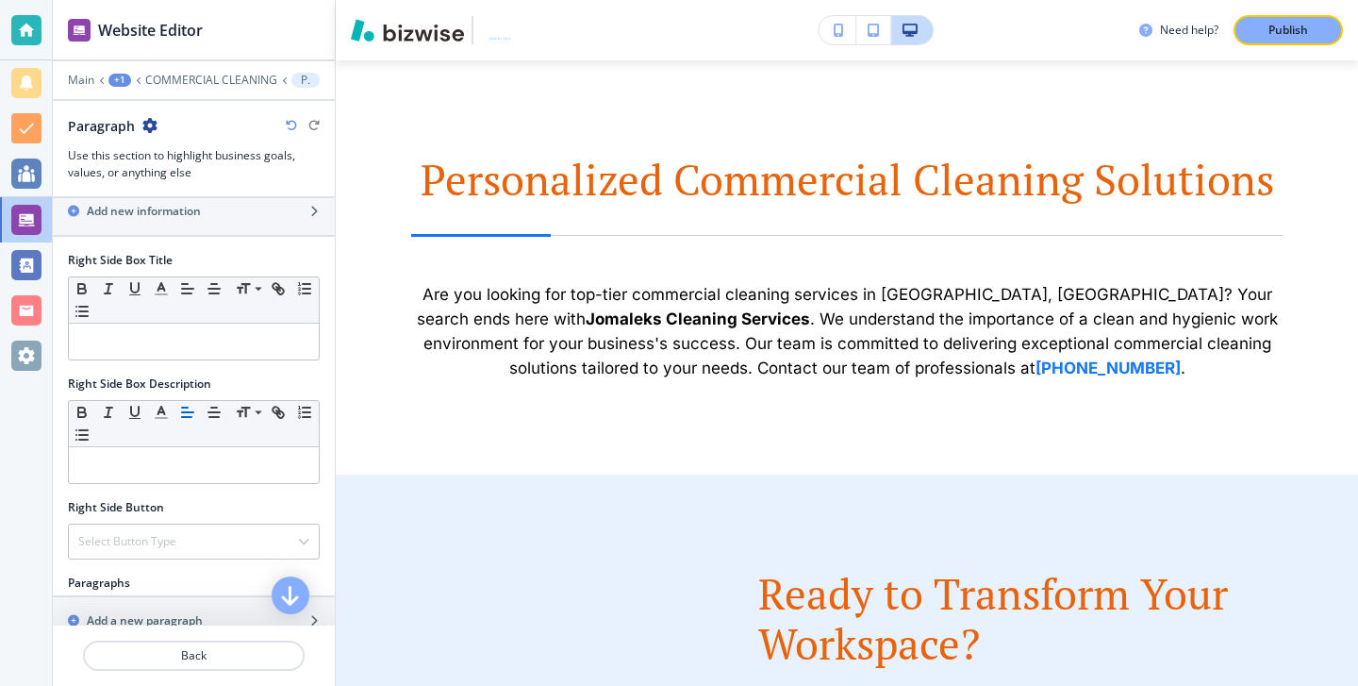
scroll to position [860, 0]
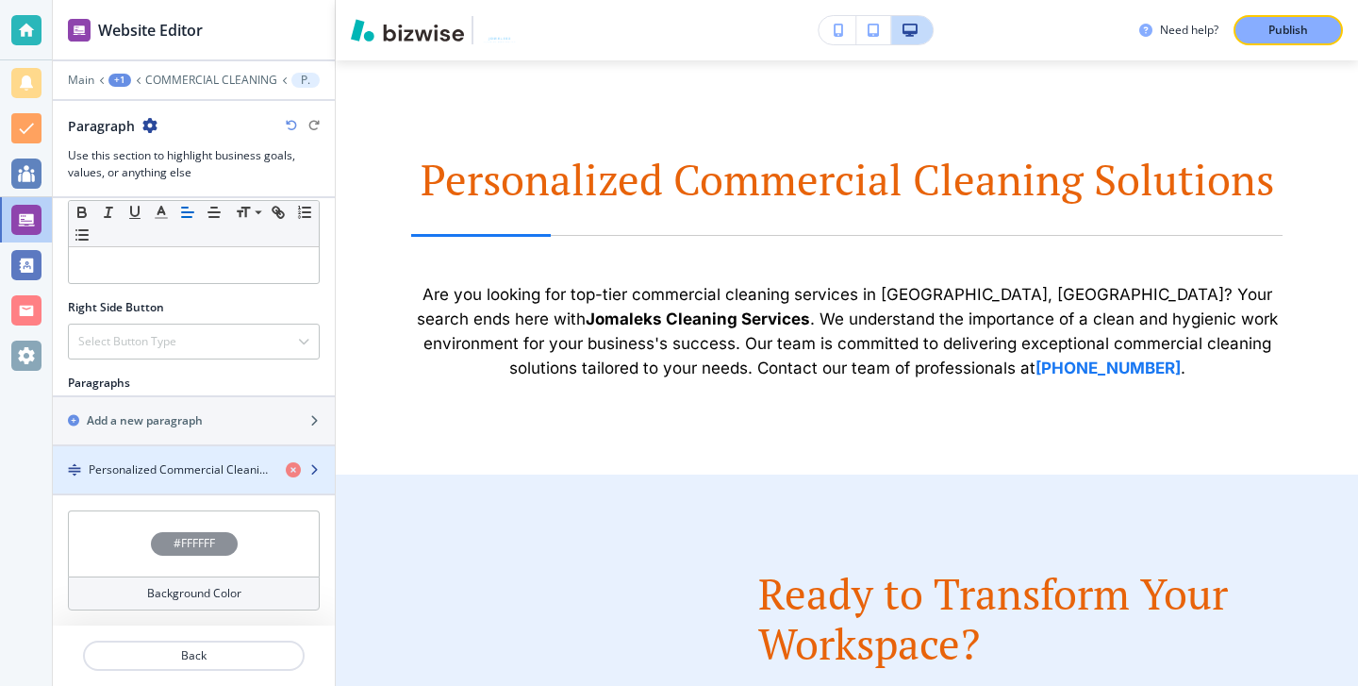
click at [203, 468] on h4 "Personalized Commercial Cleaning Solutions" at bounding box center [180, 469] width 182 height 17
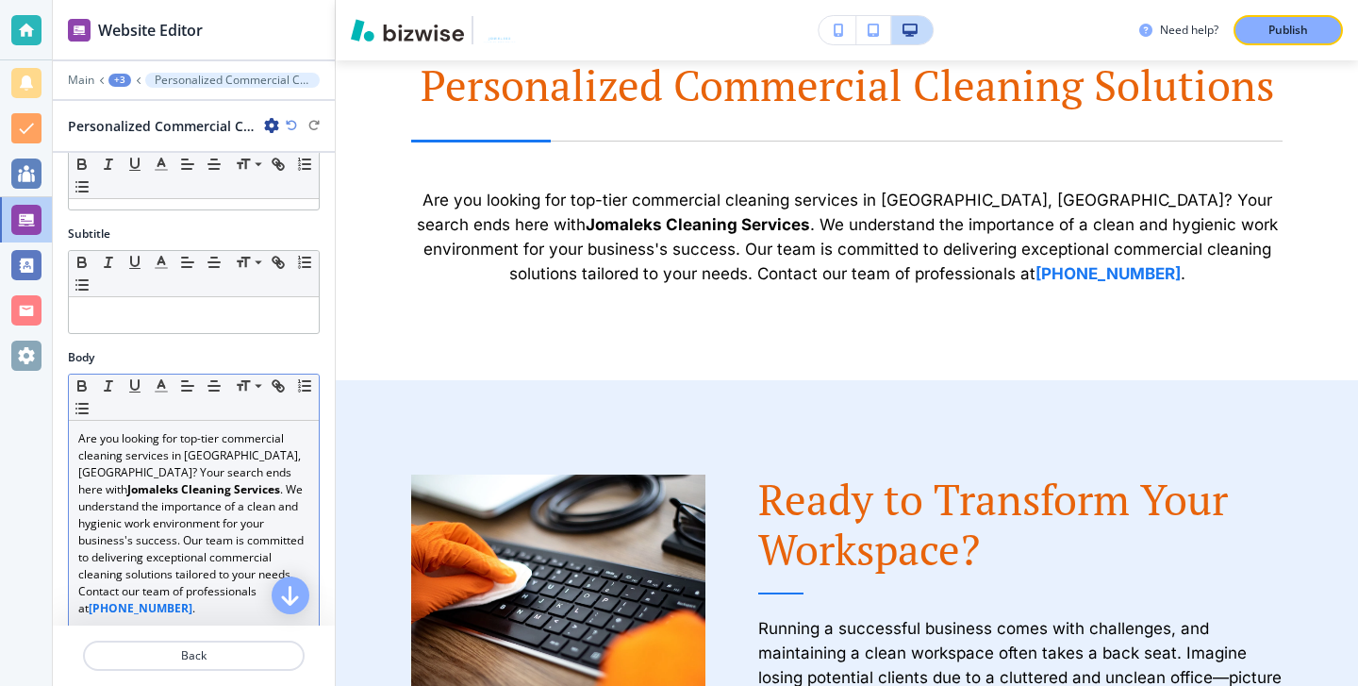
scroll to position [98, 0]
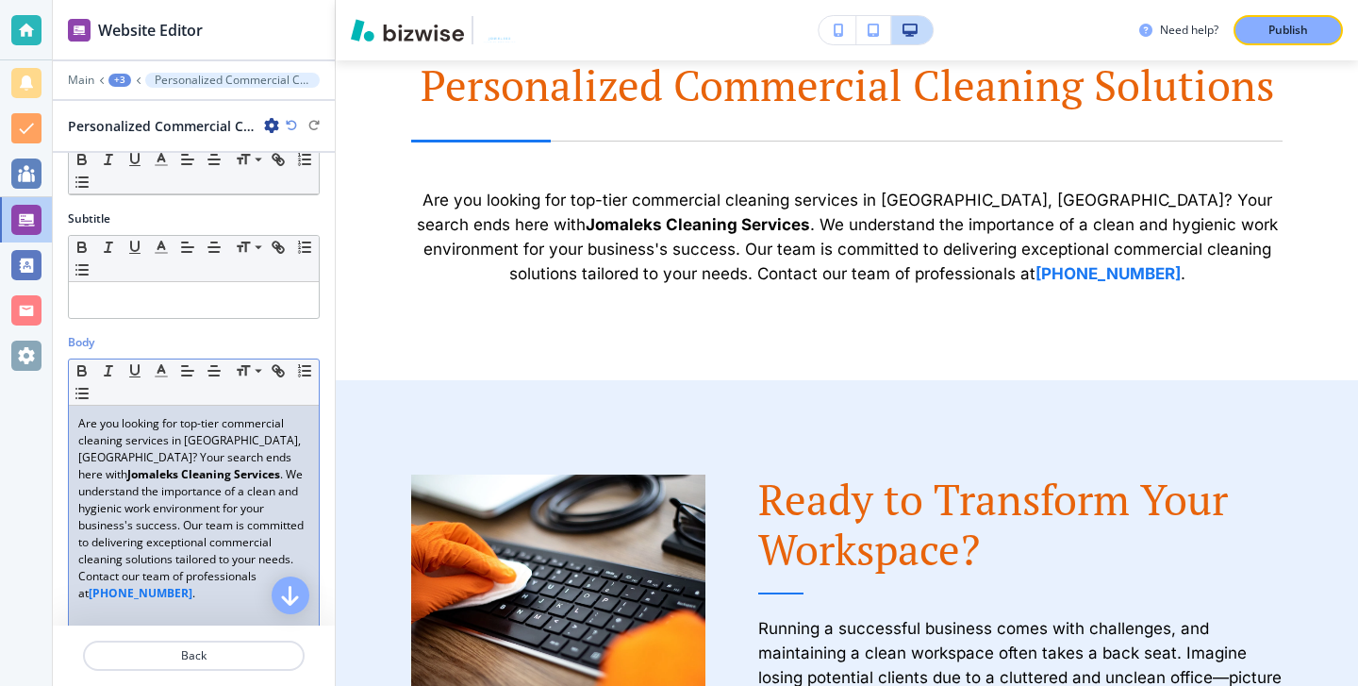
click at [243, 444] on p "Are you looking for top-tier commercial cleaning services in [GEOGRAPHIC_DATA],…" at bounding box center [193, 508] width 231 height 187
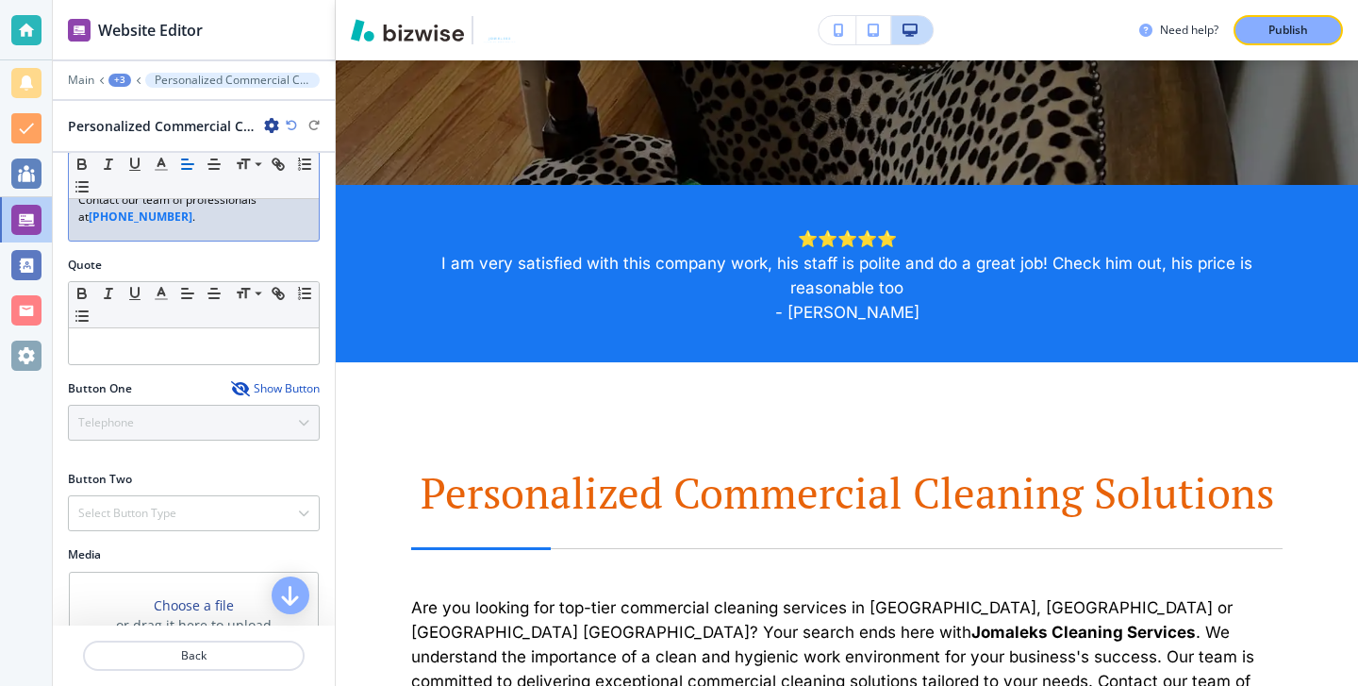
scroll to position [0, 0]
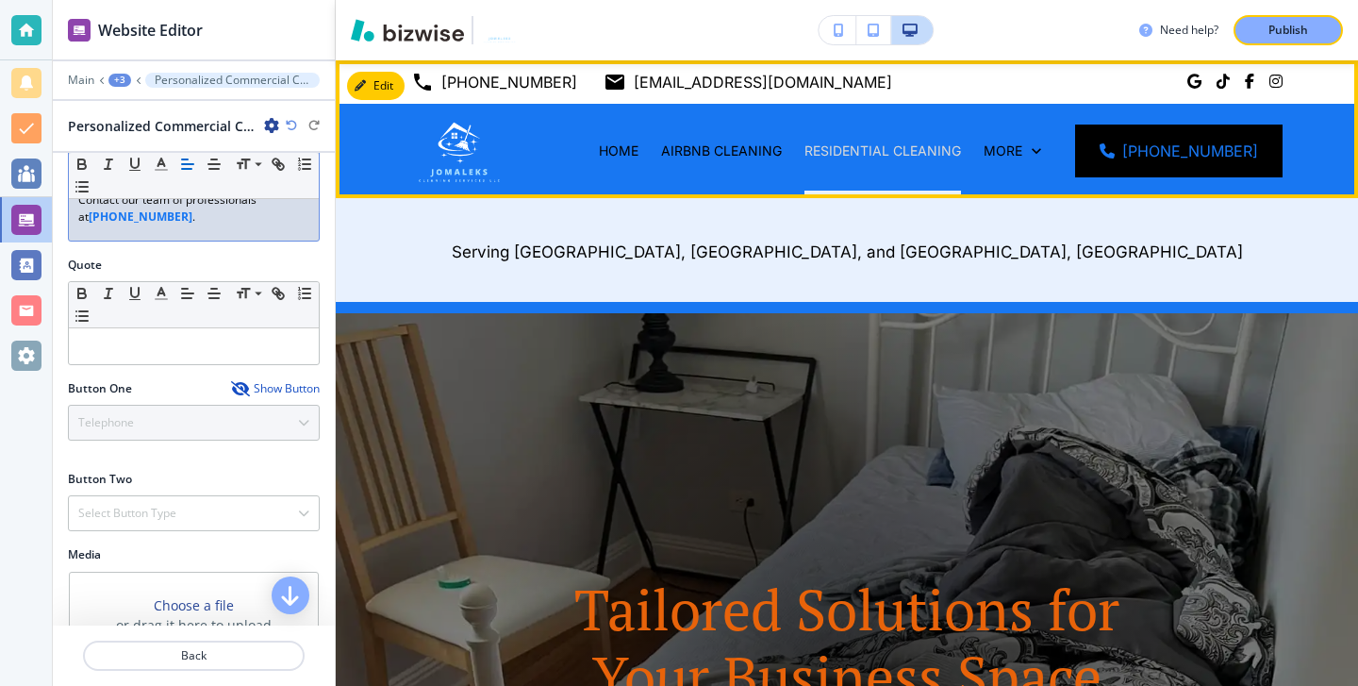
click at [872, 143] on p "RESIDENTIAL CLEANING" at bounding box center [882, 150] width 157 height 19
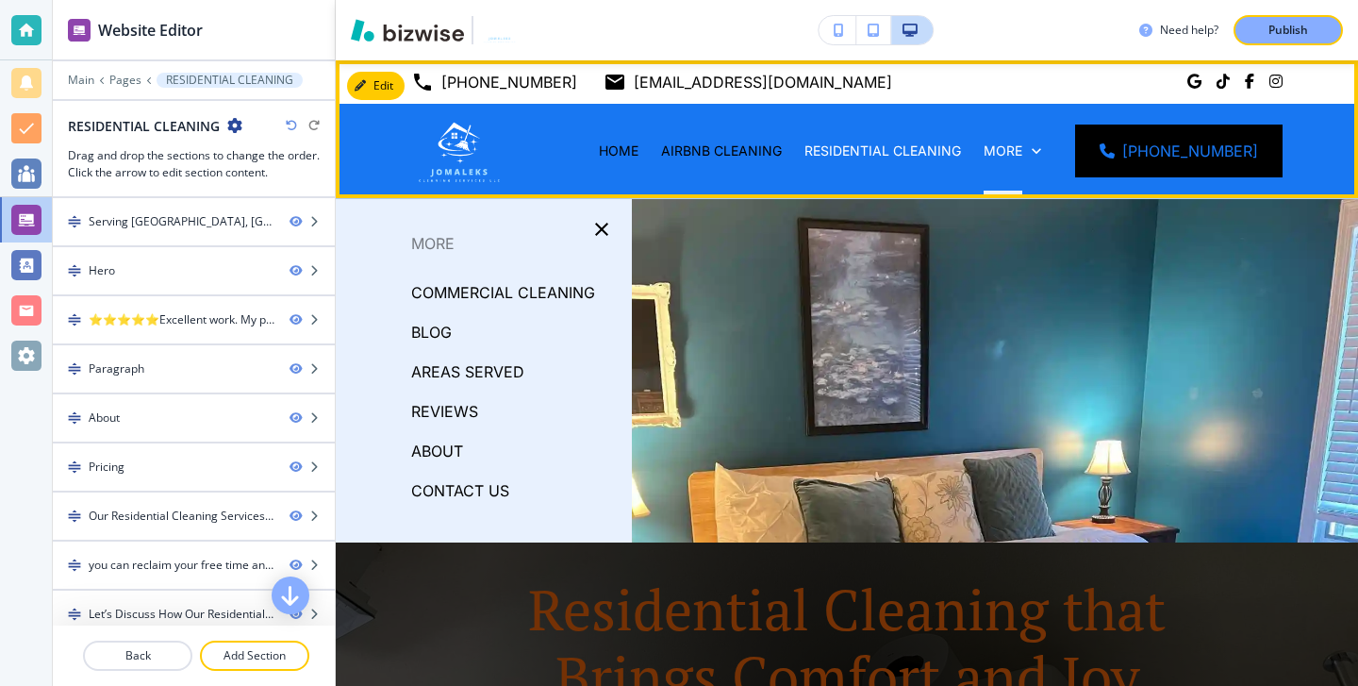
click at [1005, 154] on div "More" at bounding box center [1012, 150] width 80 height 19
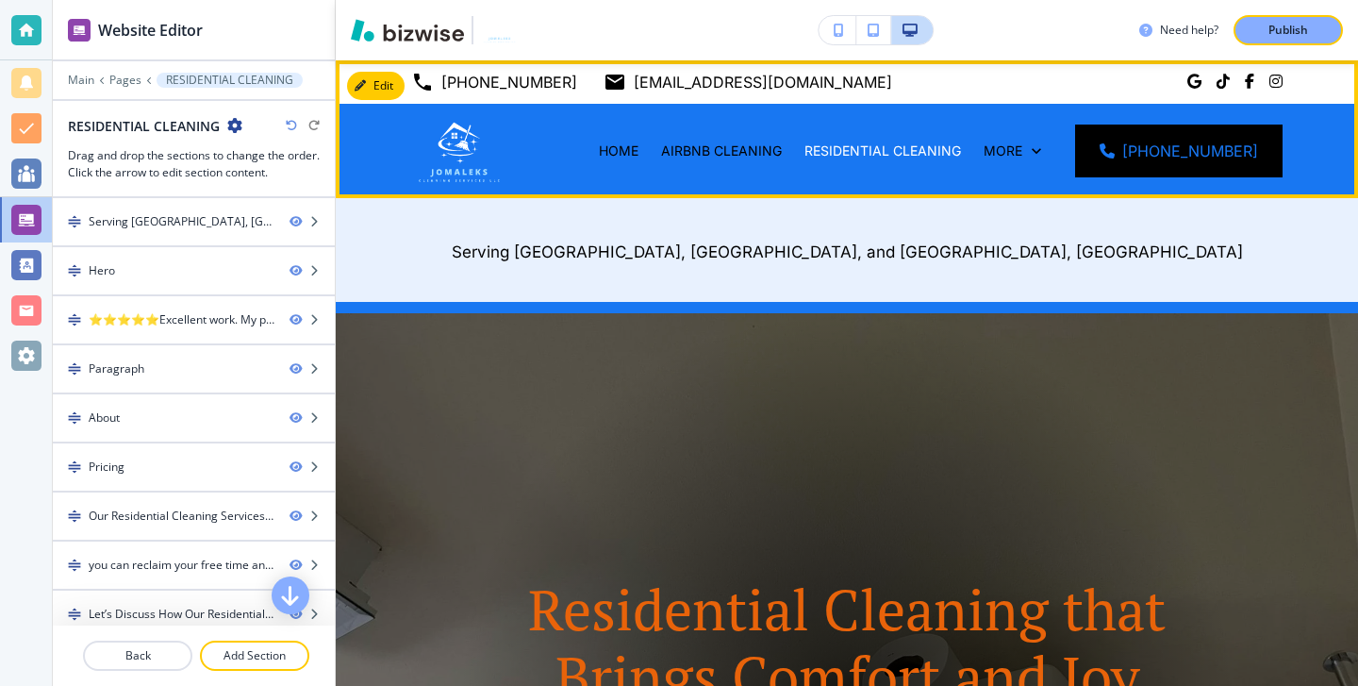
click at [1027, 160] on div "More" at bounding box center [1012, 151] width 80 height 94
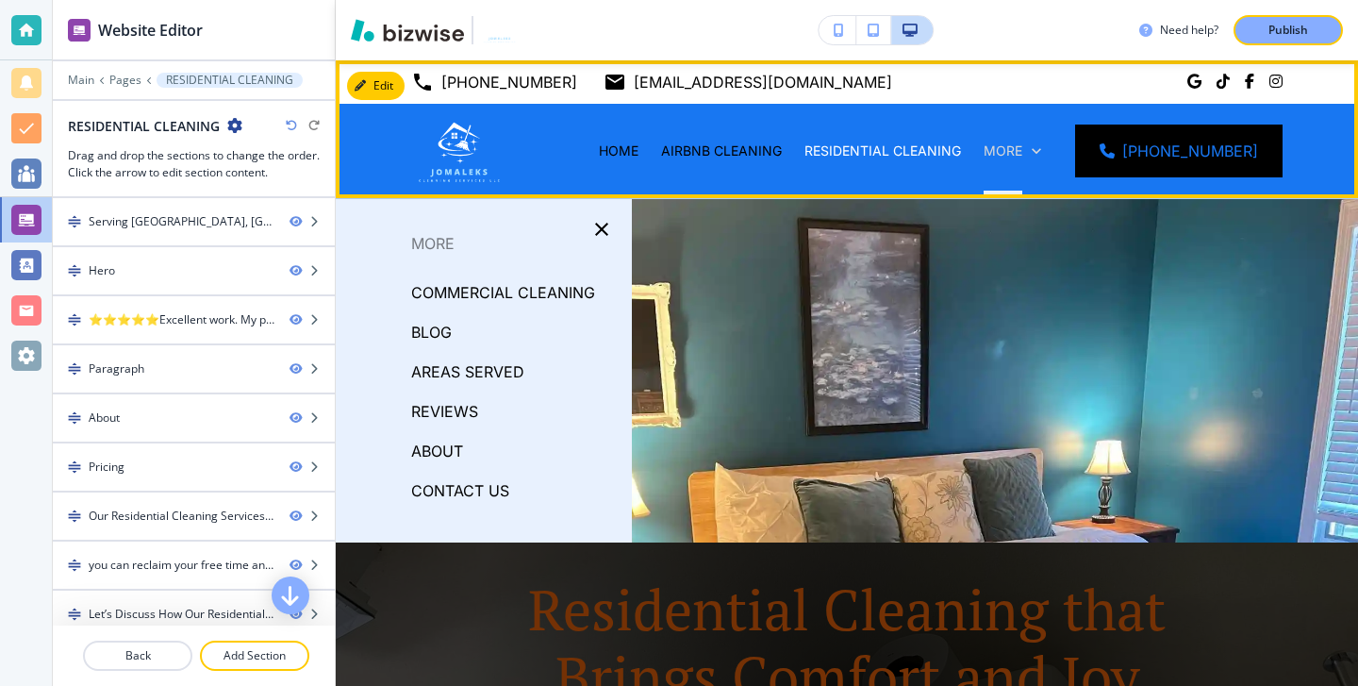
click at [1046, 147] on icon at bounding box center [1036, 150] width 19 height 19
click at [1022, 150] on p "More" at bounding box center [1003, 150] width 39 height 19
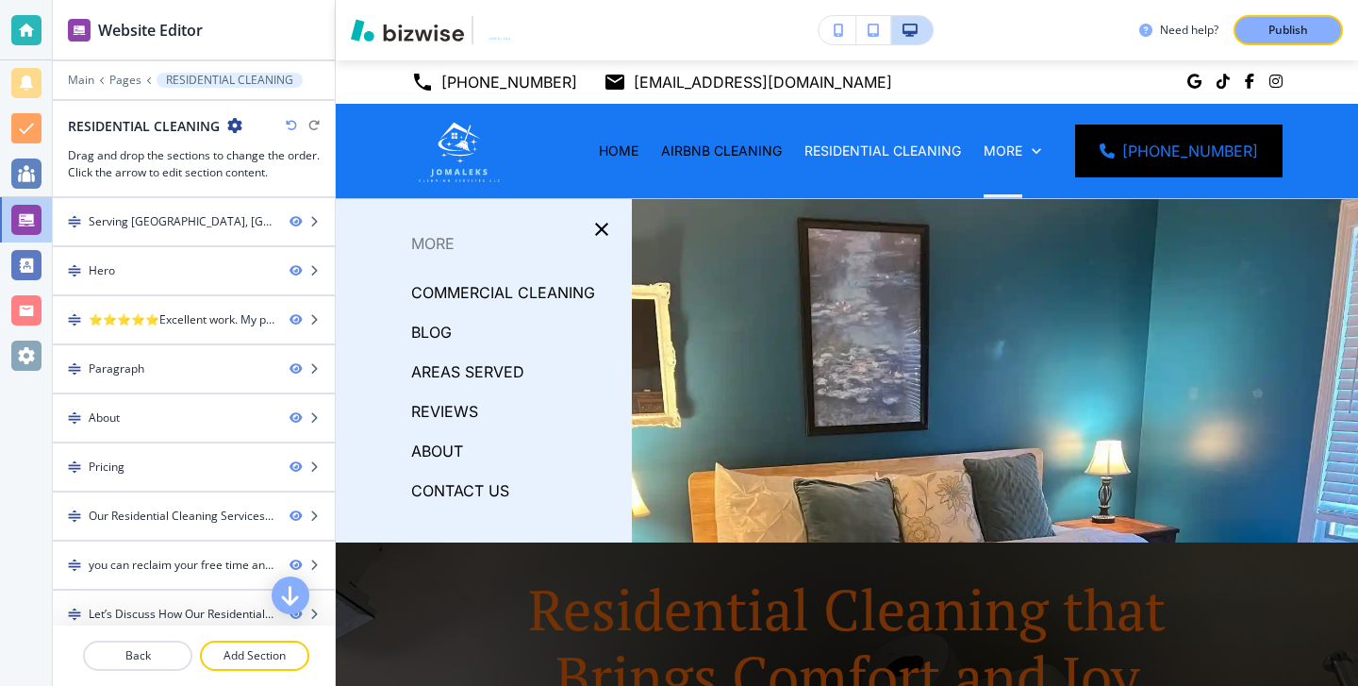
click at [529, 291] on p "COMMERCIAL CLEANING" at bounding box center [503, 292] width 184 height 28
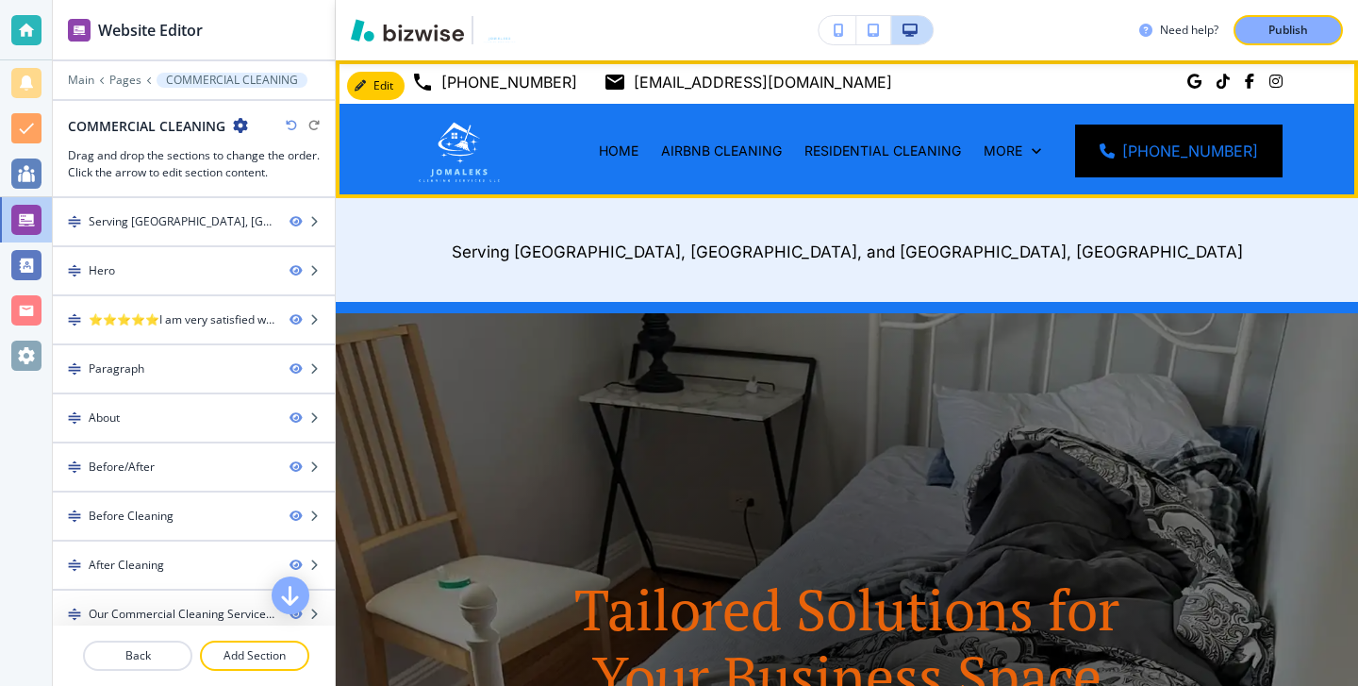
click at [898, 139] on div "RESIDENTIAL CLEANING" at bounding box center [882, 151] width 179 height 94
click at [898, 147] on p "RESIDENTIAL CLEANING" at bounding box center [882, 150] width 157 height 19
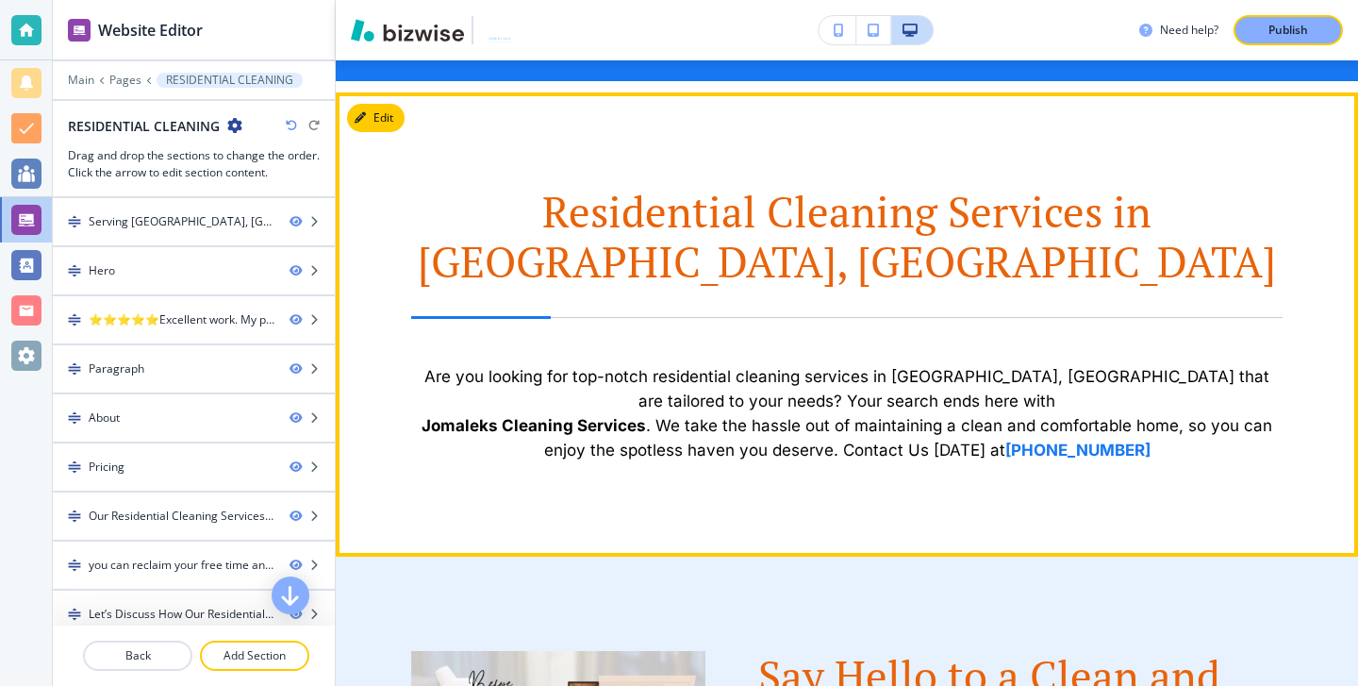
scroll to position [1154, 0]
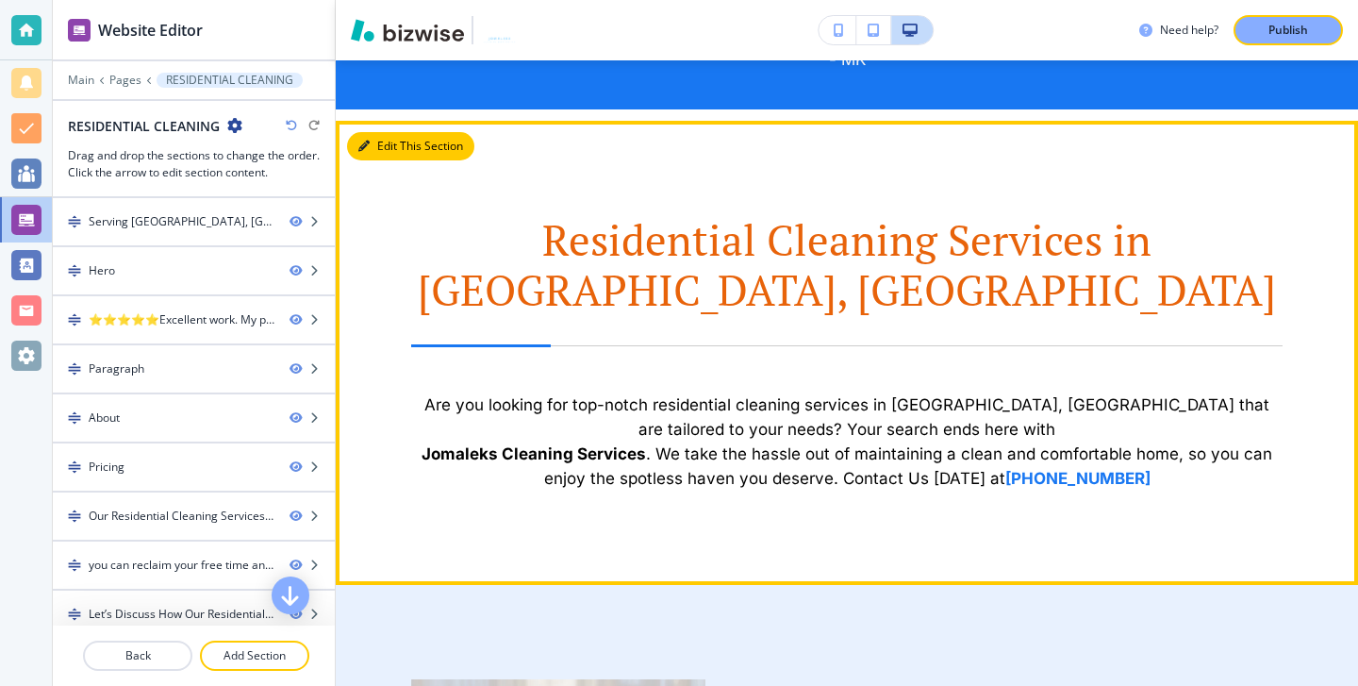
click at [387, 132] on button "Edit This Section" at bounding box center [410, 146] width 127 height 28
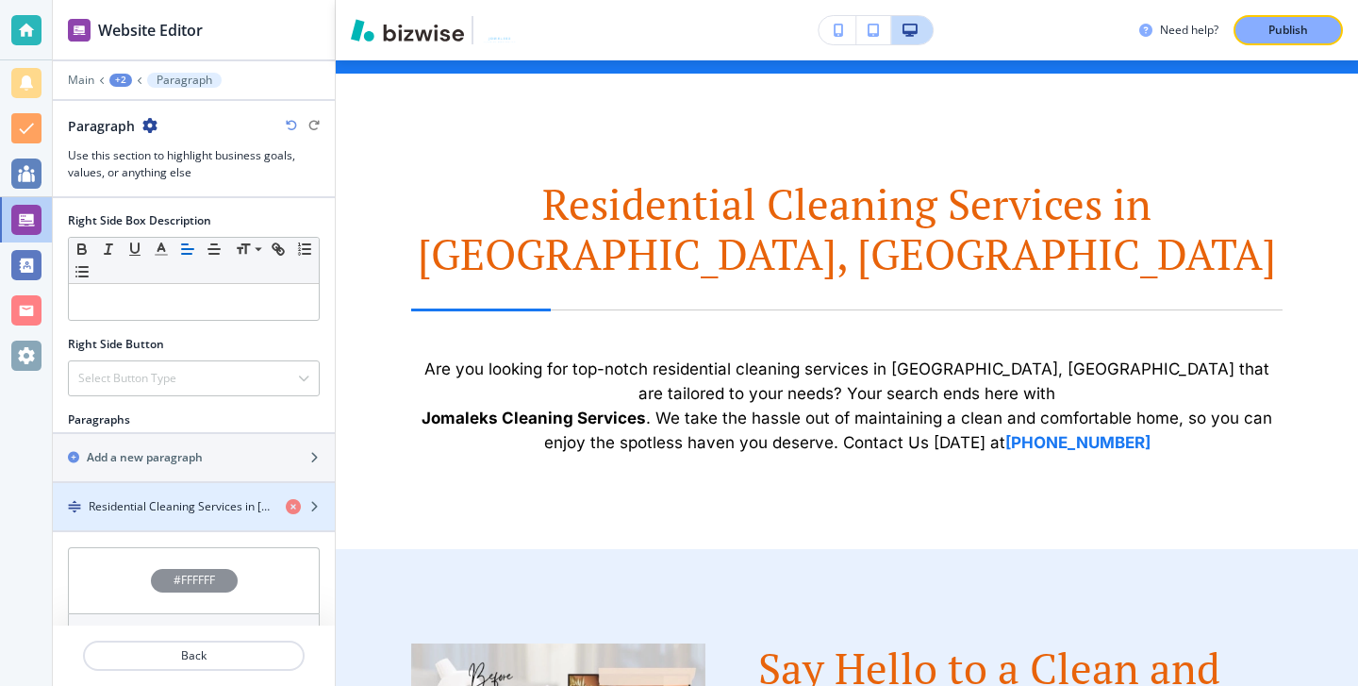
scroll to position [860, 0]
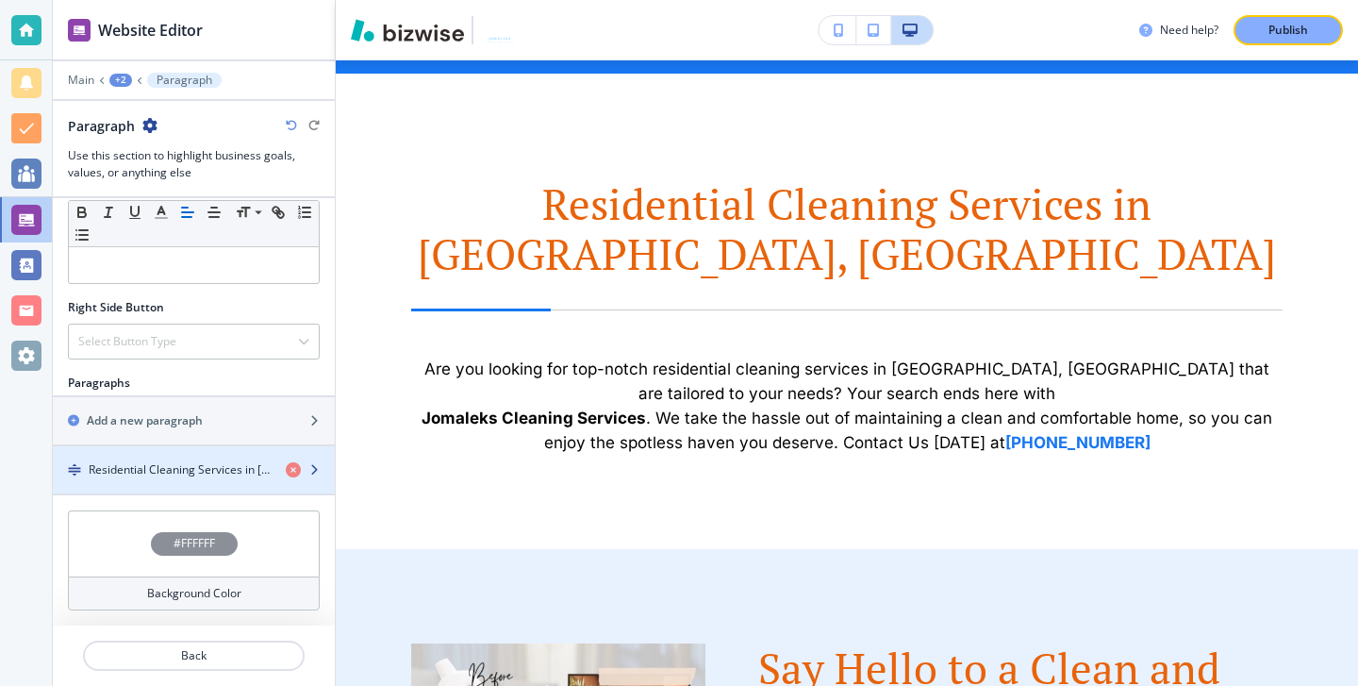
click at [205, 456] on div "button" at bounding box center [194, 453] width 282 height 15
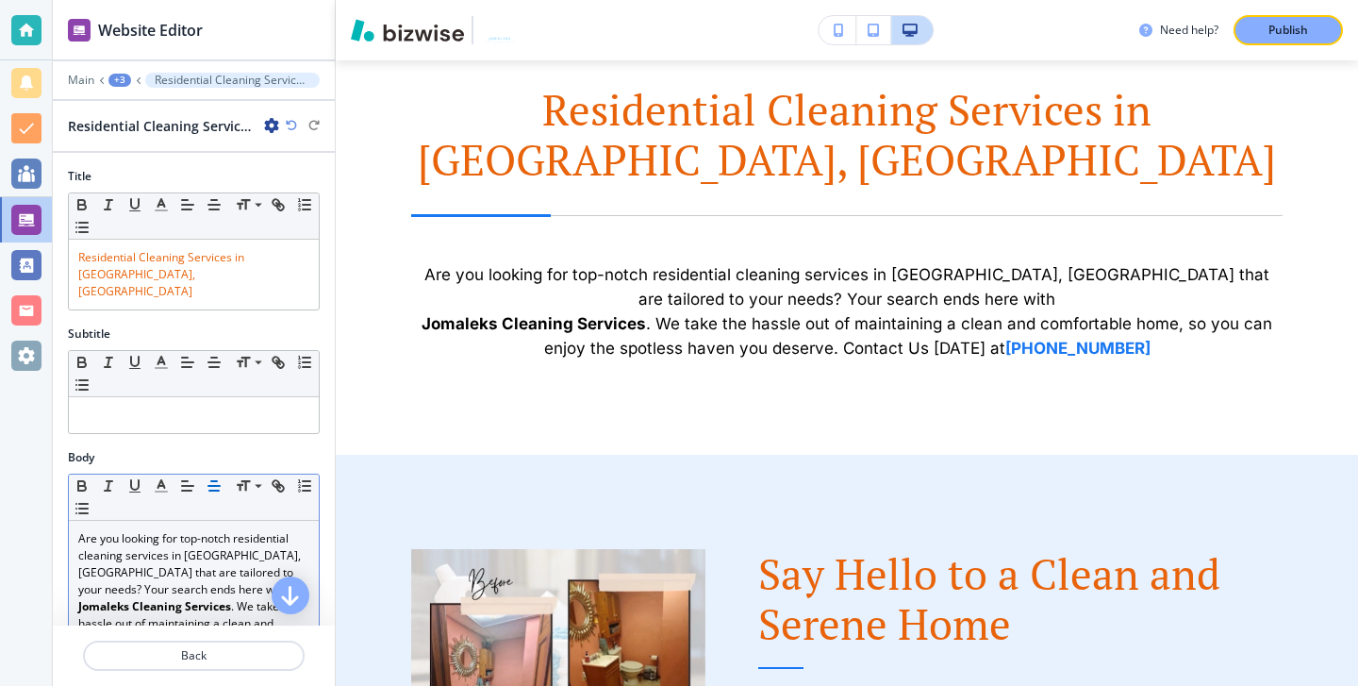
scroll to position [63, 0]
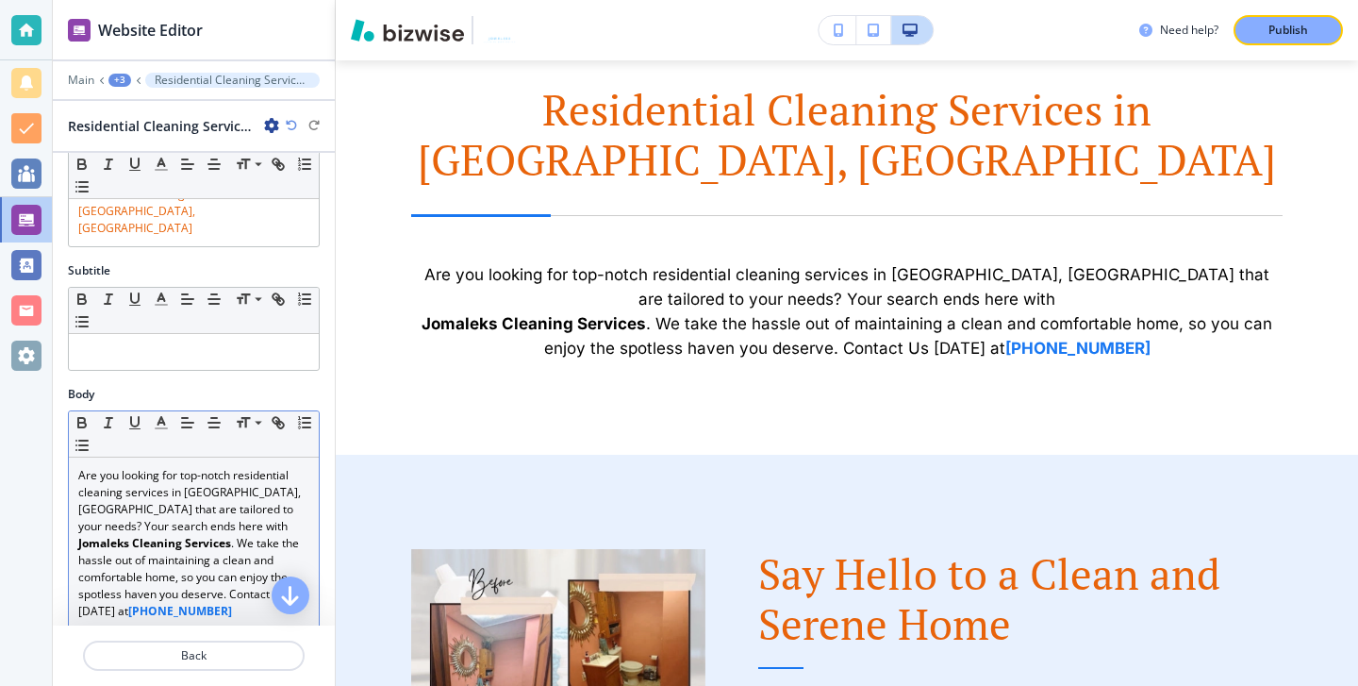
click at [186, 500] on p "Are you looking for top-notch residential cleaning services in [GEOGRAPHIC_DATA…" at bounding box center [193, 501] width 231 height 68
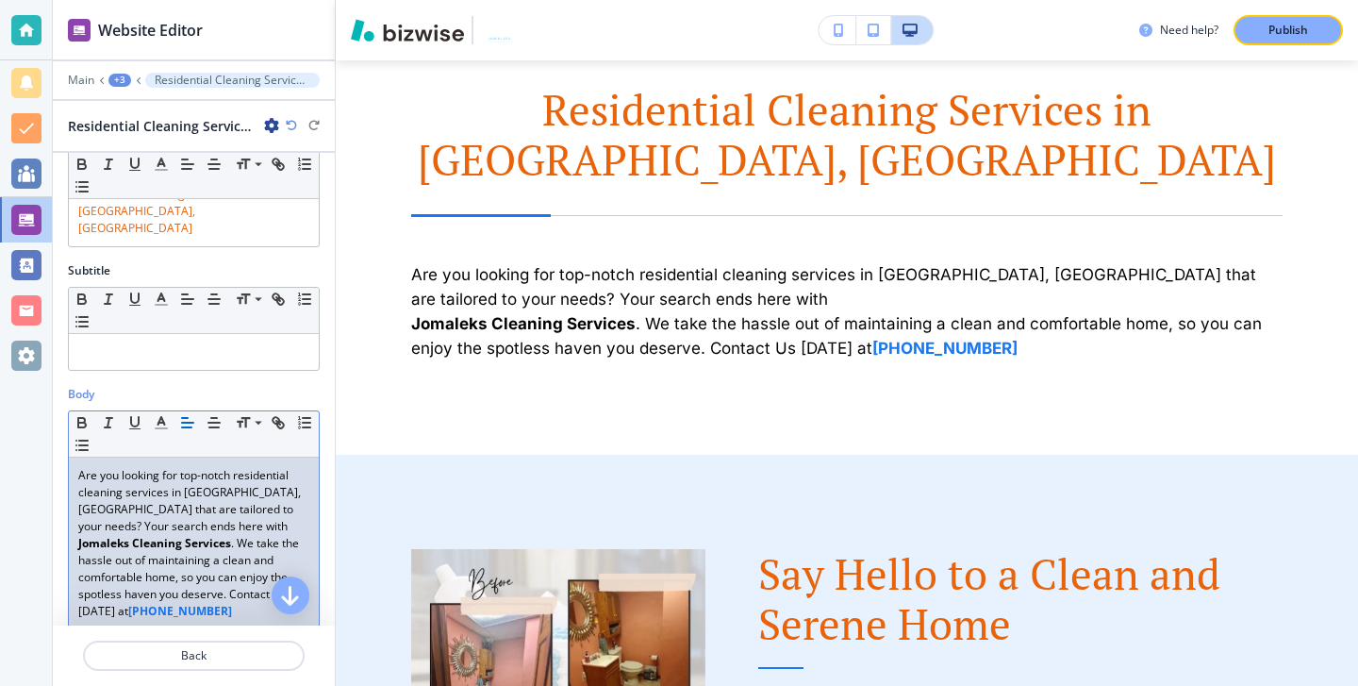
click at [80, 535] on strong "Jomaleks Cleaning Services" at bounding box center [154, 543] width 153 height 16
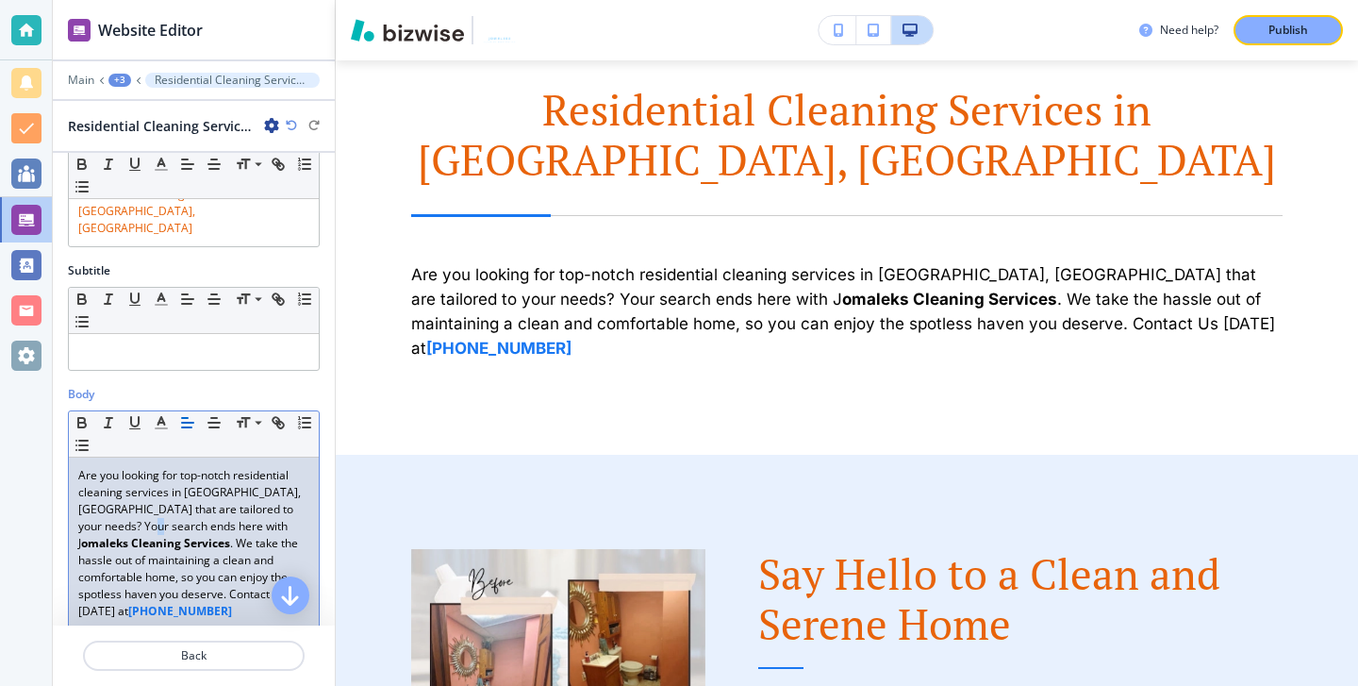
click at [131, 505] on p "Are you looking for top-notch residential cleaning services in [GEOGRAPHIC_DATA…" at bounding box center [193, 543] width 231 height 153
click at [79, 422] on icon "button" at bounding box center [82, 424] width 8 height 5
click at [150, 533] on p "Are you looking for top-notch residential cleaning services in [GEOGRAPHIC_DATA…" at bounding box center [193, 543] width 231 height 153
click at [240, 472] on p "Are you looking for top-notch residential cleaning services in [GEOGRAPHIC_DATA…" at bounding box center [193, 543] width 231 height 153
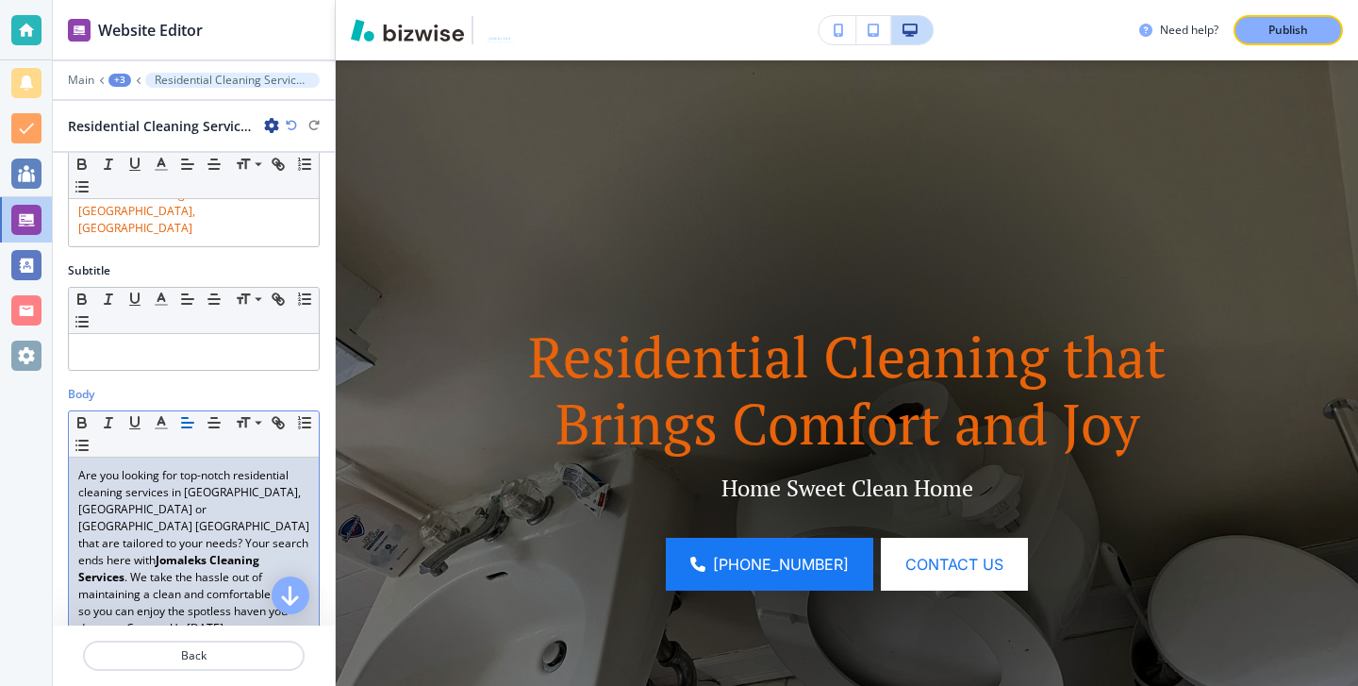
scroll to position [0, 0]
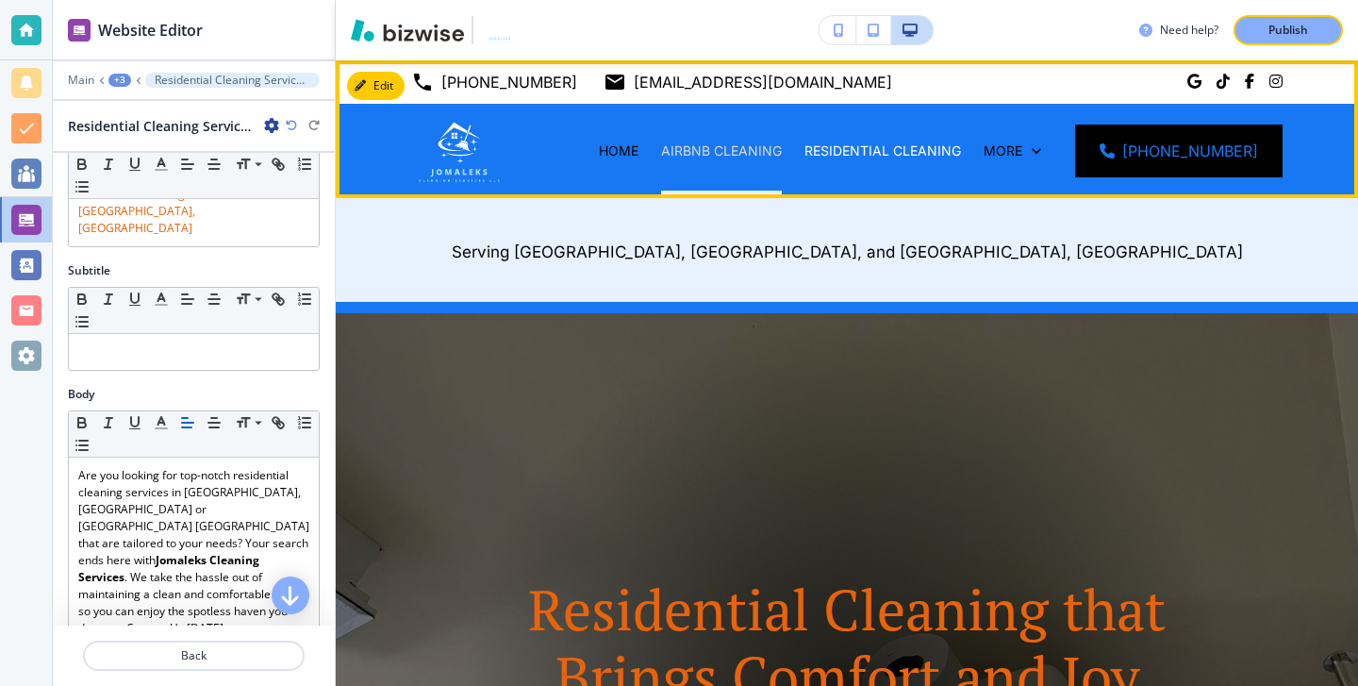
click at [726, 154] on p "AIRBNB CLEANING" at bounding box center [721, 150] width 121 height 19
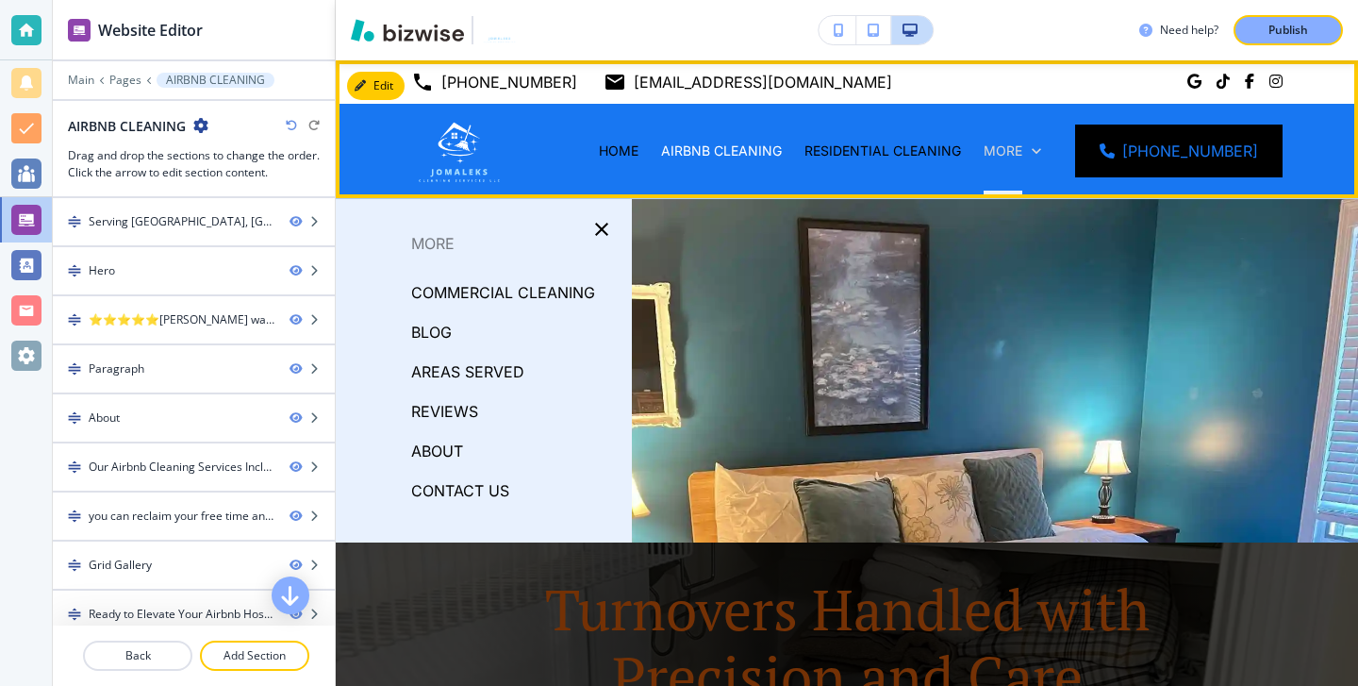
click at [1022, 158] on p "More" at bounding box center [1003, 150] width 39 height 19
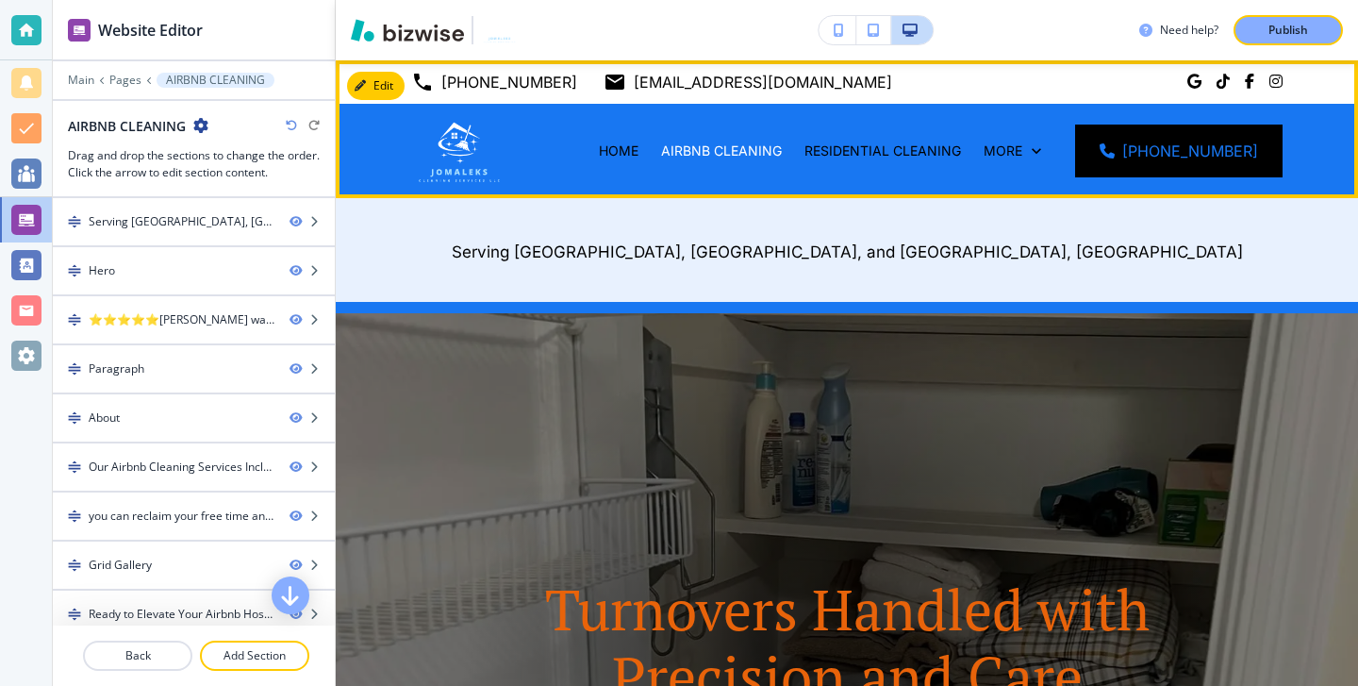
click at [1035, 163] on div "More" at bounding box center [1012, 151] width 80 height 94
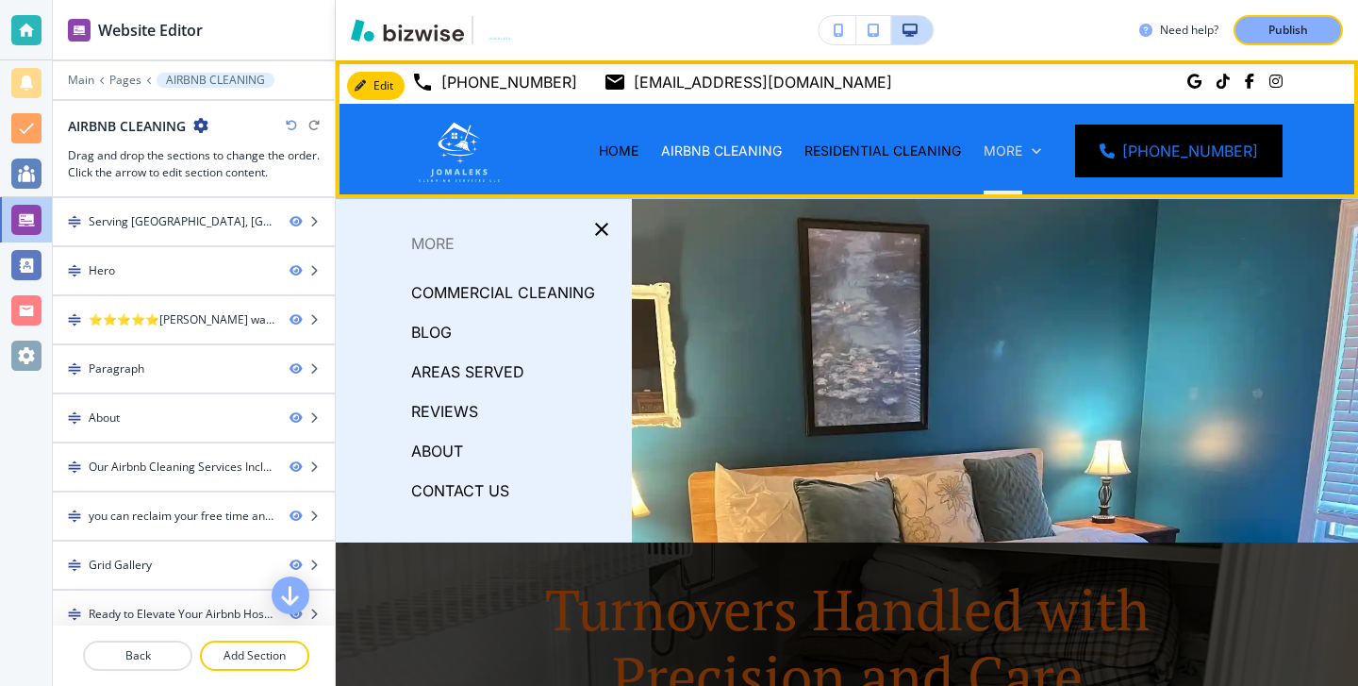
click at [1022, 154] on p "More" at bounding box center [1003, 150] width 39 height 19
click at [1041, 143] on div "More" at bounding box center [1013, 150] width 58 height 19
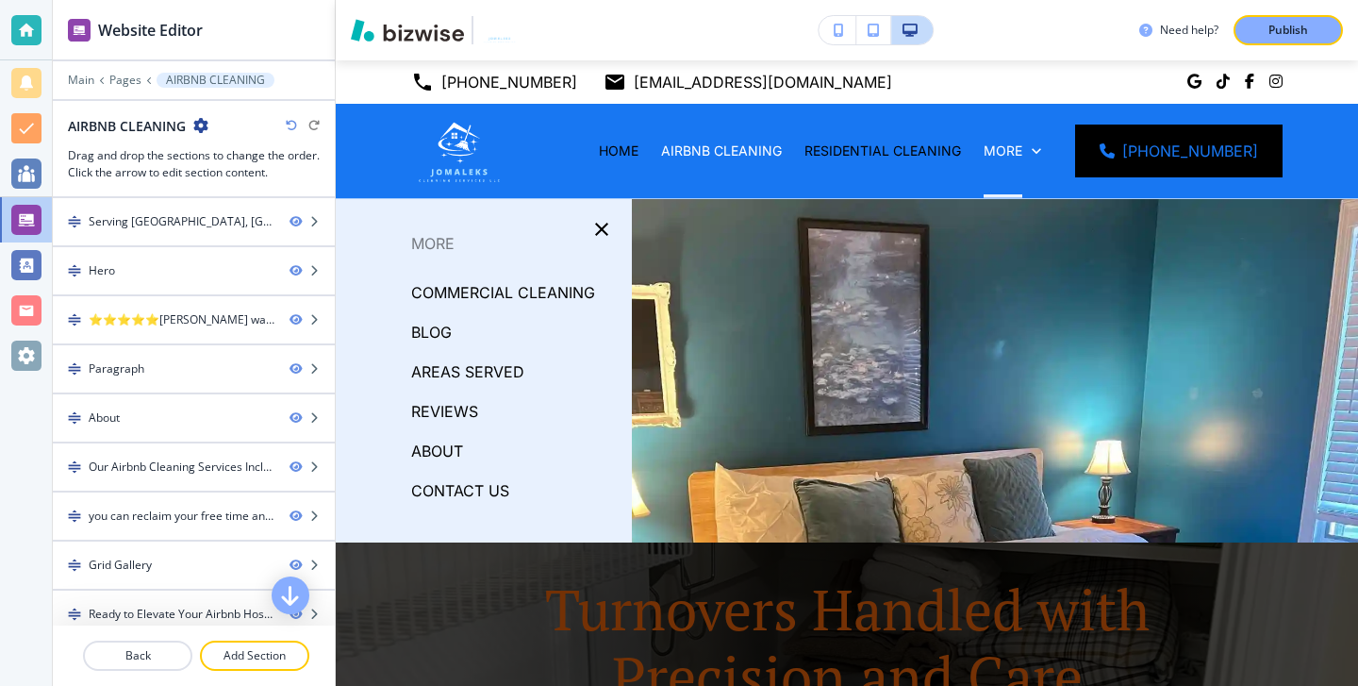
click at [443, 456] on p "ABOUT" at bounding box center [437, 451] width 52 height 28
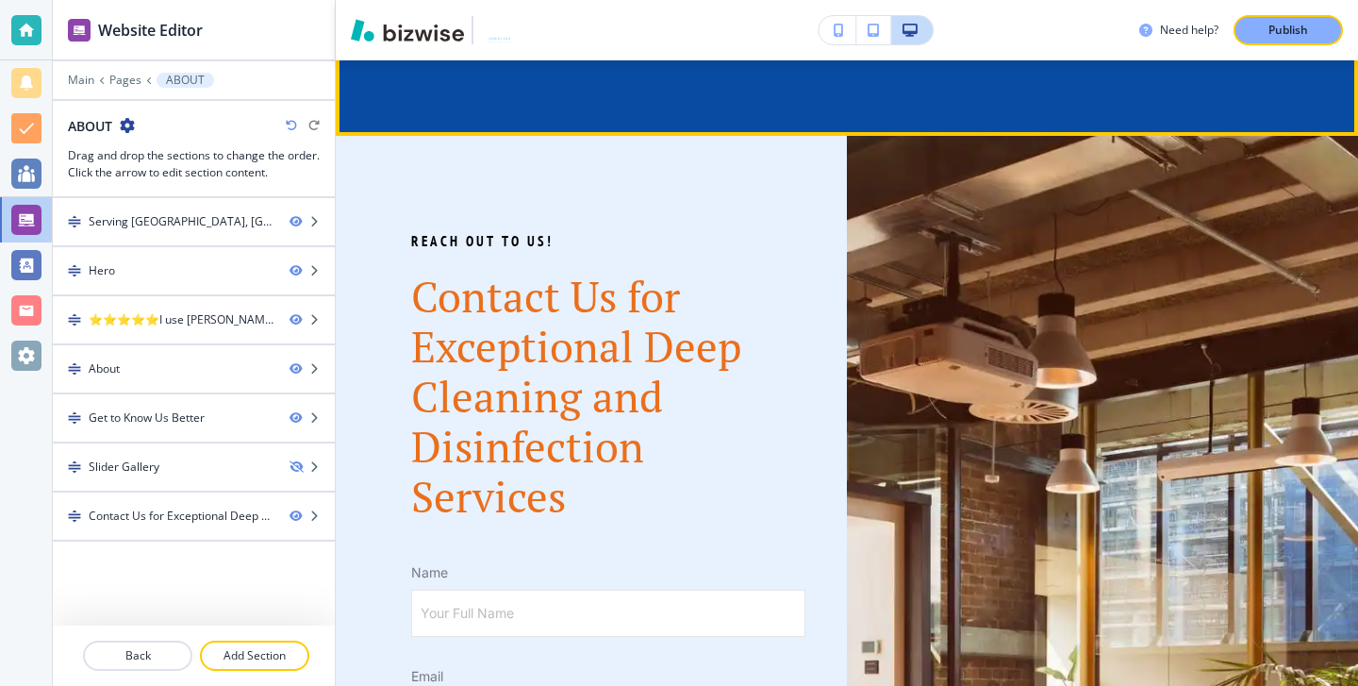
scroll to position [2563, 0]
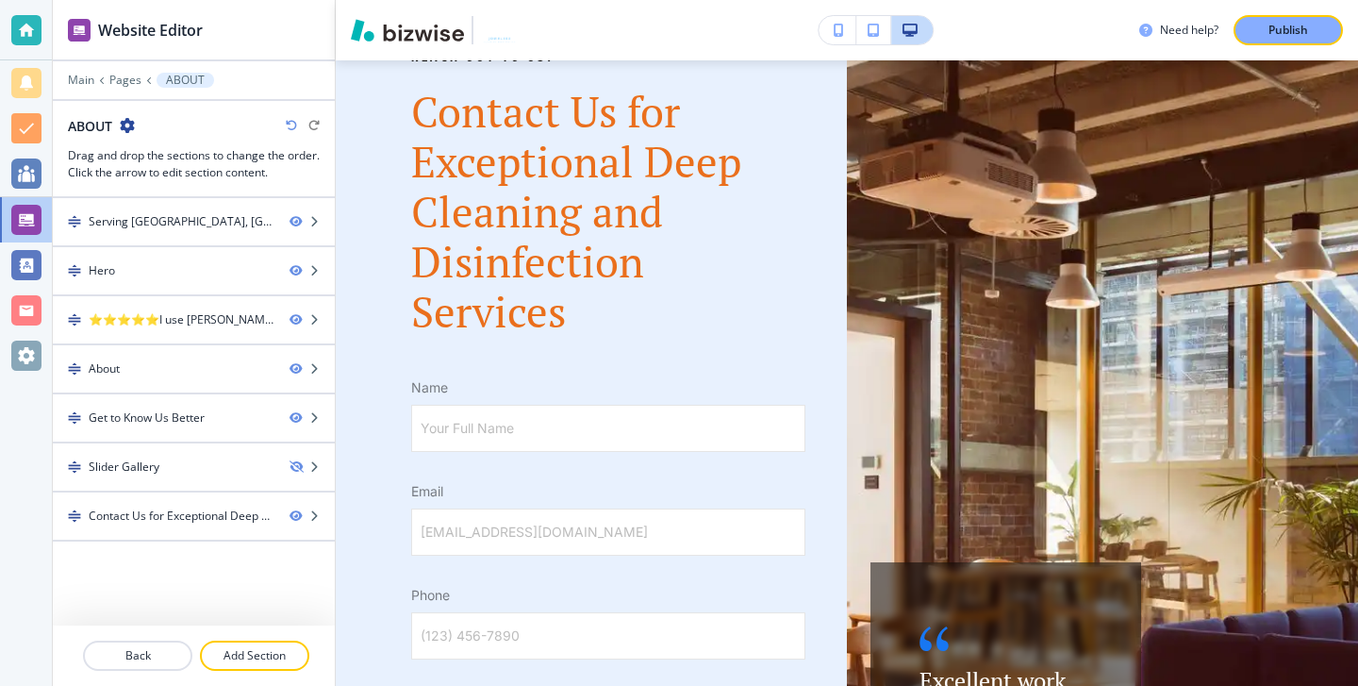
click at [1276, 22] on p "Publish" at bounding box center [1288, 30] width 40 height 17
